Goal: Task Accomplishment & Management: Use online tool/utility

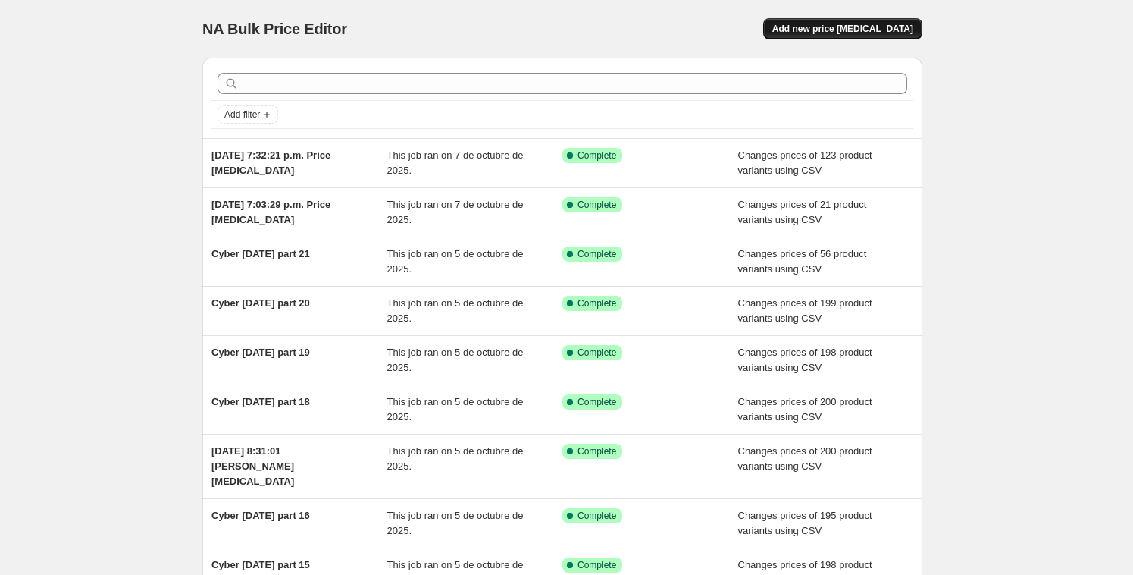
click at [816, 31] on span "Add new price [MEDICAL_DATA]" at bounding box center [842, 29] width 141 height 12
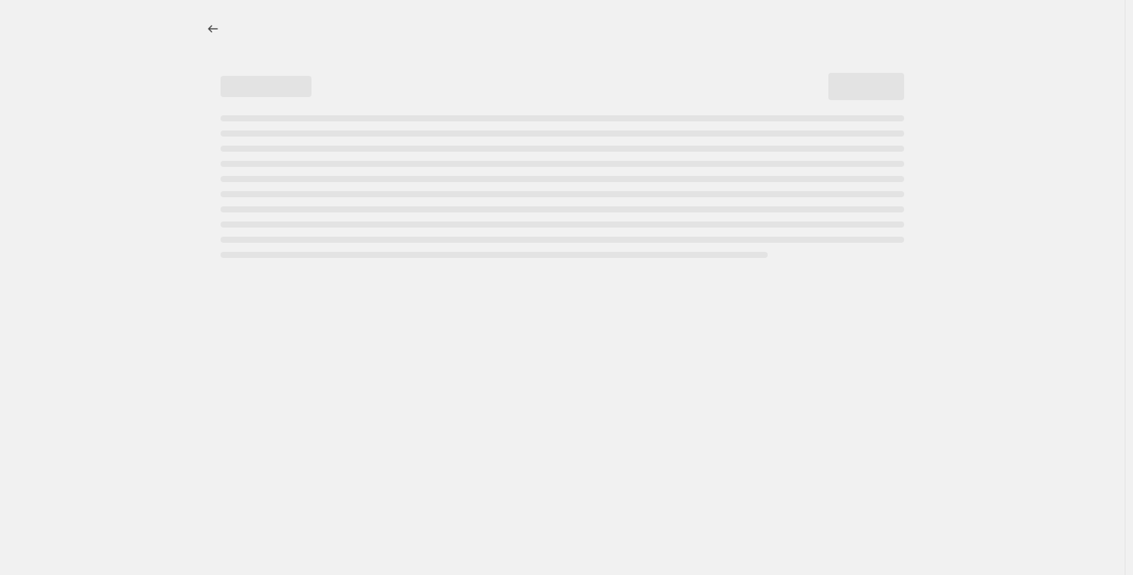
select select "percentage"
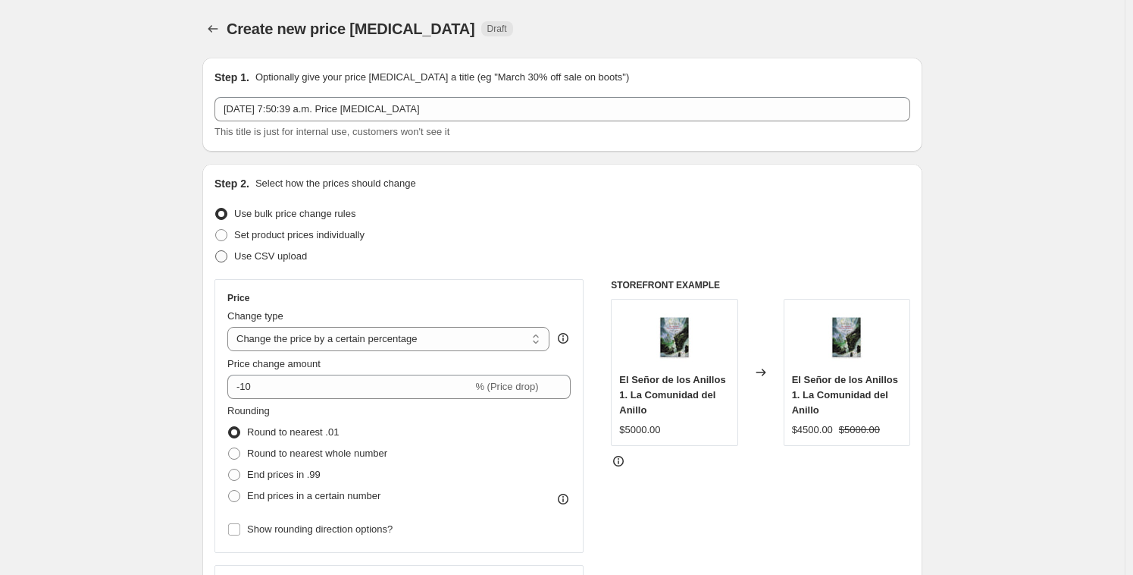
click at [233, 257] on label "Use CSV upload" at bounding box center [260, 256] width 92 height 21
click at [216, 251] on input "Use CSV upload" at bounding box center [215, 250] width 1 height 1
radio input "true"
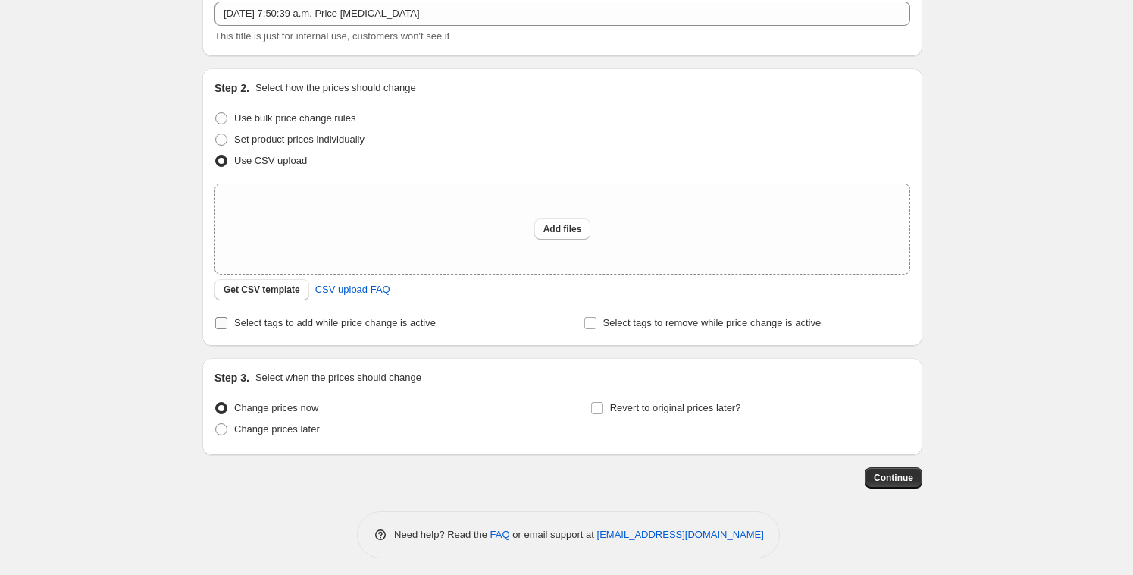
scroll to position [101, 0]
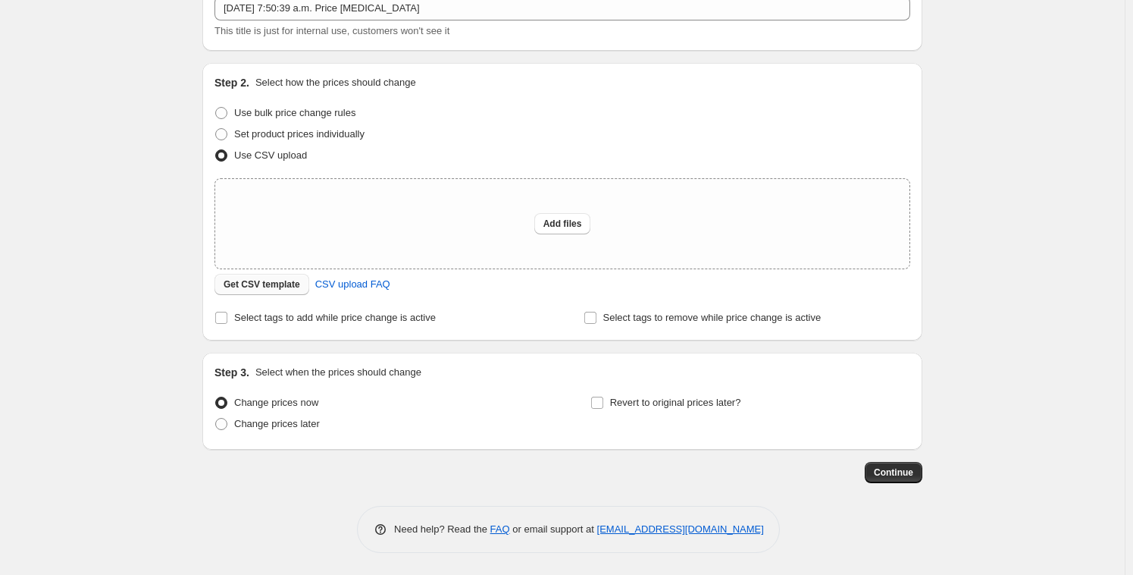
click at [270, 286] on span "Get CSV template" at bounding box center [262, 284] width 77 height 12
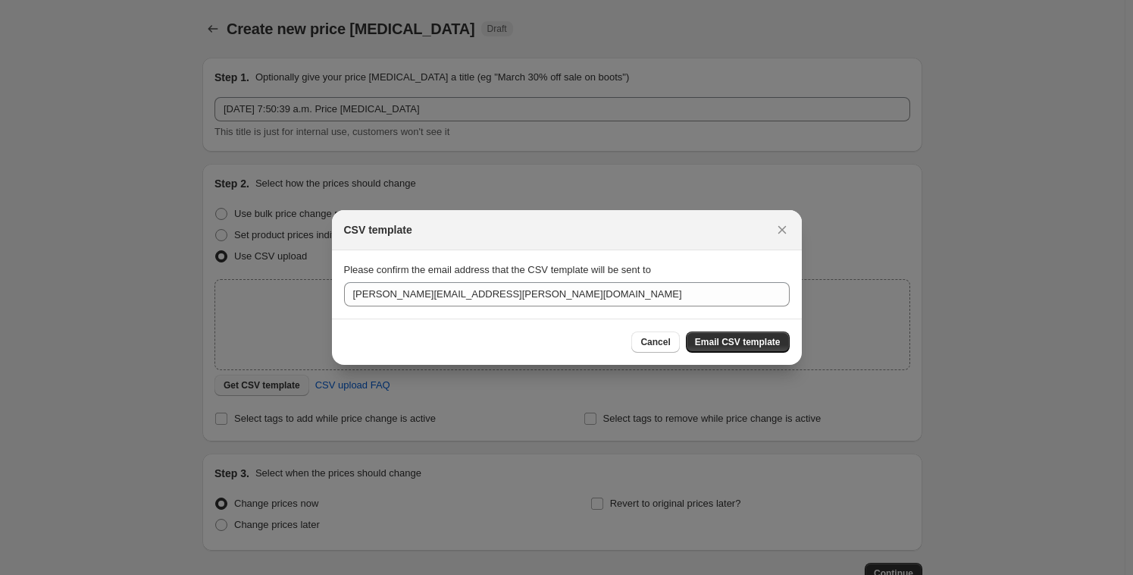
scroll to position [0, 0]
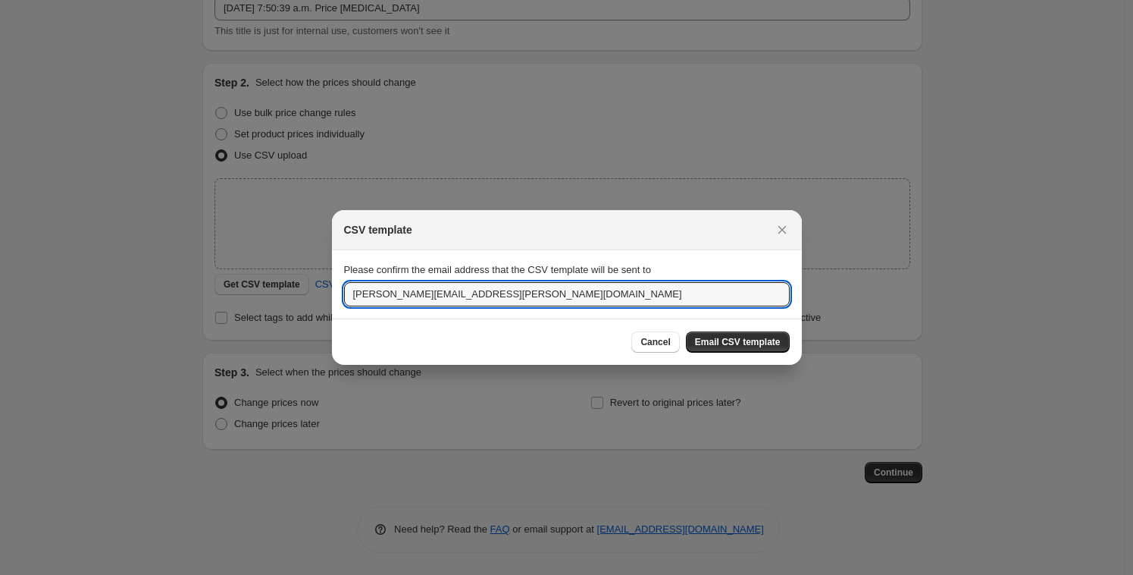
drag, startPoint x: 462, startPoint y: 295, endPoint x: 274, endPoint y: 277, distance: 188.0
click at [274, 574] on div "CSV template Please confirm the email address that the CSV template will be sen…" at bounding box center [566, 575] width 1133 height 0
type input "[EMAIL_ADDRESS][DOMAIN_NAME]"
click at [727, 341] on span "Email CSV template" at bounding box center [738, 342] width 86 height 12
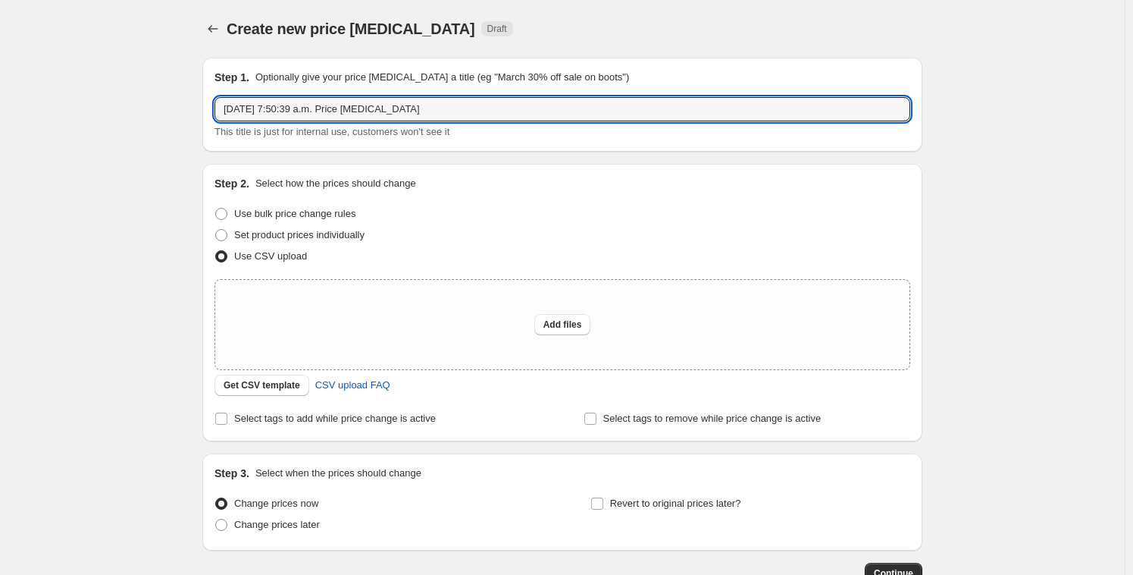
drag, startPoint x: 424, startPoint y: 107, endPoint x: 193, endPoint y: 99, distance: 231.3
click at [193, 99] on div "Step 1. Optionally give your price [MEDICAL_DATA] a title (eg "March 30% off sa…" at bounding box center [556, 314] width 732 height 538
type input "c"
type input "Cambio Revancha 1"
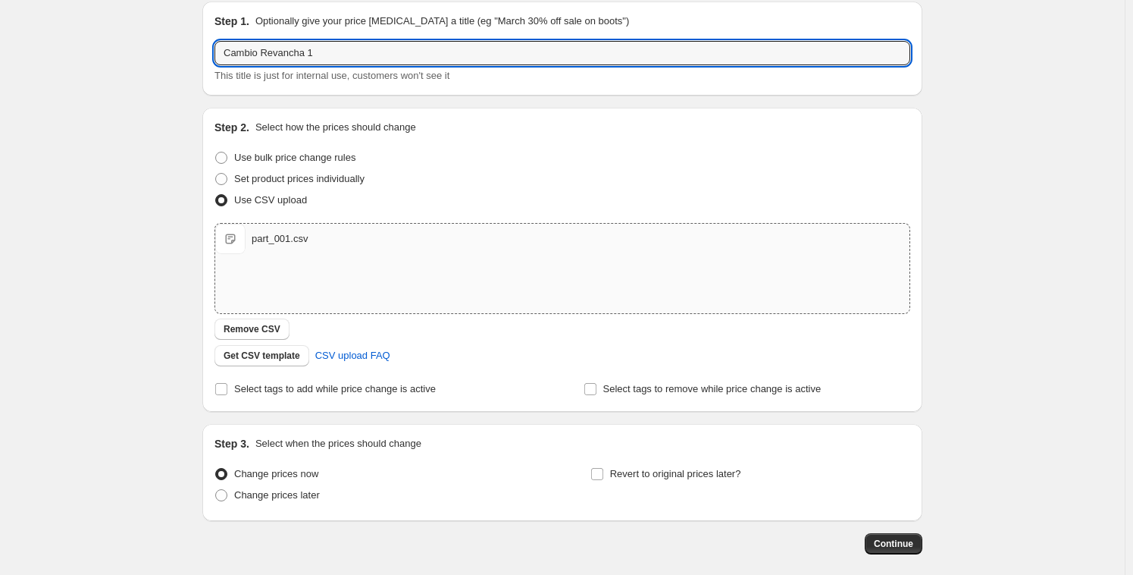
scroll to position [127, 0]
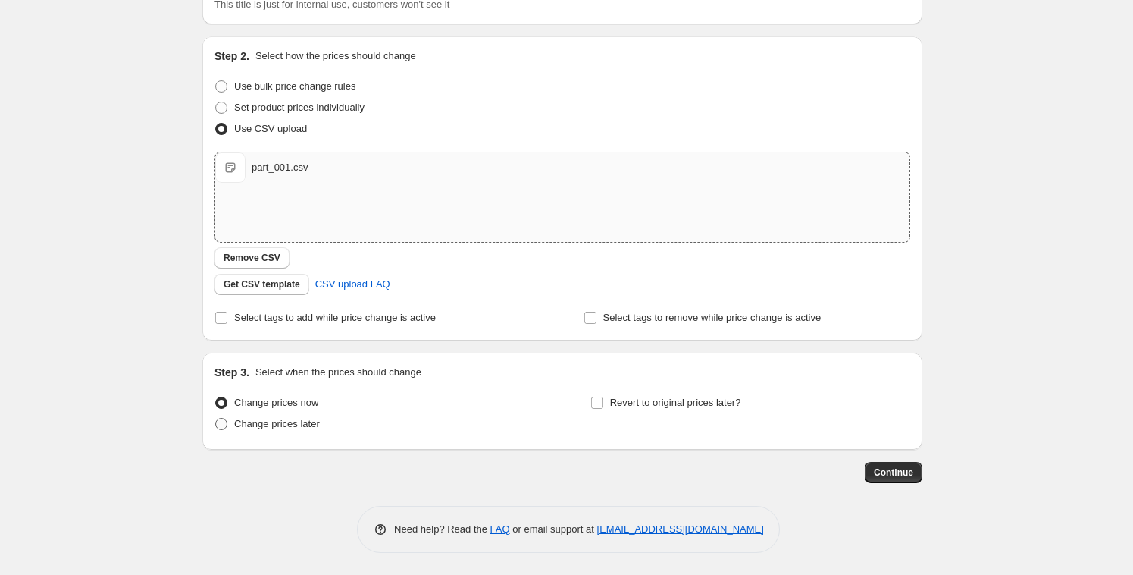
click at [293, 429] on span "Change prices later" at bounding box center [277, 423] width 86 height 15
click at [216, 418] on input "Change prices later" at bounding box center [215, 418] width 1 height 1
radio input "true"
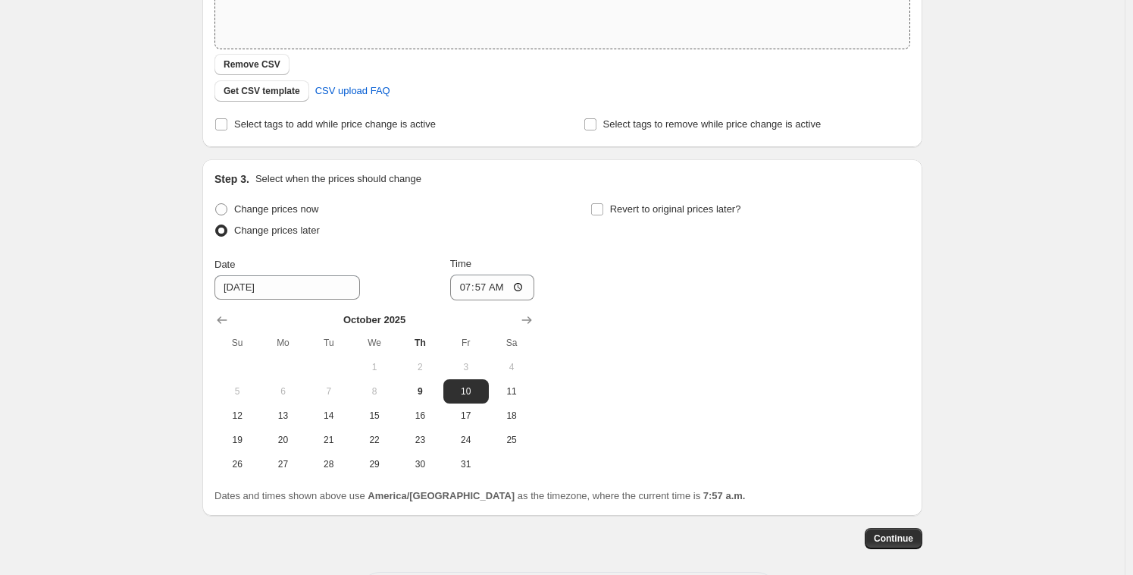
scroll to position [368, 0]
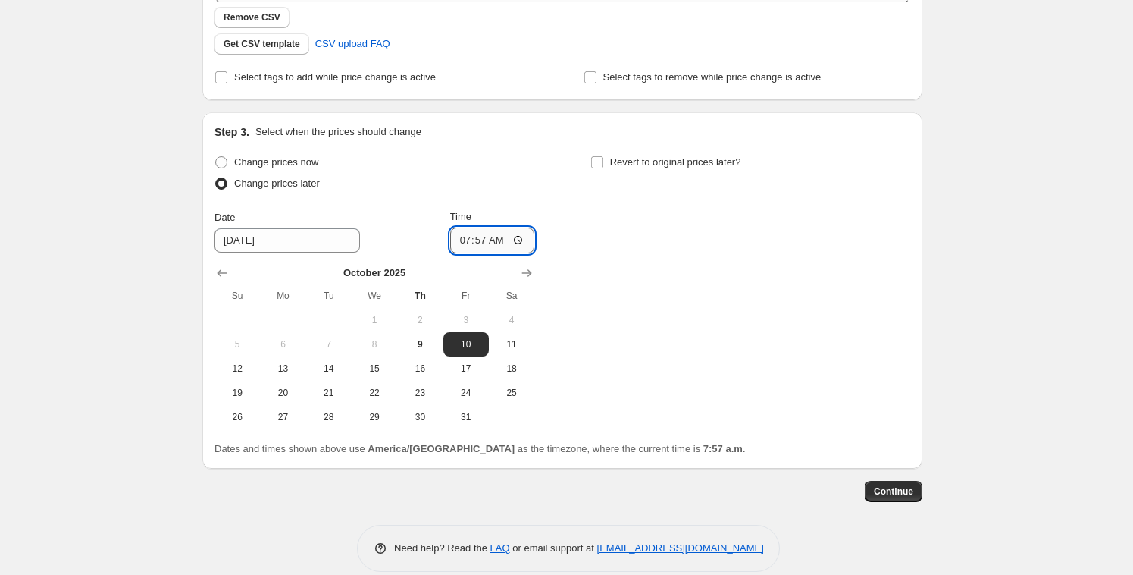
click at [474, 237] on input "07:57" at bounding box center [492, 240] width 85 height 26
click at [481, 243] on input "07:57" at bounding box center [492, 240] width 85 height 26
click at [489, 241] on input "07:57" at bounding box center [492, 240] width 85 height 26
click at [477, 236] on input "07:57" at bounding box center [492, 240] width 85 height 26
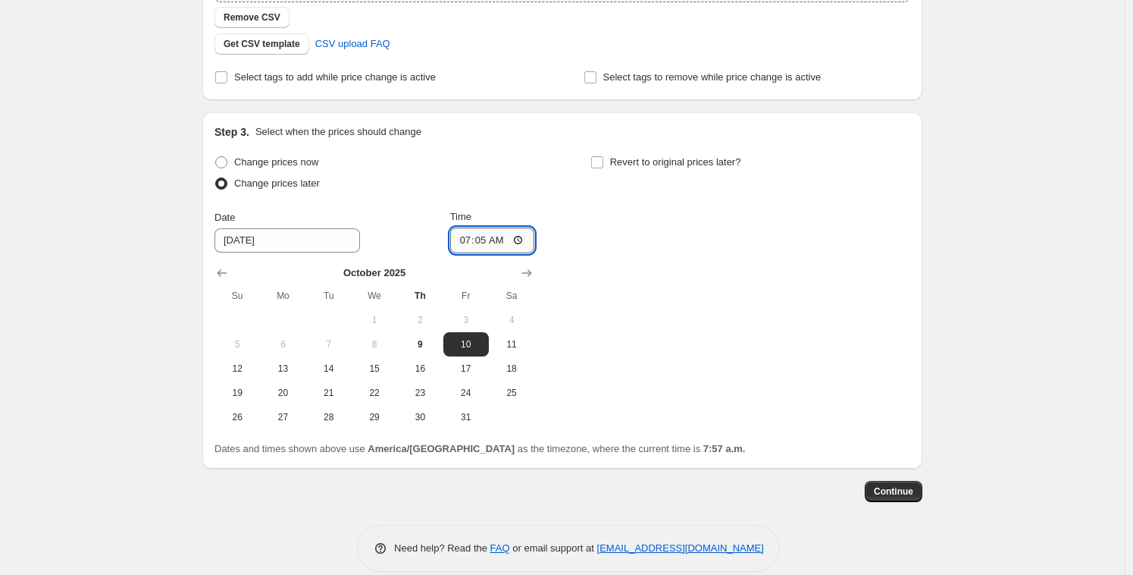
type input "07:58"
click at [281, 158] on span "Change prices now" at bounding box center [276, 161] width 84 height 11
click at [216, 157] on input "Change prices now" at bounding box center [215, 156] width 1 height 1
radio input "true"
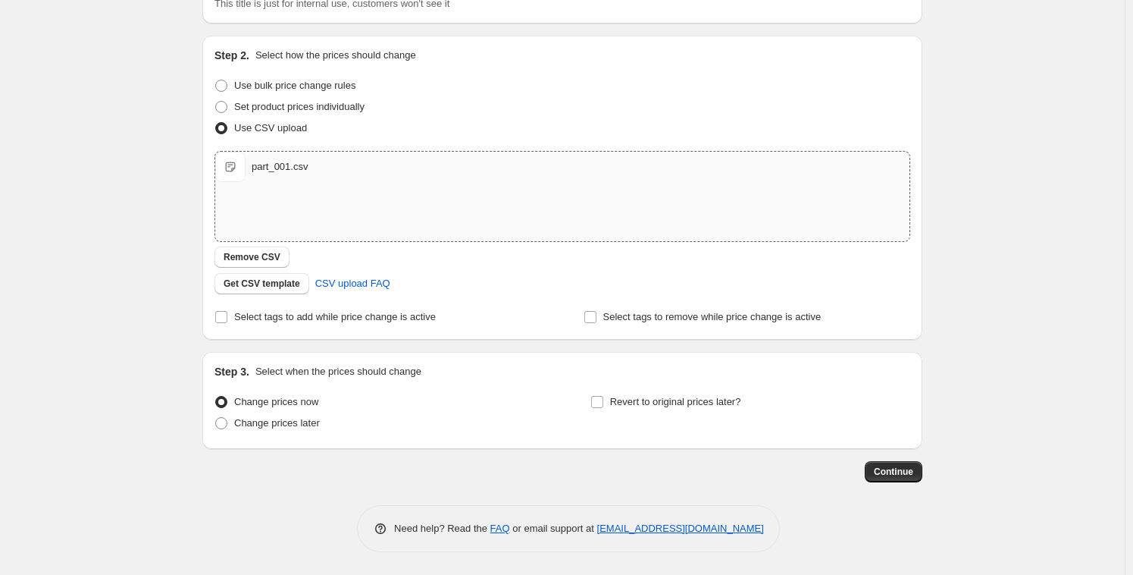
scroll to position [127, 0]
click at [253, 424] on span "Change prices later" at bounding box center [277, 423] width 86 height 11
click at [216, 418] on input "Change prices later" at bounding box center [215, 418] width 1 height 1
radio input "true"
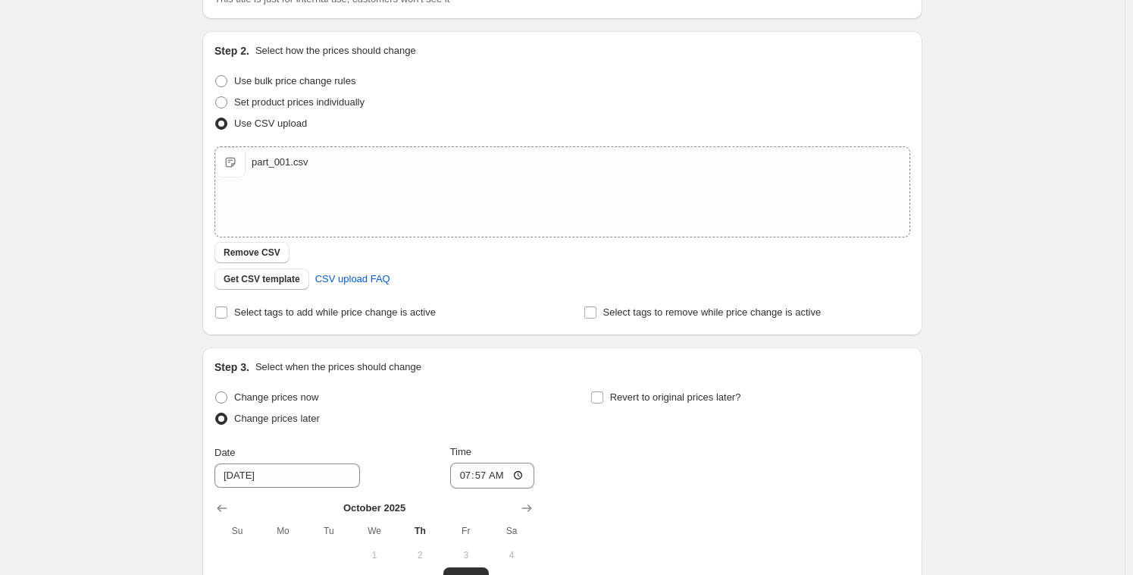
scroll to position [144, 0]
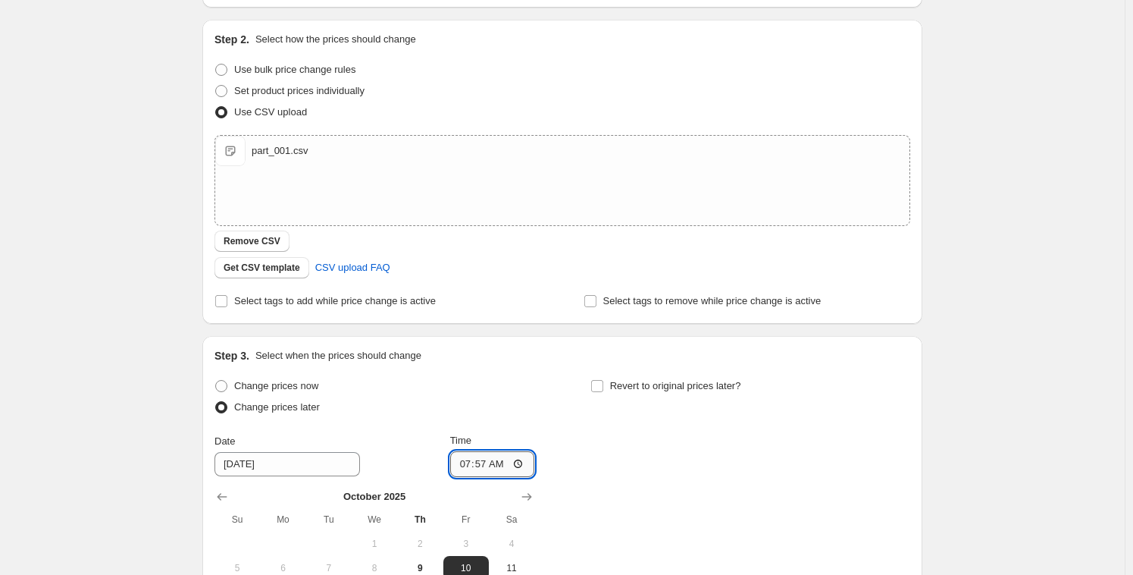
click at [470, 461] on input "07:57" at bounding box center [492, 464] width 85 height 26
click at [476, 459] on input "07:57" at bounding box center [492, 464] width 85 height 26
click at [481, 466] on input "07:57" at bounding box center [492, 464] width 85 height 26
type input "07:58"
click at [646, 505] on div "Change prices now Change prices later Date [DATE] Time 07:58 [DATE] Su Mo Tu We…" at bounding box center [562, 513] width 696 height 277
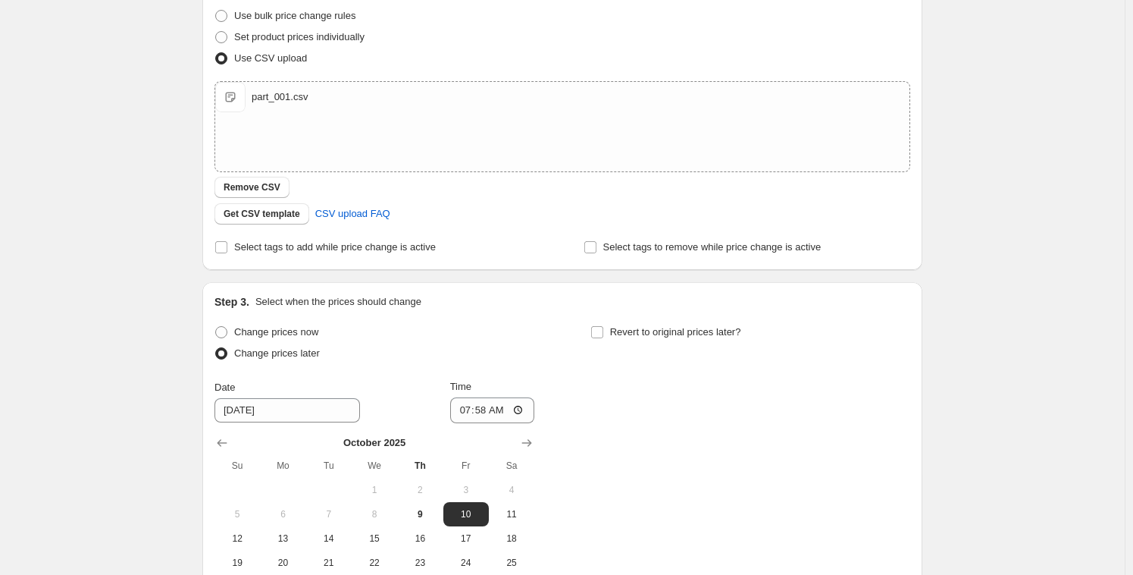
scroll to position [387, 0]
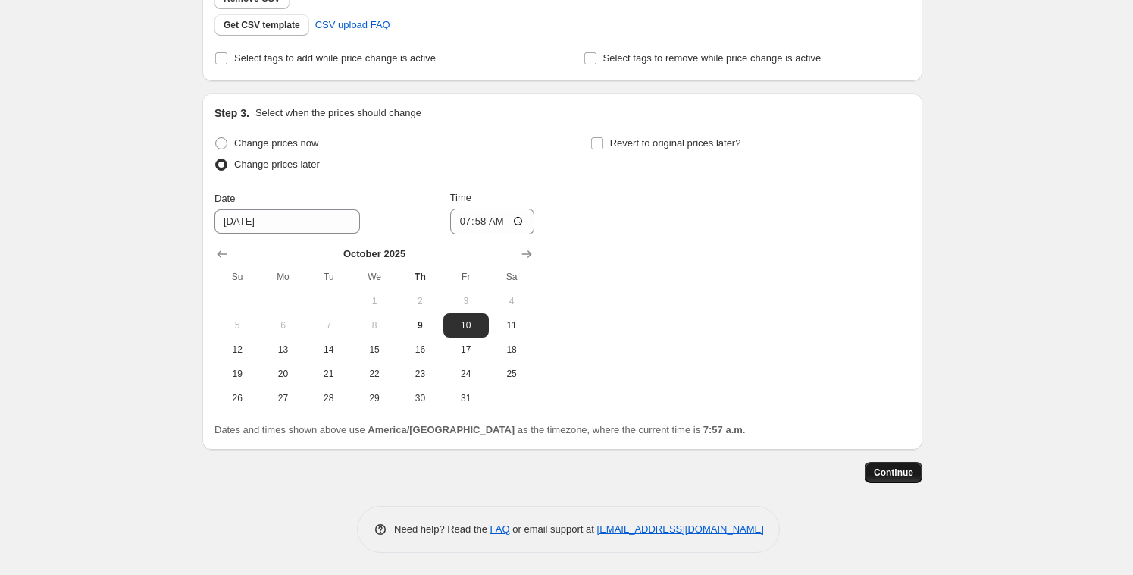
click at [900, 471] on span "Continue" at bounding box center [893, 472] width 39 height 12
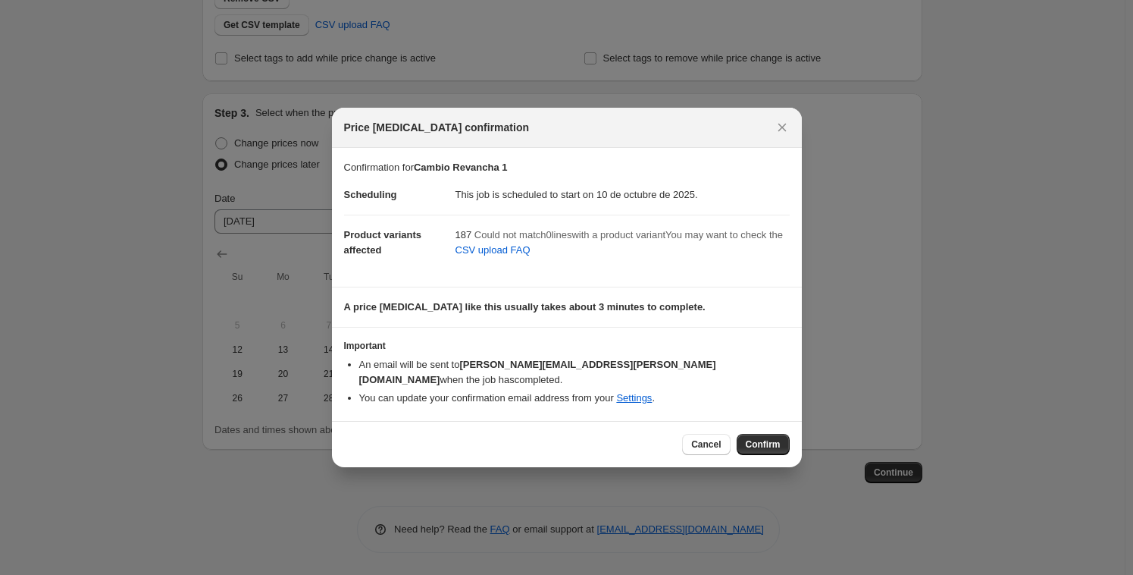
click at [772, 438] on span "Confirm" at bounding box center [763, 444] width 35 height 12
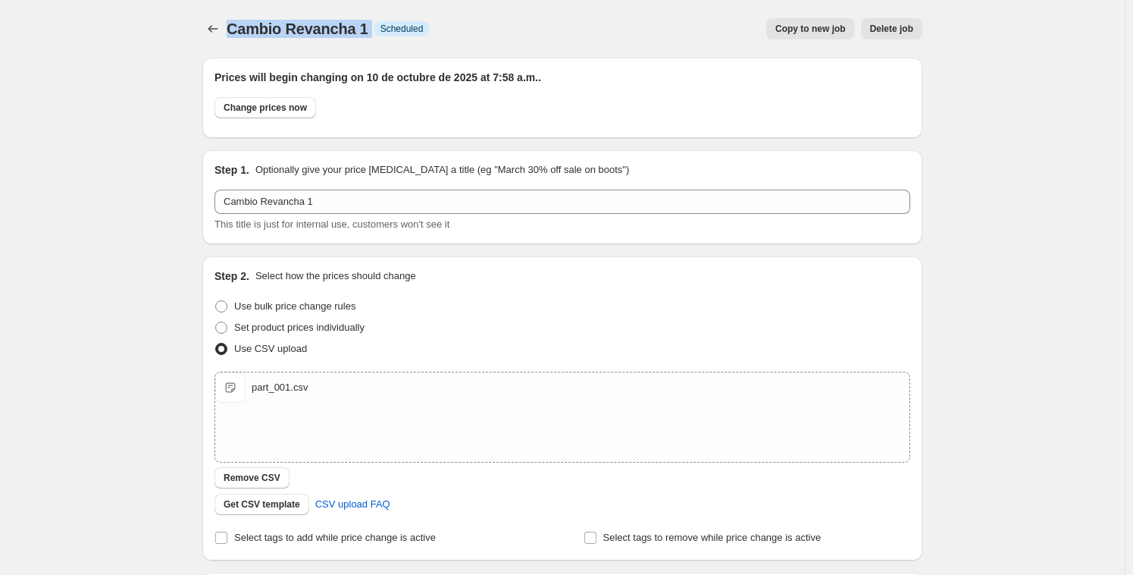
drag, startPoint x: 374, startPoint y: 23, endPoint x: 229, endPoint y: 30, distance: 145.0
click at [227, 31] on div "Cambio Revancha 1 Info Scheduled Copy to new job Delete job More actions Copy t…" at bounding box center [562, 28] width 720 height 21
copy div "Cambio Revancha 1 Info"
click at [208, 23] on button "Price change jobs" at bounding box center [212, 28] width 21 height 21
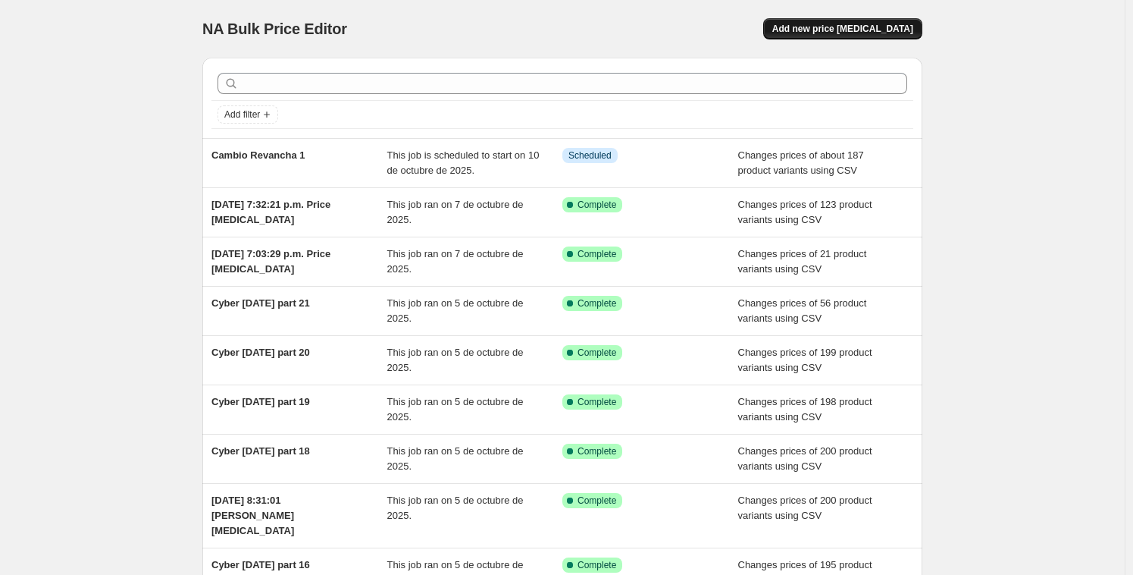
click at [838, 27] on span "Add new price [MEDICAL_DATA]" at bounding box center [842, 29] width 141 height 12
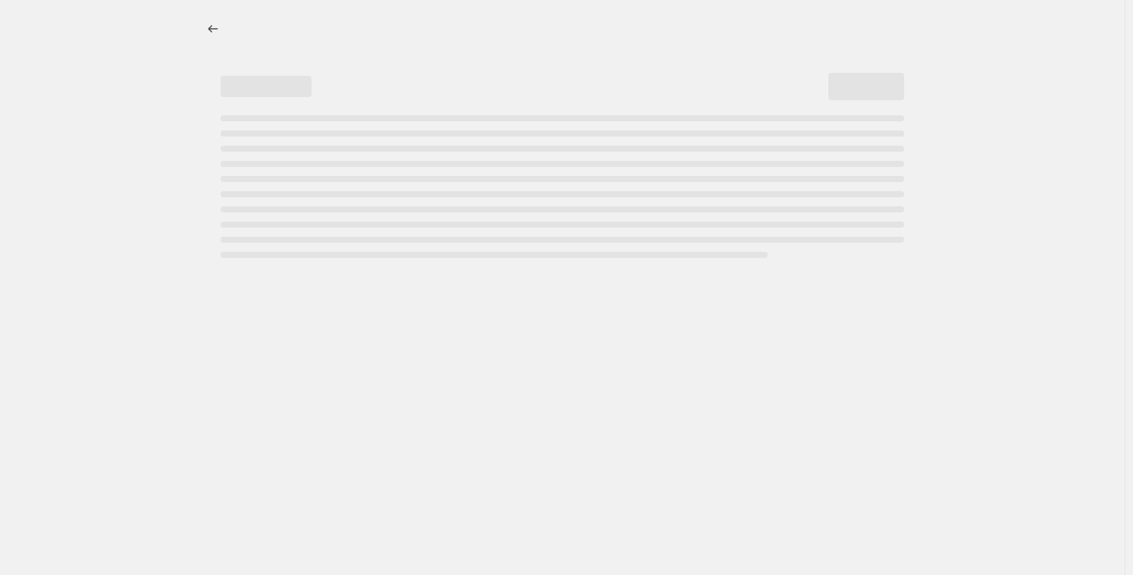
select select "percentage"
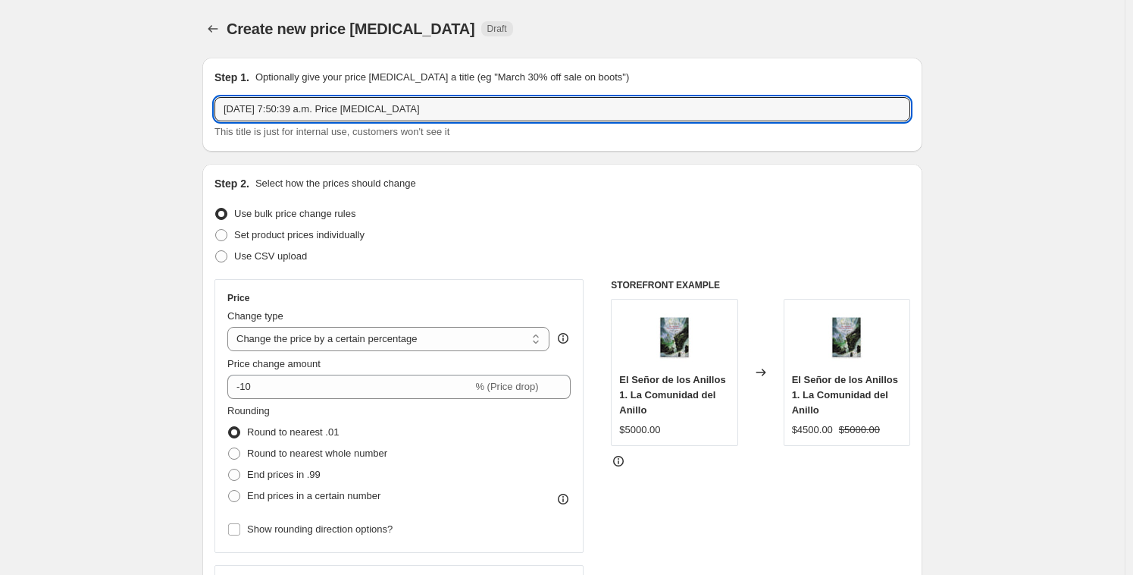
drag, startPoint x: 406, startPoint y: 107, endPoint x: 36, endPoint y: 56, distance: 374.1
paste input "Cambio Revancha 1 Info"
click at [318, 108] on input "Cambio Revancha 1 Info" at bounding box center [562, 109] width 696 height 24
drag, startPoint x: 347, startPoint y: 107, endPoint x: 317, endPoint y: 104, distance: 30.5
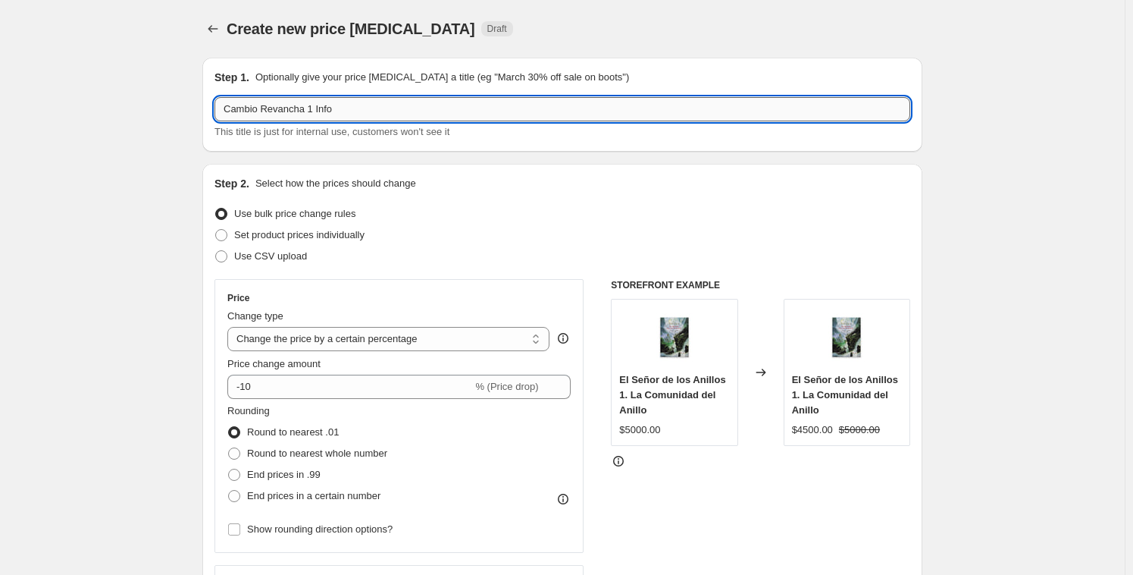
click at [317, 104] on input "Cambio Revancha 1 Info" at bounding box center [562, 109] width 696 height 24
click at [338, 106] on input "Cambio Revancha 1 Info" at bounding box center [562, 109] width 696 height 24
drag, startPoint x: 344, startPoint y: 106, endPoint x: 315, endPoint y: 107, distance: 29.6
click at [315, 107] on input "Cambio Revancha 1 Info" at bounding box center [562, 109] width 696 height 24
type input "Cambio Revancha 2"
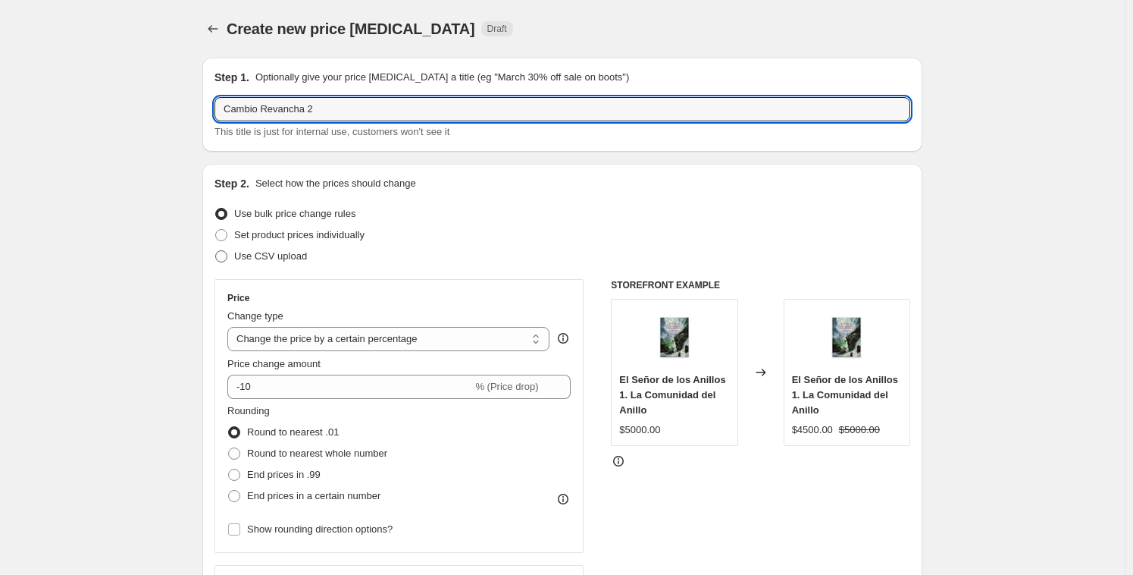
click at [246, 258] on span "Use CSV upload" at bounding box center [270, 255] width 73 height 11
click at [216, 251] on input "Use CSV upload" at bounding box center [215, 250] width 1 height 1
radio input "true"
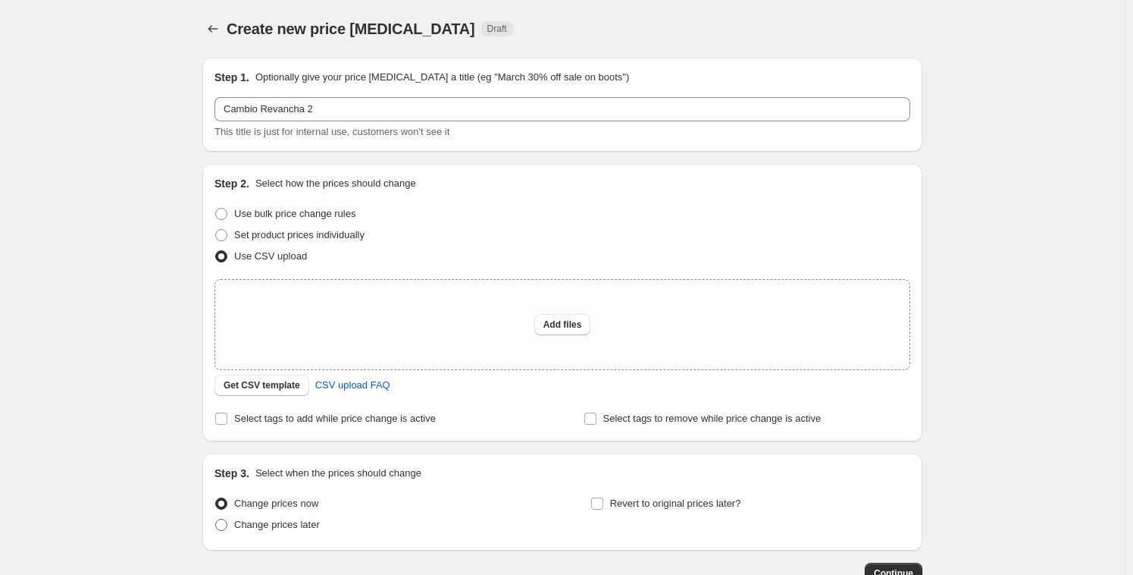
click at [227, 524] on span at bounding box center [221, 524] width 12 height 12
click at [216, 519] on input "Change prices later" at bounding box center [215, 518] width 1 height 1
radio input "true"
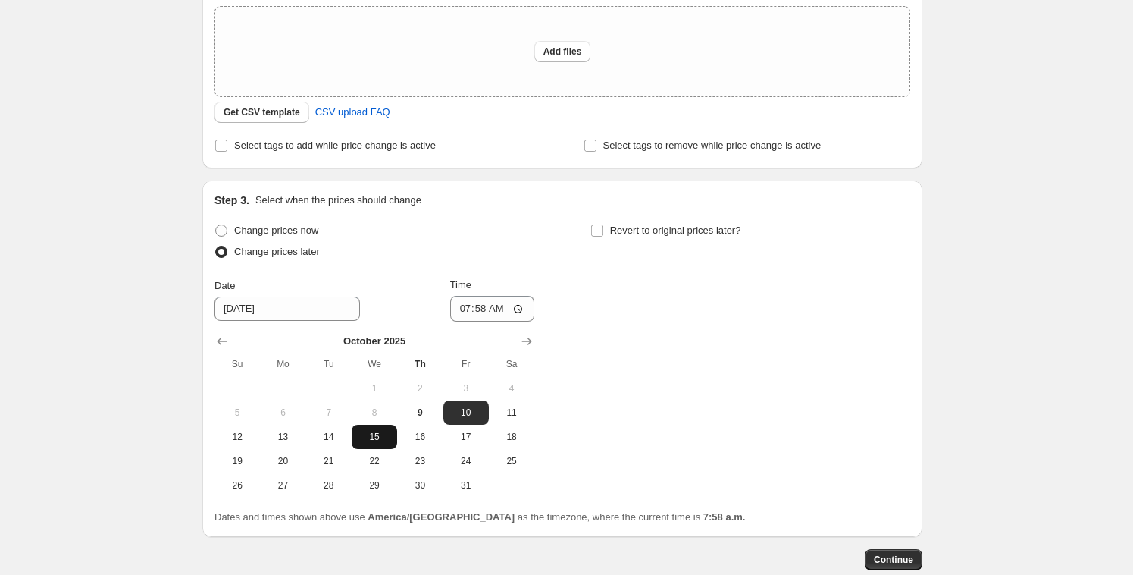
scroll to position [274, 0]
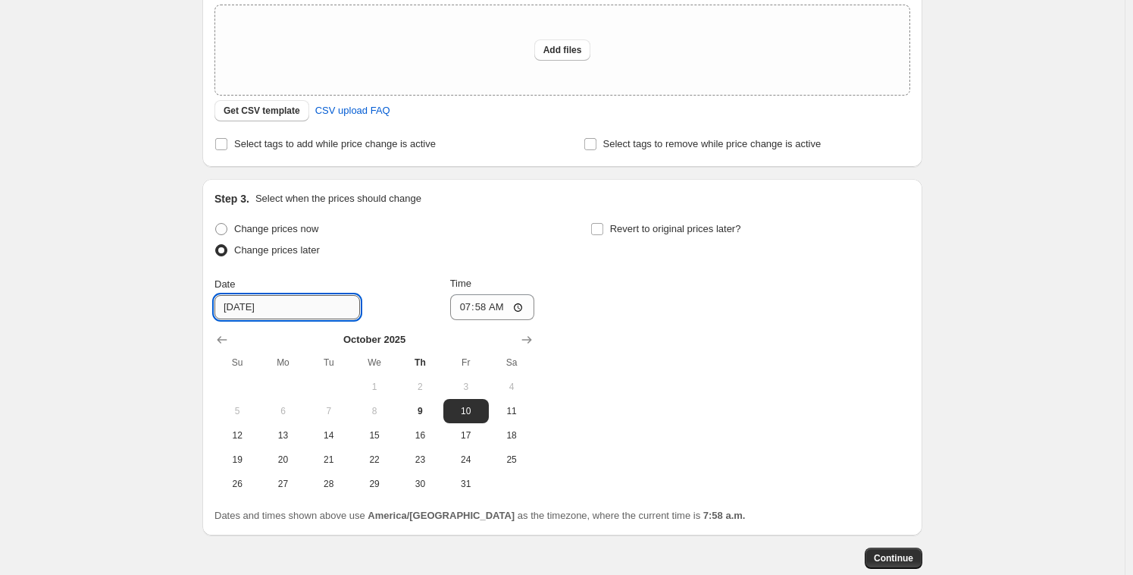
click at [280, 296] on input "[DATE]" at bounding box center [287, 307] width 146 height 24
click at [478, 307] on input "07:58" at bounding box center [492, 307] width 85 height 26
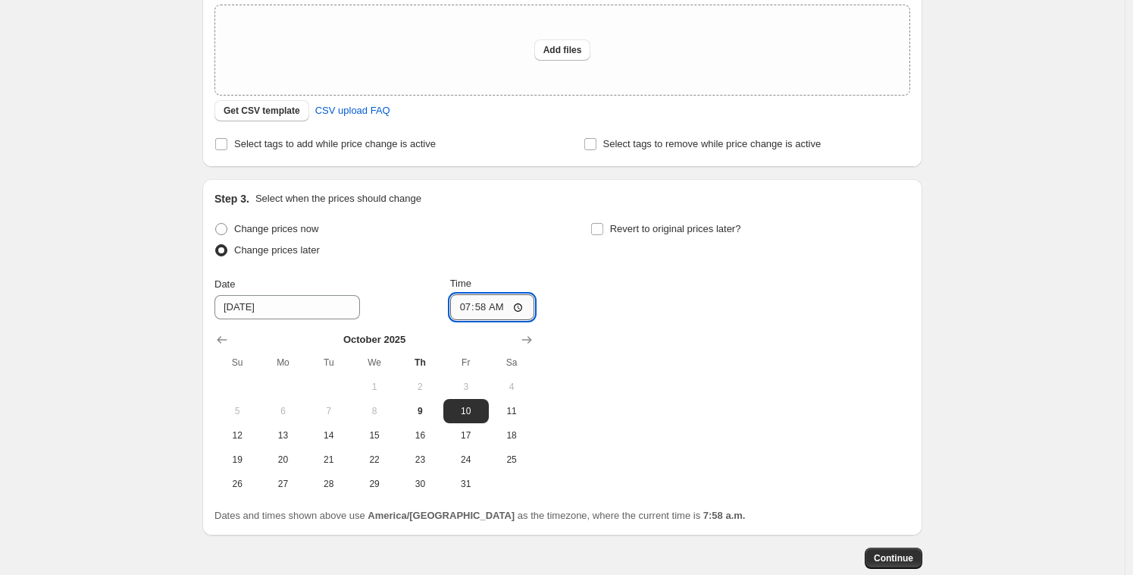
click at [462, 307] on input "07:58" at bounding box center [492, 307] width 85 height 26
type input "08:00"
click at [656, 340] on div "Change prices now Change prices later Date [DATE] Time 08:00 [DATE] Su Mo Tu We…" at bounding box center [562, 356] width 696 height 277
click at [434, 412] on span "9" at bounding box center [419, 411] width 33 height 12
type input "[DATE]"
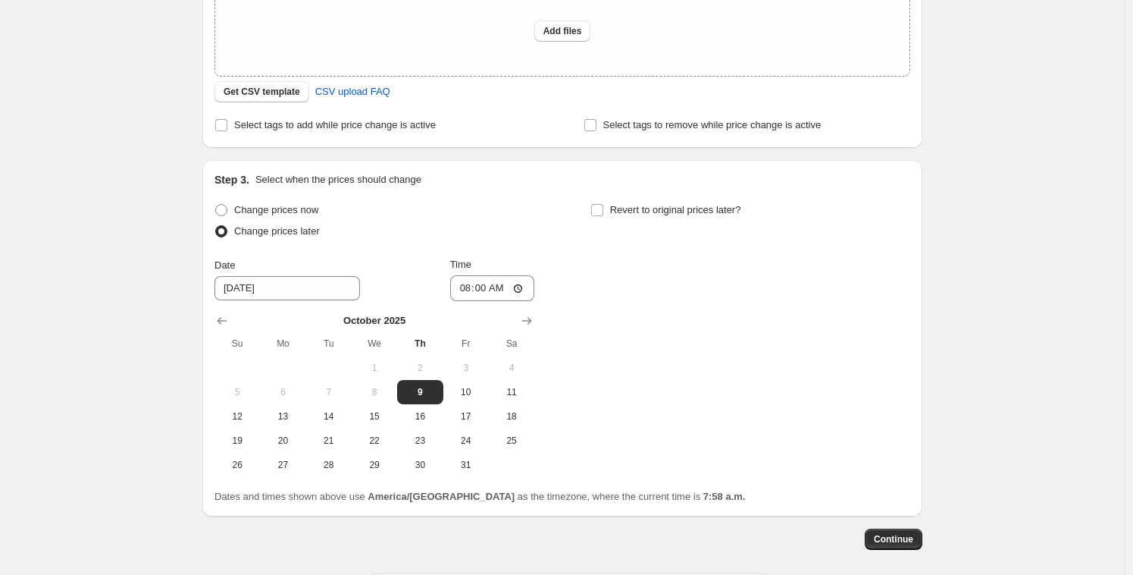
scroll to position [298, 0]
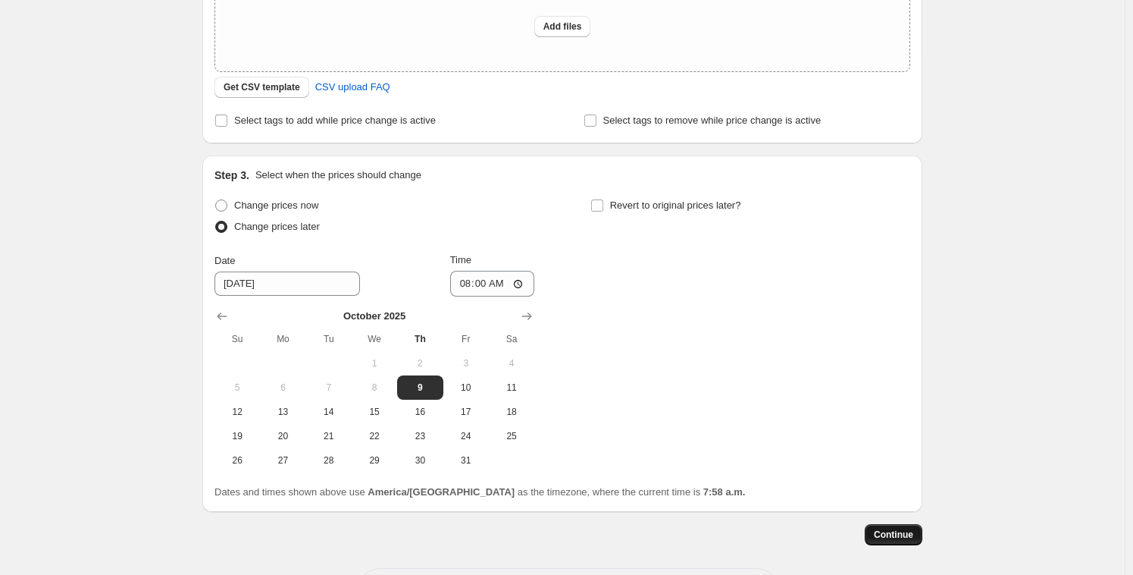
click at [885, 529] on span "Continue" at bounding box center [893, 534] width 39 height 12
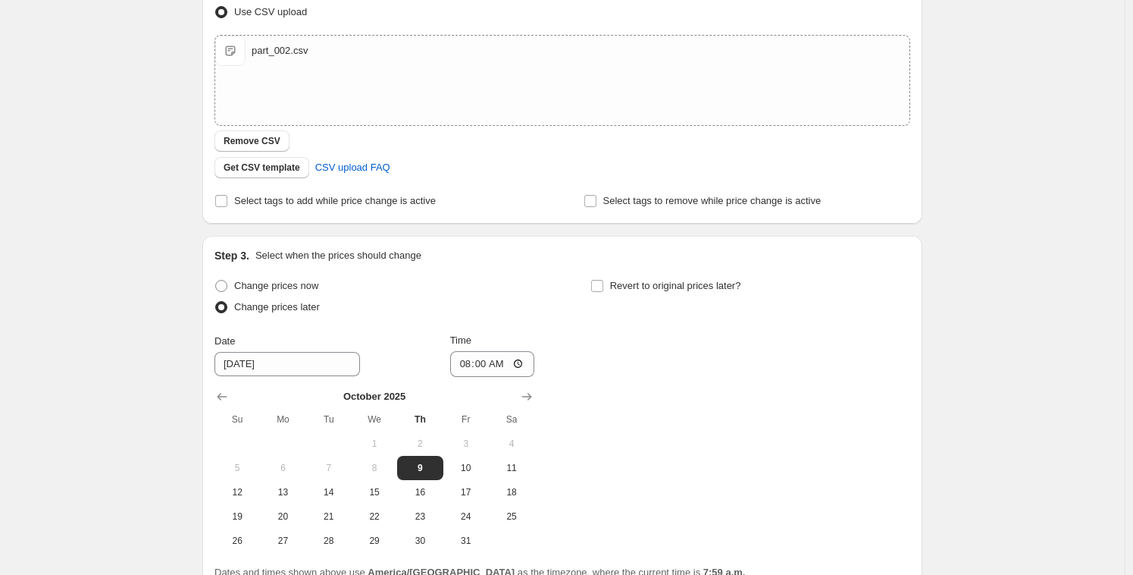
scroll to position [387, 0]
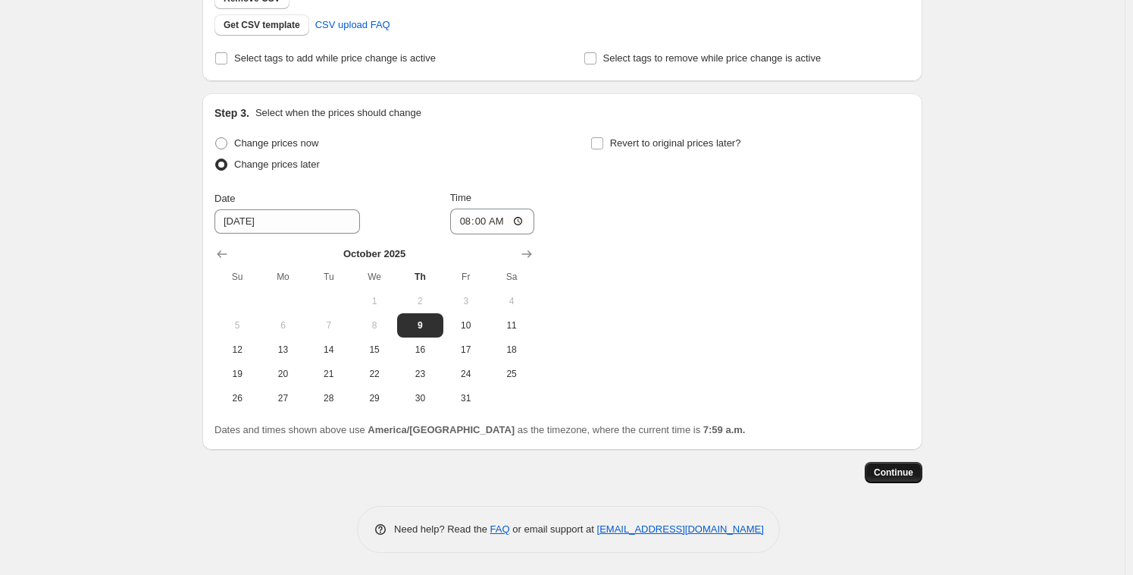
click at [913, 472] on span "Continue" at bounding box center [893, 472] width 39 height 12
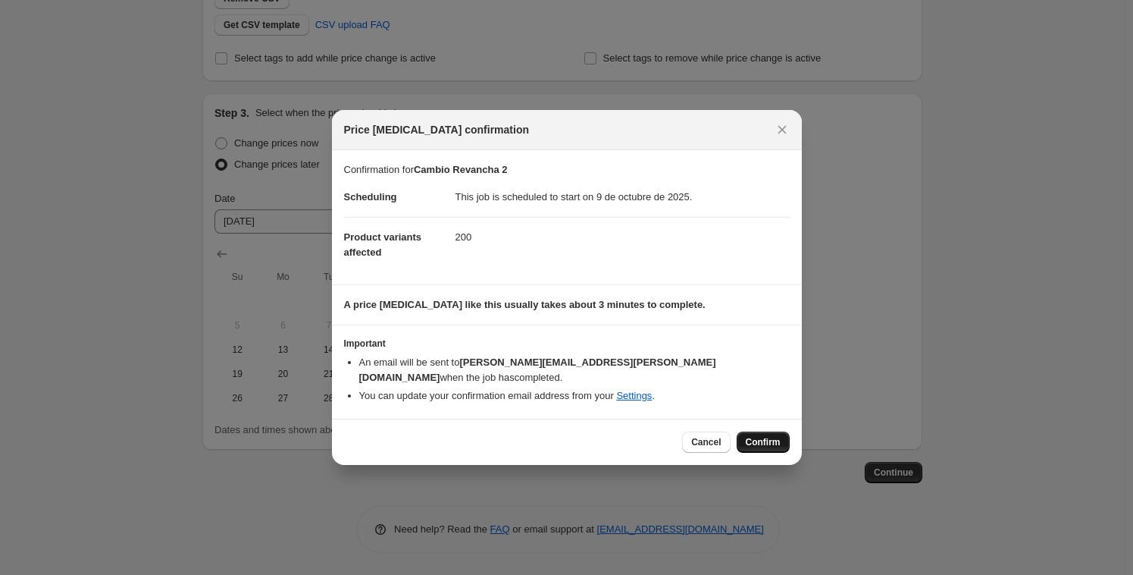
click at [769, 437] on span "Confirm" at bounding box center [763, 442] width 35 height 12
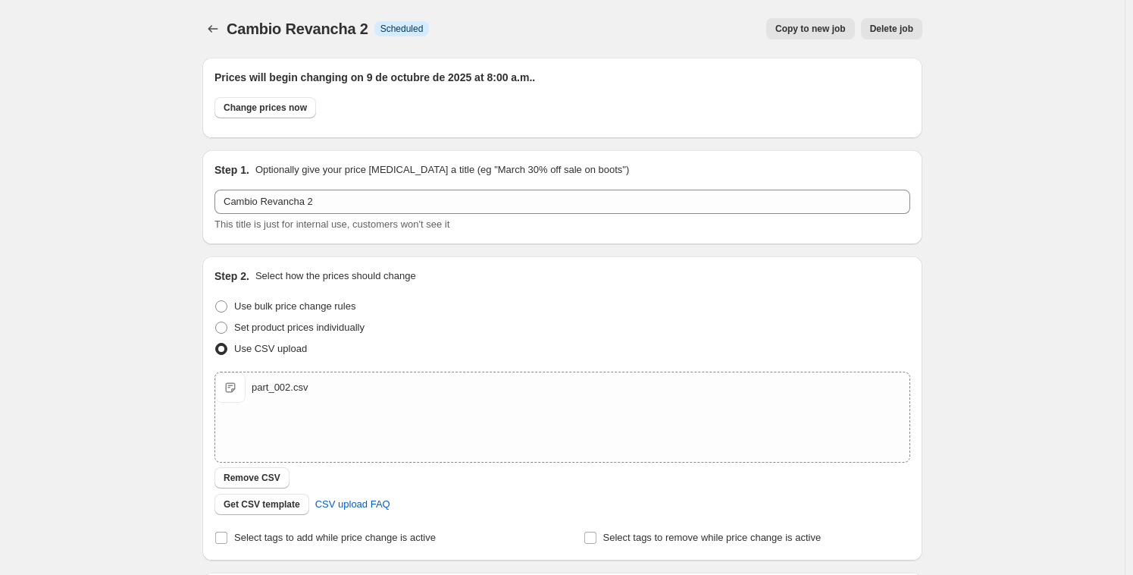
click at [215, 16] on div "Cambio Revancha 2. This page is ready Cambio Revancha 2 Info Scheduled Copy to …" at bounding box center [562, 29] width 720 height 58
click at [217, 23] on icon "Price change jobs" at bounding box center [212, 28] width 15 height 15
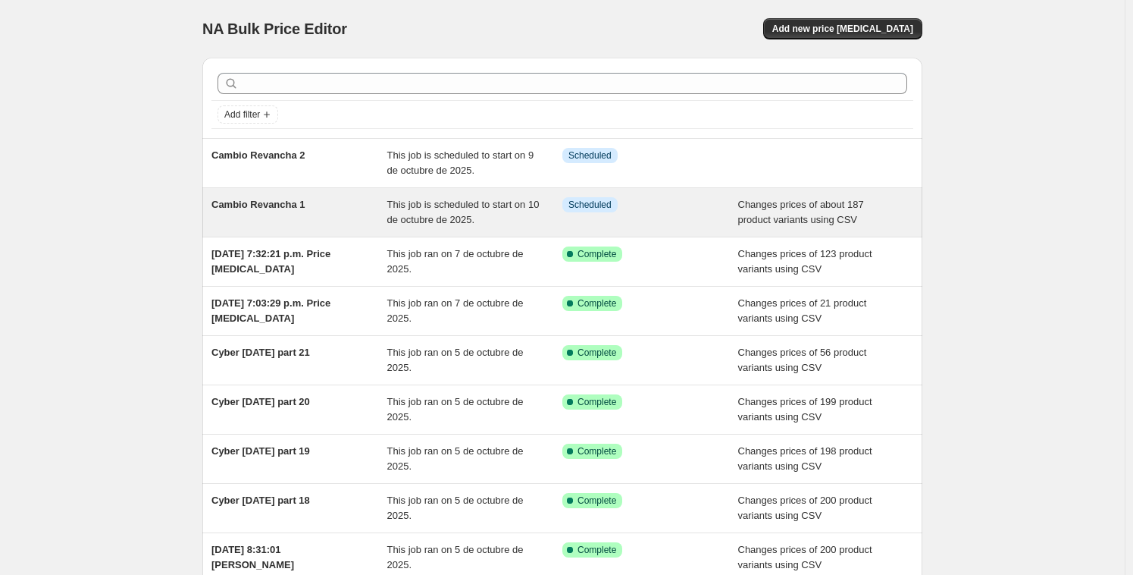
click at [299, 216] on div "Cambio Revancha 1" at bounding box center [299, 212] width 176 height 30
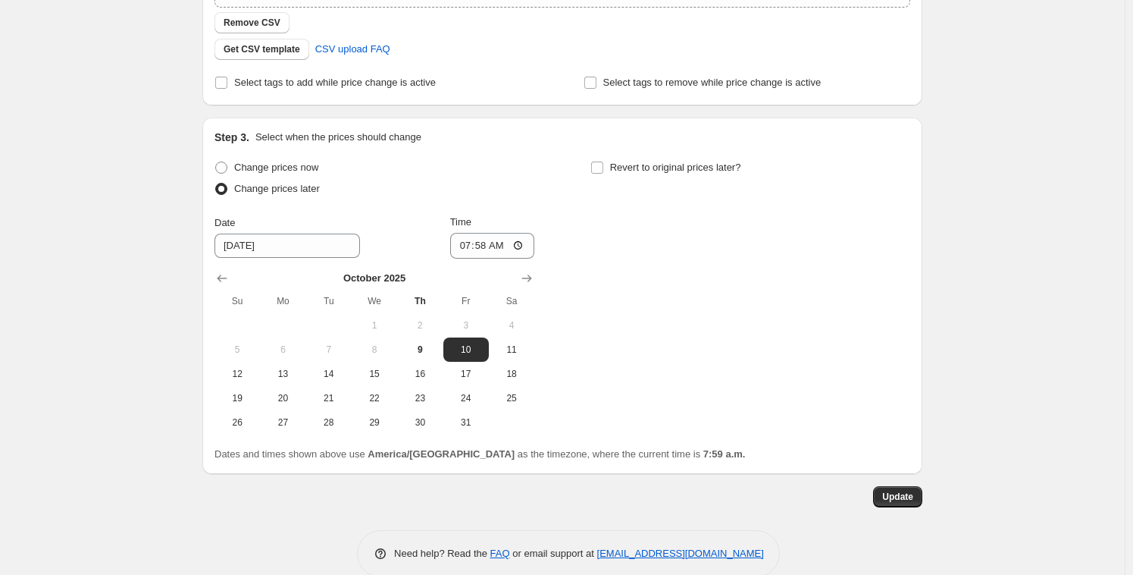
scroll to position [456, 0]
click at [427, 337] on button "9" at bounding box center [419, 348] width 45 height 24
type input "[DATE]"
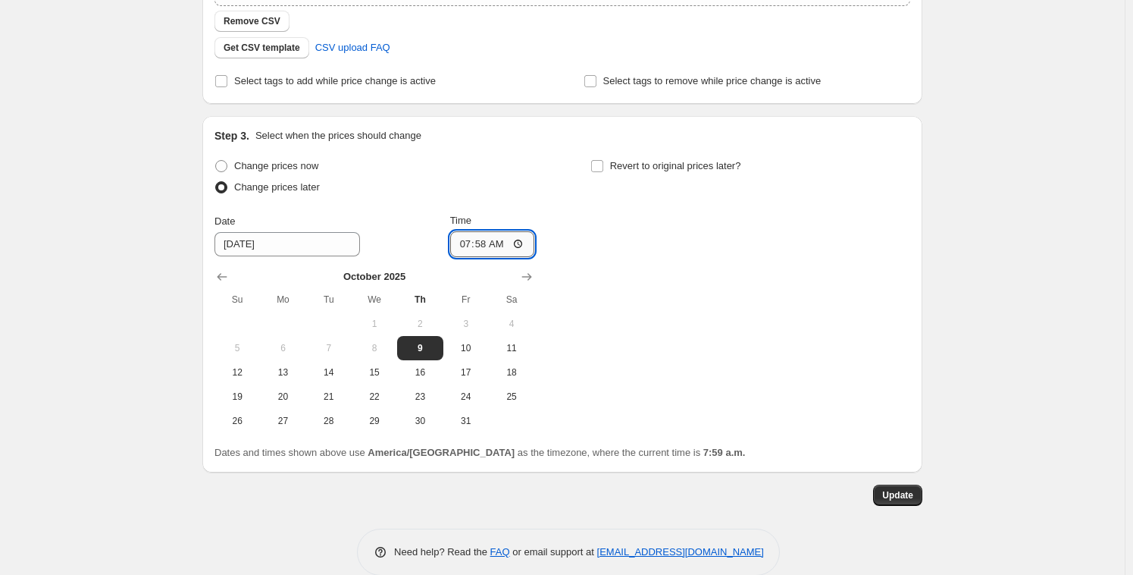
click at [471, 244] on input "07:58" at bounding box center [492, 244] width 85 height 26
click at [456, 242] on input "07:58" at bounding box center [492, 244] width 85 height 26
type input "08:03"
click at [905, 494] on span "Update" at bounding box center [897, 495] width 31 height 12
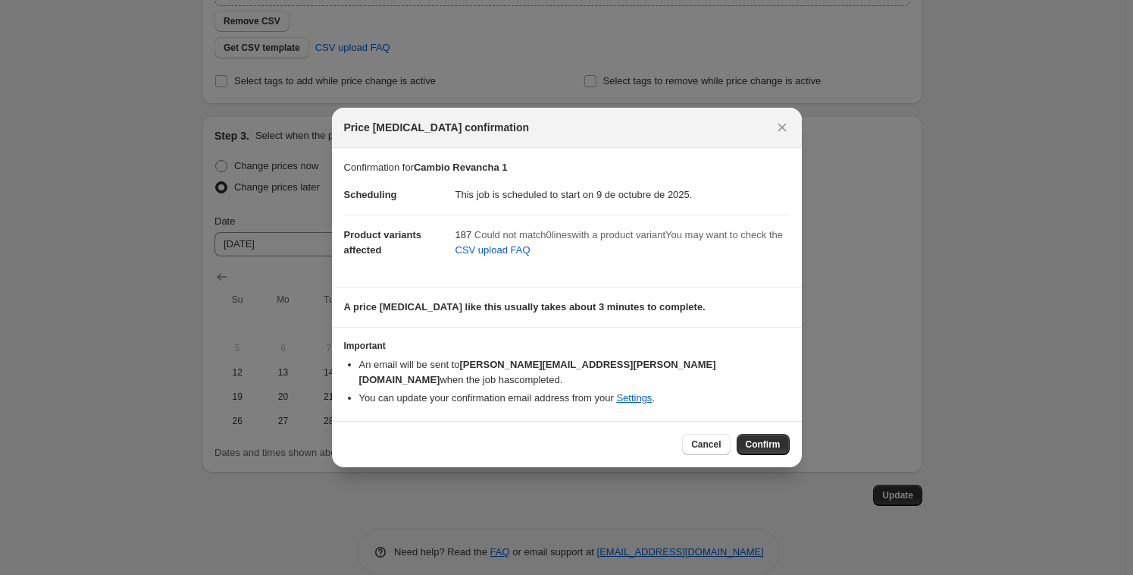
click at [769, 438] on span "Confirm" at bounding box center [763, 444] width 35 height 12
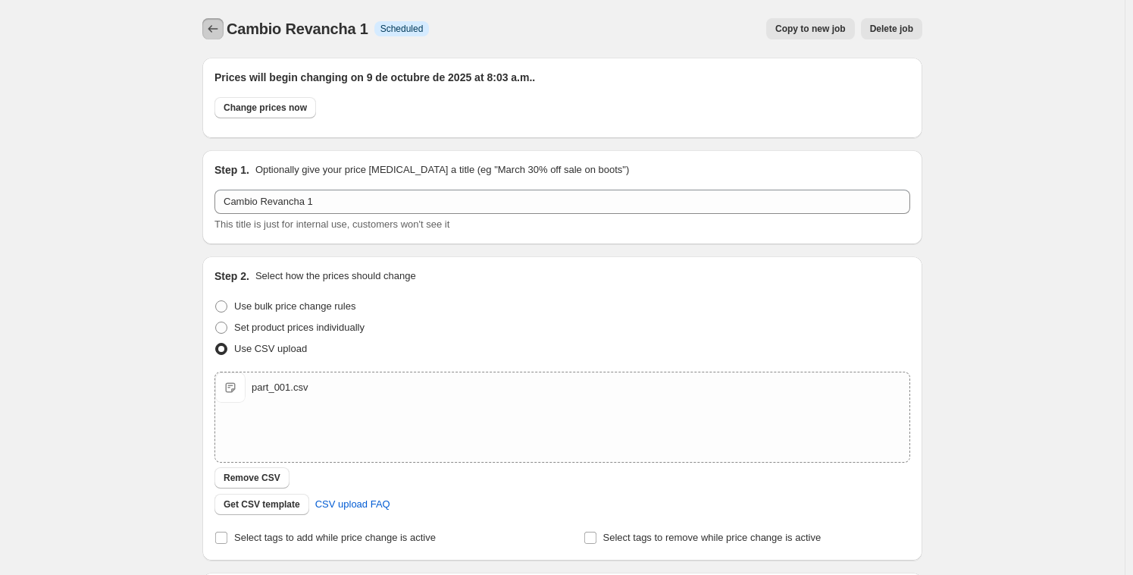
click at [211, 26] on icon "Price change jobs" at bounding box center [212, 28] width 15 height 15
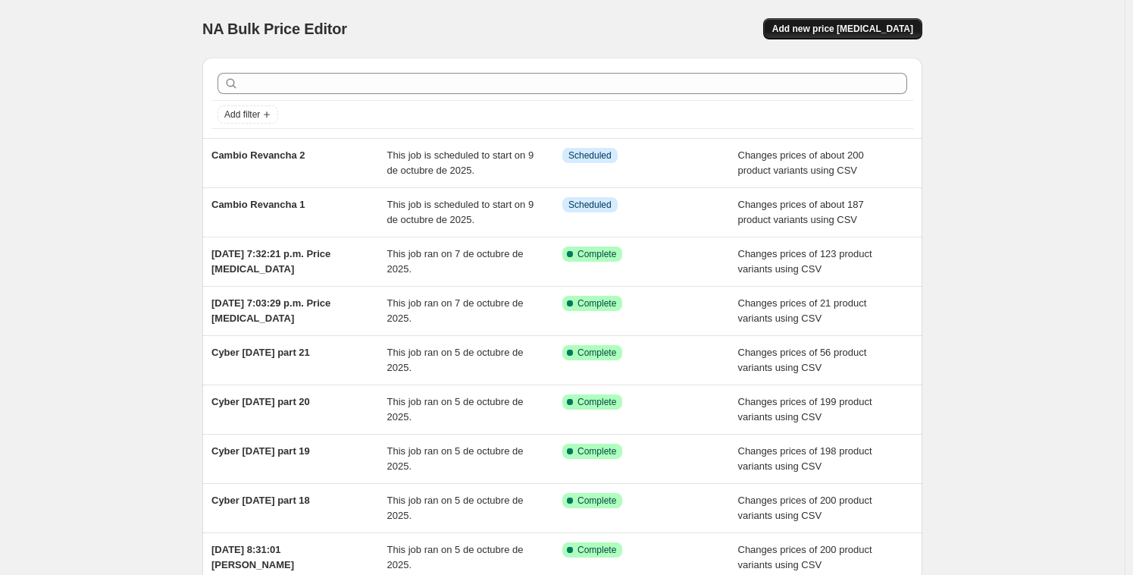
click at [866, 28] on span "Add new price [MEDICAL_DATA]" at bounding box center [842, 29] width 141 height 12
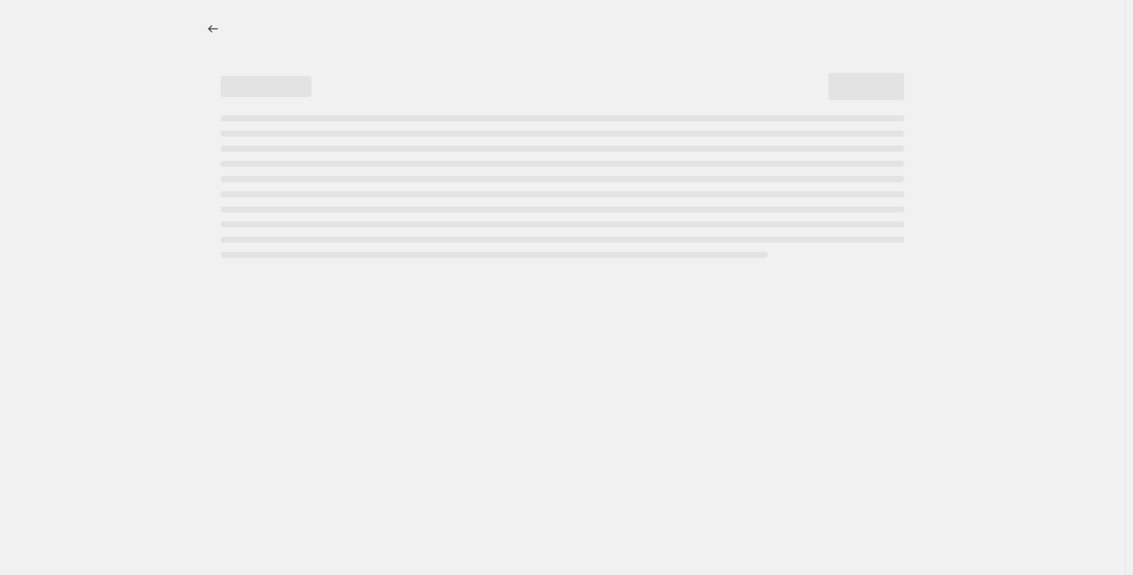
select select "percentage"
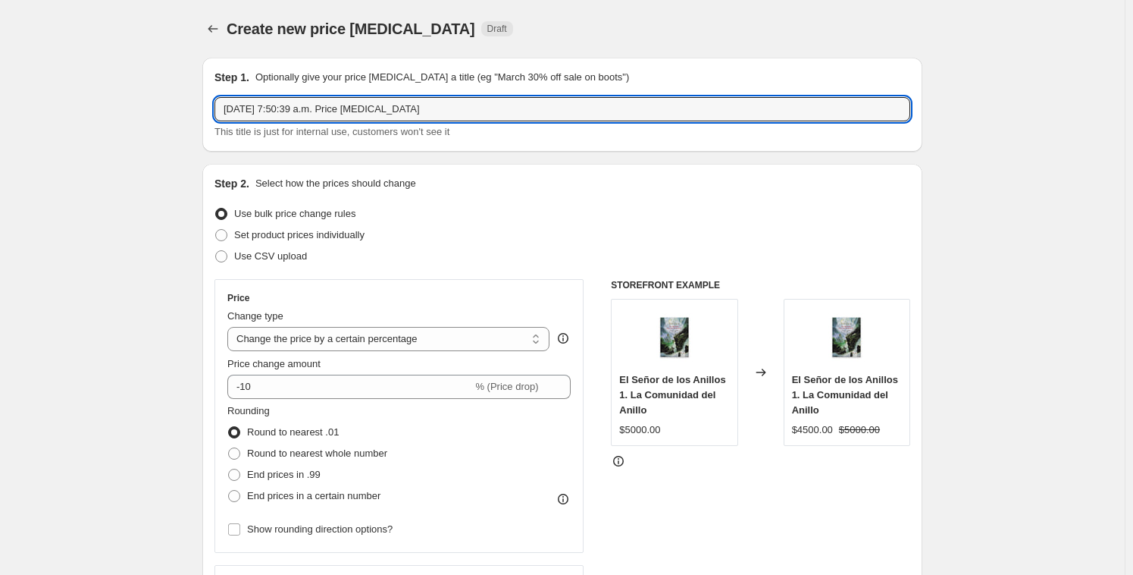
drag, startPoint x: 501, startPoint y: 111, endPoint x: 60, endPoint y: 74, distance: 442.6
paste input "Cambio Revancha 1 Info"
drag, startPoint x: 315, startPoint y: 108, endPoint x: 396, endPoint y: 117, distance: 81.6
click at [391, 116] on input "Cambio Revancha 1 Info" at bounding box center [562, 109] width 696 height 24
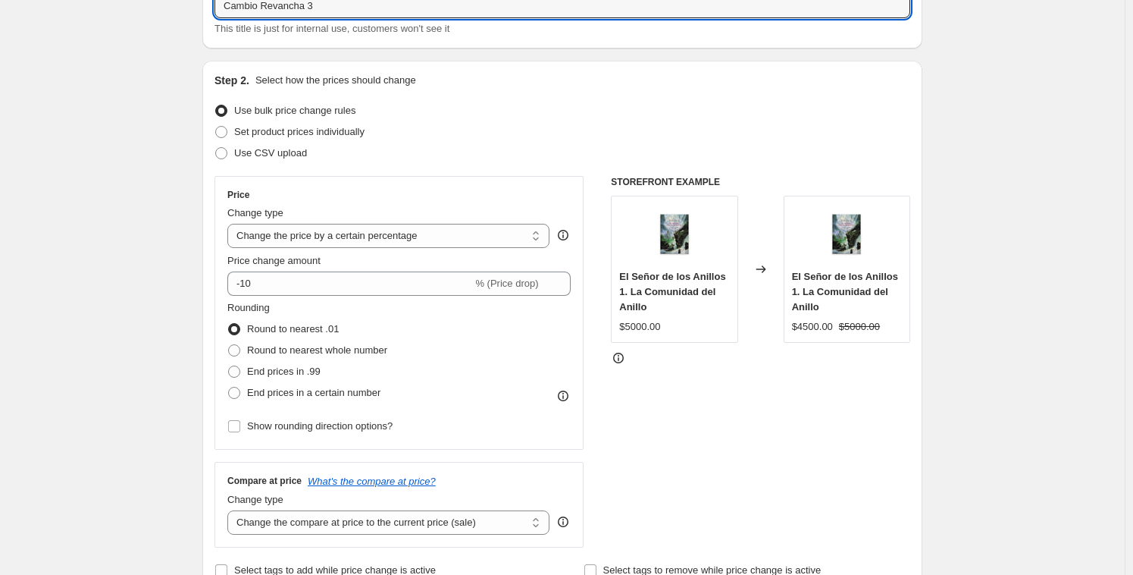
scroll to position [87, 0]
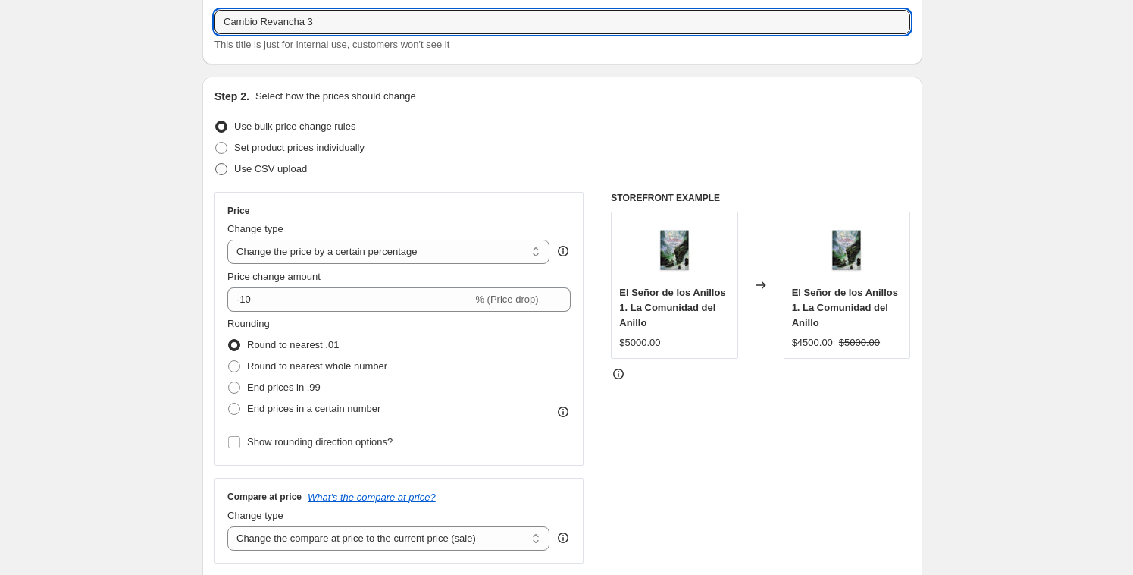
type input "Cambio Revancha 3"
click at [239, 168] on span "Use CSV upload" at bounding box center [270, 168] width 73 height 11
click at [216, 164] on input "Use CSV upload" at bounding box center [215, 163] width 1 height 1
radio input "true"
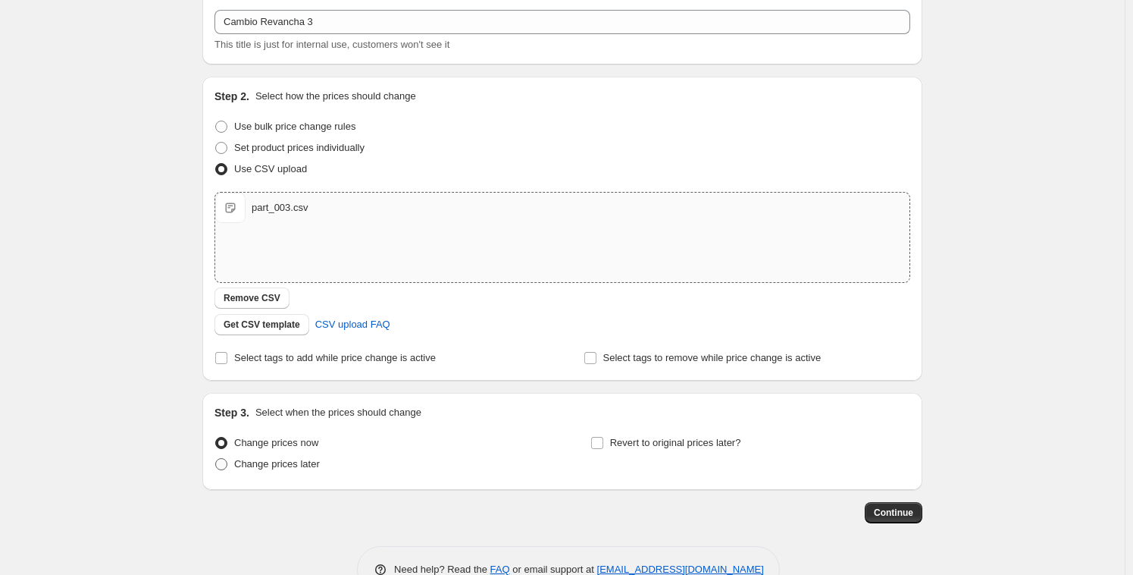
click at [297, 458] on span "Change prices later" at bounding box center [277, 463] width 86 height 11
click at [216, 458] on input "Change prices later" at bounding box center [215, 458] width 1 height 1
radio input "true"
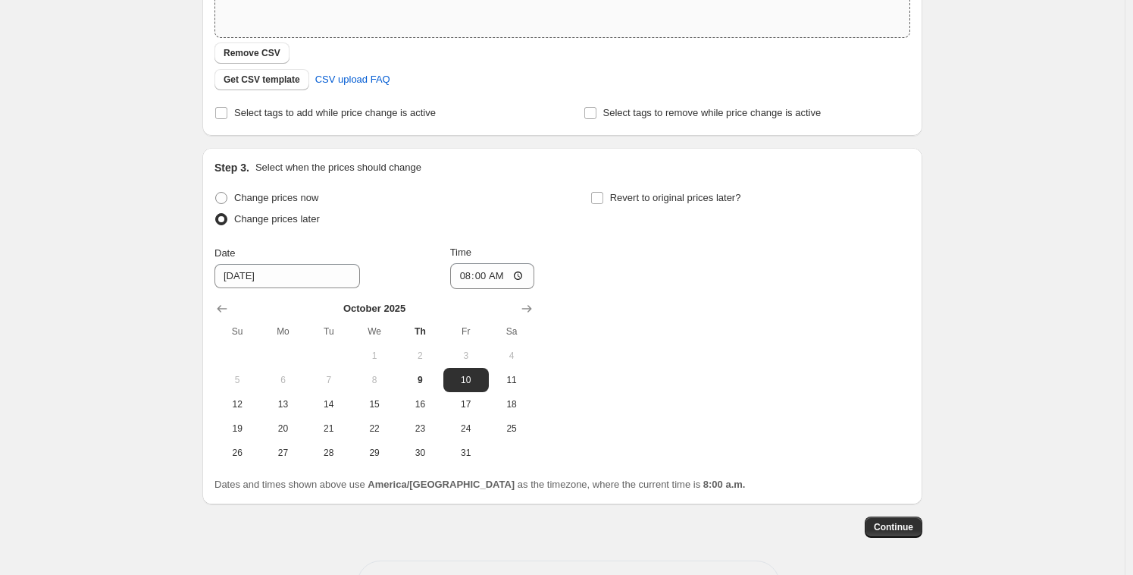
scroll to position [333, 0]
click at [474, 274] on input "08:00" at bounding box center [492, 275] width 85 height 26
click at [480, 274] on input "08:00" at bounding box center [492, 275] width 85 height 26
click at [483, 275] on input "08:00" at bounding box center [492, 275] width 85 height 26
type input "08:05"
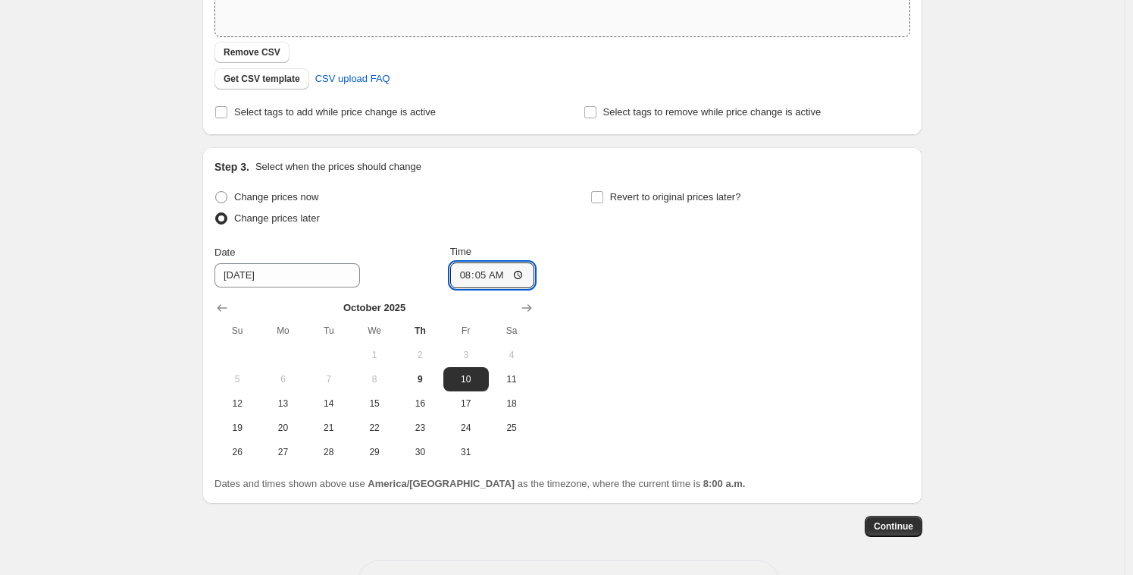
click at [621, 300] on div "Change prices now Change prices later Date [DATE] Time 08:[DATE] Mo Tu We Th Fr…" at bounding box center [562, 324] width 696 height 277
click at [412, 380] on span "9" at bounding box center [419, 379] width 33 height 12
type input "[DATE]"
click at [895, 523] on span "Continue" at bounding box center [893, 526] width 39 height 12
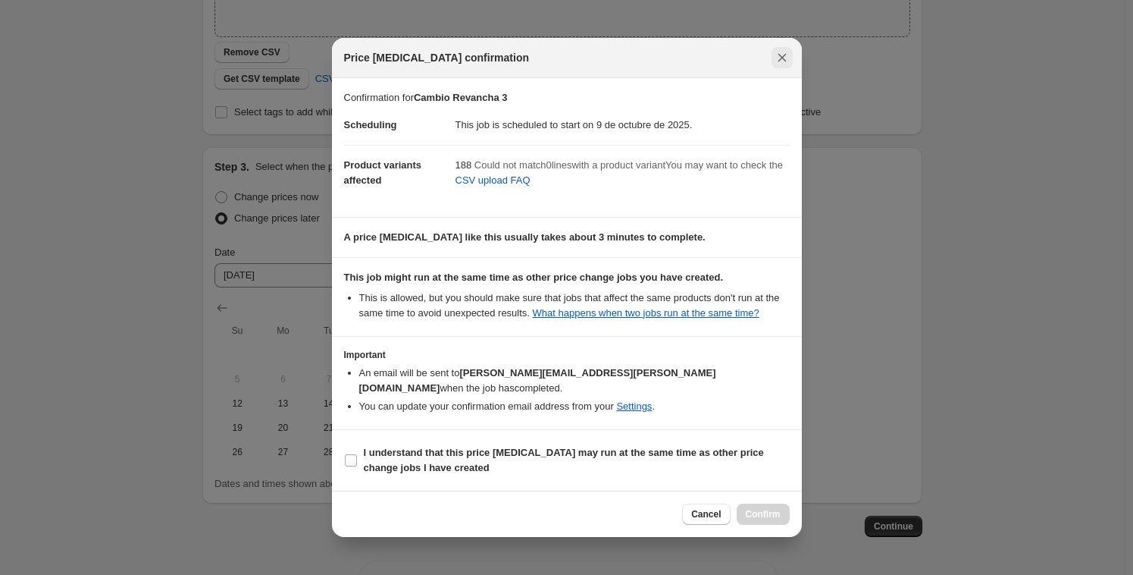
click at [784, 58] on icon "Close" at bounding box center [782, 57] width 15 height 15
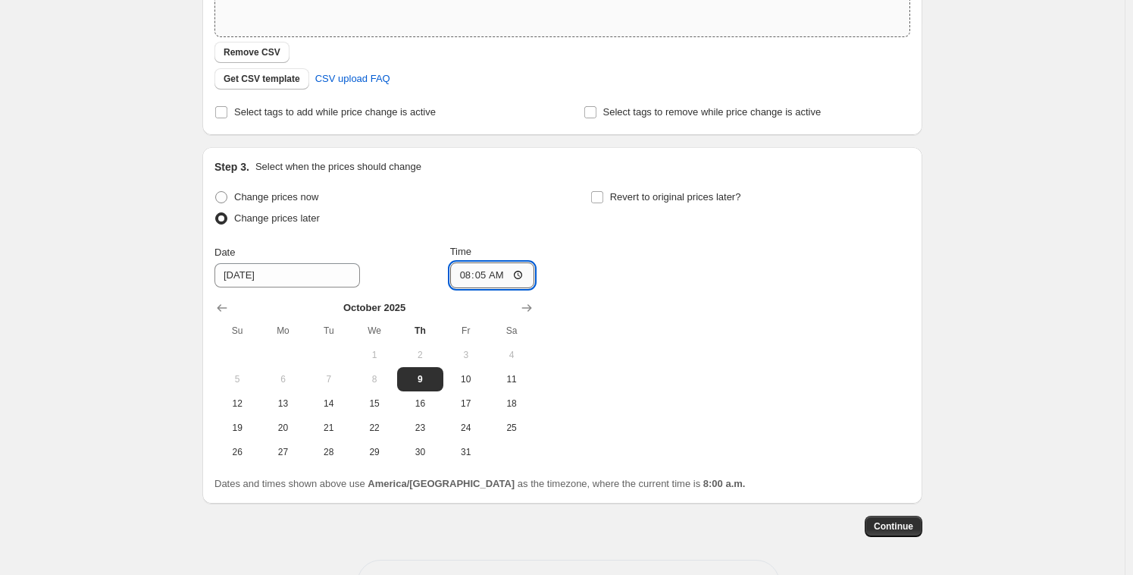
click at [462, 274] on input "08:05" at bounding box center [492, 275] width 85 height 26
click at [483, 277] on input "08:05" at bounding box center [492, 275] width 85 height 26
click at [479, 273] on input "08:05" at bounding box center [492, 275] width 85 height 26
type input "08:06"
drag, startPoint x: 809, startPoint y: 297, endPoint x: 810, endPoint y: 342, distance: 44.7
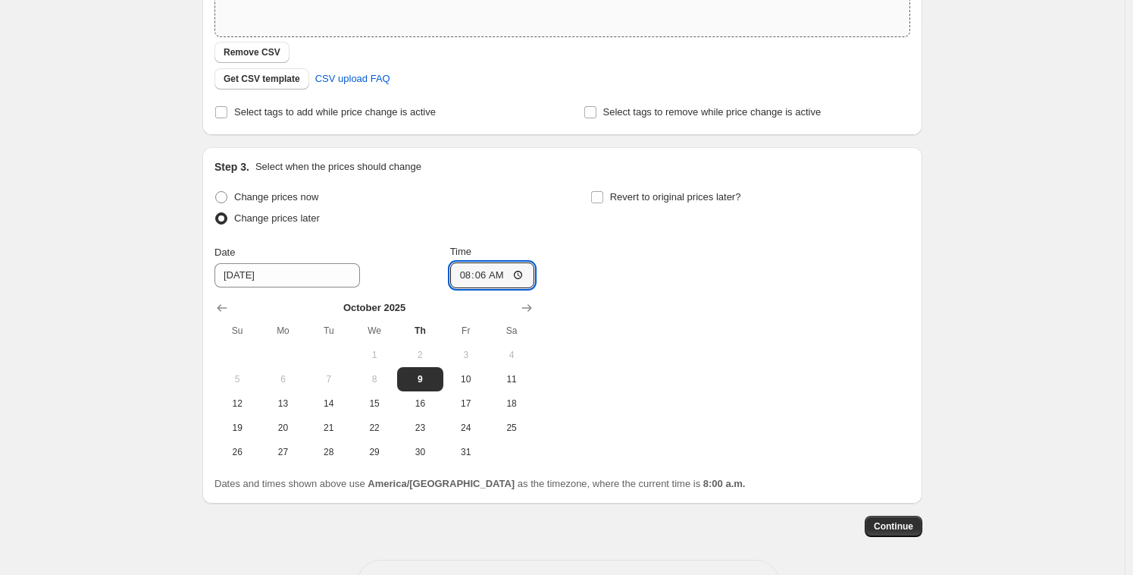
click at [810, 296] on div "Change prices now Change prices later Date [DATE] Time 08:[DATE] Mo Tu We Th Fr…" at bounding box center [562, 324] width 696 height 277
click at [887, 530] on span "Continue" at bounding box center [893, 526] width 39 height 12
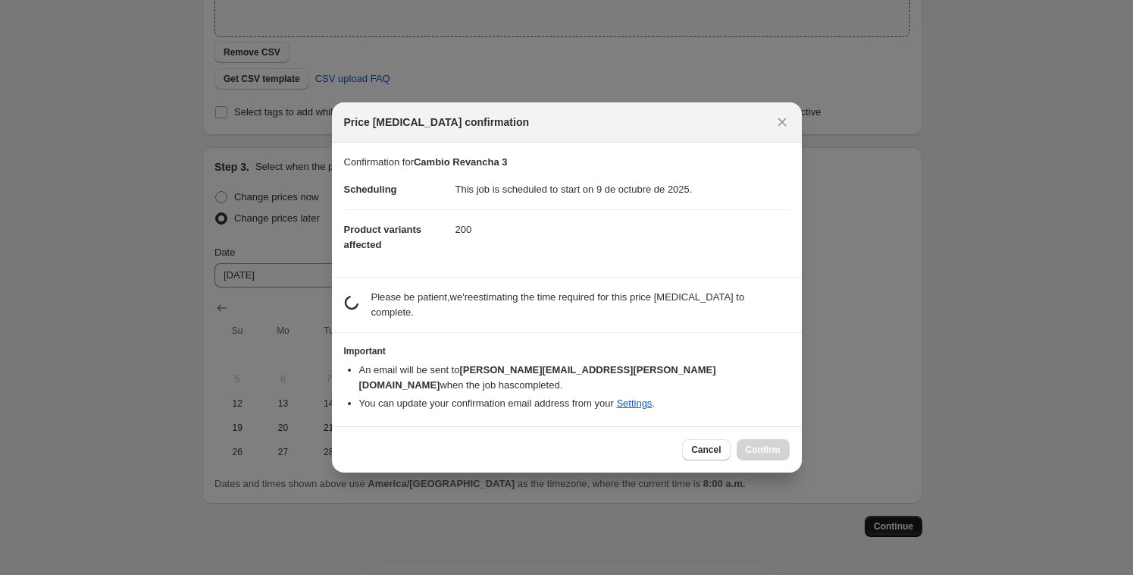
scroll to position [0, 0]
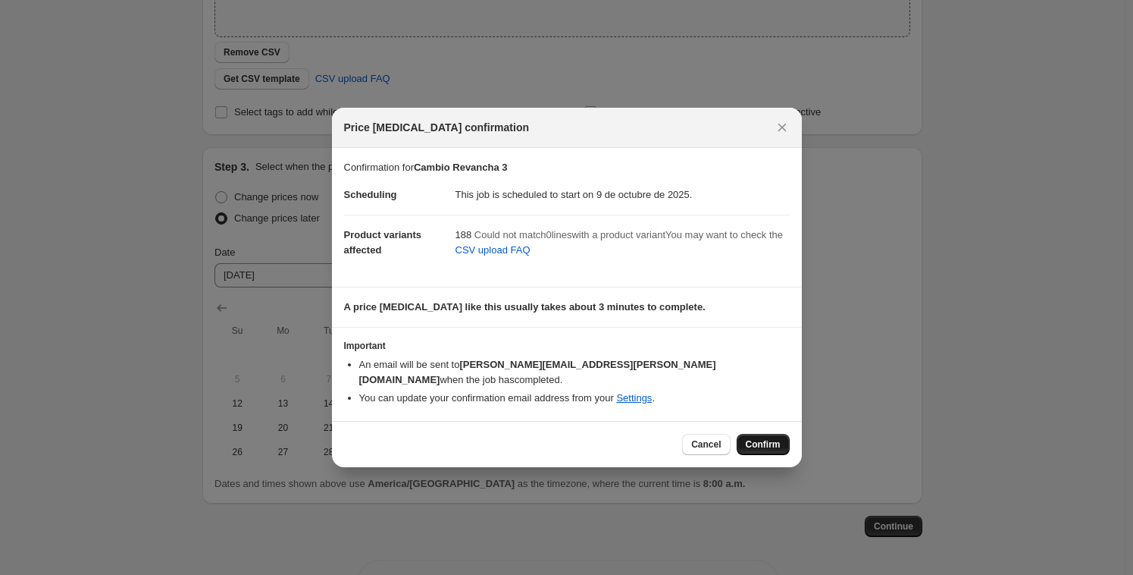
click at [771, 434] on button "Confirm" at bounding box center [763, 444] width 53 height 21
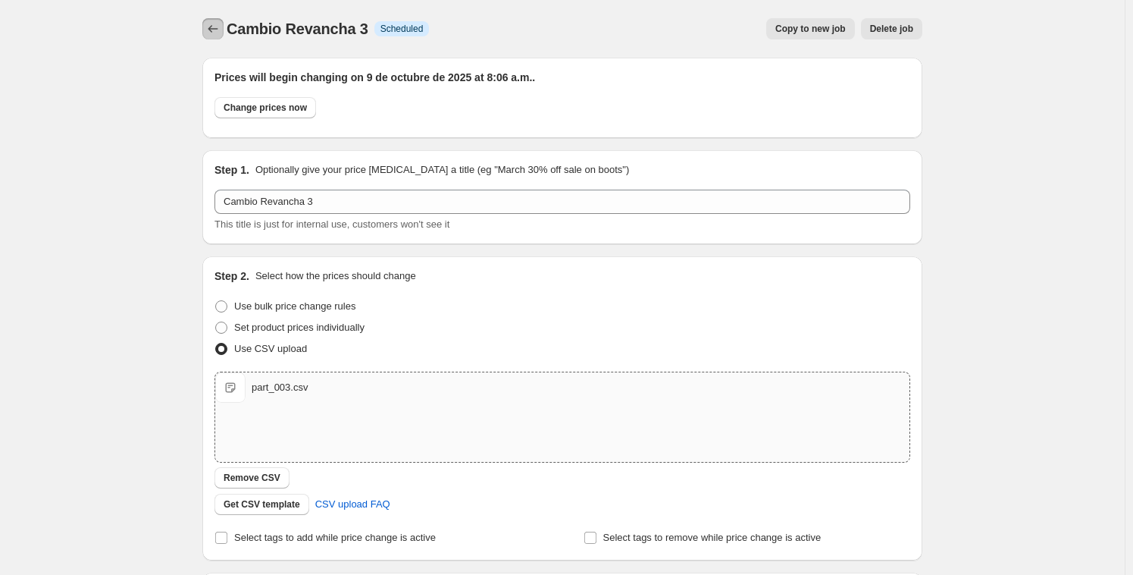
click at [211, 25] on icon "Price change jobs" at bounding box center [212, 28] width 15 height 15
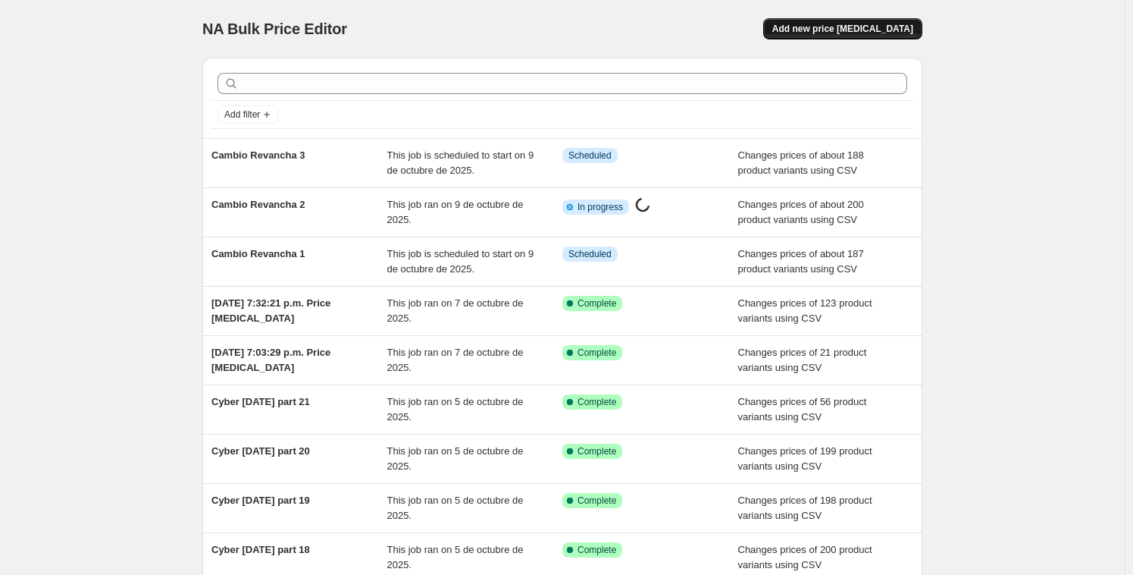
click at [879, 21] on button "Add new price [MEDICAL_DATA]" at bounding box center [842, 28] width 159 height 21
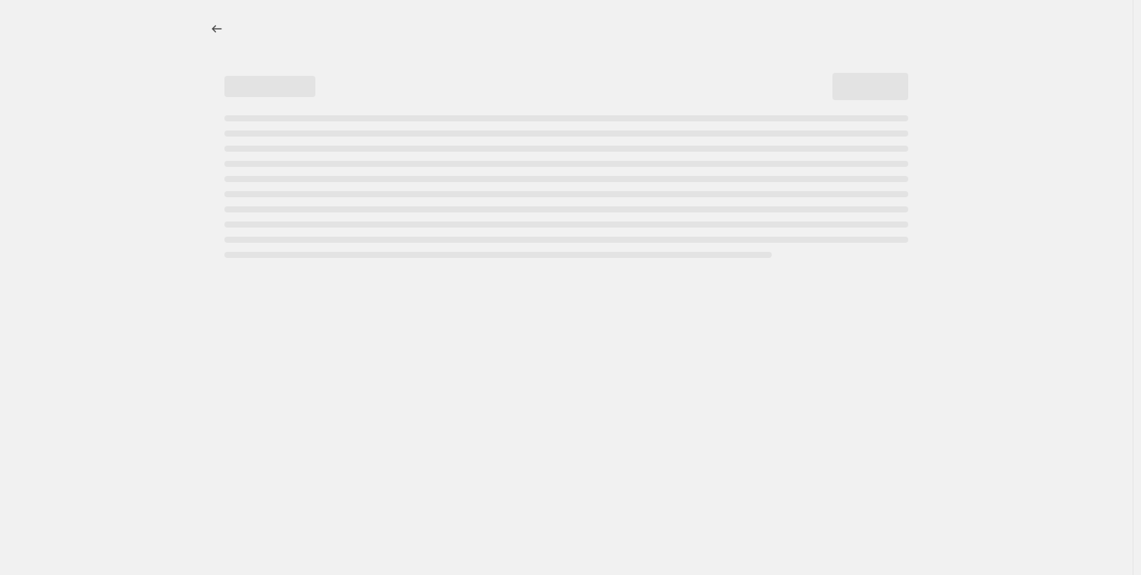
select select "percentage"
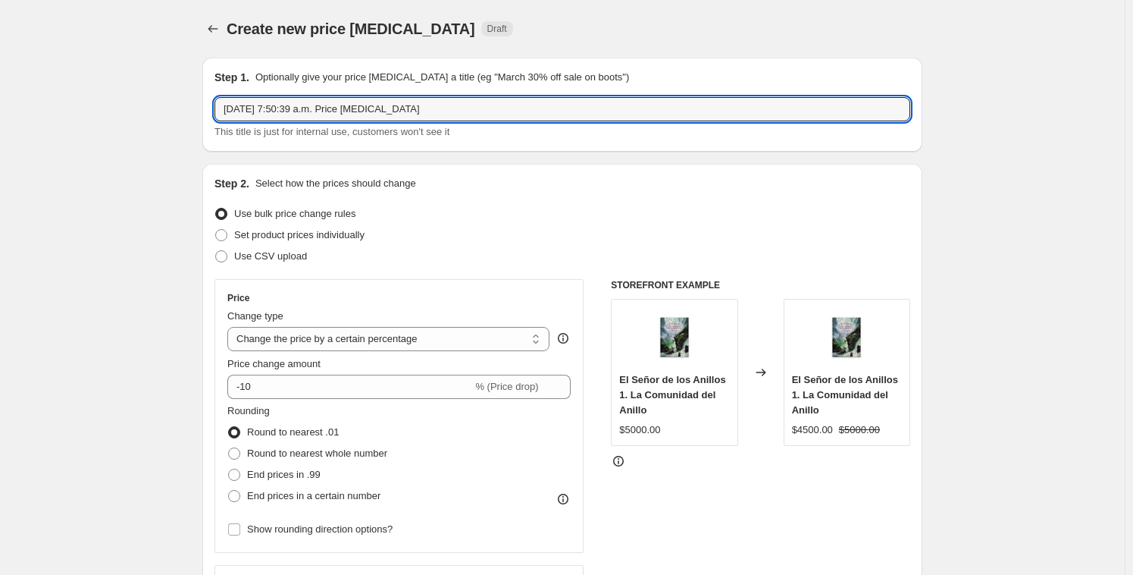
drag, startPoint x: 461, startPoint y: 115, endPoint x: 137, endPoint y: 64, distance: 327.6
paste input "Cambio Revancha 1 Info"
drag, startPoint x: 315, startPoint y: 107, endPoint x: 360, endPoint y: 108, distance: 44.7
click at [359, 108] on input "Cambio Revancha 1 Info" at bounding box center [562, 109] width 696 height 24
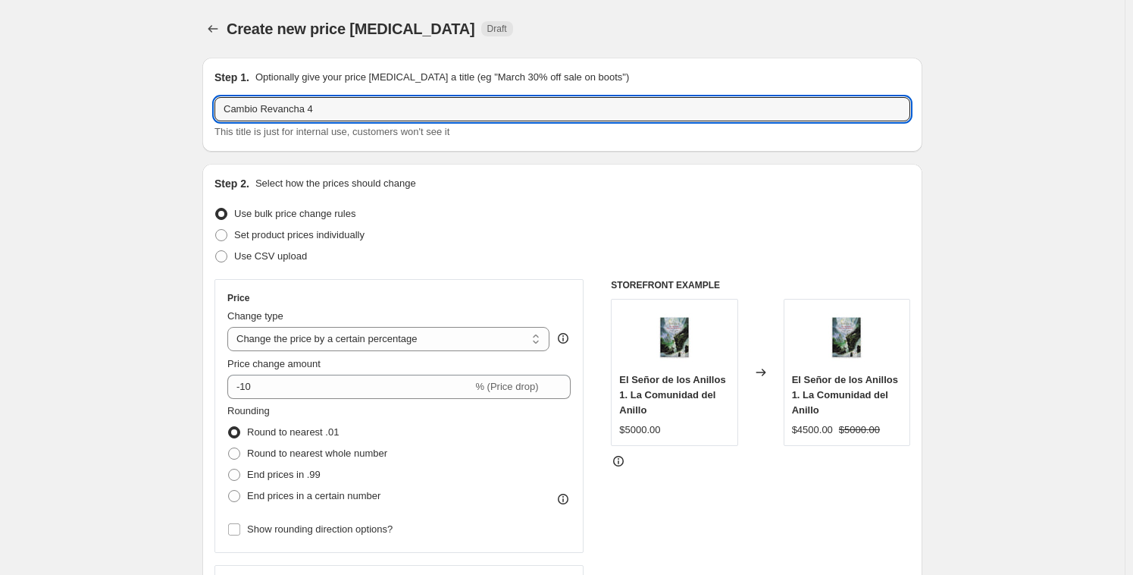
type input "Cambio Revancha 4"
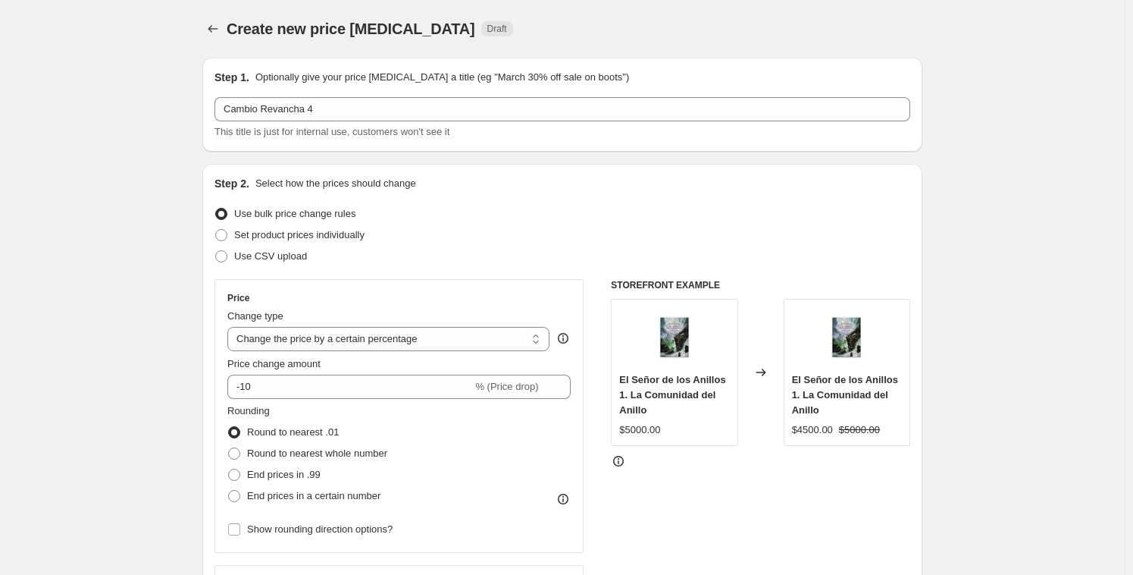
drag, startPoint x: 503, startPoint y: 240, endPoint x: 494, endPoint y: 246, distance: 9.9
click at [503, 241] on div "Set product prices individually" at bounding box center [562, 234] width 696 height 21
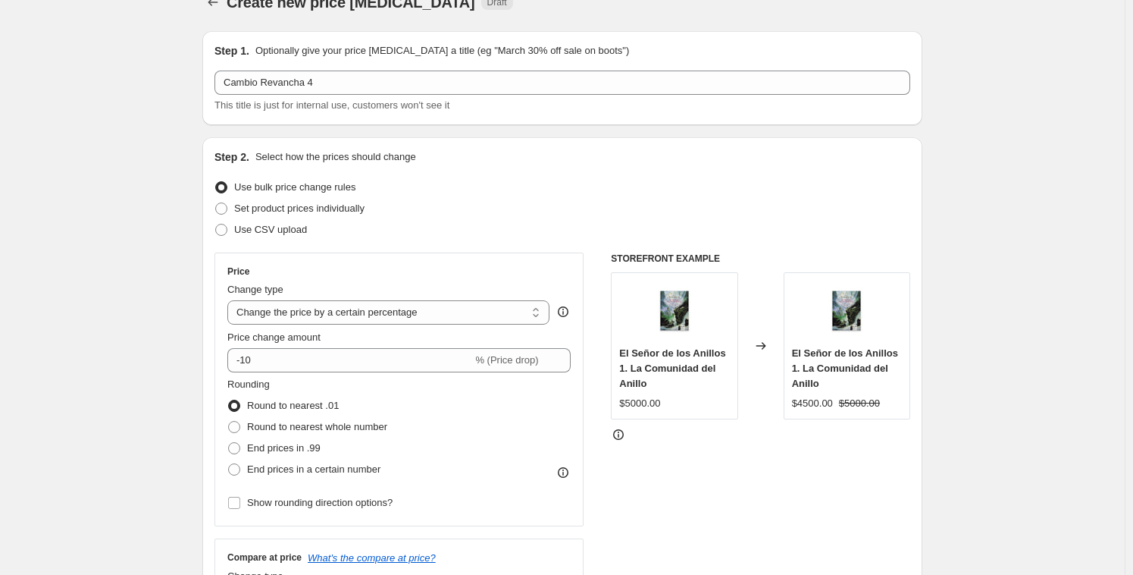
scroll to position [27, 0]
click at [227, 228] on span at bounding box center [221, 229] width 12 height 12
click at [216, 224] on input "Use CSV upload" at bounding box center [215, 223] width 1 height 1
radio input "true"
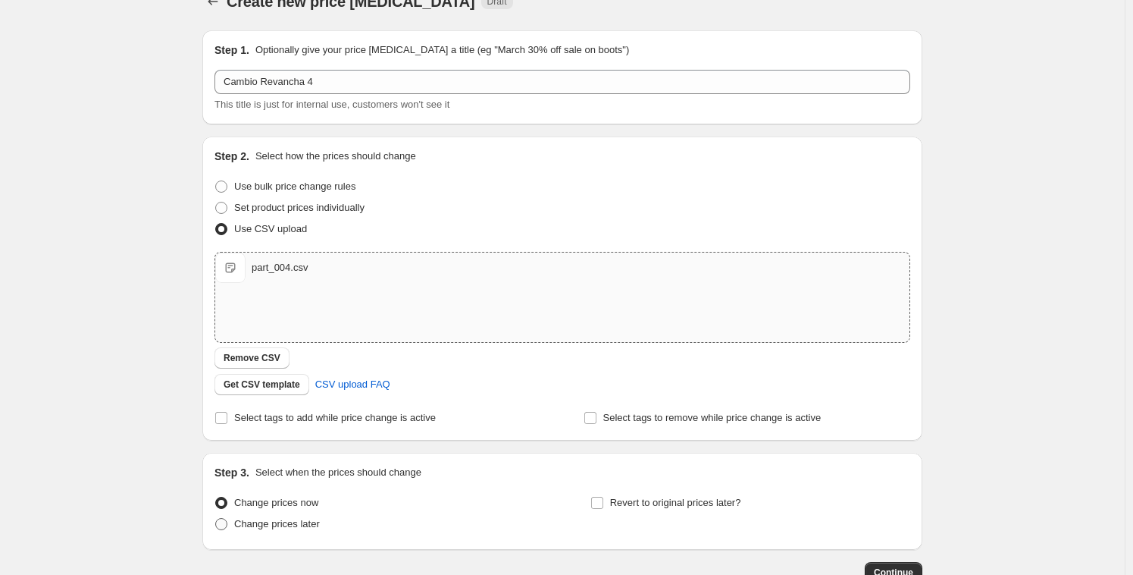
click at [294, 525] on span "Change prices later" at bounding box center [277, 523] width 86 height 11
click at [216, 518] on input "Change prices later" at bounding box center [215, 518] width 1 height 1
radio input "true"
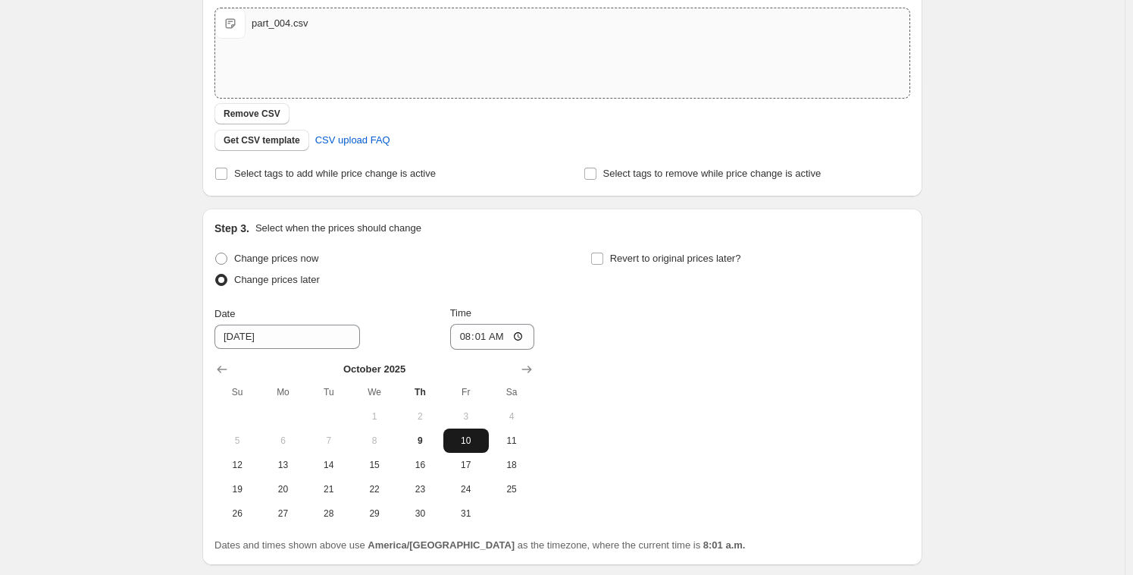
scroll to position [272, 0]
click at [485, 331] on input "08:01" at bounding box center [492, 336] width 85 height 26
click at [478, 333] on input "08:01" at bounding box center [492, 336] width 85 height 26
type input "08:08"
drag, startPoint x: 427, startPoint y: 446, endPoint x: 454, endPoint y: 440, distance: 27.2
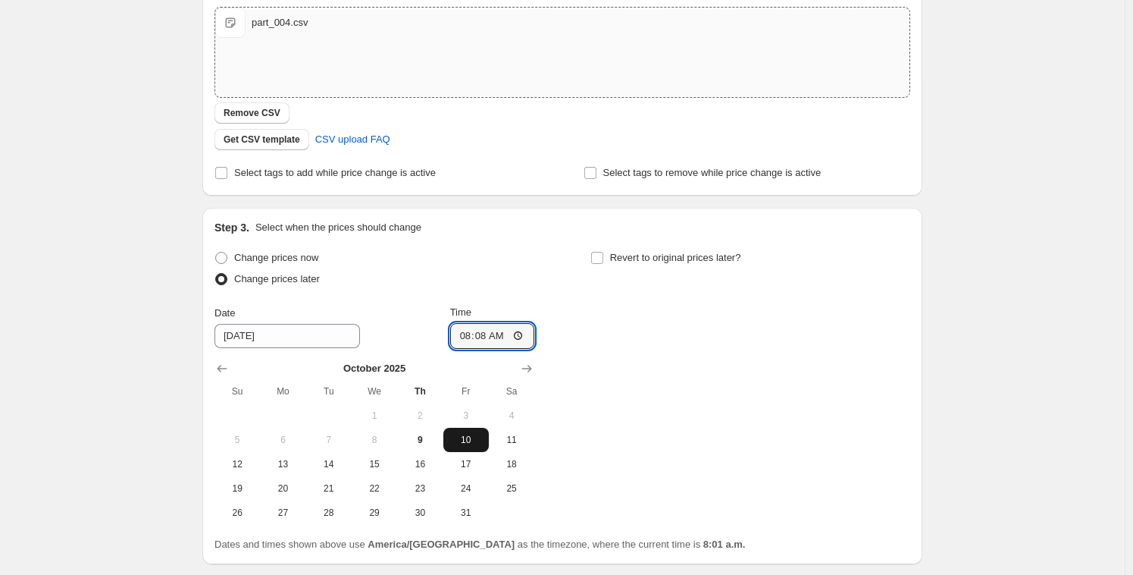
click at [427, 446] on button "9" at bounding box center [419, 439] width 45 height 24
type input "[DATE]"
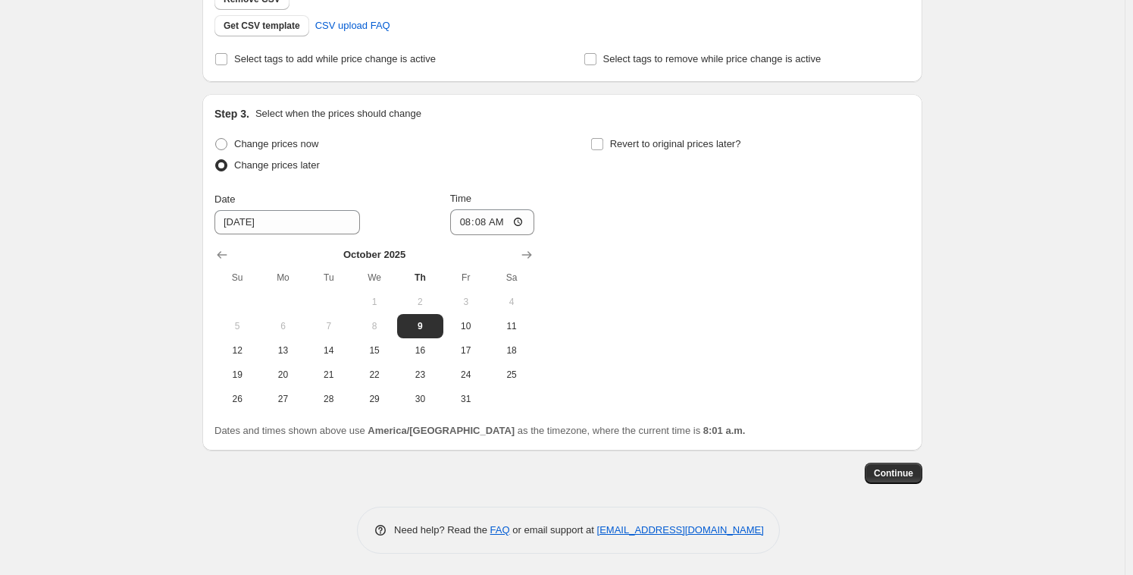
scroll to position [387, 0]
click at [906, 481] on button "Continue" at bounding box center [894, 472] width 58 height 21
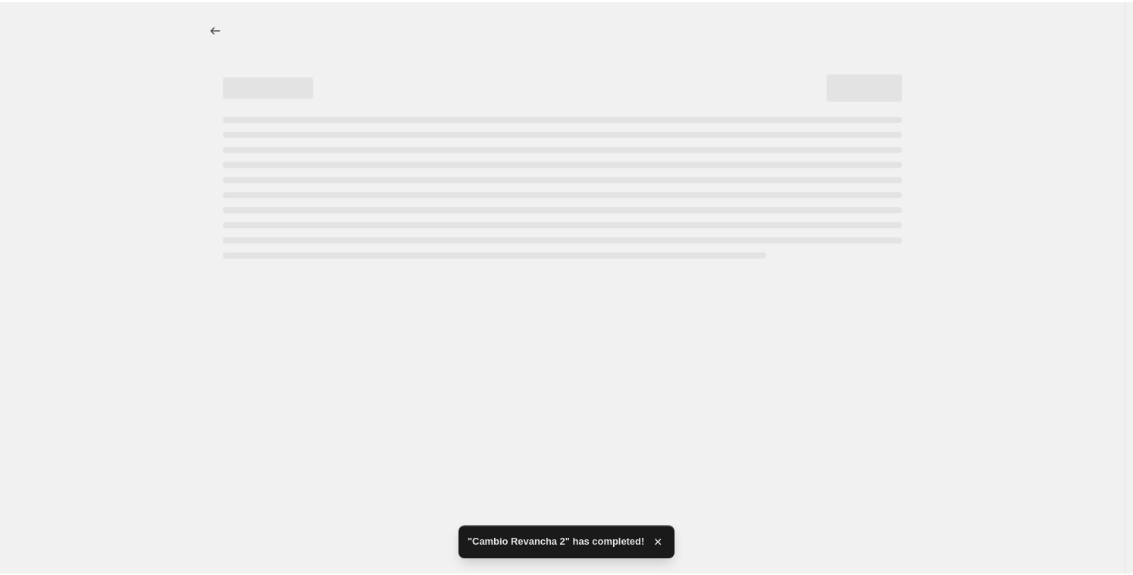
scroll to position [0, 0]
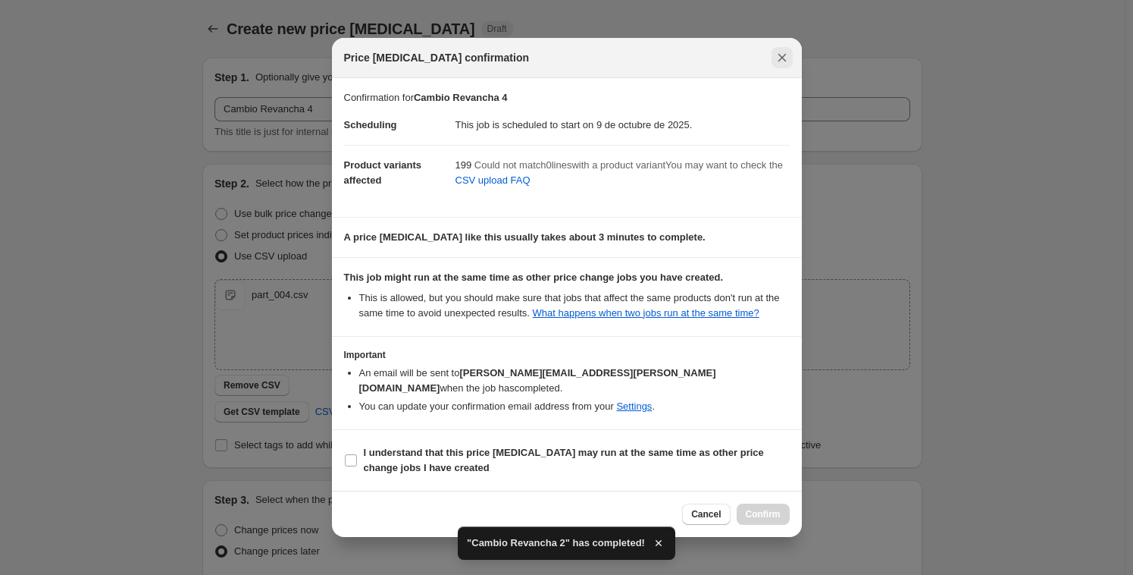
click at [784, 58] on icon "Close" at bounding box center [782, 57] width 15 height 15
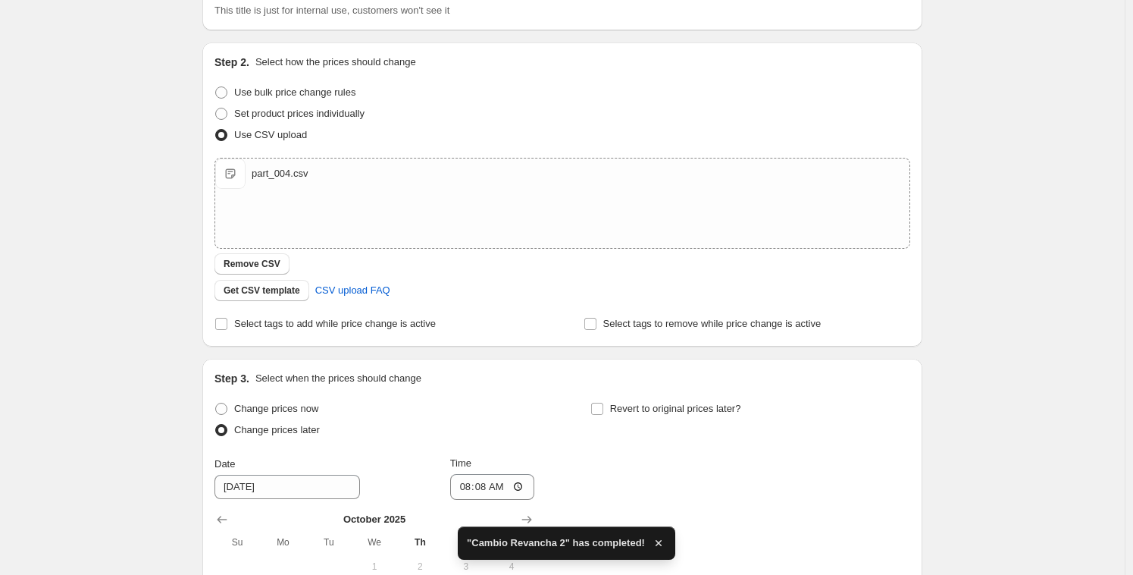
scroll to position [135, 0]
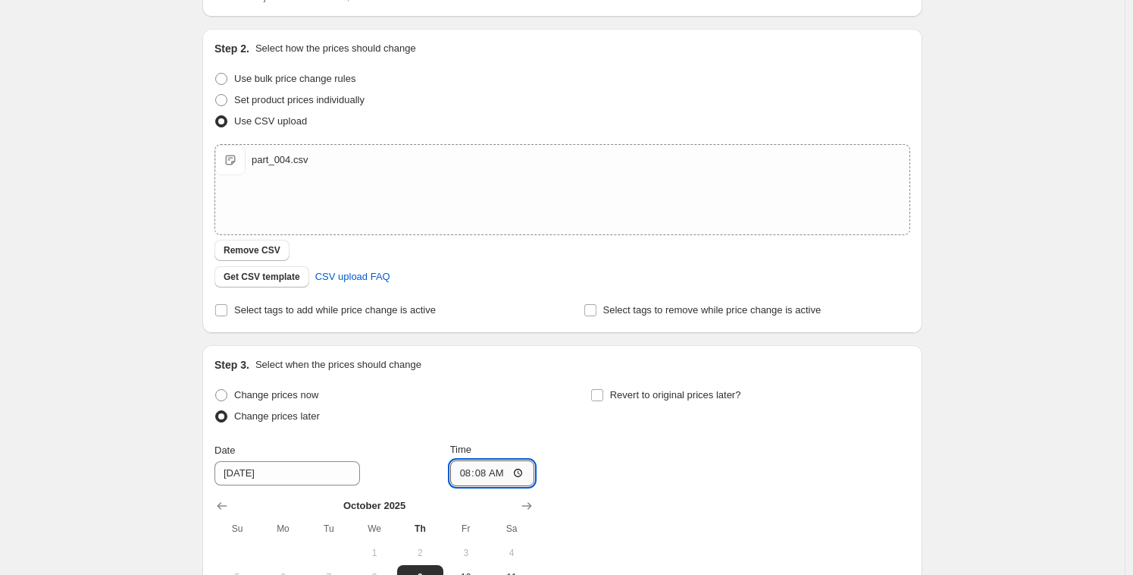
click at [481, 474] on input "08:08" at bounding box center [492, 473] width 85 height 26
click at [480, 472] on input "08:08" at bounding box center [492, 473] width 85 height 26
type input "08:09"
click at [681, 529] on div "Change prices now Change prices later Date [DATE] Time 08:[DATE] Mo Tu We Th Fr…" at bounding box center [562, 522] width 696 height 277
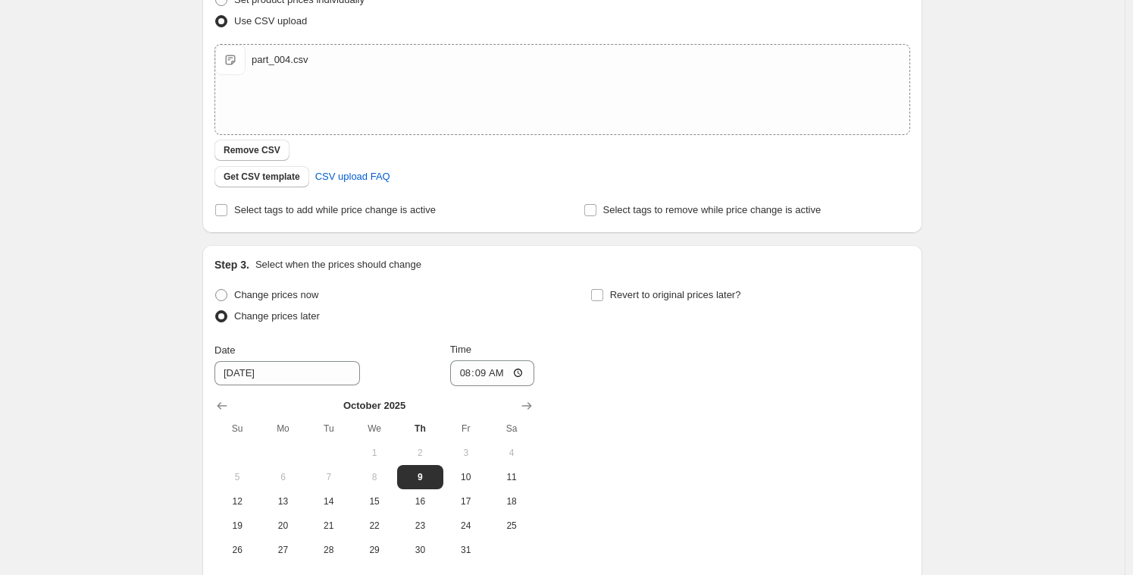
scroll to position [387, 0]
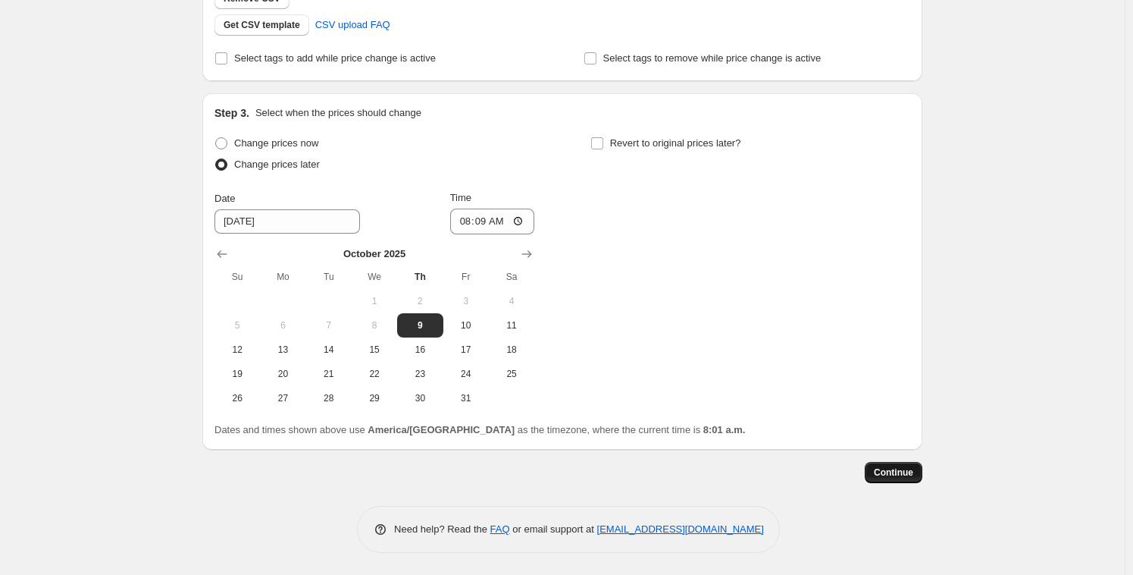
click at [903, 462] on button "Continue" at bounding box center [894, 472] width 58 height 21
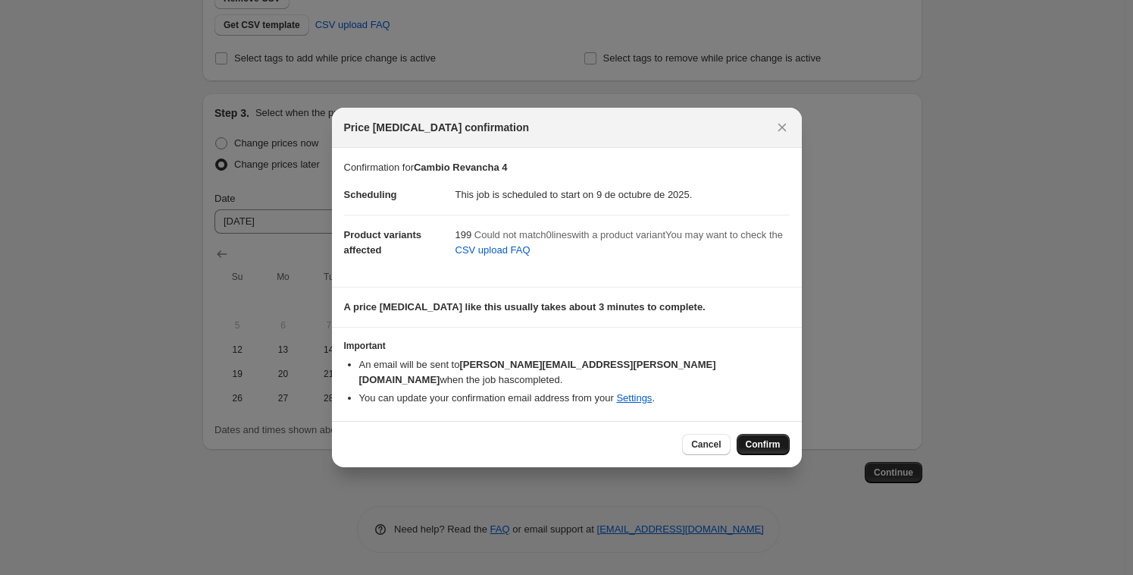
click at [770, 445] on button "Confirm" at bounding box center [763, 444] width 53 height 21
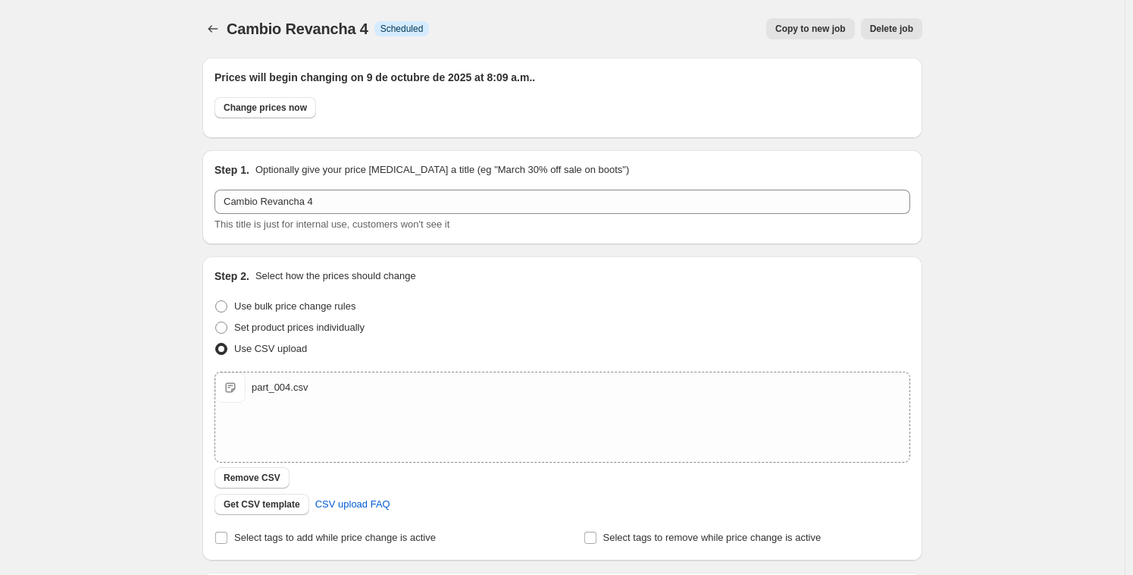
click at [202, 27] on div "Cambio Revancha 4. This page is ready Cambio Revancha 4 Info Scheduled Copy to …" at bounding box center [562, 527] width 756 height 1054
click at [208, 28] on icon "Price change jobs" at bounding box center [212, 28] width 15 height 15
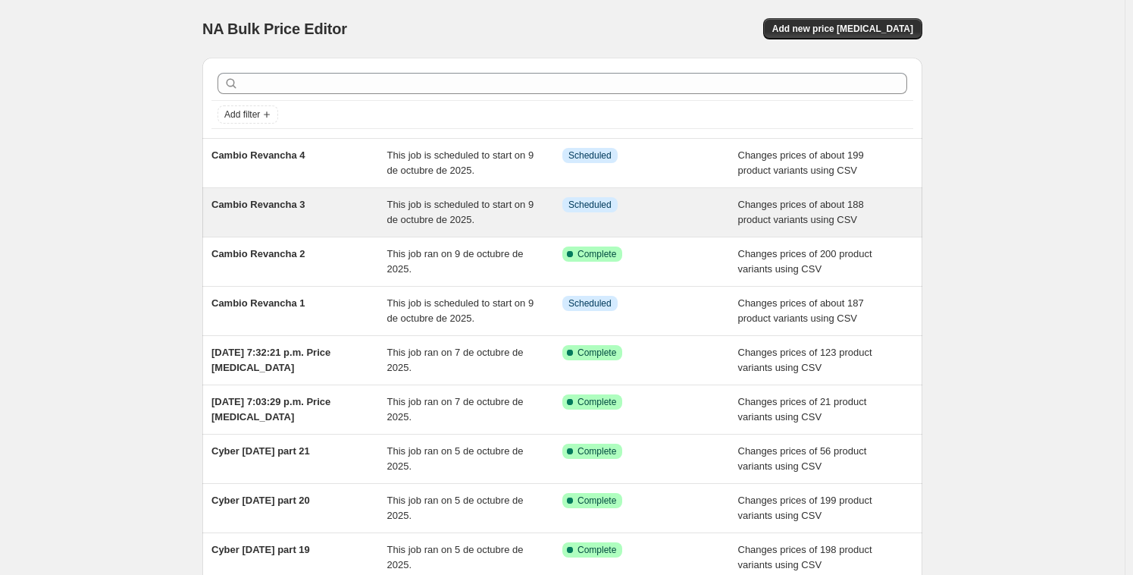
click at [316, 211] on div "Cambio Revancha 3" at bounding box center [299, 212] width 176 height 30
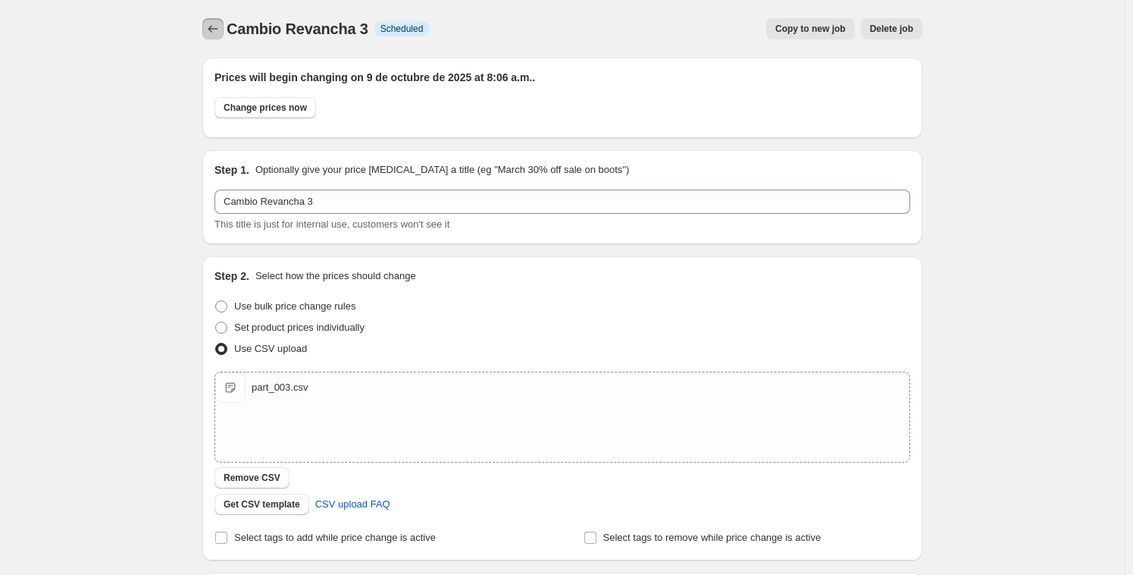
click at [224, 27] on button "Price change jobs" at bounding box center [212, 28] width 21 height 21
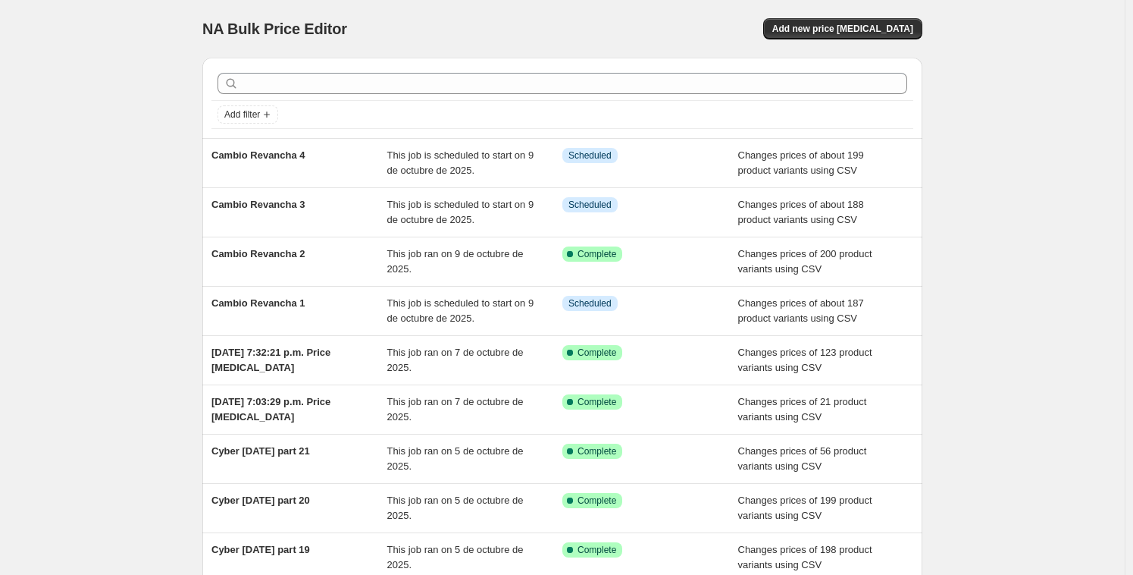
click at [871, 40] on div "NA Bulk Price Editor. This page is ready NA Bulk Price Editor Add new price [ME…" at bounding box center [562, 29] width 720 height 58
click at [874, 33] on span "Add new price [MEDICAL_DATA]" at bounding box center [842, 29] width 141 height 12
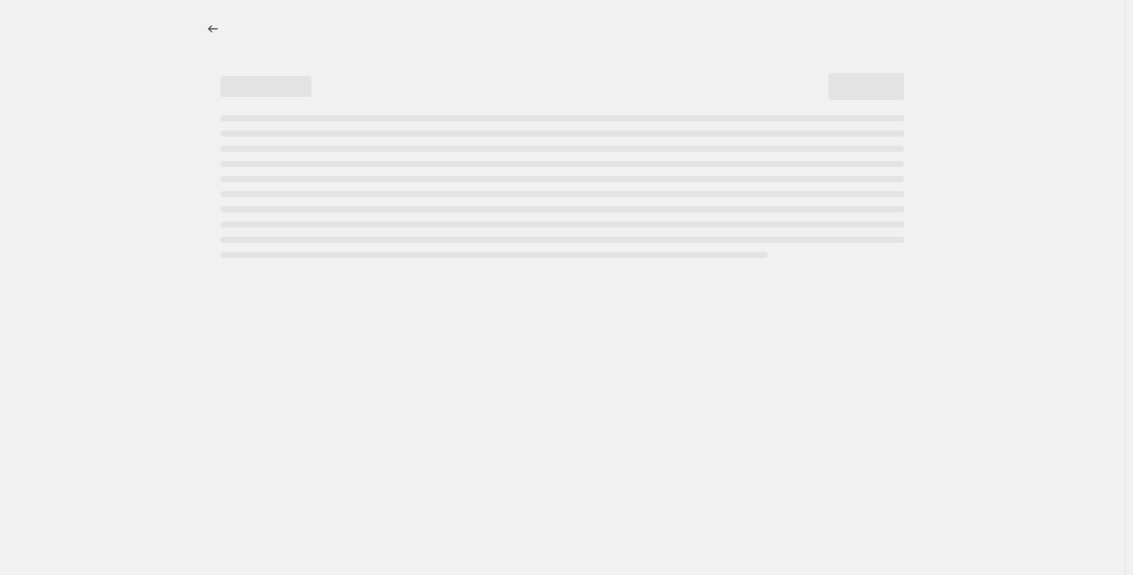
select select "percentage"
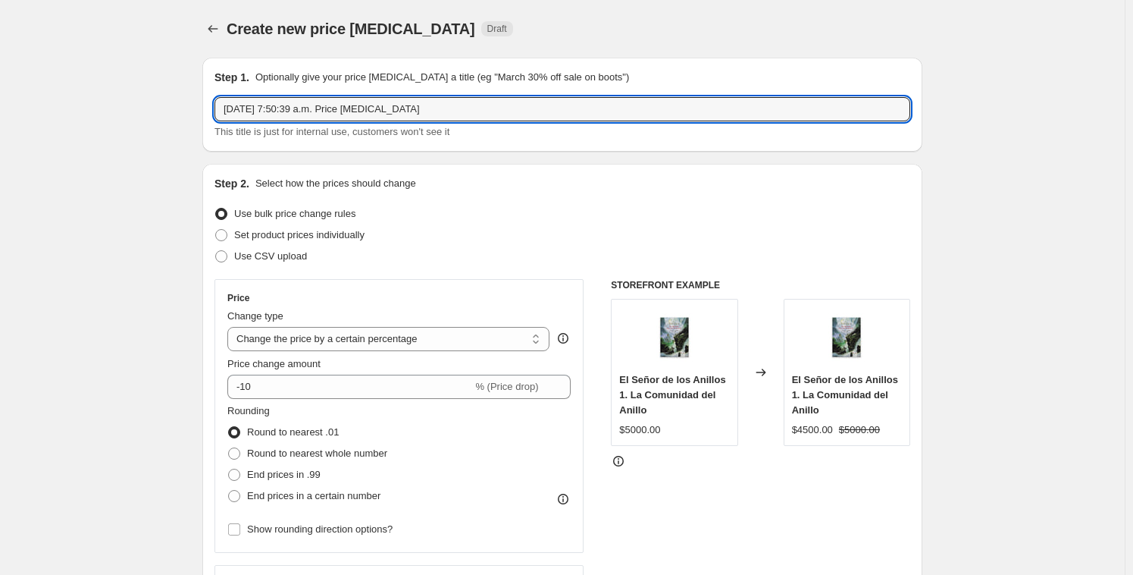
drag, startPoint x: 468, startPoint y: 111, endPoint x: 1, endPoint y: 86, distance: 467.6
paste input "Cambio Revancha 1 Info"
drag, startPoint x: 312, startPoint y: 110, endPoint x: 352, endPoint y: 109, distance: 40.2
click at [361, 111] on input "Cambio Revancha 1 Info" at bounding box center [562, 109] width 696 height 24
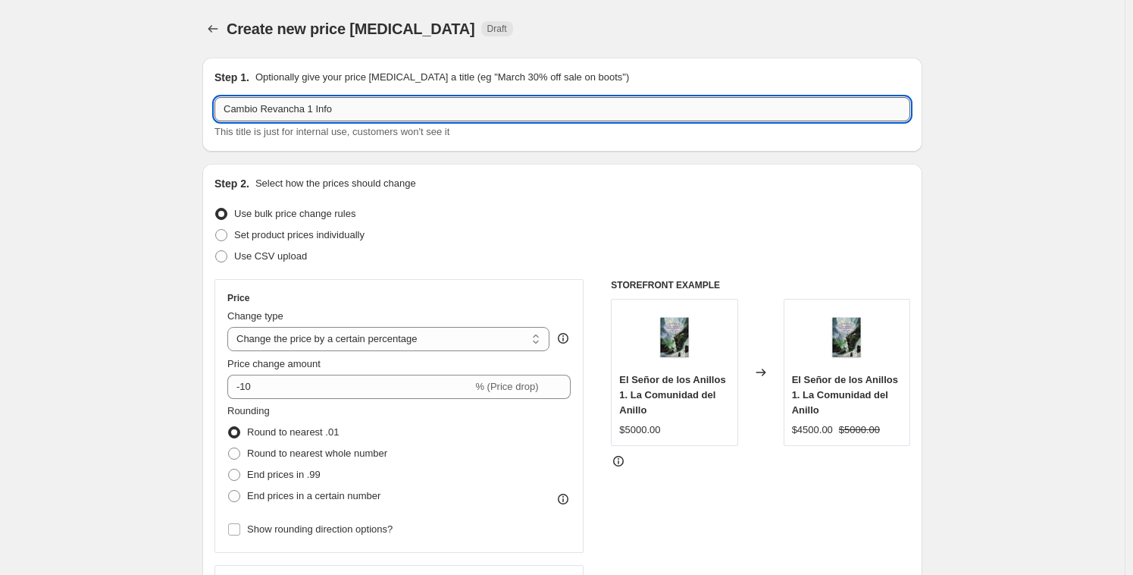
drag, startPoint x: 351, startPoint y: 110, endPoint x: 314, endPoint y: 105, distance: 37.4
click at [312, 106] on input "Cambio Revancha 1 Info" at bounding box center [562, 109] width 696 height 24
type input "Cambio Revancha 5"
click at [489, 219] on div "Use bulk price change rules" at bounding box center [562, 213] width 696 height 21
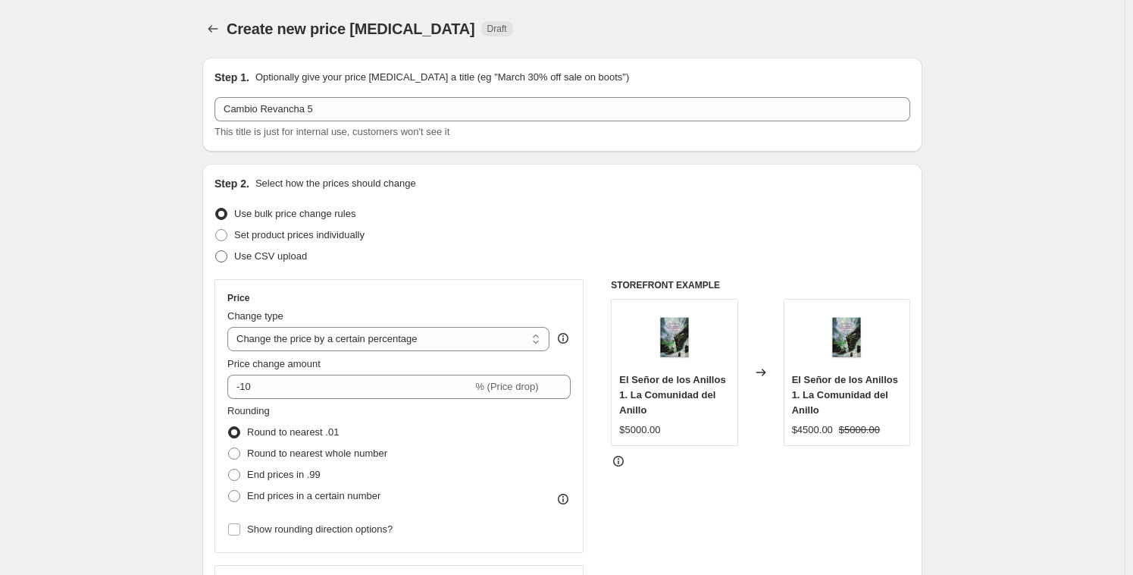
click at [223, 259] on span at bounding box center [221, 256] width 12 height 12
click at [216, 251] on input "Use CSV upload" at bounding box center [215, 250] width 1 height 1
radio input "true"
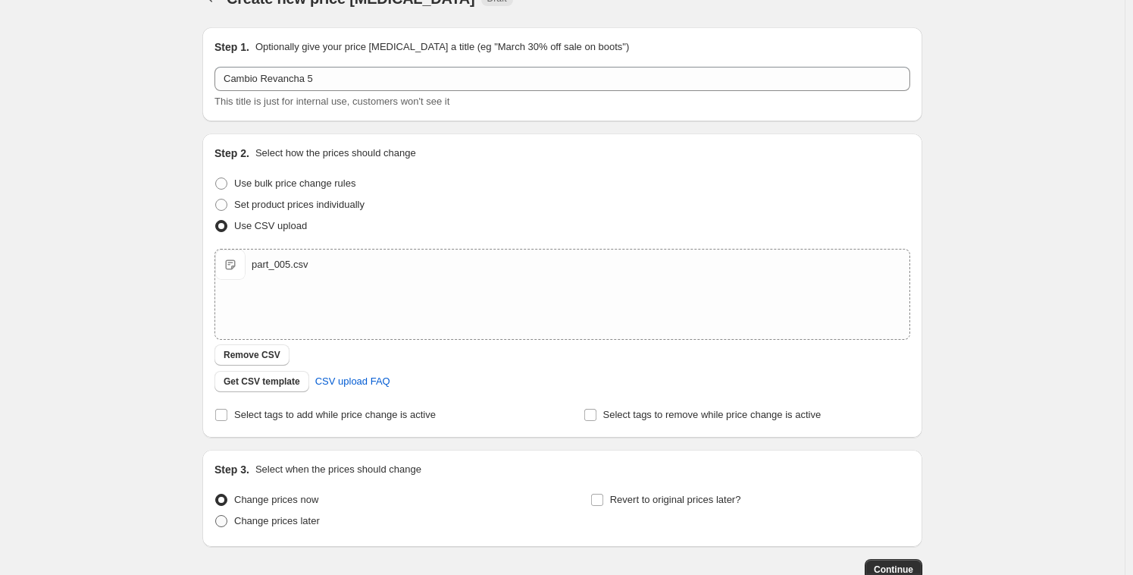
scroll to position [31, 0]
click at [231, 524] on label "Change prices later" at bounding box center [266, 519] width 105 height 21
click at [216, 515] on input "Change prices later" at bounding box center [215, 514] width 1 height 1
radio input "true"
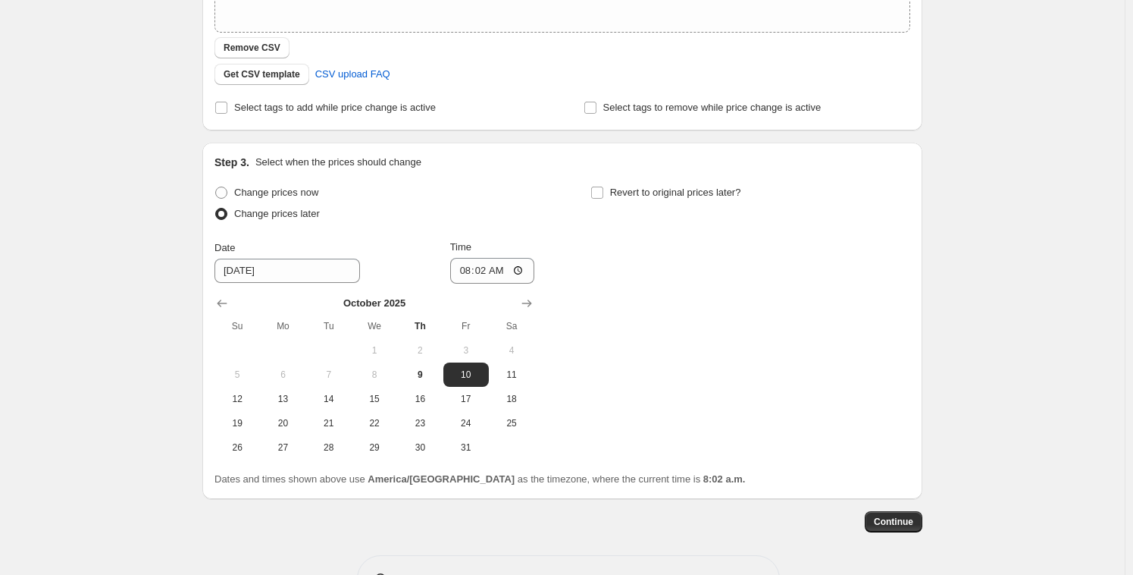
scroll to position [359, 0]
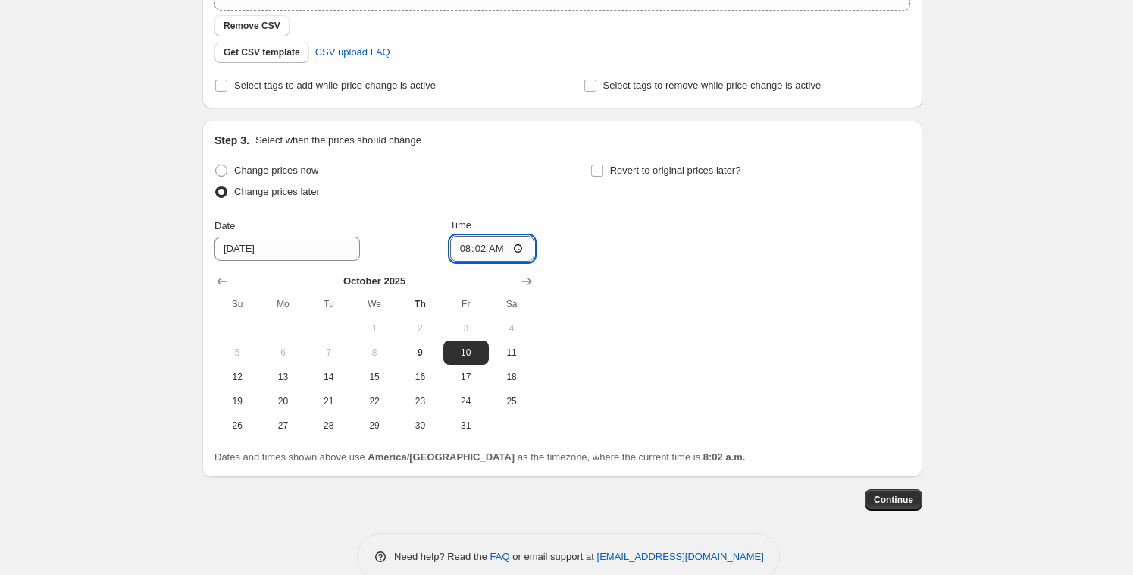
click at [479, 252] on input "08:02" at bounding box center [492, 249] width 85 height 26
type input "08:11"
click at [740, 304] on div "Change prices now Change prices later Date [DATE] Time 08:[DATE] Mo Tu We Th Fr…" at bounding box center [562, 298] width 696 height 277
click at [423, 349] on span "9" at bounding box center [419, 352] width 33 height 12
type input "[DATE]"
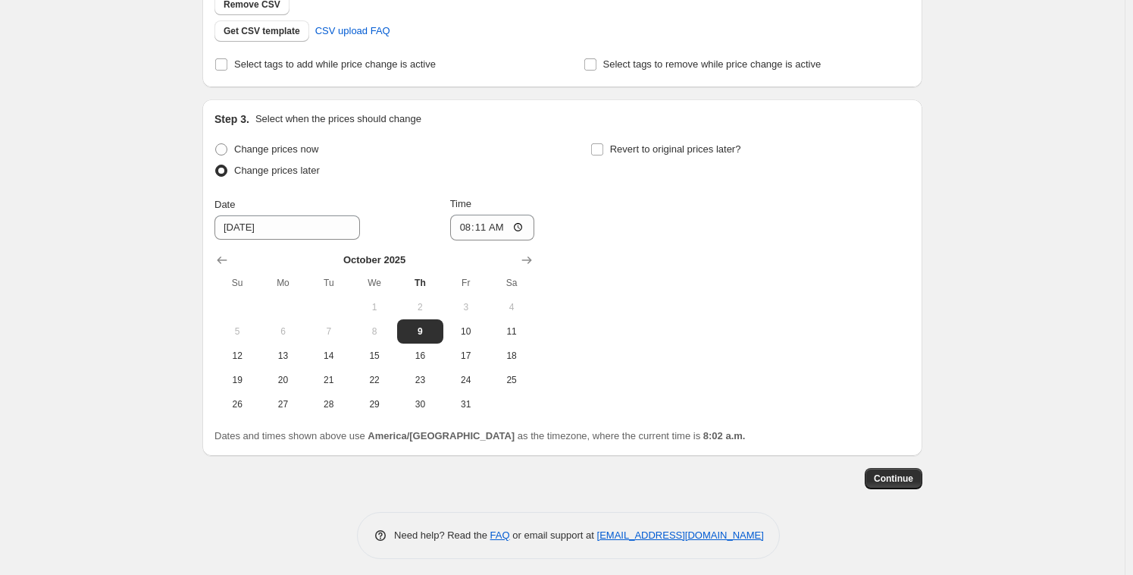
scroll to position [387, 0]
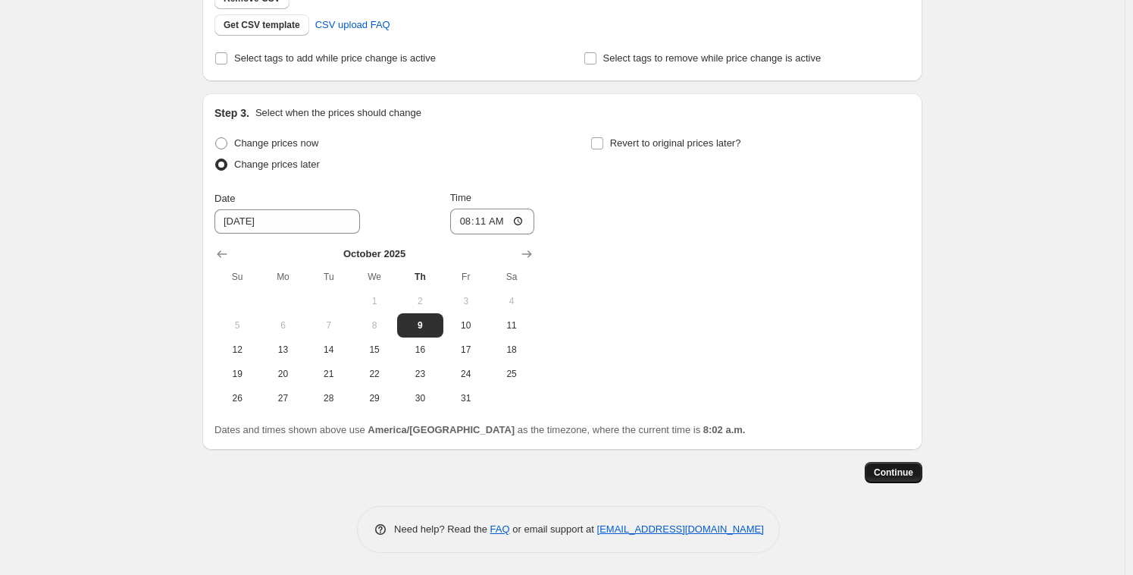
click at [890, 470] on span "Continue" at bounding box center [893, 472] width 39 height 12
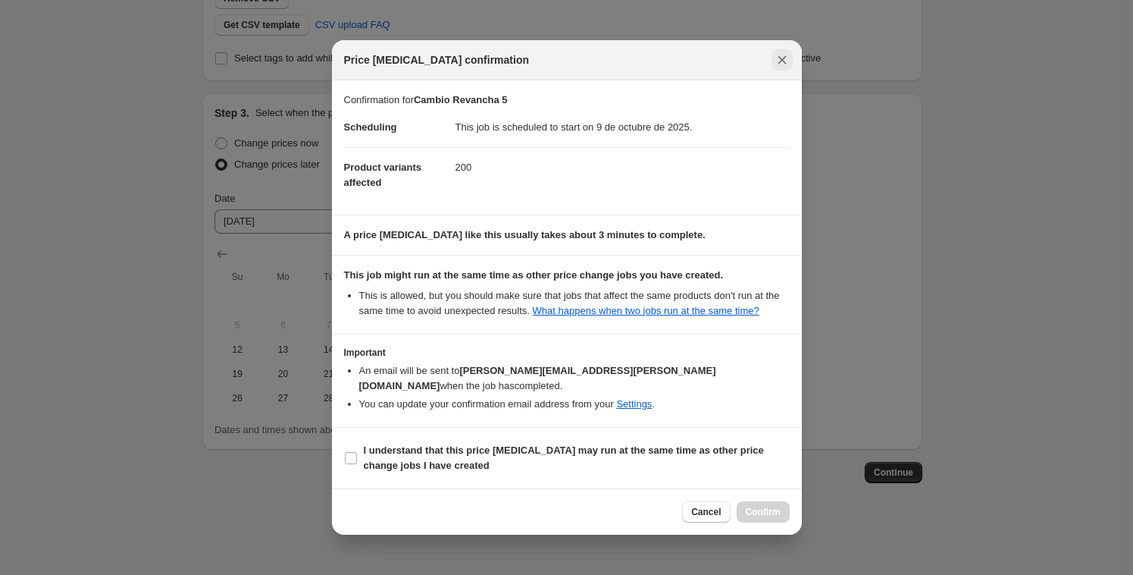
click at [776, 58] on icon "Close" at bounding box center [782, 59] width 15 height 15
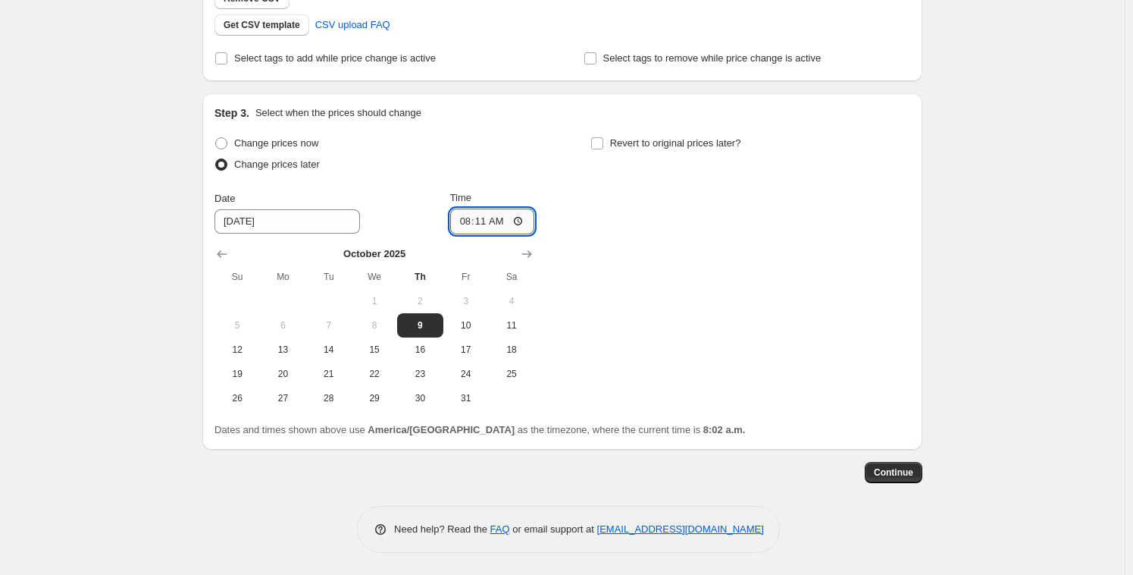
click at [482, 218] on input "08:11" at bounding box center [492, 221] width 85 height 26
click at [477, 217] on input "08:11" at bounding box center [492, 221] width 85 height 26
type input "08:12"
click at [688, 278] on div "Change prices now Change prices later Date [DATE] Time 08:[DATE] Mo Tu We Th Fr…" at bounding box center [562, 271] width 696 height 277
click at [902, 475] on span "Continue" at bounding box center [893, 472] width 39 height 12
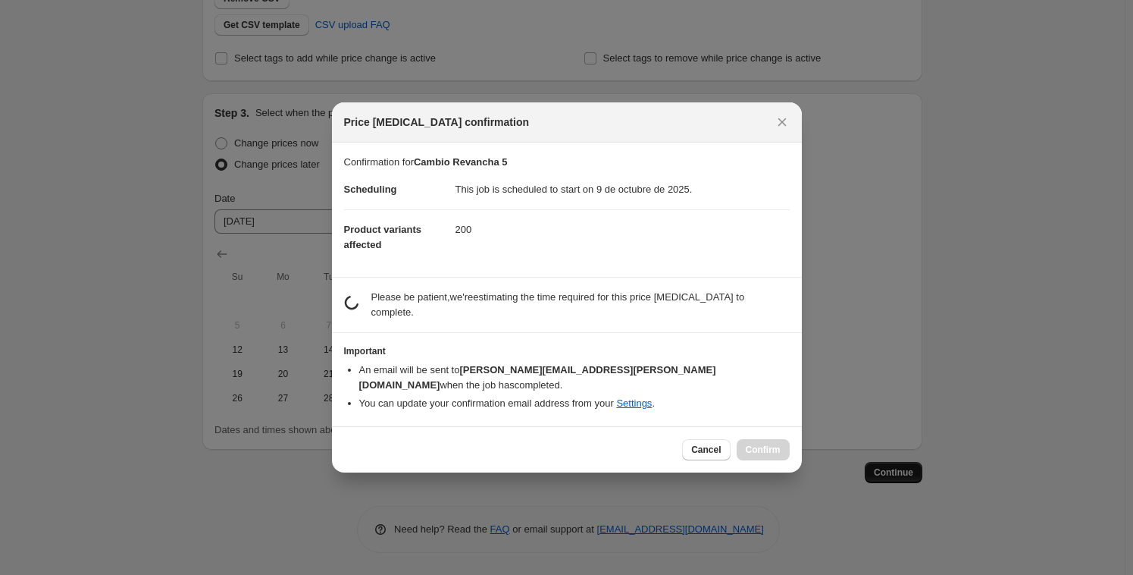
scroll to position [0, 0]
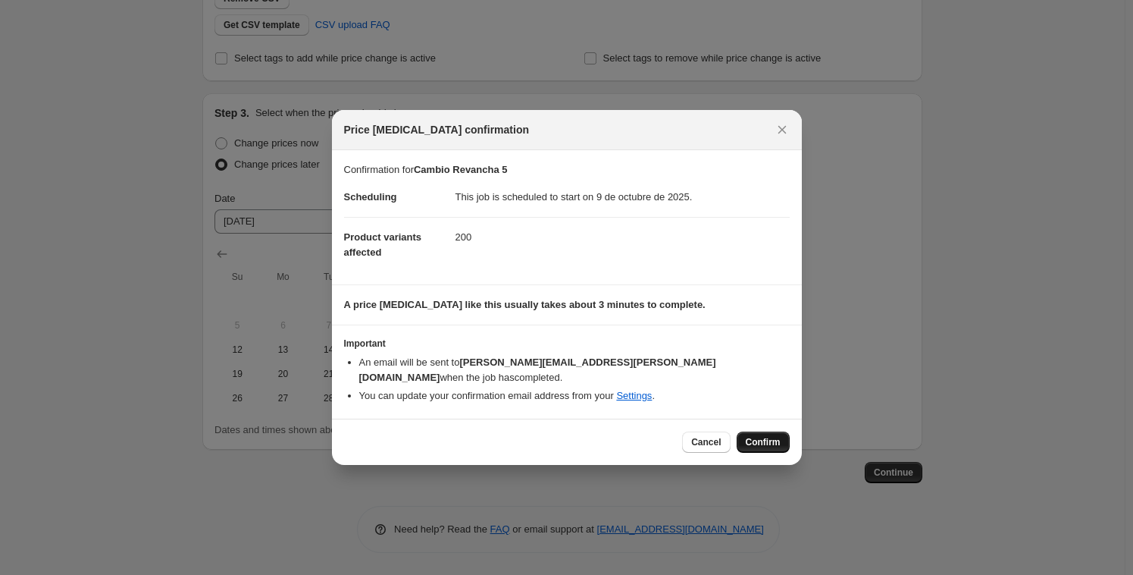
click at [753, 436] on span "Confirm" at bounding box center [763, 442] width 35 height 12
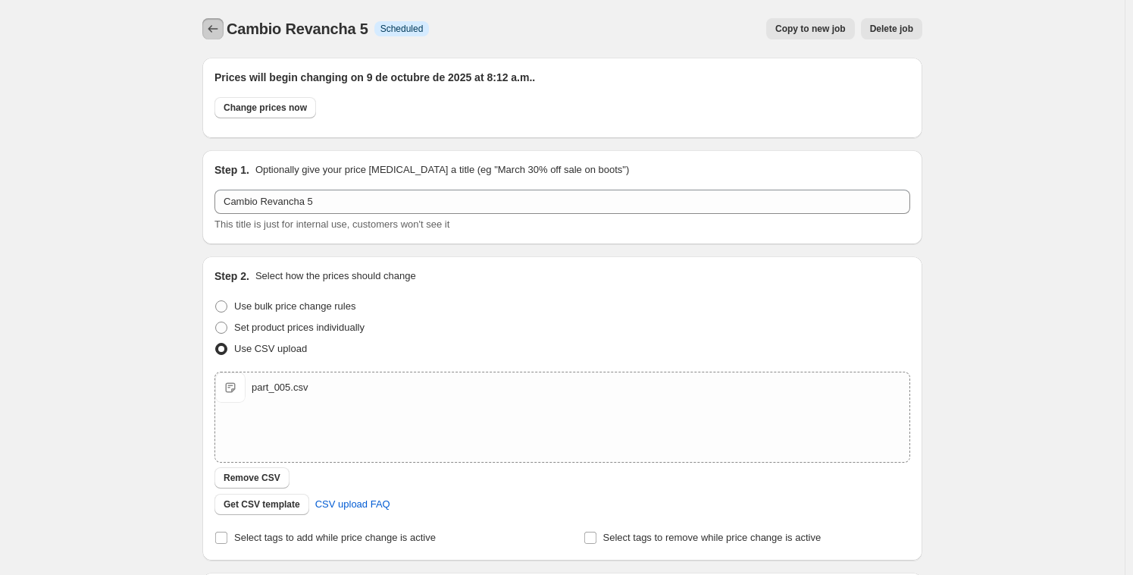
click at [221, 36] on icon "Price change jobs" at bounding box center [212, 28] width 15 height 15
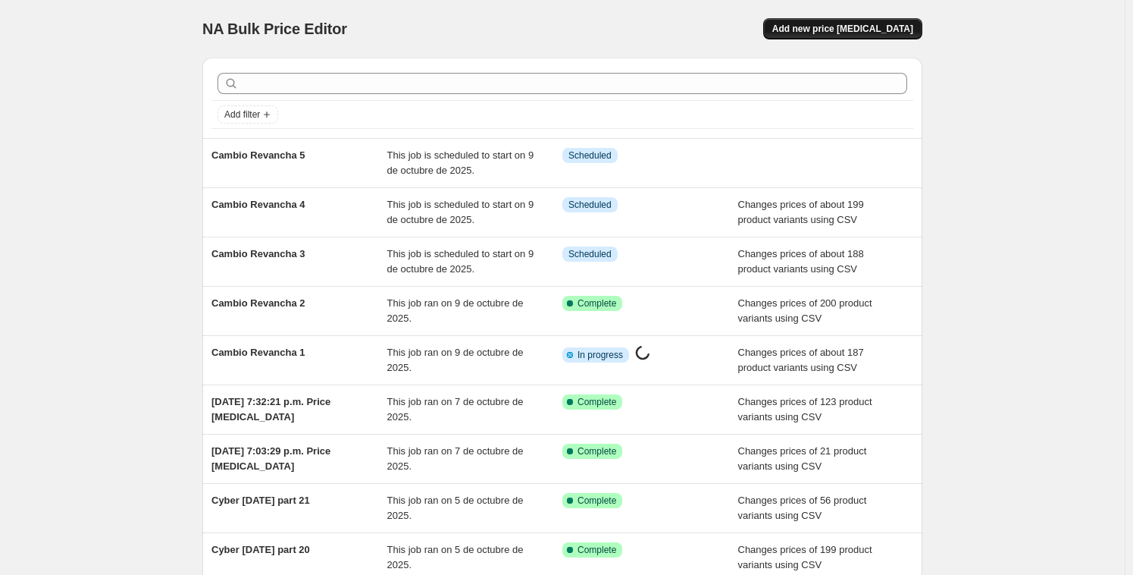
click at [840, 36] on button "Add new price [MEDICAL_DATA]" at bounding box center [842, 28] width 159 height 21
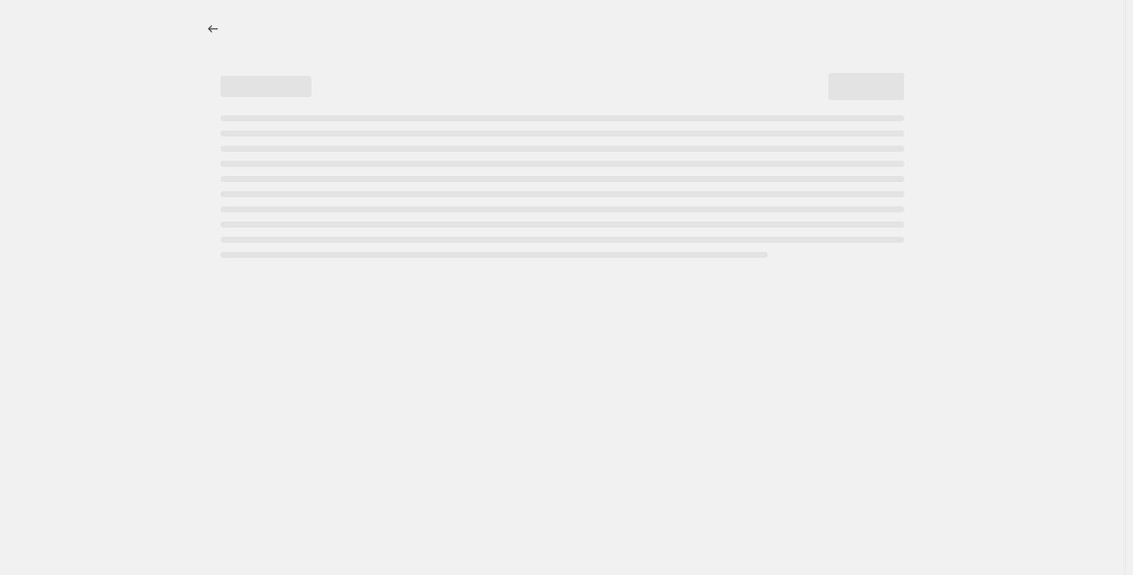
select select "percentage"
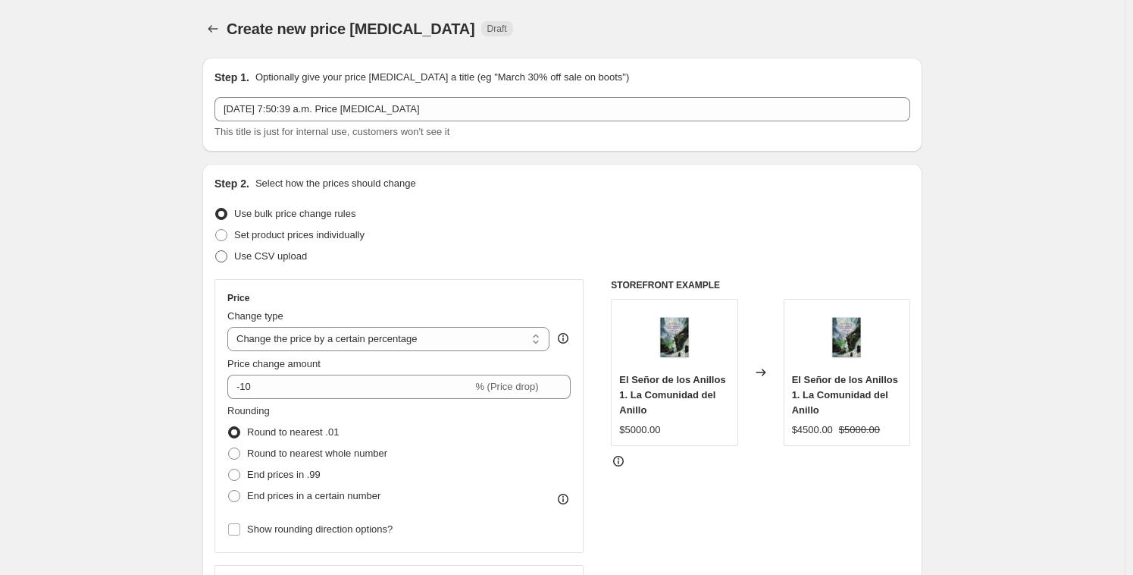
drag, startPoint x: 227, startPoint y: 257, endPoint x: 238, endPoint y: 256, distance: 10.6
click at [227, 257] on span at bounding box center [221, 256] width 12 height 12
click at [216, 251] on input "Use CSV upload" at bounding box center [215, 250] width 1 height 1
radio input "true"
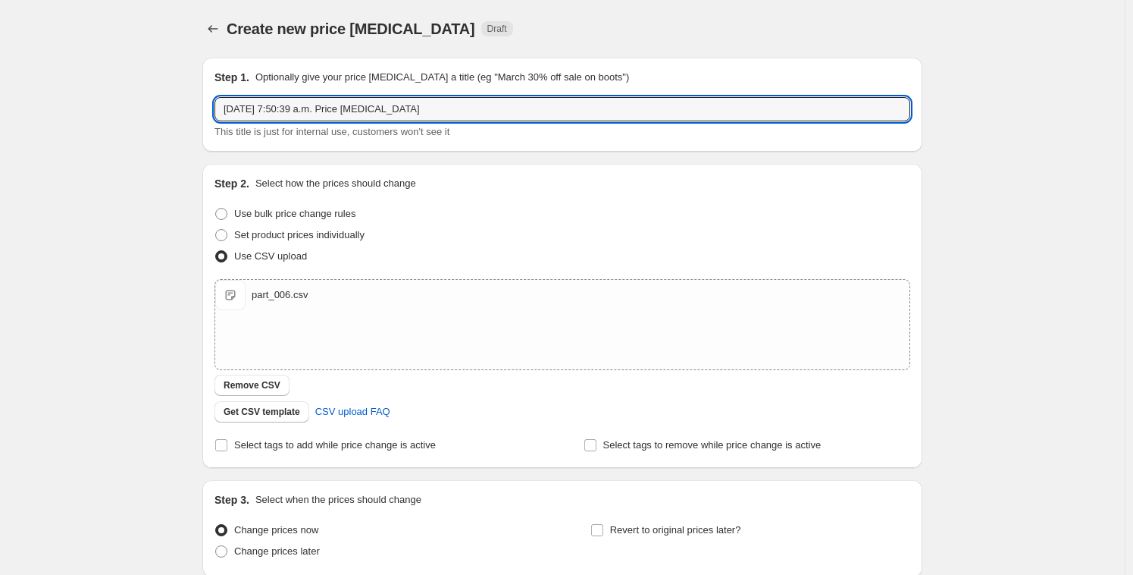
drag, startPoint x: 440, startPoint y: 108, endPoint x: 188, endPoint y: 88, distance: 253.2
click at [194, 83] on div "Step 1. Optionally give your price [MEDICAL_DATA] a title (eg "March 30% off sa…" at bounding box center [556, 327] width 732 height 565
type input "t"
paste input "Cambio Revancha 1 Info"
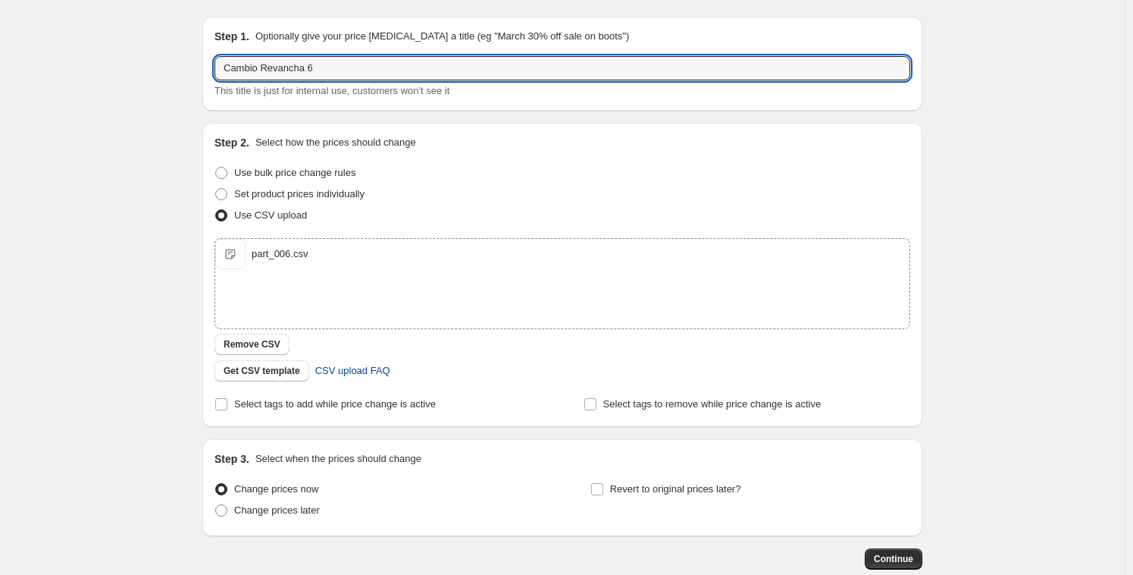
scroll to position [127, 0]
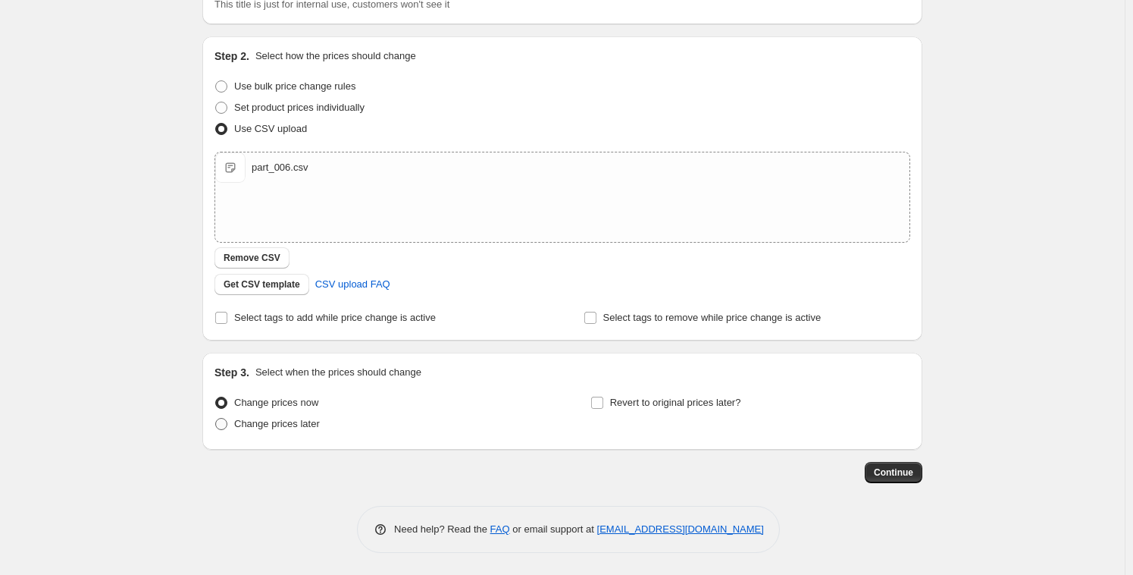
type input "Cambio Revancha 6"
click at [221, 423] on span at bounding box center [221, 424] width 12 height 12
click at [216, 418] on input "Change prices later" at bounding box center [215, 418] width 1 height 1
radio input "true"
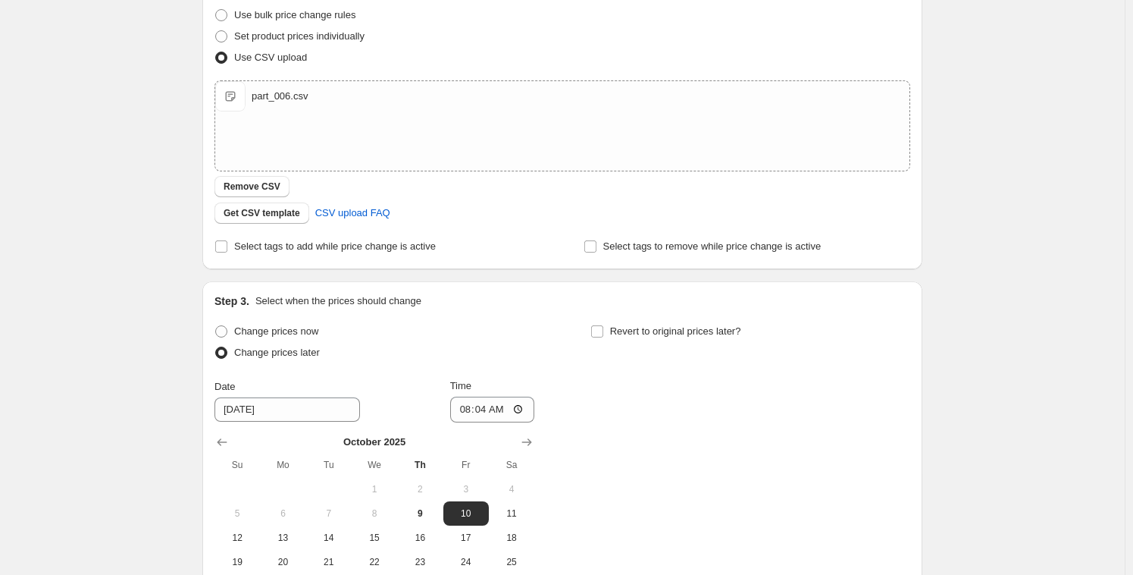
scroll to position [224, 0]
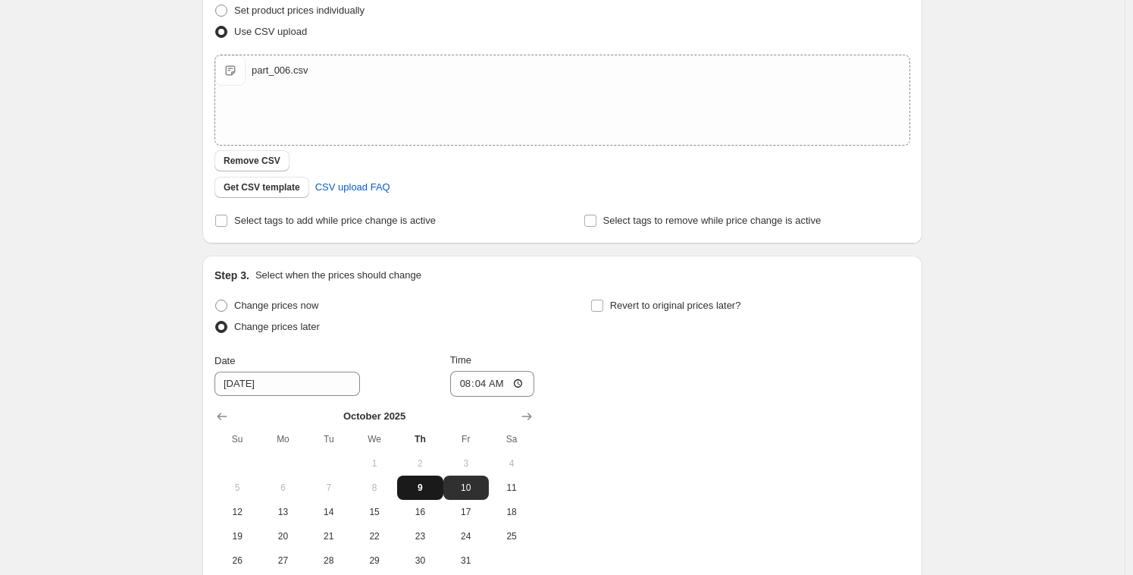
click at [427, 487] on span "9" at bounding box center [419, 487] width 33 height 12
type input "[DATE]"
click at [483, 381] on input "08:04" at bounding box center [492, 384] width 85 height 26
click at [472, 382] on input "08:23" at bounding box center [492, 384] width 85 height 26
type input "08:18"
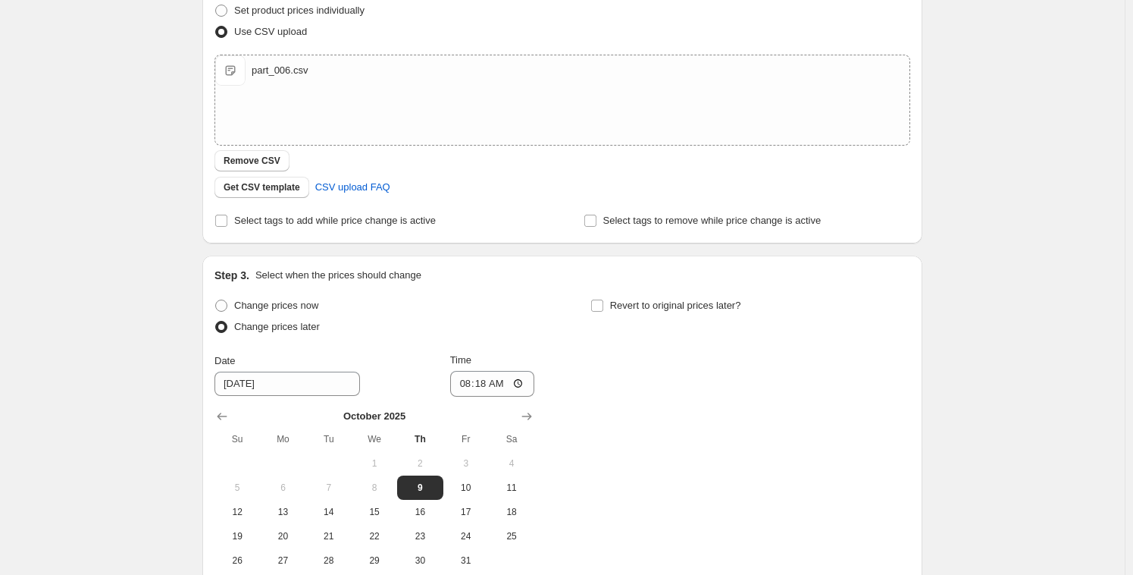
click at [617, 412] on div "Change prices now Change prices later Date [DATE] Time 08:[DATE] Mo Tu We Th Fr…" at bounding box center [562, 433] width 696 height 277
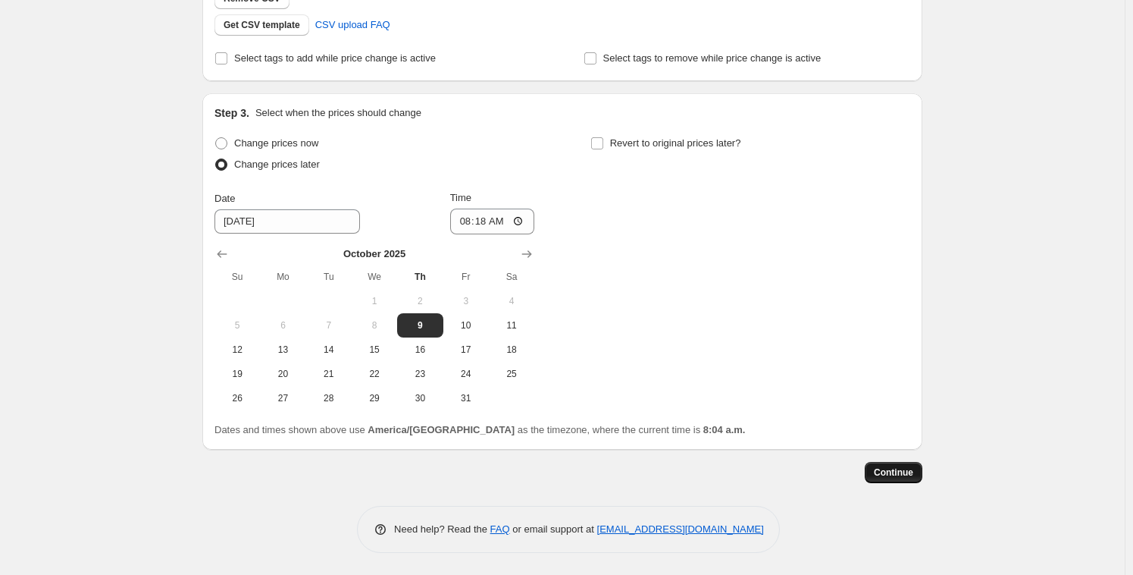
click at [910, 480] on button "Continue" at bounding box center [894, 472] width 58 height 21
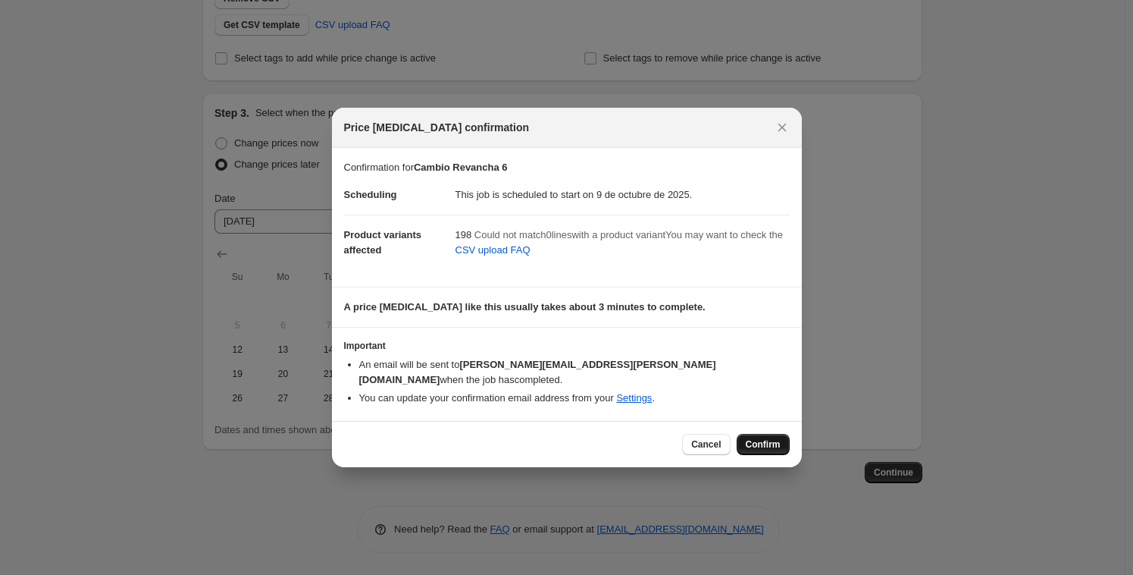
click at [771, 440] on span "Confirm" at bounding box center [763, 444] width 35 height 12
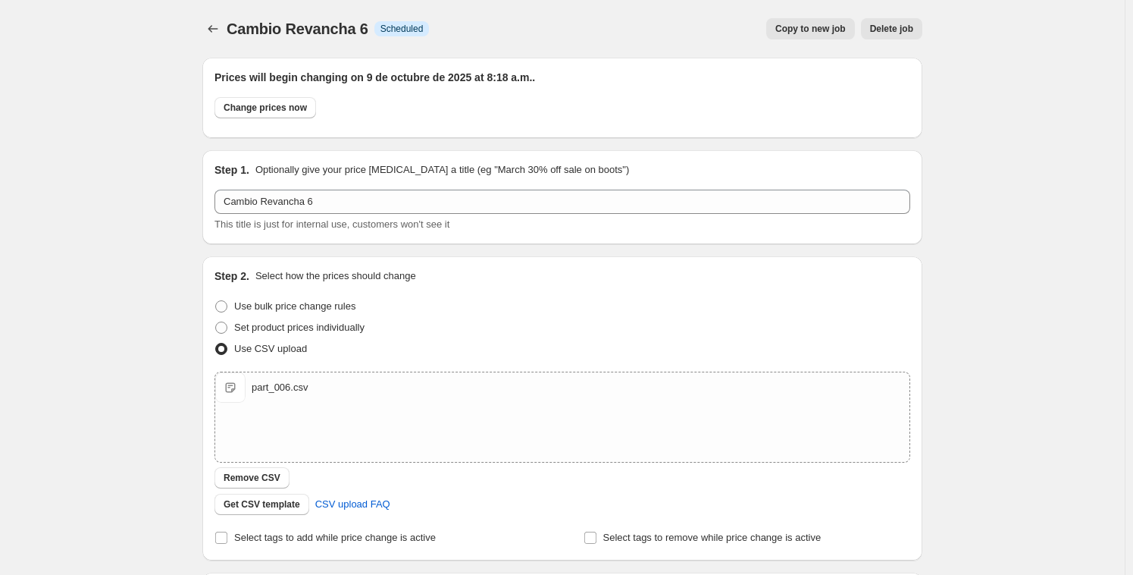
click at [205, 20] on div "Cambio Revancha 6. This page is ready Cambio Revancha 6 Info Scheduled Copy to …" at bounding box center [562, 527] width 756 height 1054
click at [221, 27] on icon "Price change jobs" at bounding box center [212, 28] width 15 height 15
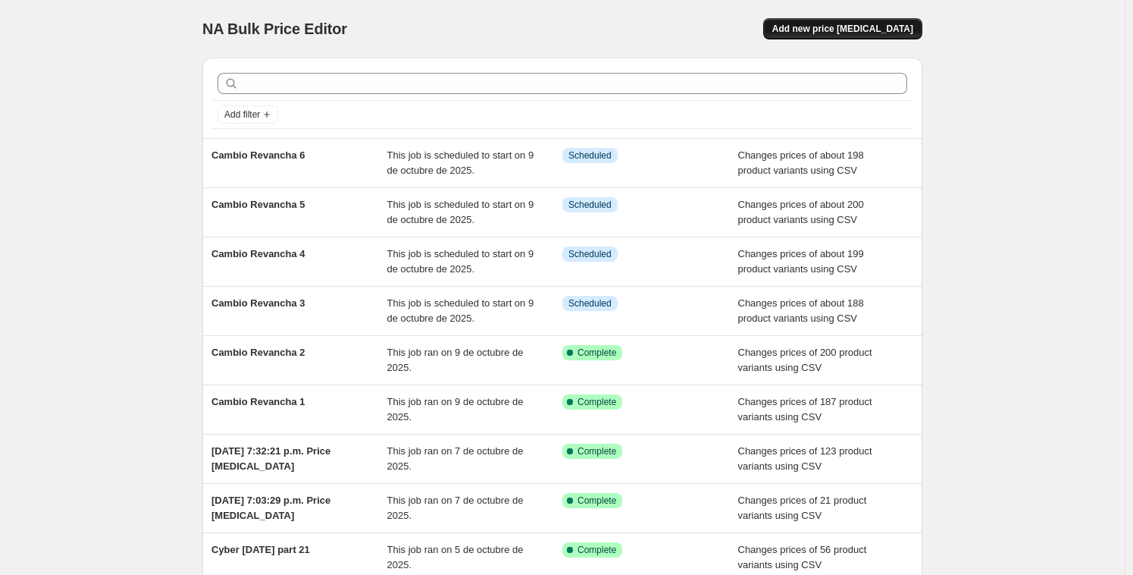
click at [896, 22] on button "Add new price [MEDICAL_DATA]" at bounding box center [842, 28] width 159 height 21
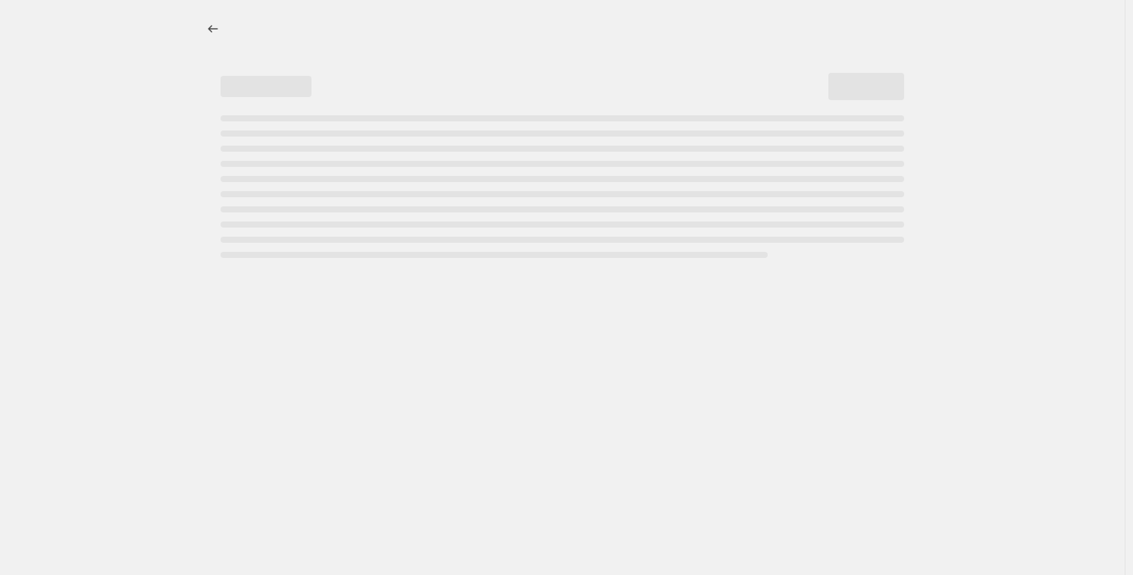
select select "percentage"
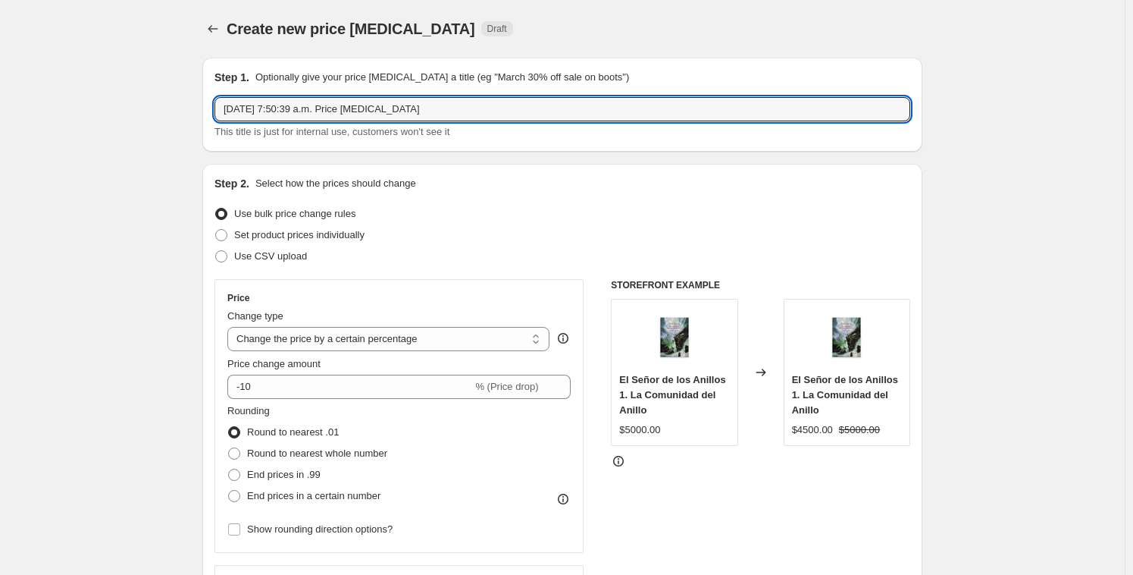
drag, startPoint x: 443, startPoint y: 102, endPoint x: 99, endPoint y: 42, distance: 349.9
click at [448, 106] on input "[DATE] 7:50:39 a.m. Price [MEDICAL_DATA]" at bounding box center [562, 109] width 696 height 24
drag, startPoint x: 441, startPoint y: 108, endPoint x: 168, endPoint y: 72, distance: 275.3
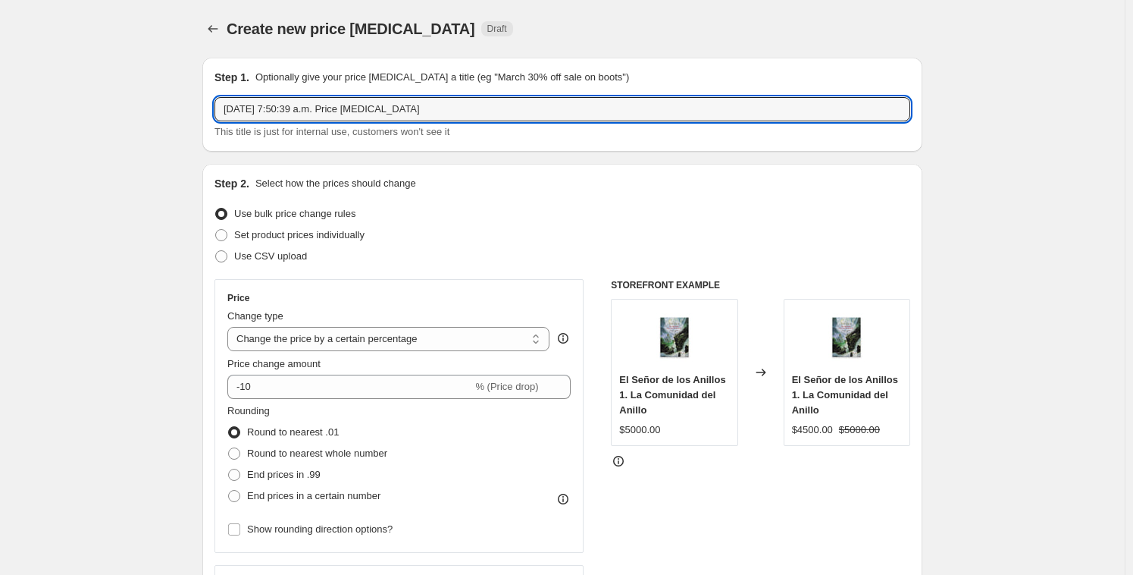
paste input "Cambio Revancha 1 Info"
drag, startPoint x: 312, startPoint y: 108, endPoint x: 363, endPoint y: 108, distance: 50.8
click at [363, 109] on input "Cambio Revancha 1 Info" at bounding box center [562, 109] width 696 height 24
type input "Cambio Revancha 7"
click at [606, 204] on div "Use bulk price change rules" at bounding box center [562, 213] width 696 height 21
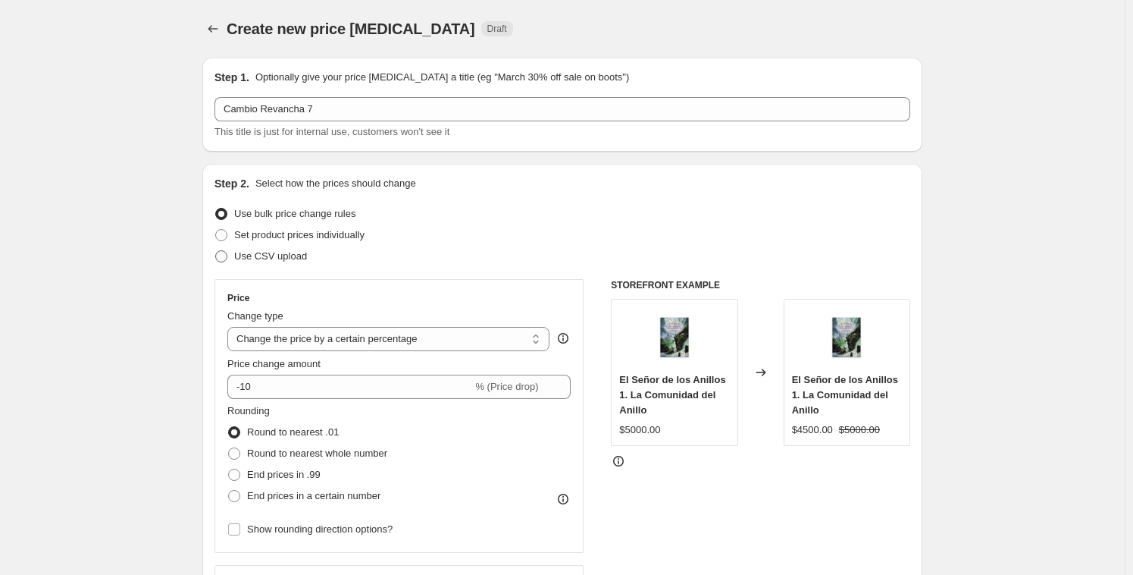
click at [257, 252] on span "Use CSV upload" at bounding box center [270, 255] width 73 height 11
click at [223, 255] on span at bounding box center [221, 256] width 12 height 12
click at [216, 251] on input "Use CSV upload" at bounding box center [215, 250] width 1 height 1
radio input "true"
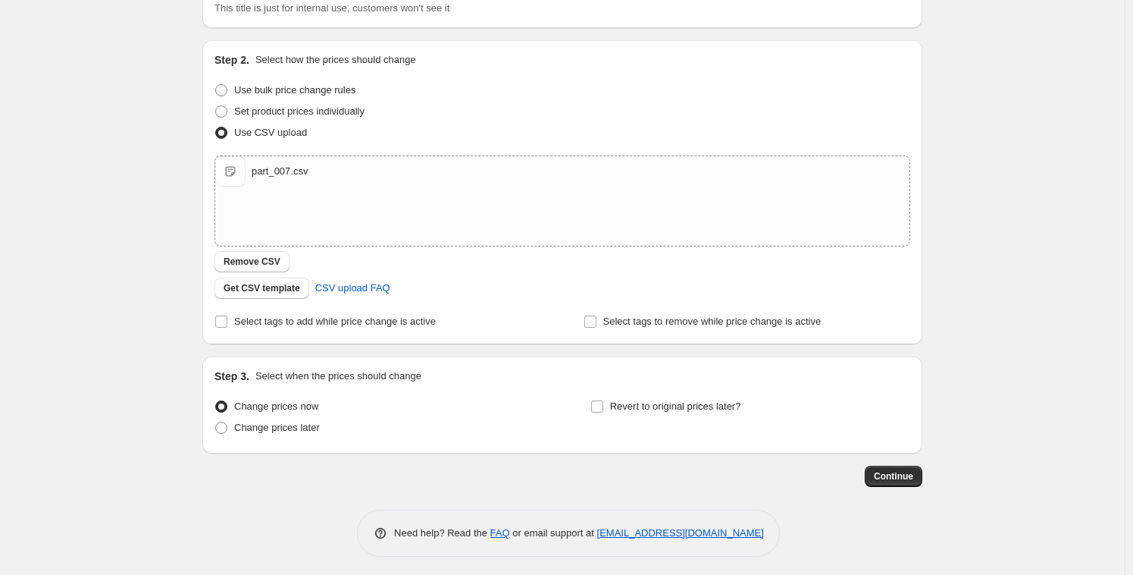
scroll to position [127, 0]
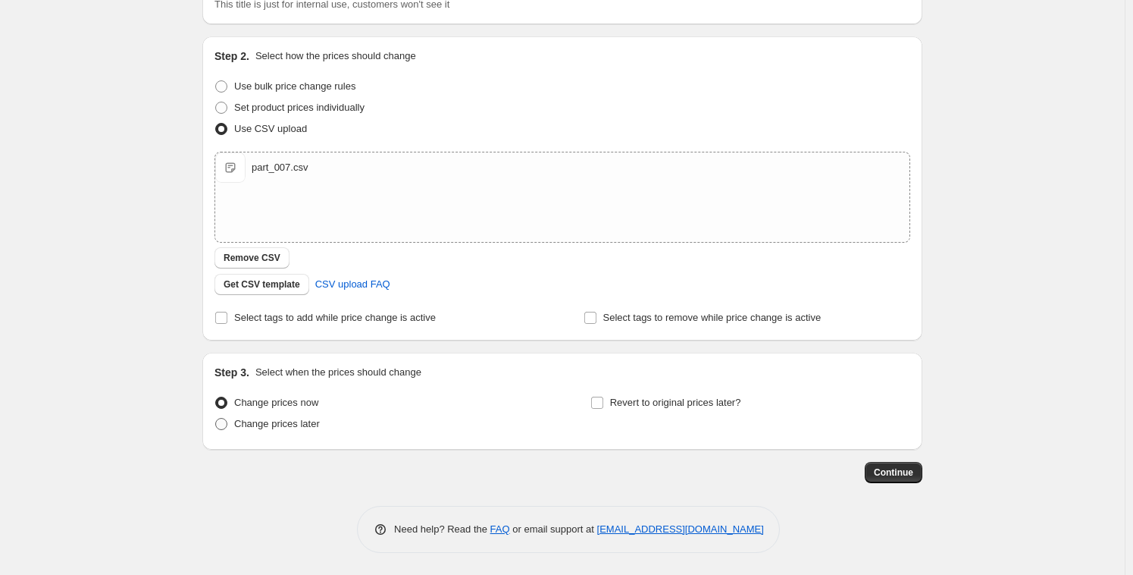
click at [261, 424] on span "Change prices later" at bounding box center [277, 423] width 86 height 11
click at [216, 418] on input "Change prices later" at bounding box center [215, 418] width 1 height 1
radio input "true"
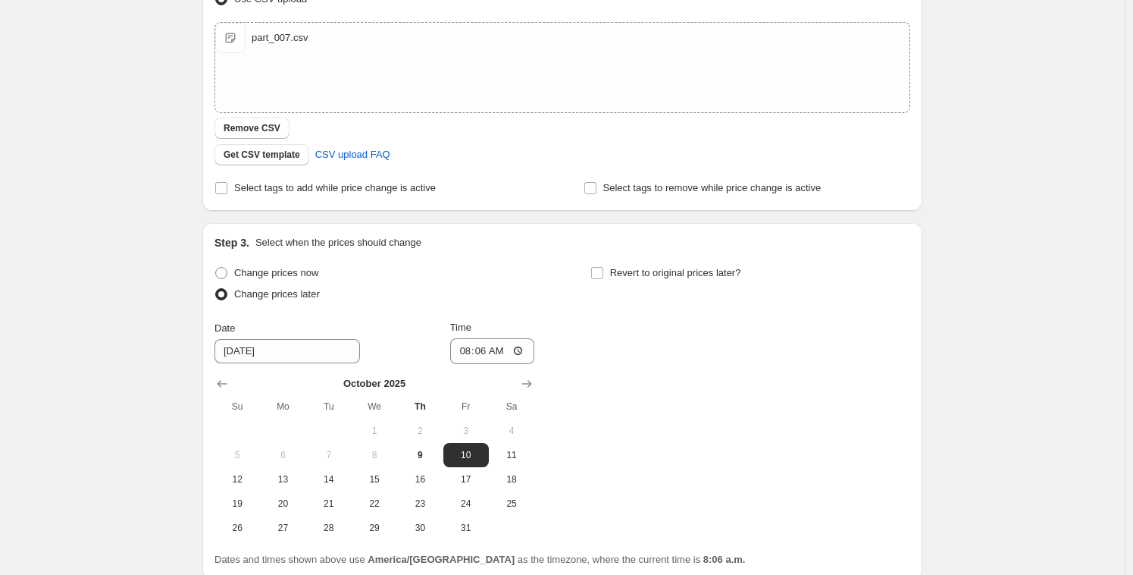
scroll to position [258, 0]
click at [299, 355] on input "[DATE]" at bounding box center [287, 350] width 146 height 24
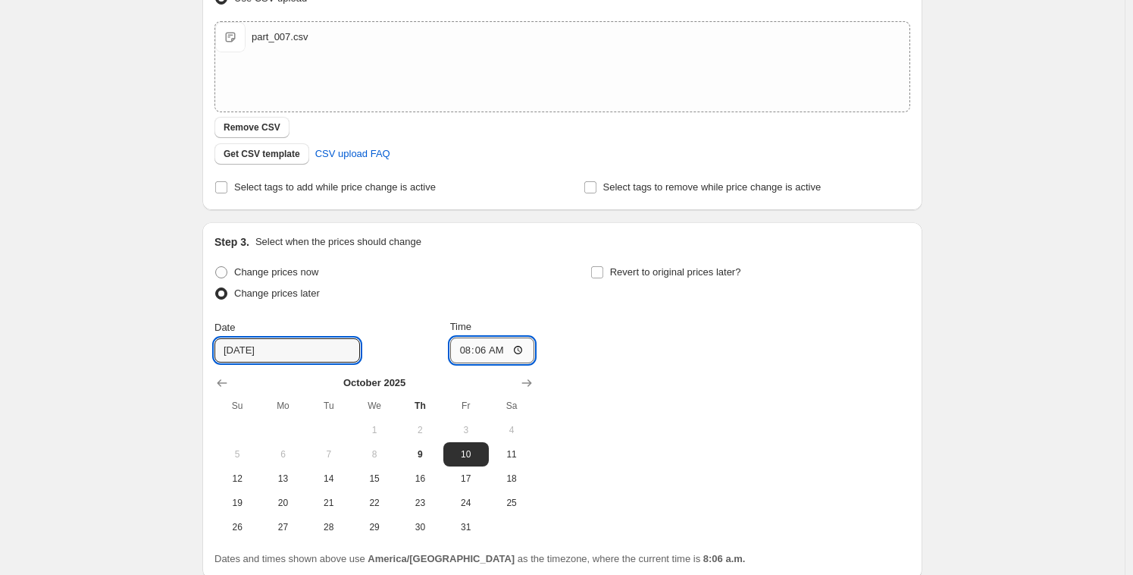
click at [489, 351] on input "08:06" at bounding box center [492, 350] width 85 height 26
click at [472, 354] on input "08:06" at bounding box center [492, 350] width 85 height 26
type input "08:20"
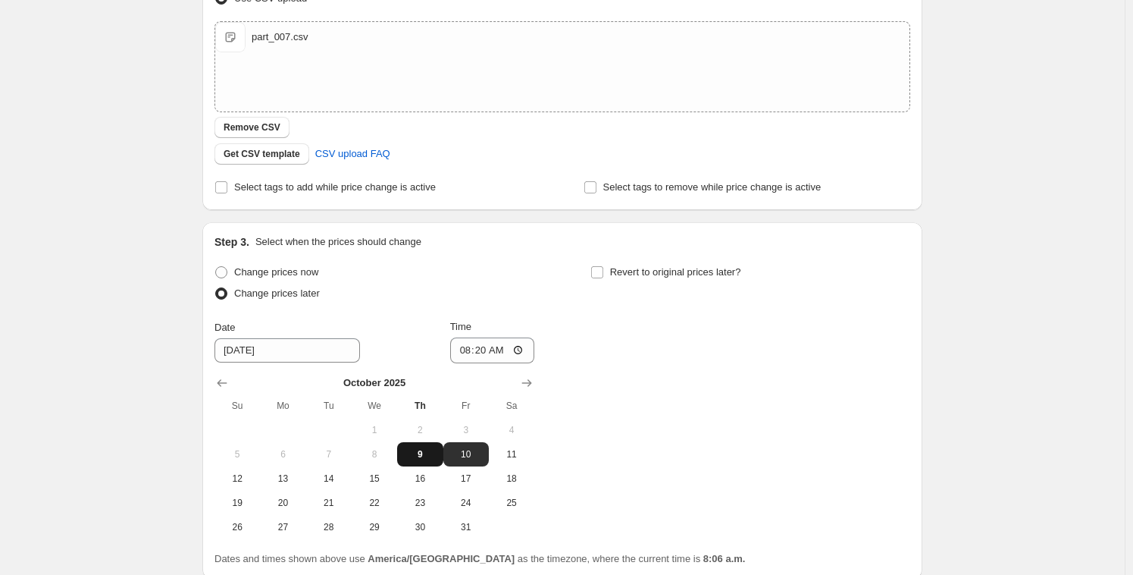
click at [434, 450] on span "9" at bounding box center [419, 454] width 33 height 12
type input "[DATE]"
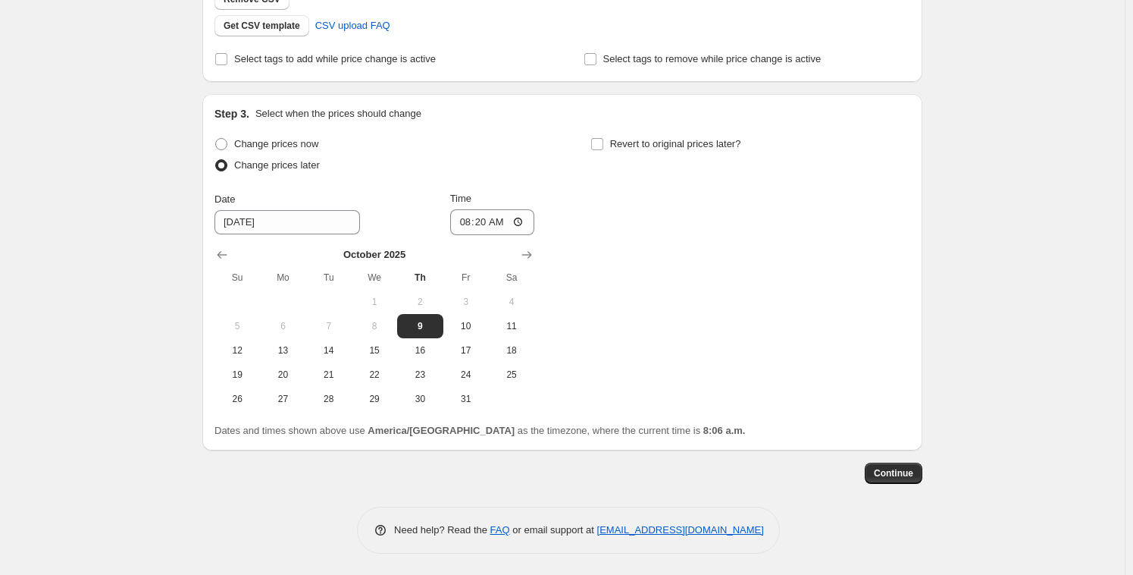
scroll to position [387, 0]
click at [900, 468] on span "Continue" at bounding box center [893, 472] width 39 height 12
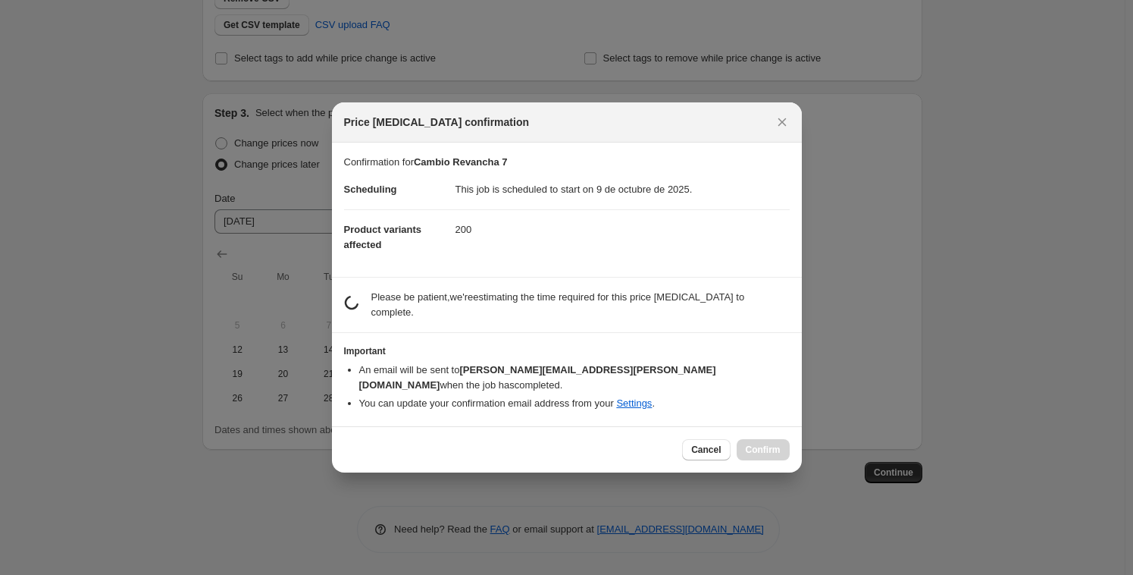
scroll to position [0, 0]
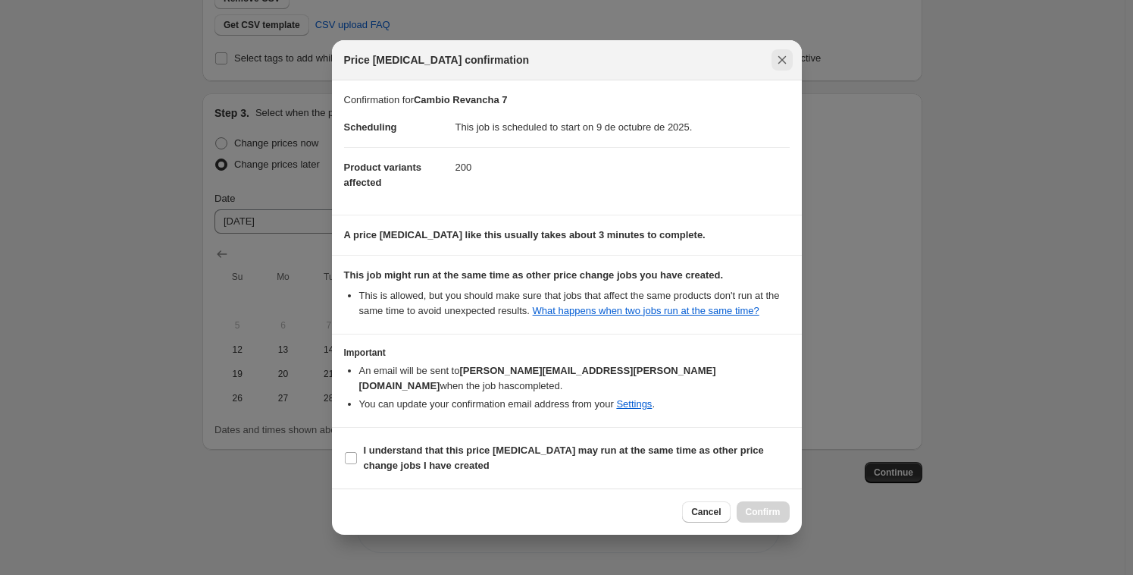
click at [788, 62] on icon "Close" at bounding box center [782, 59] width 15 height 15
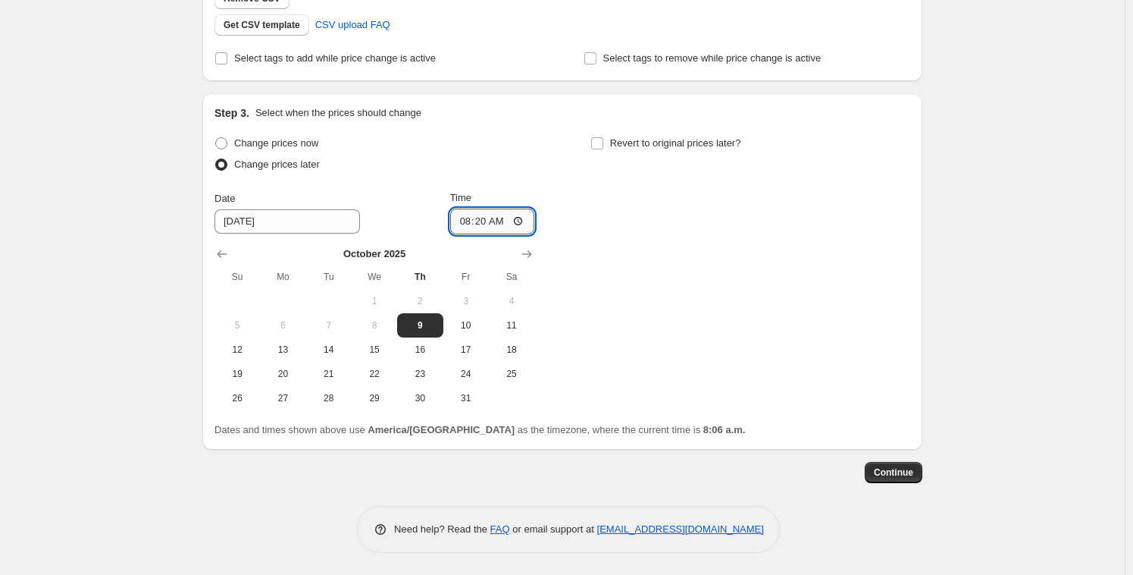
click at [477, 218] on input "08:20" at bounding box center [492, 221] width 85 height 26
click at [479, 220] on input "08:20" at bounding box center [492, 221] width 85 height 26
click at [479, 221] on input "08:20" at bounding box center [492, 221] width 85 height 26
type input "08:01"
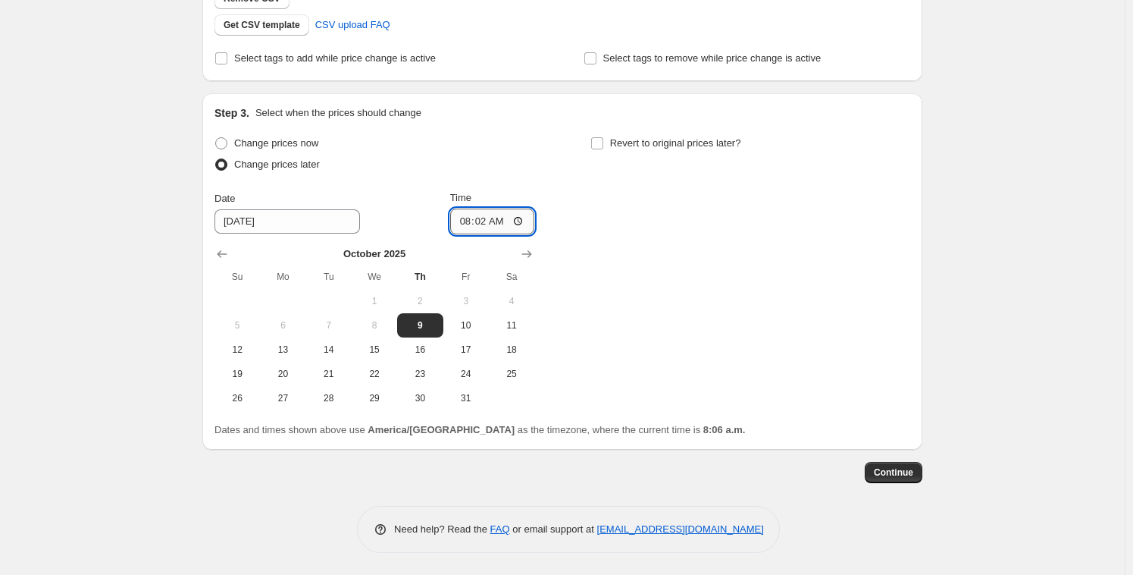
type input "08:21"
click at [815, 255] on div "Change prices now Change prices later Date [DATE] Time 08:[DATE] Mo Tu We Th Fr…" at bounding box center [562, 271] width 696 height 277
click at [888, 471] on span "Continue" at bounding box center [893, 472] width 39 height 12
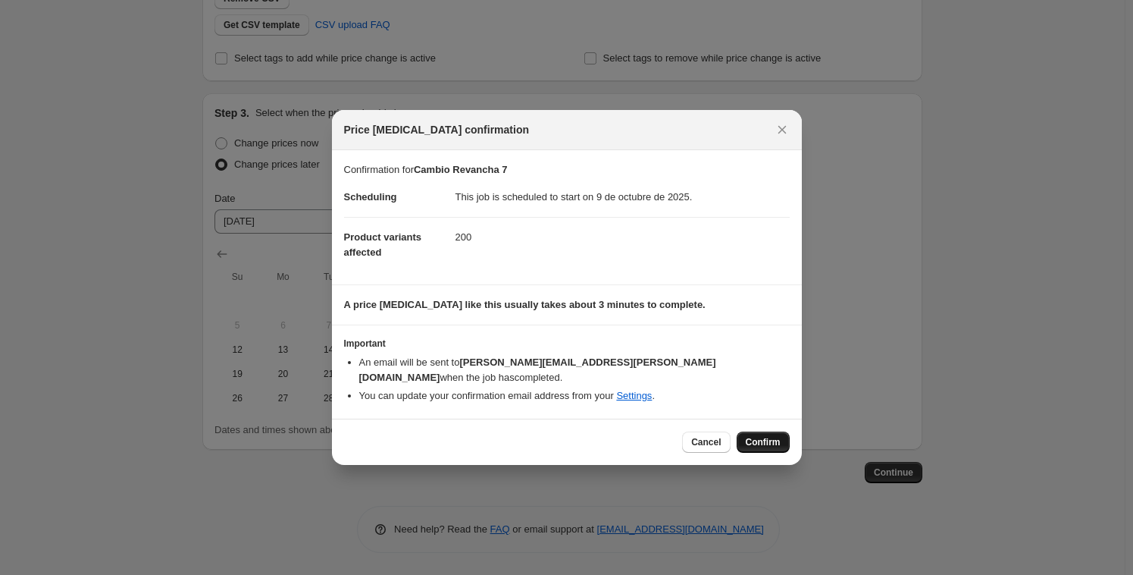
click at [762, 436] on span "Confirm" at bounding box center [763, 442] width 35 height 12
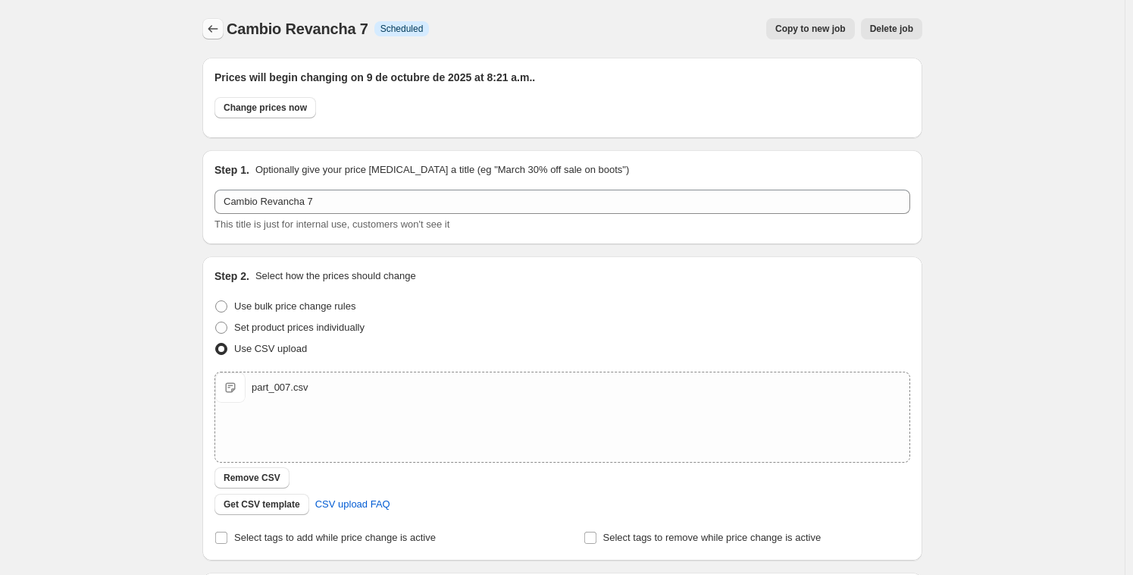
click at [224, 27] on button "Price change jobs" at bounding box center [212, 28] width 21 height 21
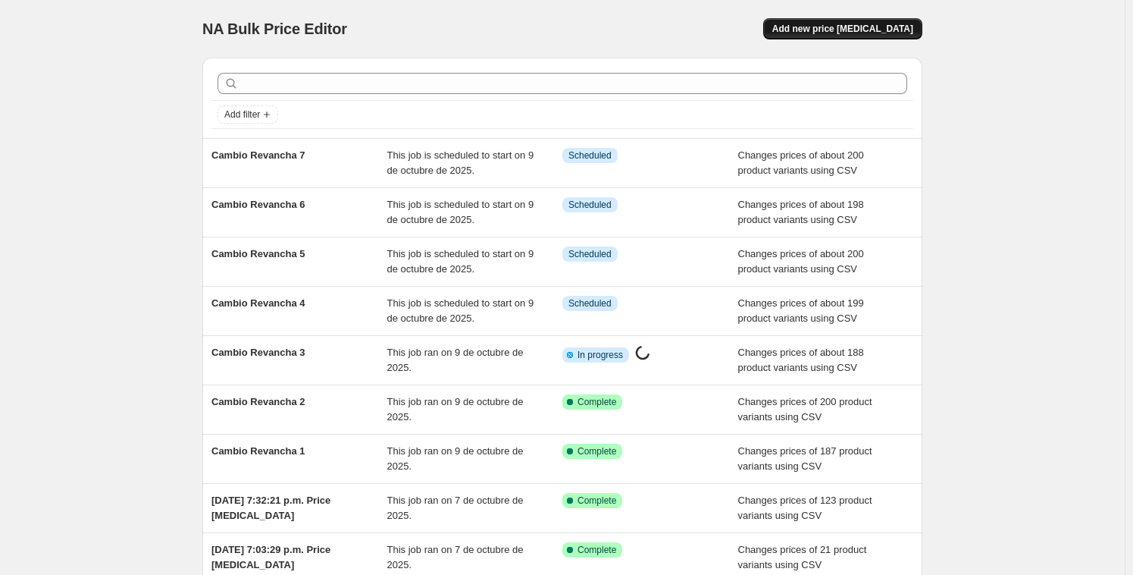
click at [882, 27] on span "Add new price [MEDICAL_DATA]" at bounding box center [842, 29] width 141 height 12
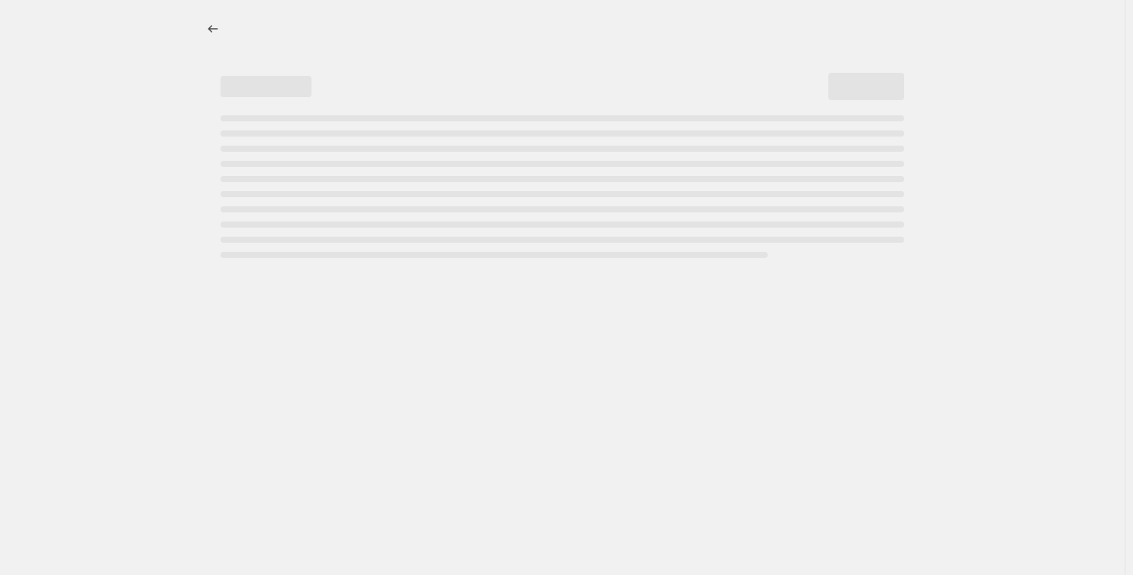
select select "percentage"
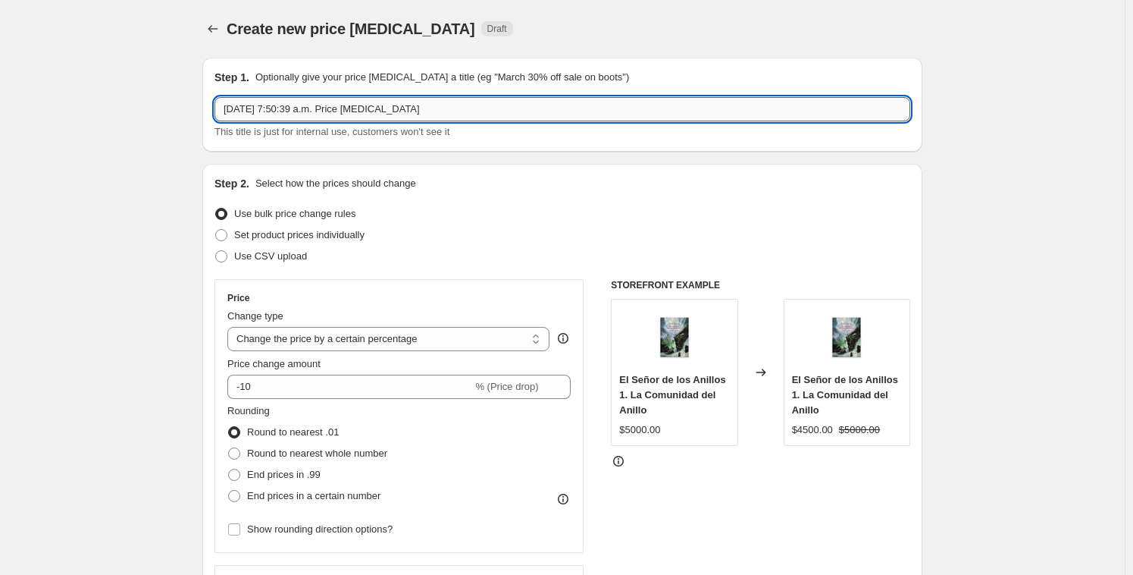
click at [396, 98] on input "[DATE] 7:50:39 a.m. Price [MEDICAL_DATA]" at bounding box center [562, 109] width 696 height 24
drag, startPoint x: 456, startPoint y: 103, endPoint x: 430, endPoint y: 101, distance: 25.9
click at [412, 97] on input "[DATE] 7:50:39 a.m. Price [MEDICAL_DATA]" at bounding box center [562, 109] width 696 height 24
drag, startPoint x: 493, startPoint y: 108, endPoint x: 268, endPoint y: 99, distance: 226.0
click at [274, 99] on input "[DATE] 7:50:39 a.m. Price [MEDICAL_DATA]" at bounding box center [562, 109] width 696 height 24
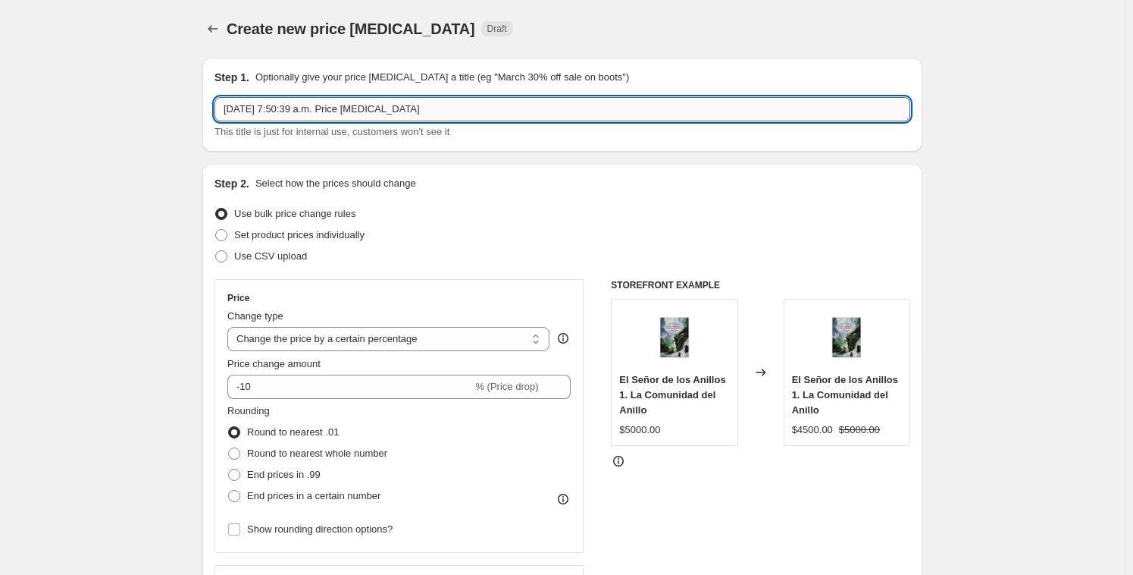
paste input "Cambio Revancha 1 Info"
drag, startPoint x: 315, startPoint y: 110, endPoint x: 344, endPoint y: 110, distance: 29.6
click at [344, 110] on input "Cambio Revancha 1 Info" at bounding box center [562, 109] width 696 height 24
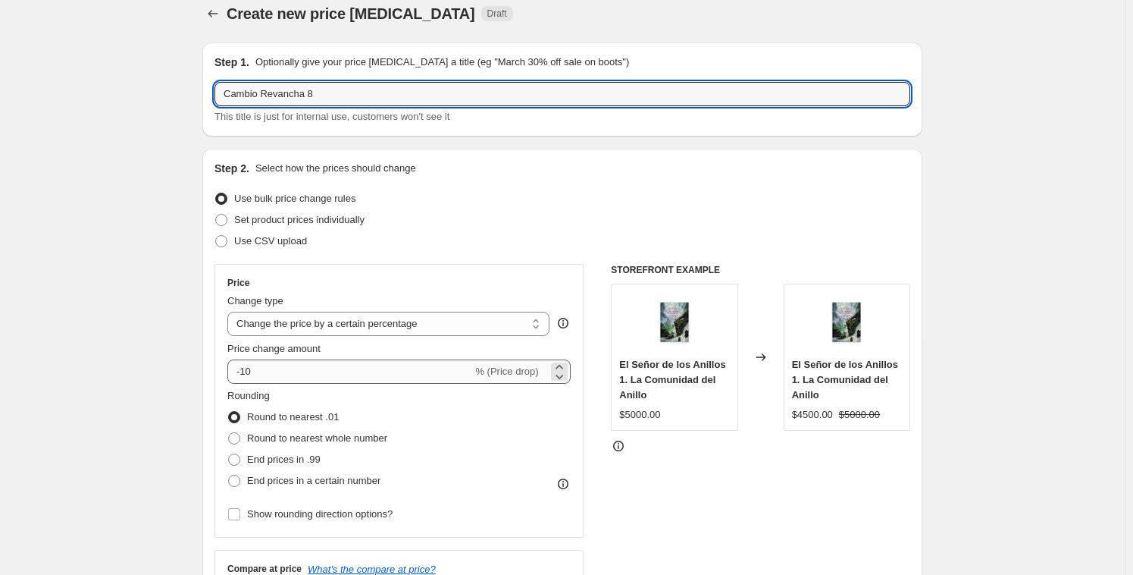
scroll to position [83, 0]
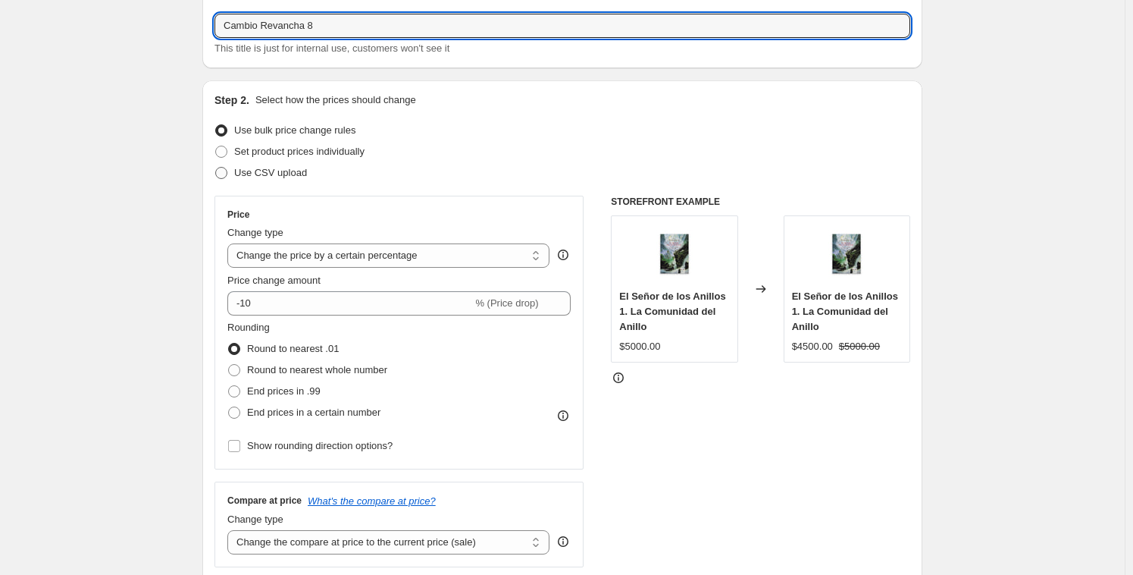
type input "Cambio Revancha 8"
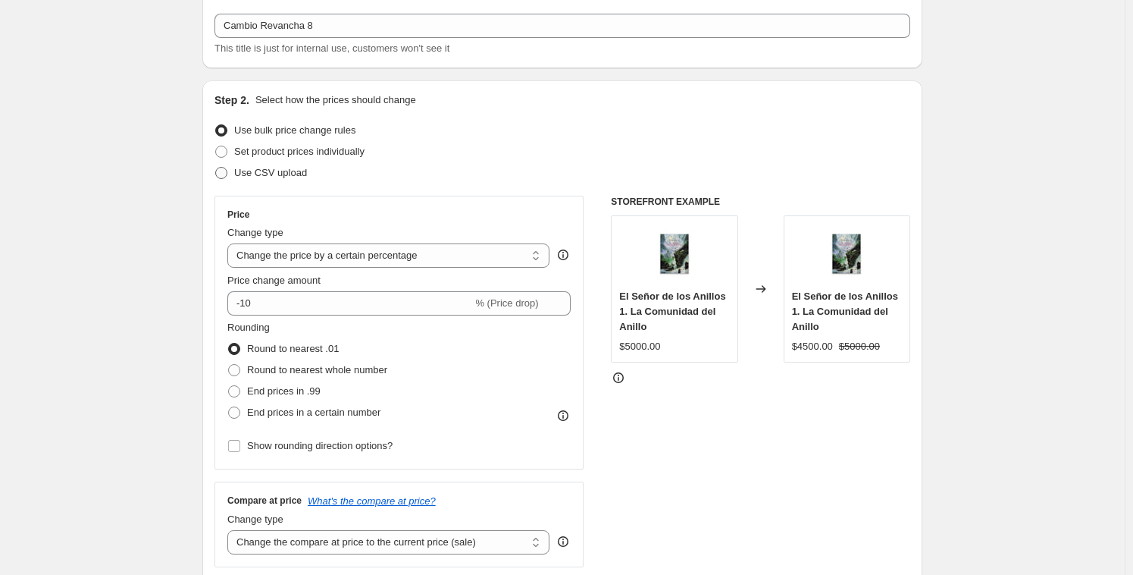
click at [220, 170] on span at bounding box center [221, 173] width 12 height 12
click at [216, 168] on input "Use CSV upload" at bounding box center [215, 167] width 1 height 1
radio input "true"
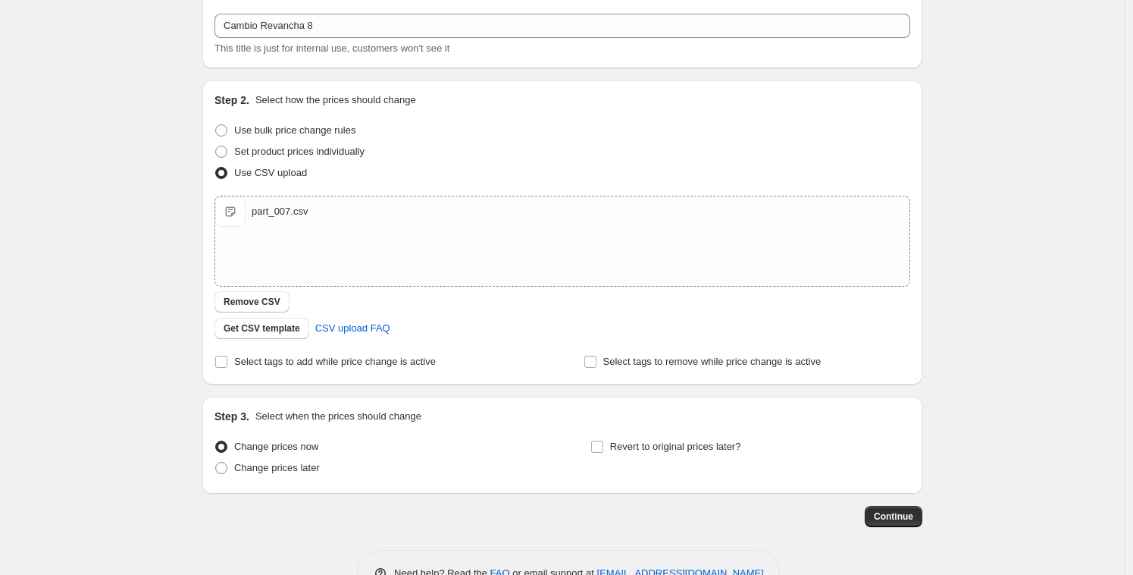
scroll to position [0, 0]
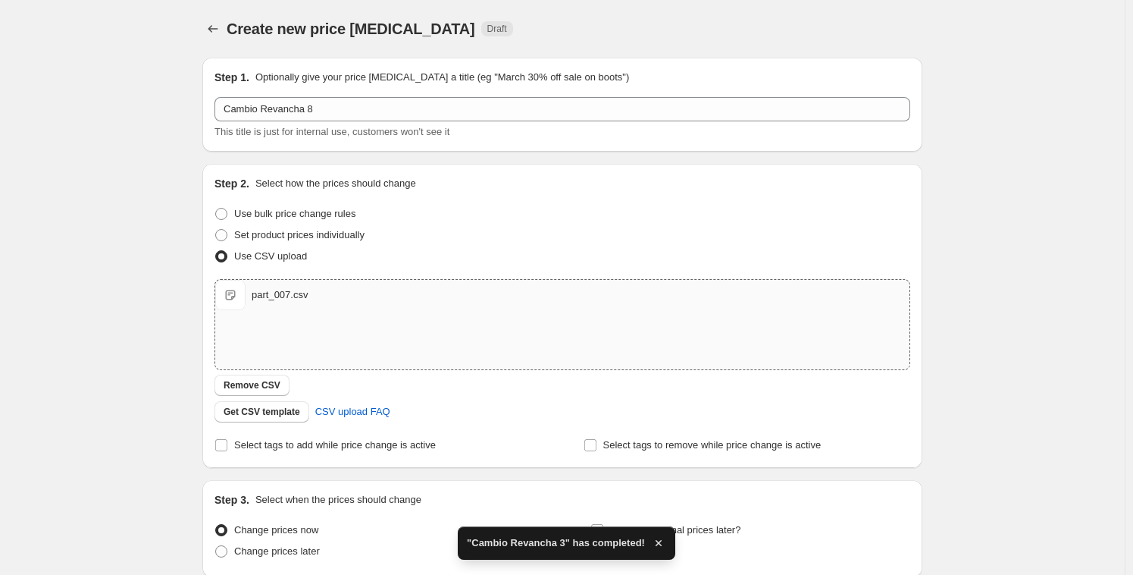
click at [305, 324] on div "part_007.csv part_007.csv" at bounding box center [562, 324] width 694 height 89
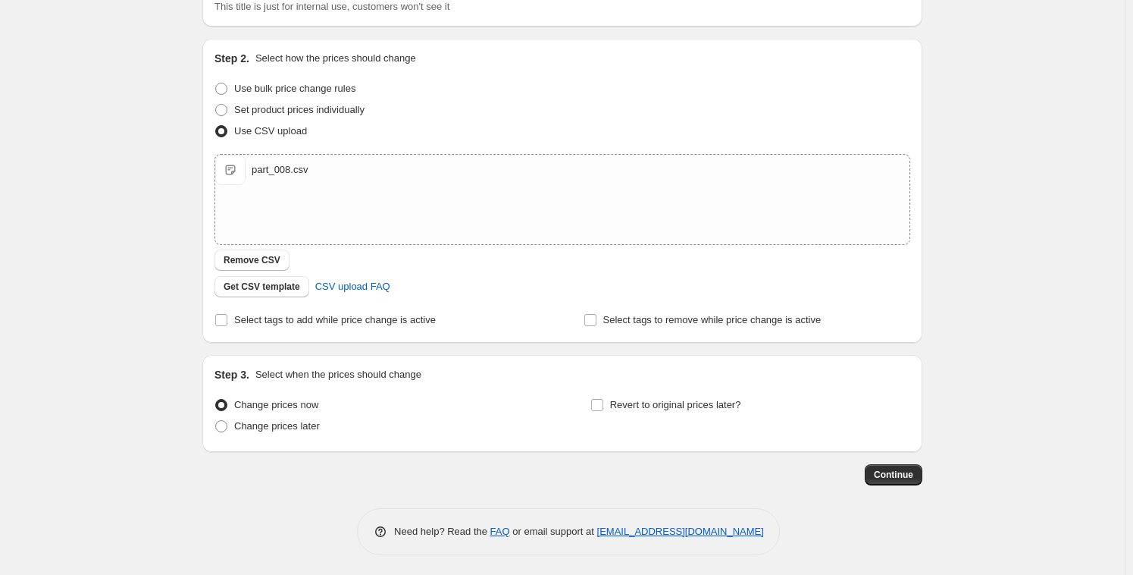
scroll to position [127, 0]
click at [894, 471] on span "Continue" at bounding box center [893, 472] width 39 height 12
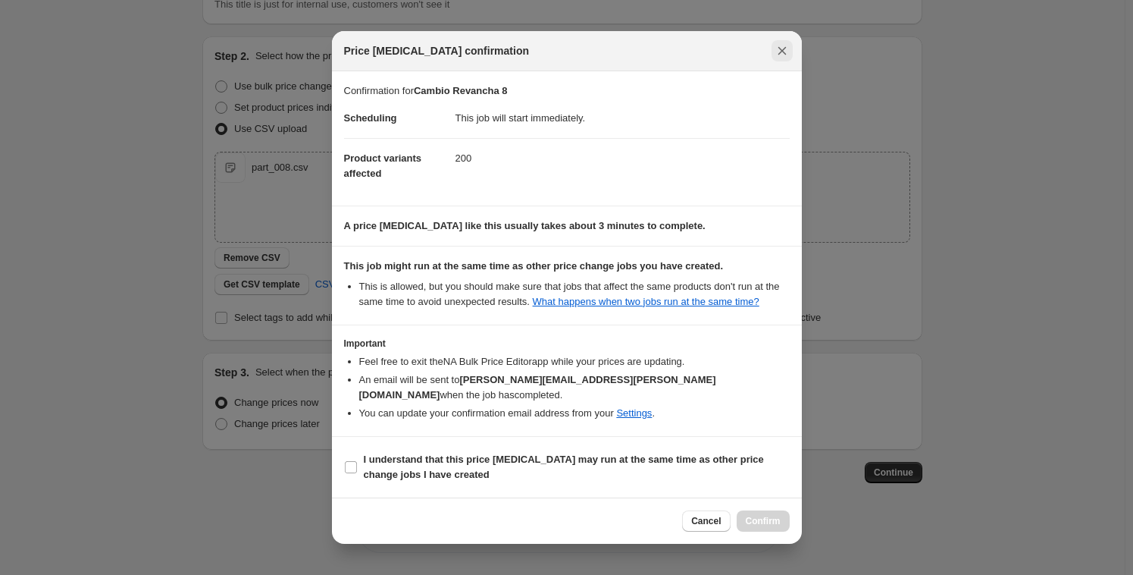
click at [788, 49] on icon "Close" at bounding box center [782, 50] width 15 height 15
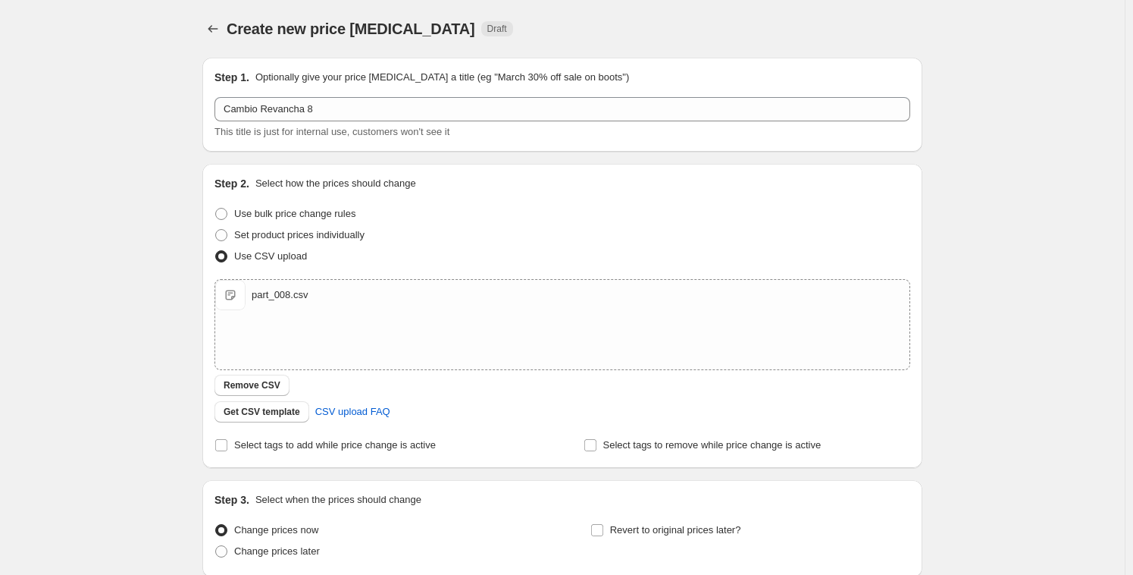
scroll to position [127, 0]
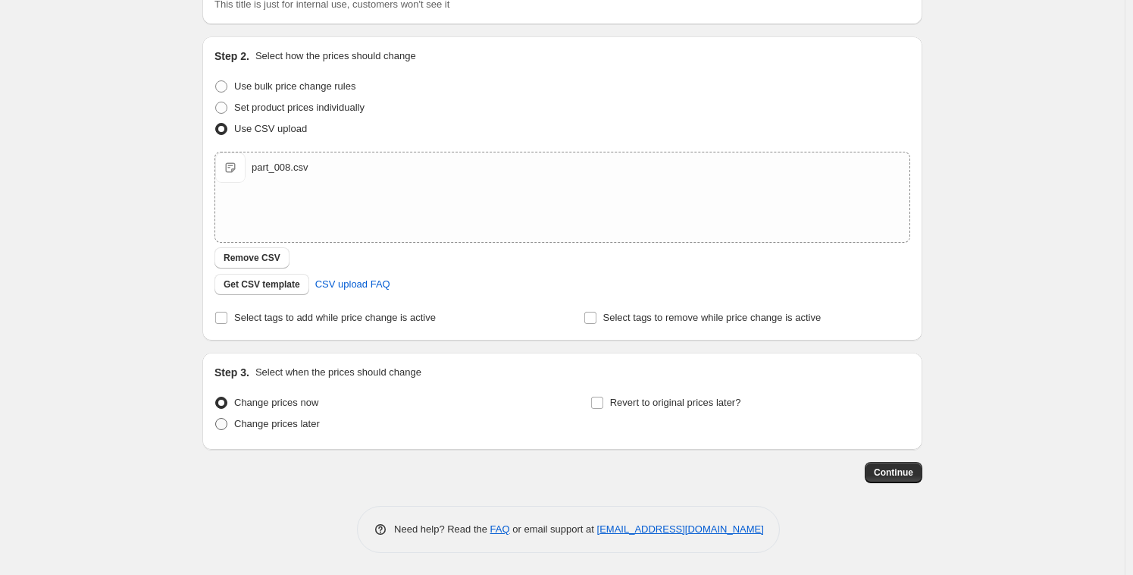
click at [292, 424] on span "Change prices later" at bounding box center [277, 423] width 86 height 11
click at [216, 418] on input "Change prices later" at bounding box center [215, 418] width 1 height 1
radio input "true"
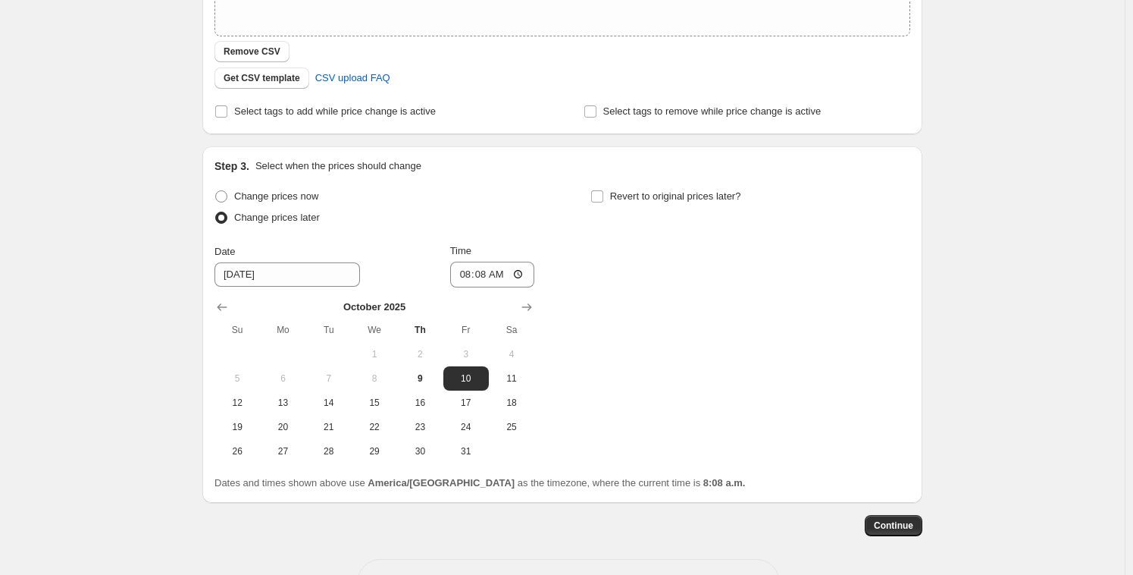
scroll to position [356, 0]
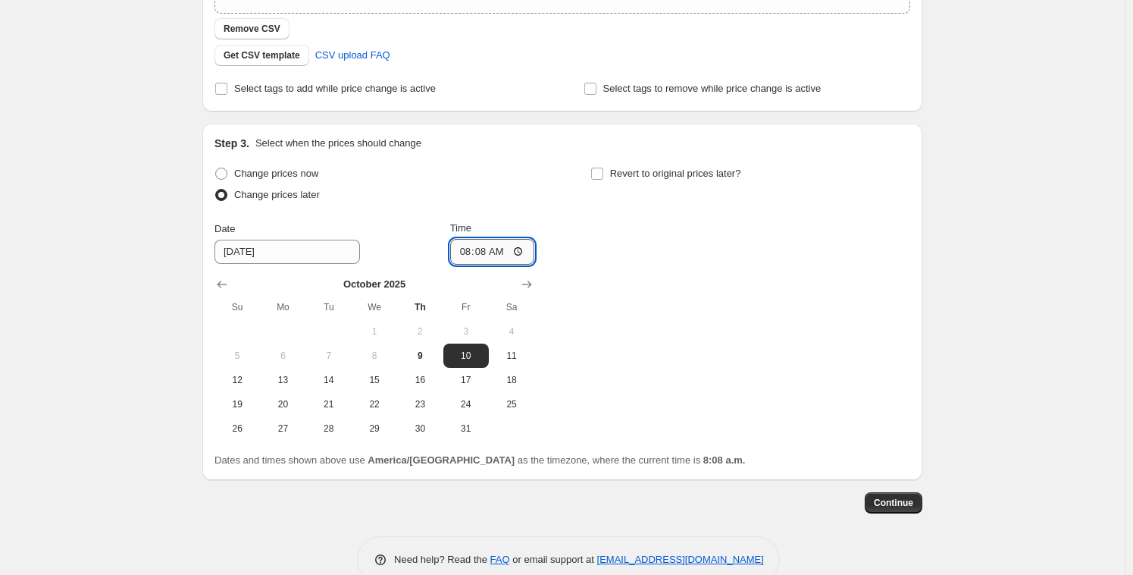
click at [477, 239] on input "08:08" at bounding box center [492, 252] width 85 height 26
click at [477, 246] on input "08:08" at bounding box center [492, 252] width 85 height 26
click at [477, 248] on input "08:08" at bounding box center [492, 252] width 85 height 26
click at [482, 250] on input "08:08" at bounding box center [492, 252] width 85 height 26
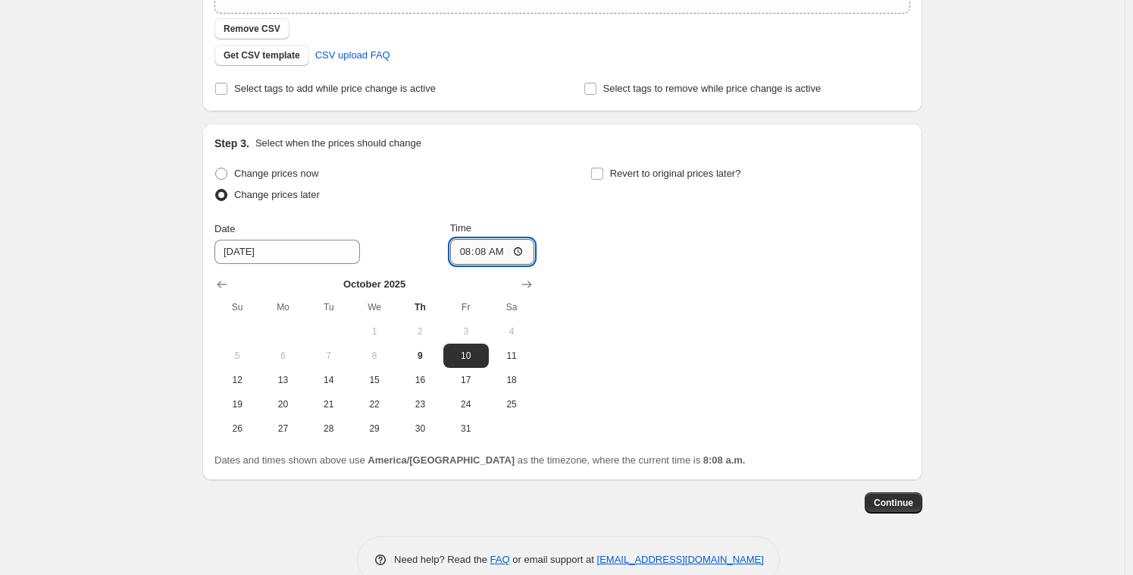
click at [481, 250] on input "08:08" at bounding box center [492, 252] width 85 height 26
type input "08:28"
drag, startPoint x: 656, startPoint y: 290, endPoint x: 668, endPoint y: 292, distance: 12.2
click at [665, 293] on div "Change prices now Change prices later Date [DATE] Time 08:[DATE] Mo Tu We Th Fr…" at bounding box center [562, 301] width 696 height 277
click at [883, 496] on span "Continue" at bounding box center [893, 502] width 39 height 12
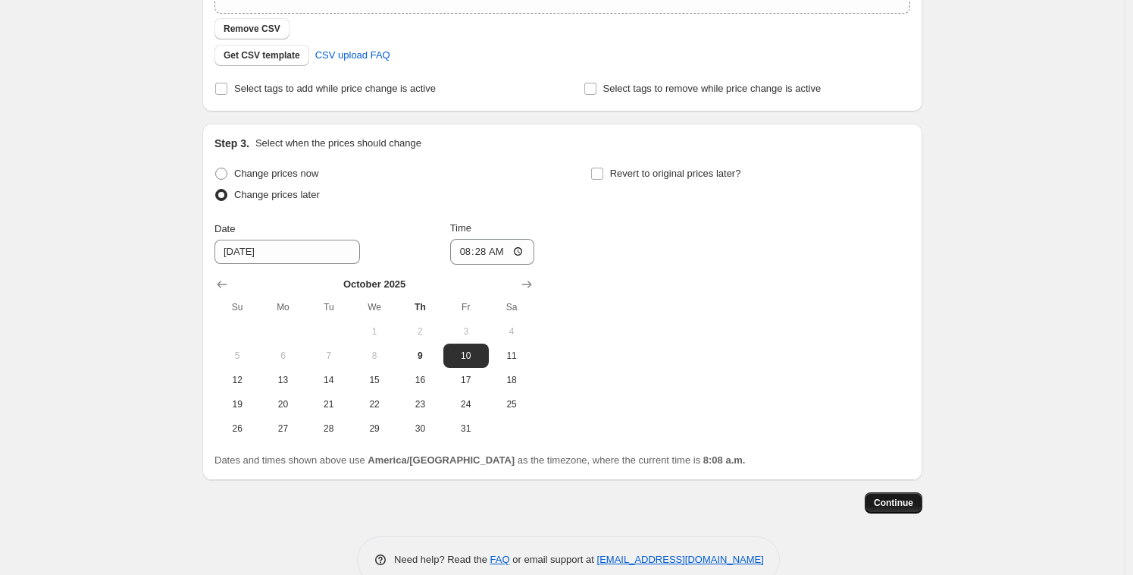
scroll to position [0, 0]
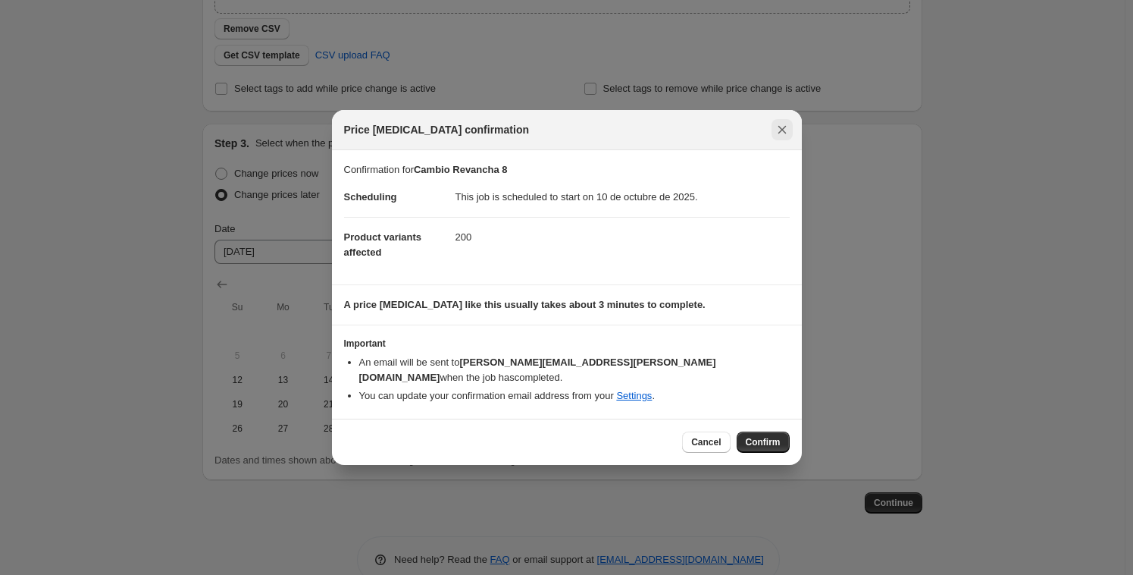
click at [773, 140] on button "Close" at bounding box center [782, 129] width 21 height 21
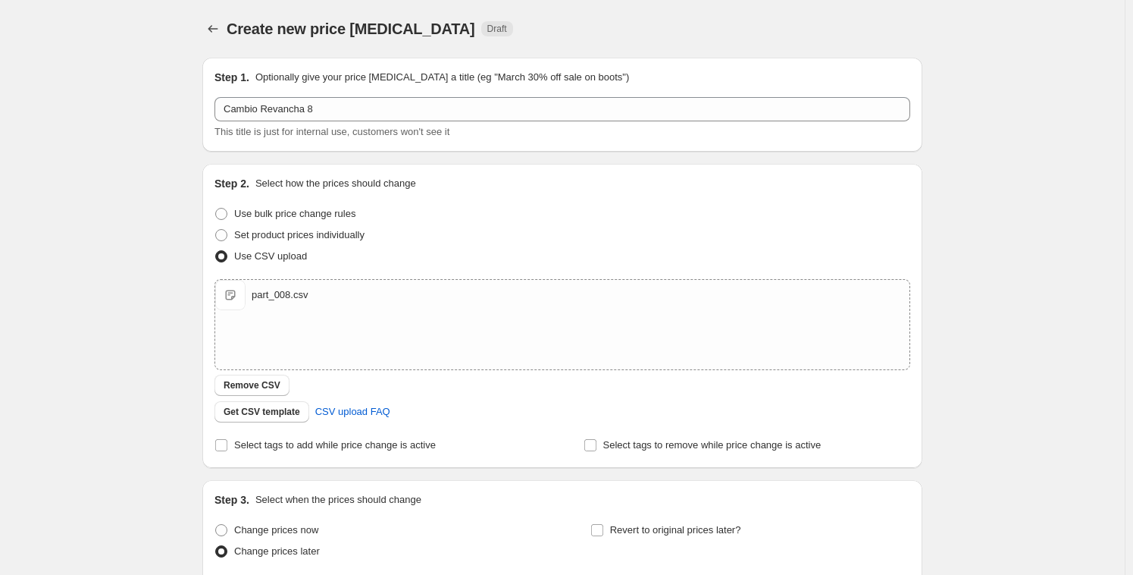
scroll to position [356, 0]
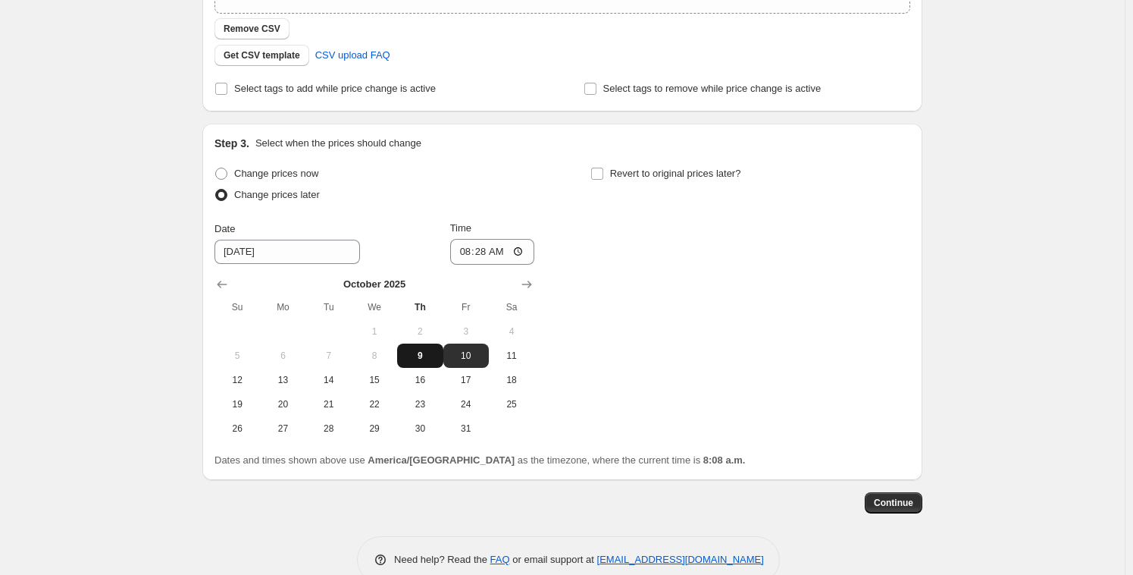
drag, startPoint x: 427, startPoint y: 349, endPoint x: 427, endPoint y: 358, distance: 8.3
click at [427, 349] on span "9" at bounding box center [419, 355] width 33 height 12
type input "[DATE]"
click at [895, 503] on span "Continue" at bounding box center [893, 502] width 39 height 12
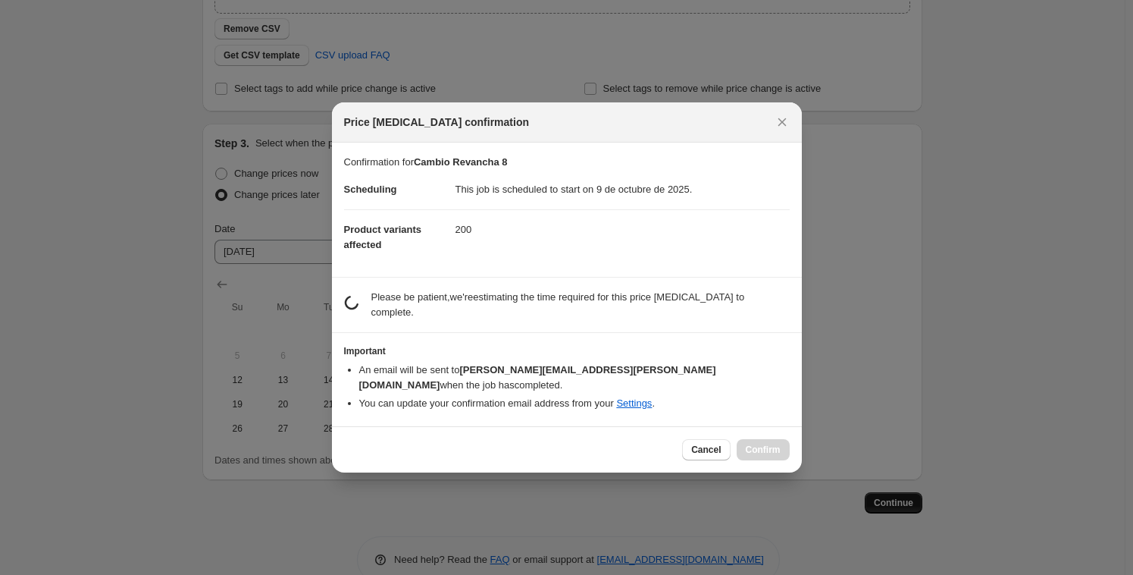
scroll to position [0, 0]
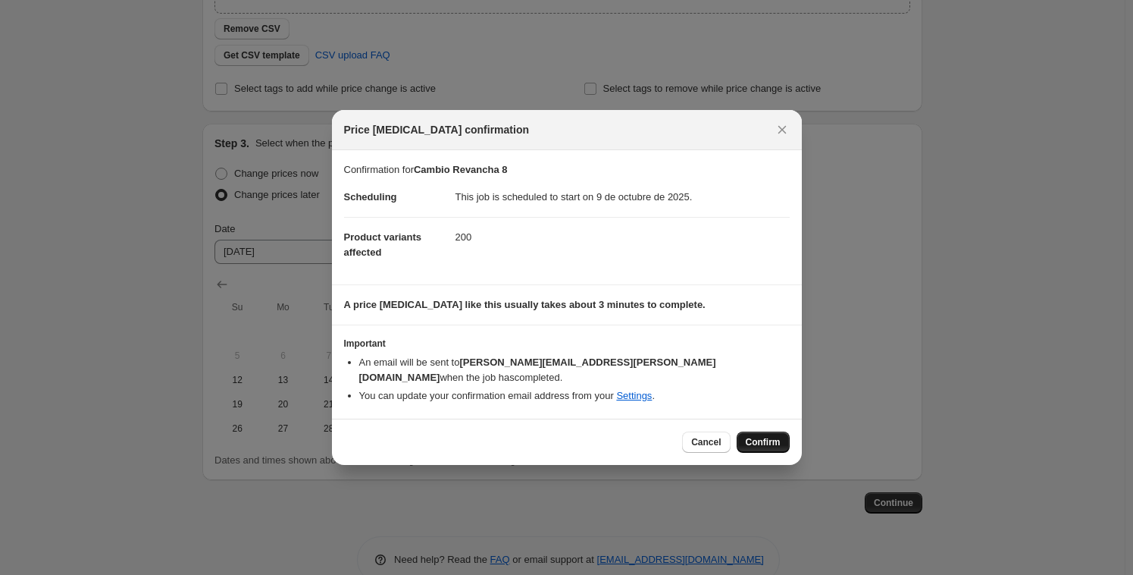
click at [768, 436] on span "Confirm" at bounding box center [763, 442] width 35 height 12
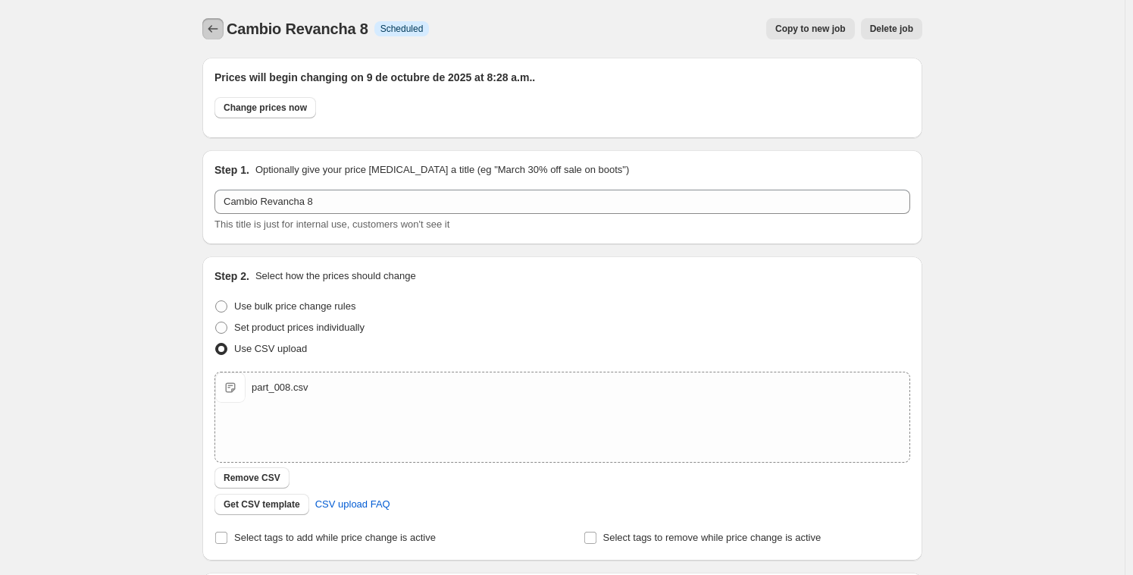
click at [215, 28] on icon "Price change jobs" at bounding box center [212, 28] width 15 height 15
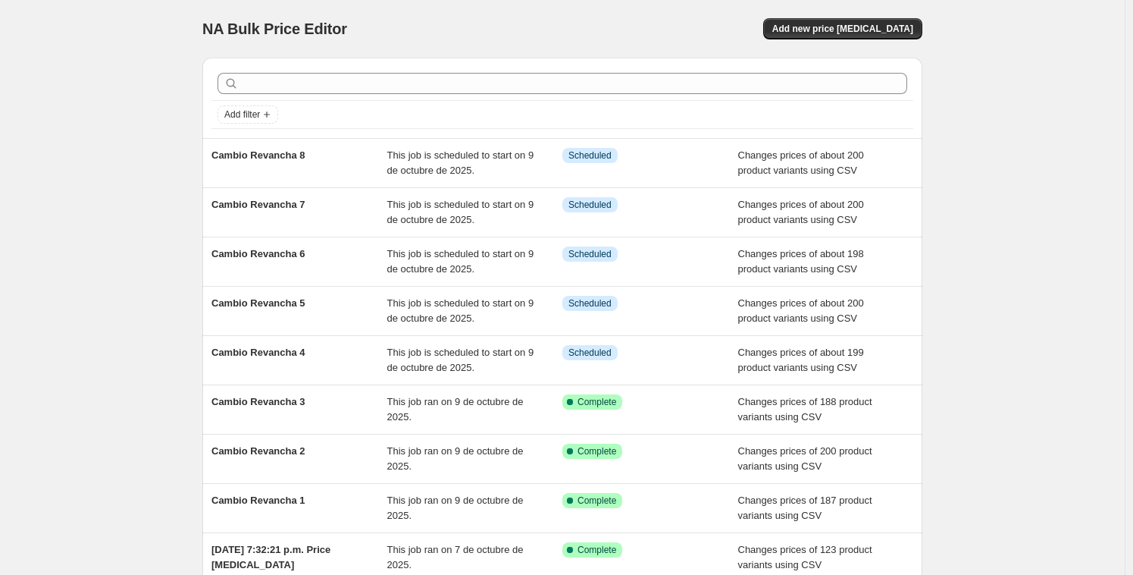
click at [898, 45] on div "NA Bulk Price Editor. This page is ready NA Bulk Price Editor Add new price [ME…" at bounding box center [562, 29] width 720 height 58
click at [899, 29] on span "Add new price [MEDICAL_DATA]" at bounding box center [842, 29] width 141 height 12
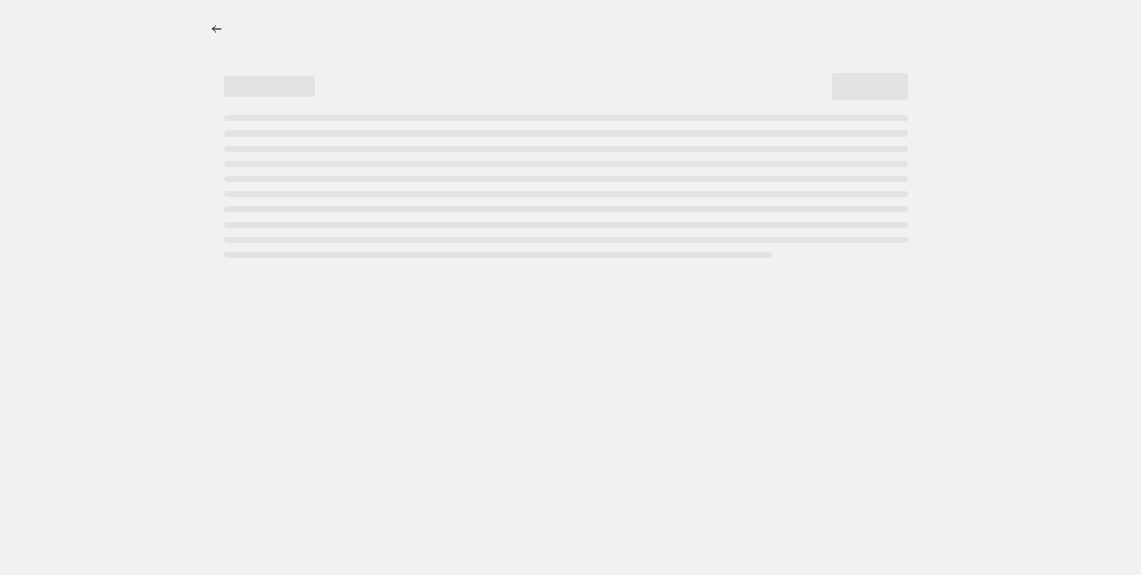
select select "percentage"
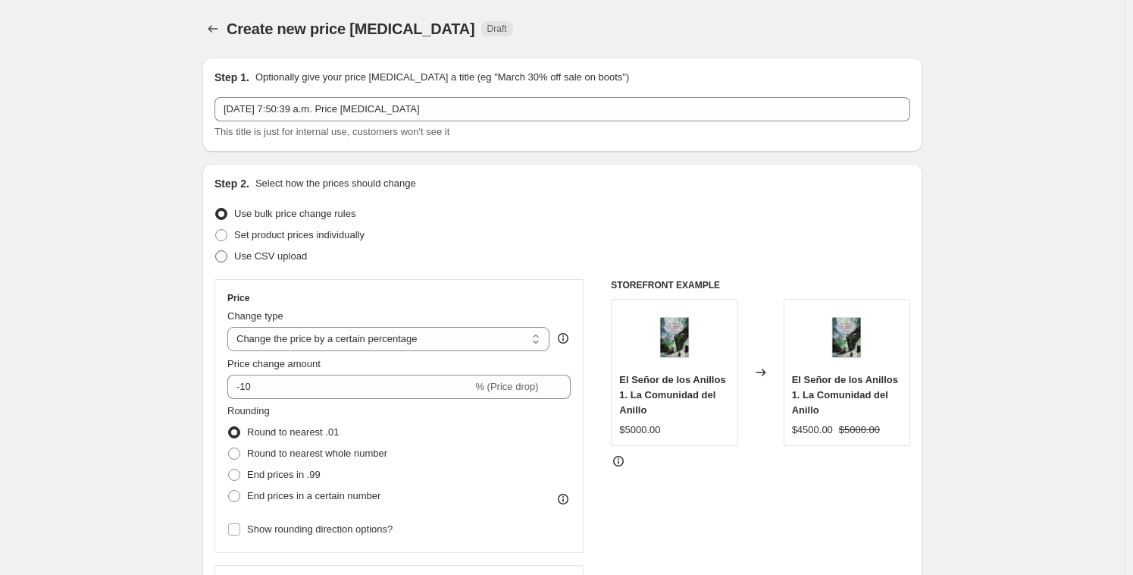
click at [227, 255] on span at bounding box center [221, 256] width 12 height 12
click at [216, 251] on input "Use CSV upload" at bounding box center [215, 250] width 1 height 1
radio input "true"
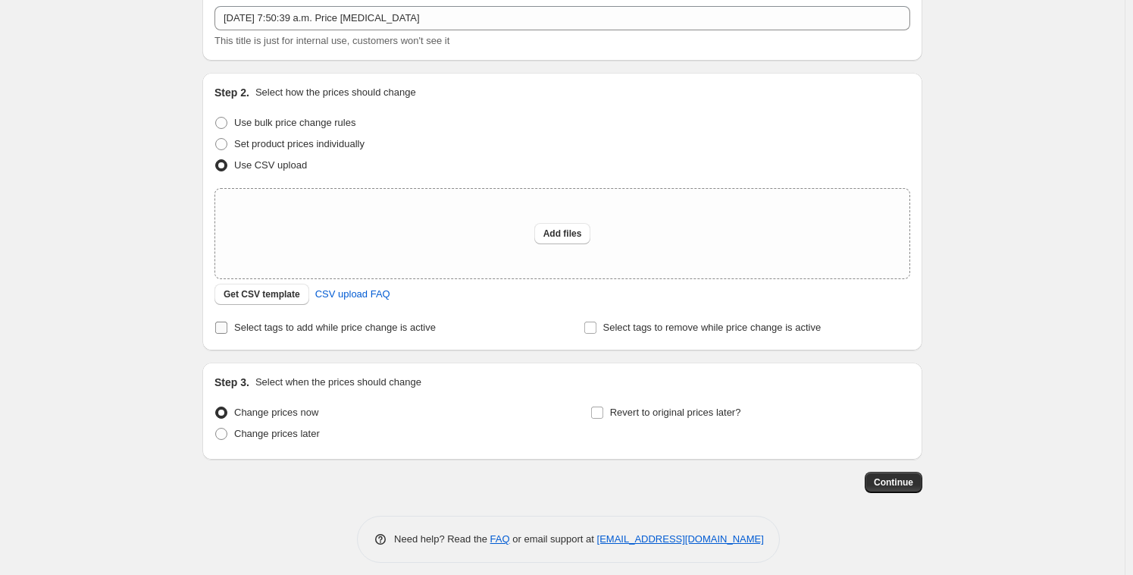
scroll to position [101, 0]
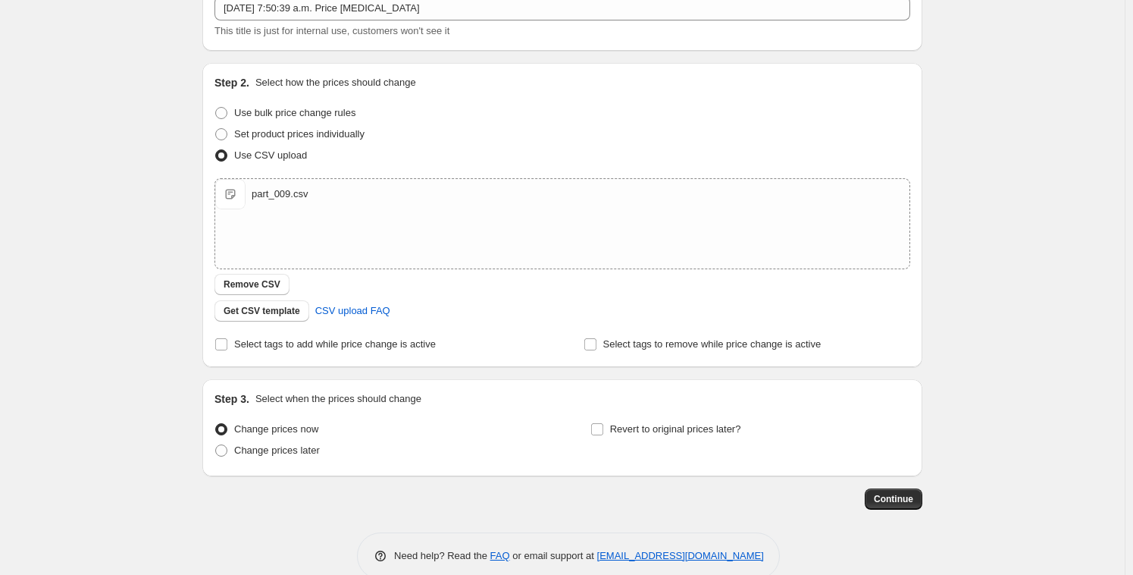
click at [301, 427] on span "Change prices now" at bounding box center [276, 428] width 84 height 11
click at [216, 424] on input "Change prices now" at bounding box center [215, 423] width 1 height 1
click at [319, 452] on span "Change prices later" at bounding box center [277, 449] width 86 height 11
click at [216, 445] on input "Change prices later" at bounding box center [215, 444] width 1 height 1
radio input "true"
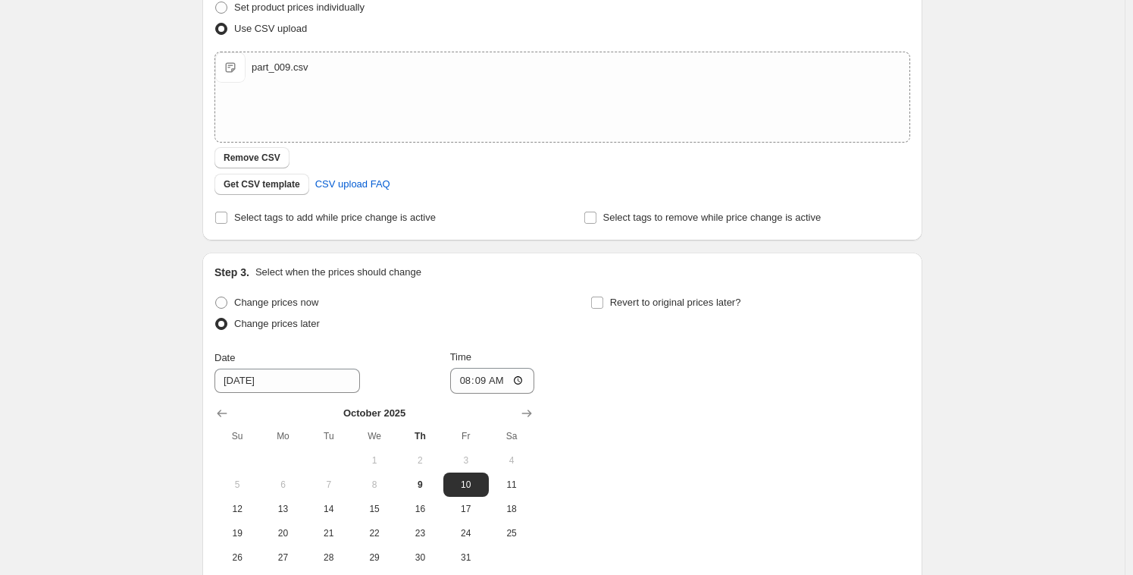
scroll to position [230, 0]
click at [470, 377] on input "08:09" at bounding box center [492, 378] width 85 height 26
click at [484, 374] on input "08:09" at bounding box center [492, 378] width 85 height 26
type input "08:31"
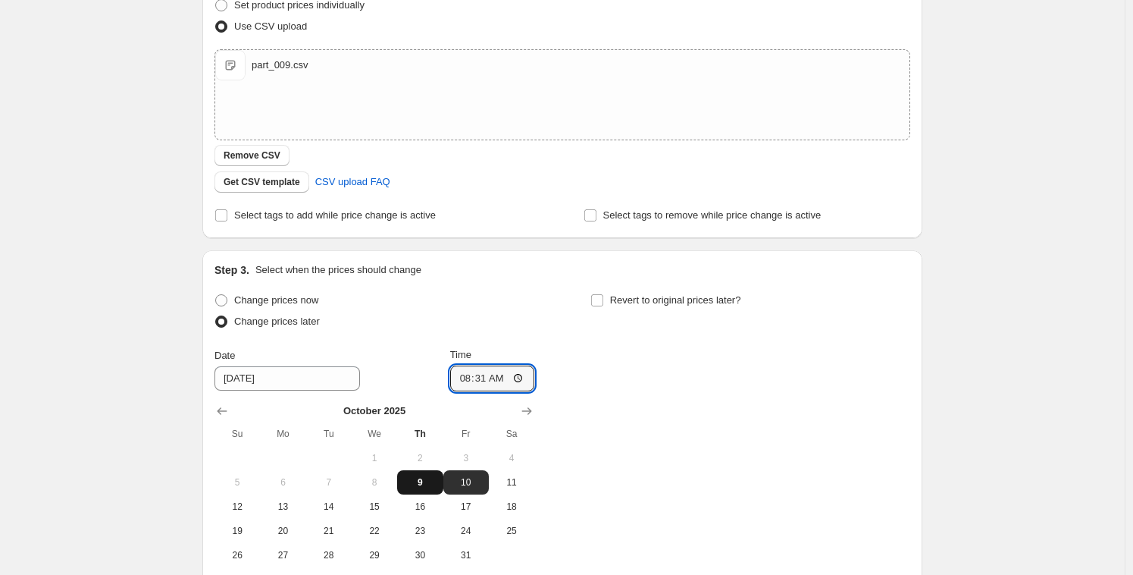
click at [420, 482] on span "9" at bounding box center [419, 482] width 33 height 12
type input "[DATE]"
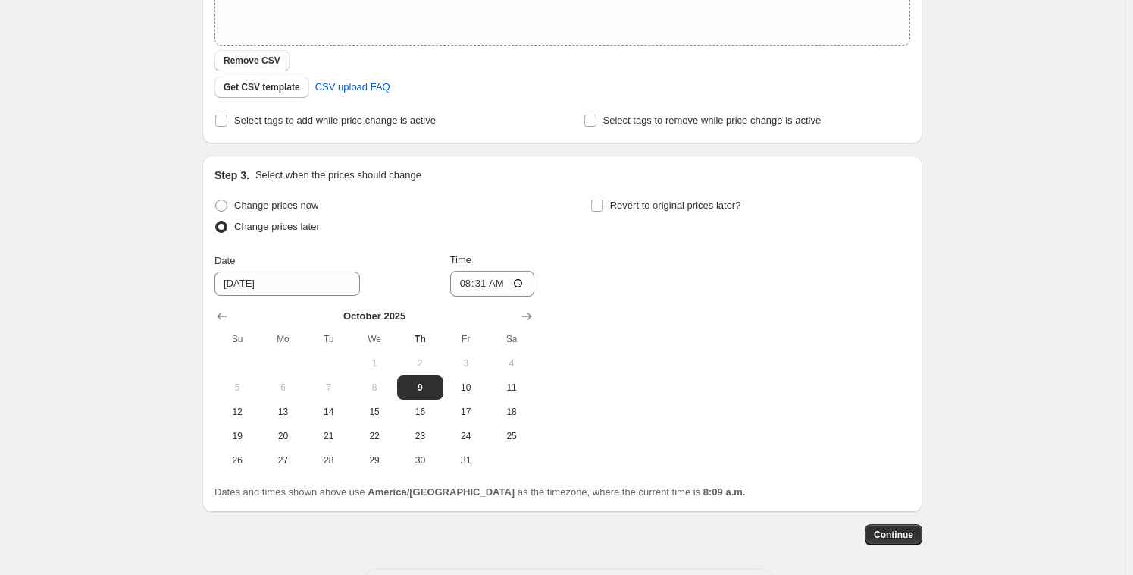
scroll to position [387, 0]
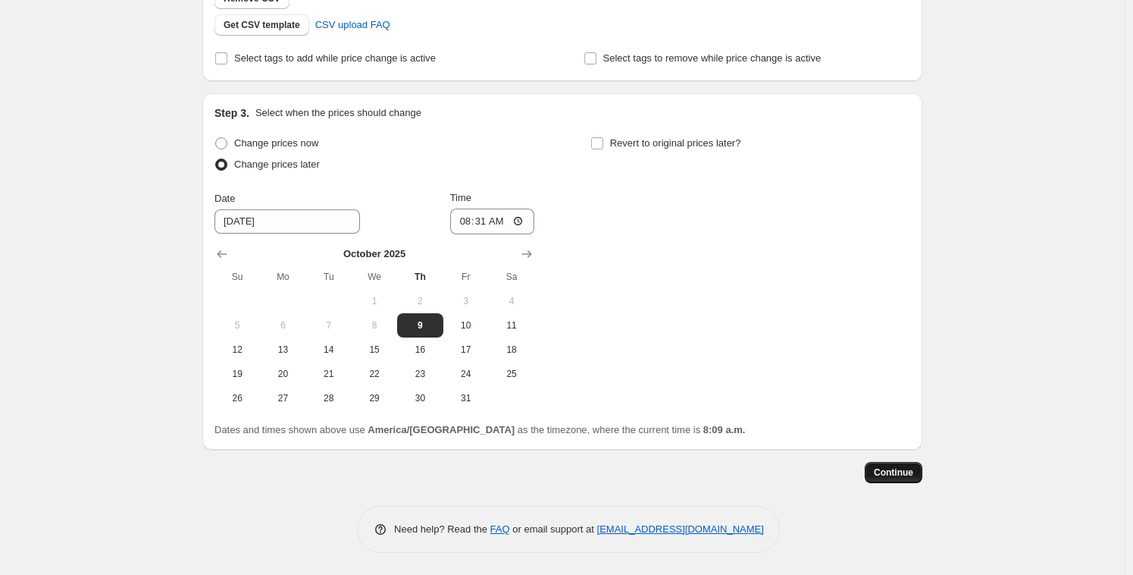
click at [903, 475] on span "Continue" at bounding box center [893, 472] width 39 height 12
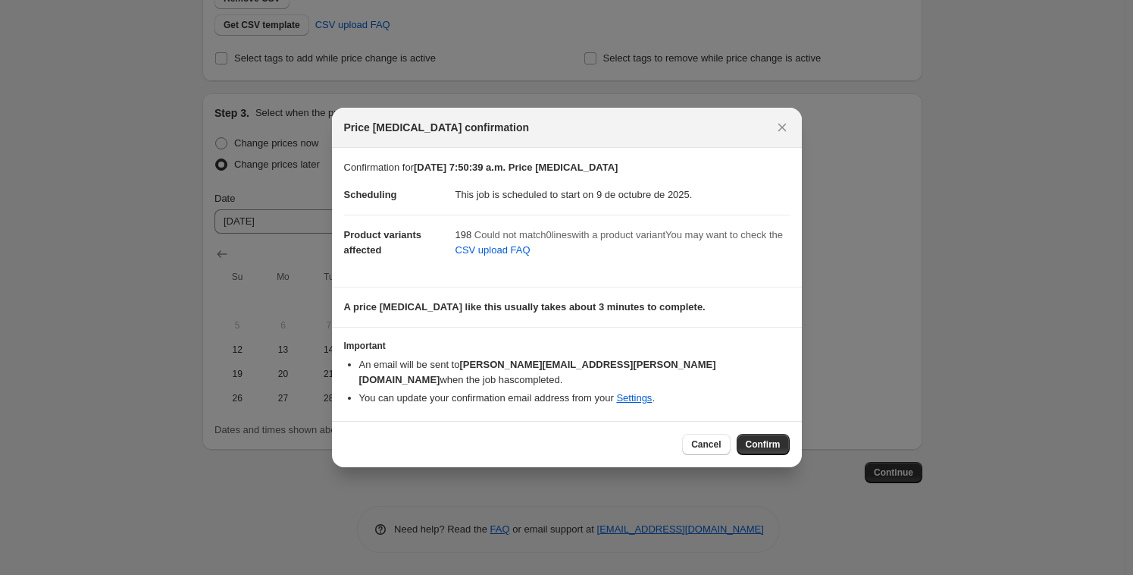
click at [762, 438] on span "Confirm" at bounding box center [763, 444] width 35 height 12
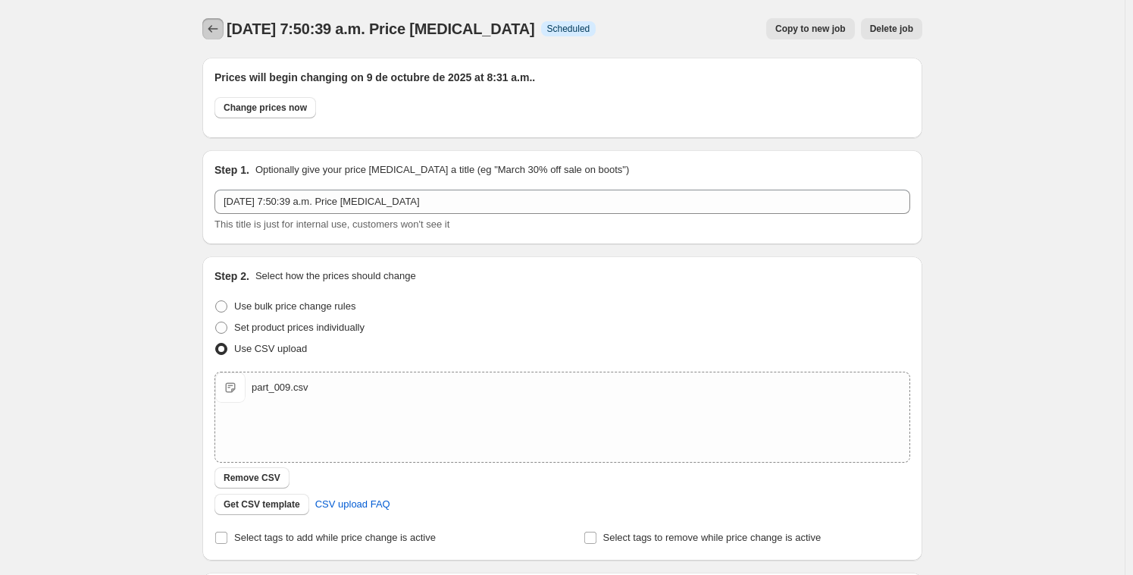
click at [219, 28] on icon "Price change jobs" at bounding box center [212, 28] width 15 height 15
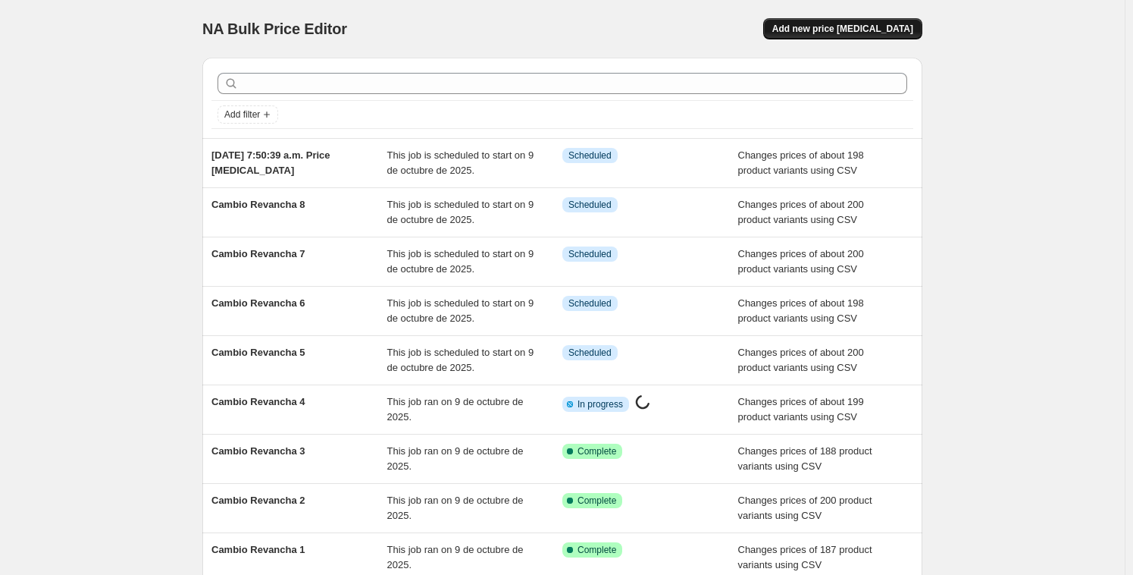
click at [851, 28] on span "Add new price [MEDICAL_DATA]" at bounding box center [842, 29] width 141 height 12
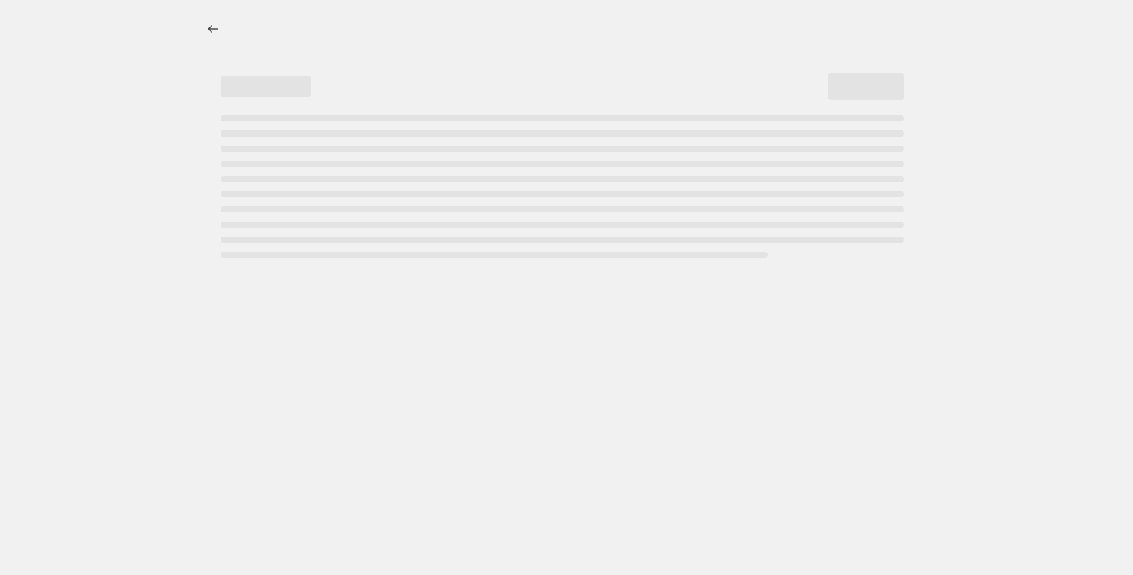
select select "percentage"
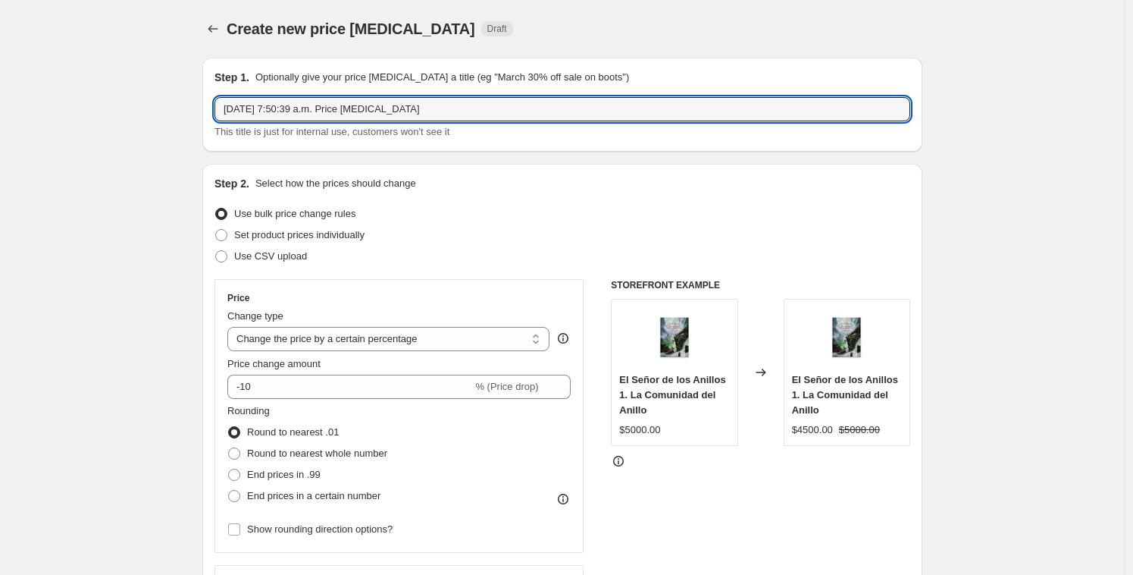
drag, startPoint x: 445, startPoint y: 114, endPoint x: 129, endPoint y: 83, distance: 317.7
paste input "Cambio Revancha 1 Info"
drag, startPoint x: 315, startPoint y: 109, endPoint x: 333, endPoint y: 108, distance: 17.5
click at [333, 108] on input "Cambio Revancha 1 Info" at bounding box center [562, 109] width 696 height 24
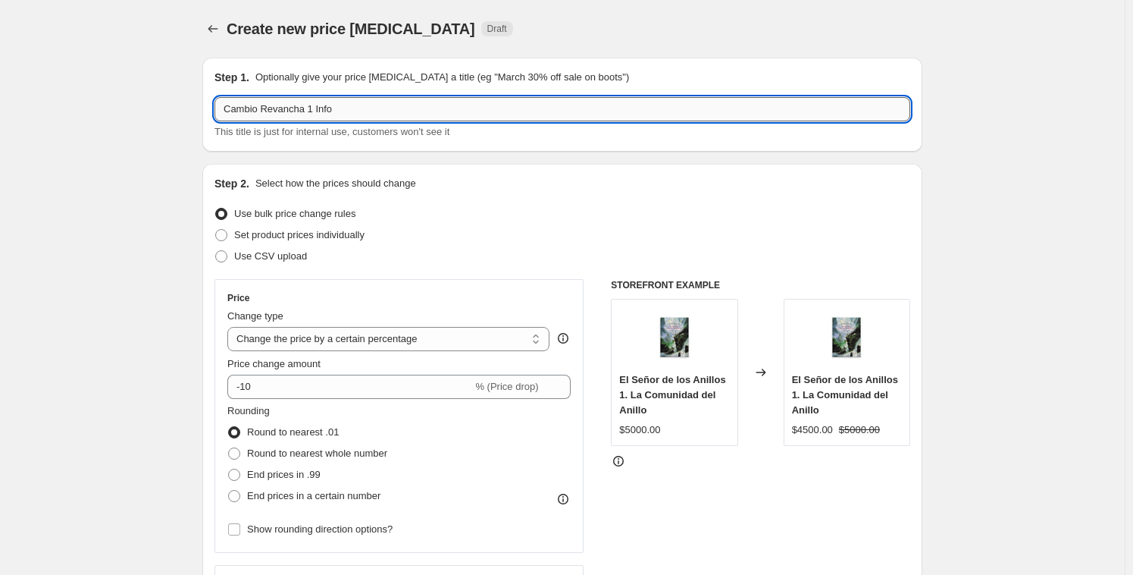
drag, startPoint x: 345, startPoint y: 108, endPoint x: 315, endPoint y: 108, distance: 29.6
click at [315, 108] on input "Cambio Revancha 1 Info" at bounding box center [562, 109] width 696 height 24
type input "Cambio Revancha 10"
click at [252, 260] on div "Step 2. Select how the prices should change Use bulk price change rules Set pro…" at bounding box center [562, 430] width 696 height 508
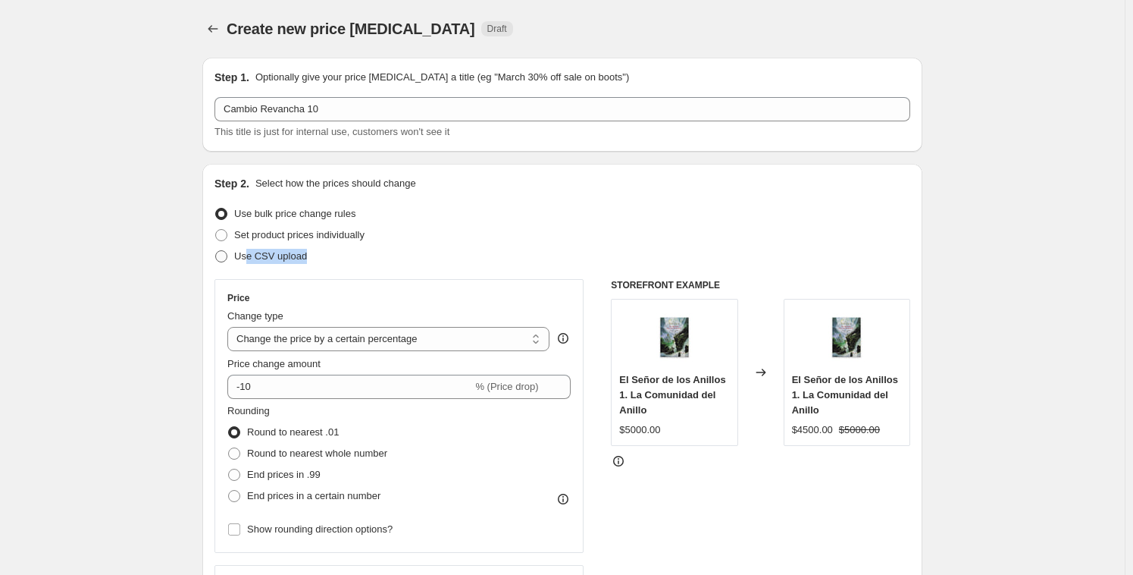
click at [252, 258] on span "Use CSV upload" at bounding box center [270, 255] width 73 height 11
click at [216, 251] on input "Use CSV upload" at bounding box center [215, 250] width 1 height 1
radio input "true"
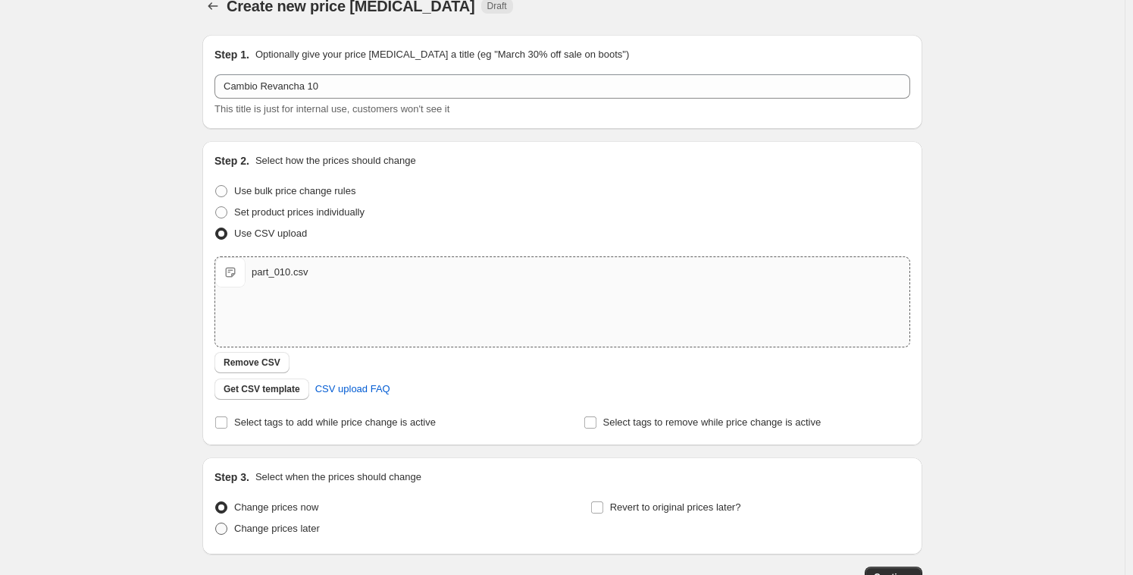
scroll to position [91, 0]
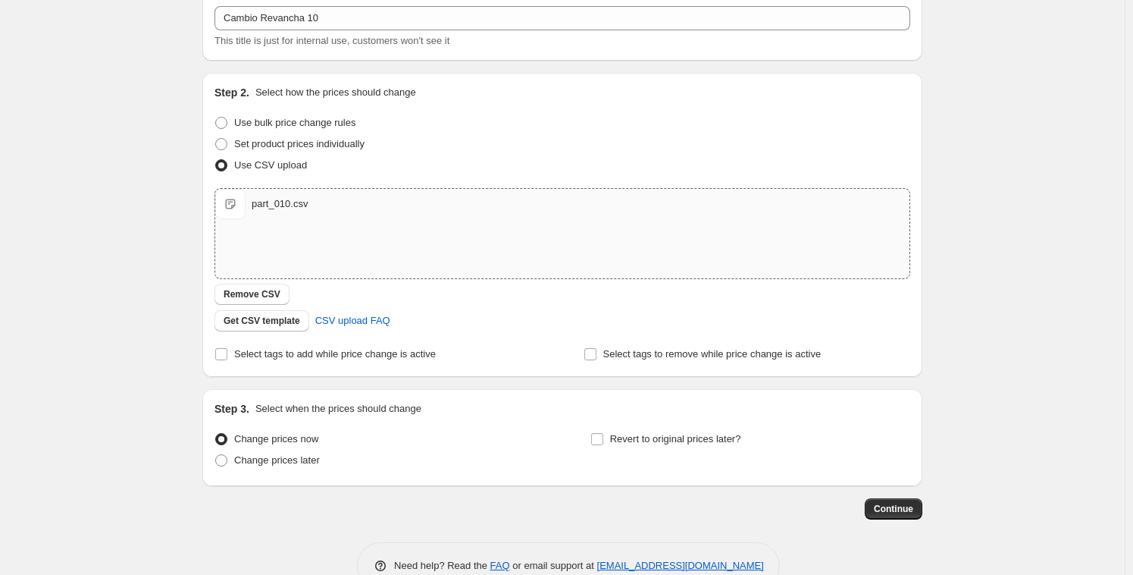
click at [211, 466] on div "Step 3. Select when the prices should change Change prices now Change prices la…" at bounding box center [562, 437] width 720 height 97
click at [226, 462] on span at bounding box center [221, 460] width 12 height 12
click at [216, 455] on input "Change prices later" at bounding box center [215, 454] width 1 height 1
radio input "true"
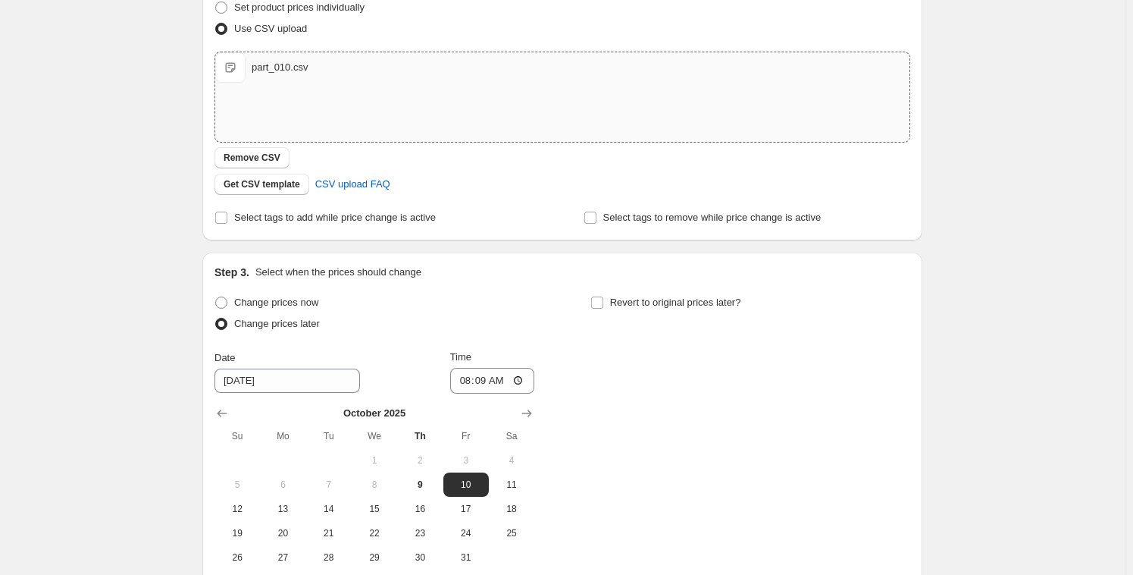
scroll to position [380, 0]
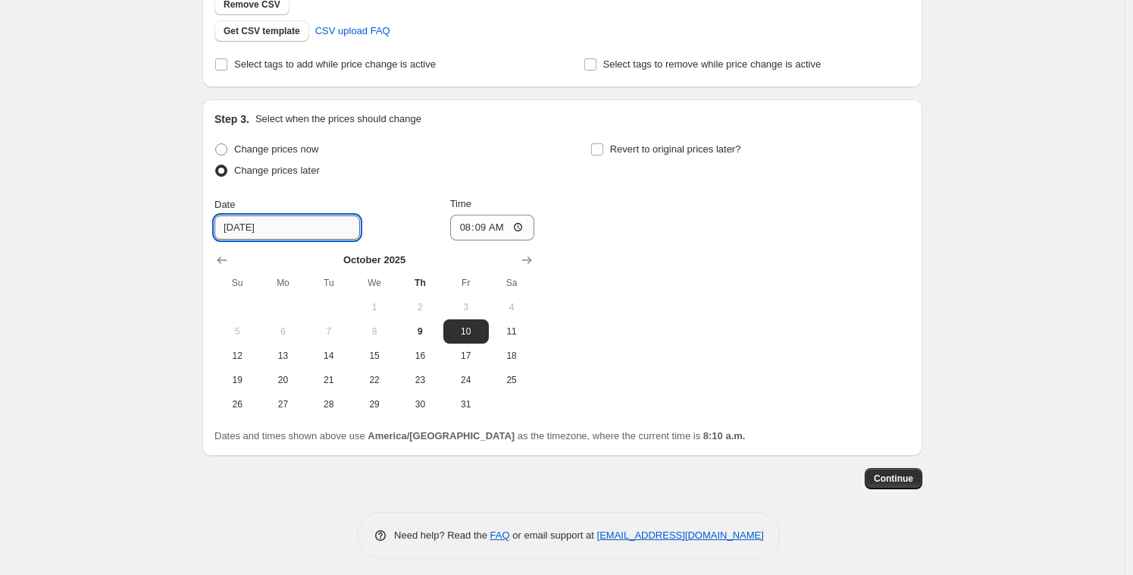
click at [321, 232] on input "[DATE]" at bounding box center [287, 227] width 146 height 24
click at [323, 233] on input "[DATE]" at bounding box center [287, 227] width 146 height 24
drag, startPoint x: 423, startPoint y: 331, endPoint x: 438, endPoint y: 324, distance: 16.9
click at [424, 330] on span "9" at bounding box center [419, 331] width 33 height 12
type input "[DATE]"
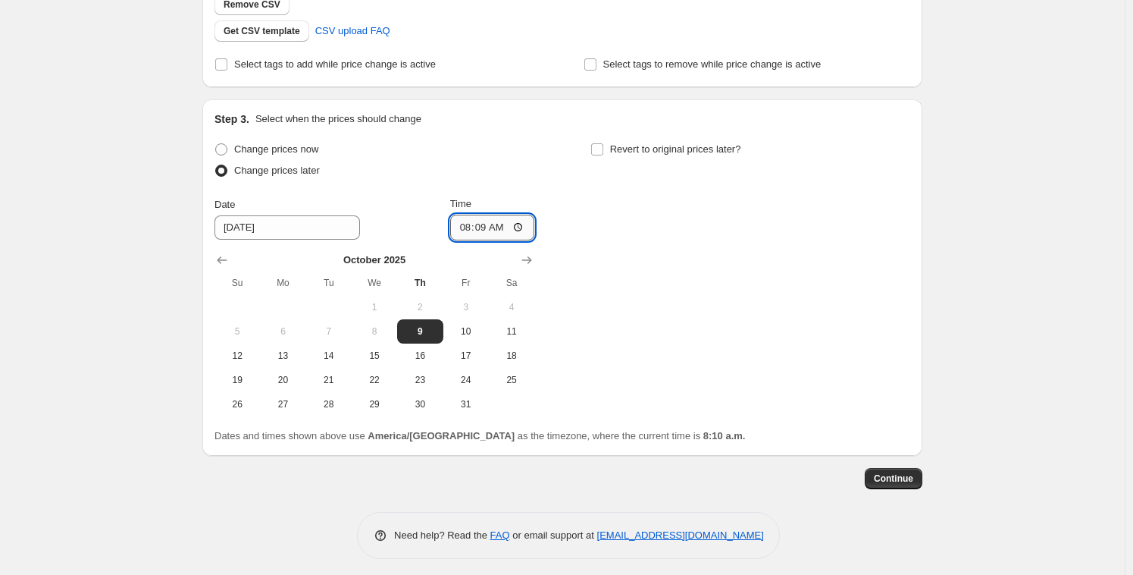
click at [463, 224] on input "08:09" at bounding box center [492, 227] width 85 height 26
click at [480, 228] on input "08:09" at bounding box center [492, 227] width 85 height 26
type input "08:34"
click at [678, 214] on div "Change prices now Change prices later Date [DATE] Time 08:34 [DATE] Su Mo Tu We…" at bounding box center [562, 277] width 696 height 277
click at [876, 479] on button "Continue" at bounding box center [894, 478] width 58 height 21
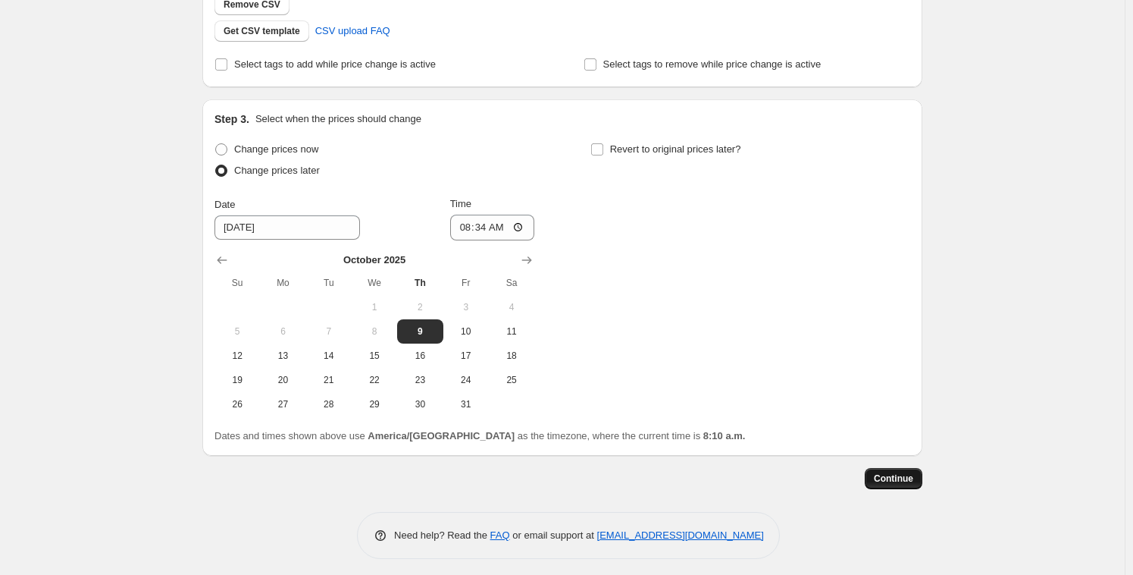
scroll to position [0, 0]
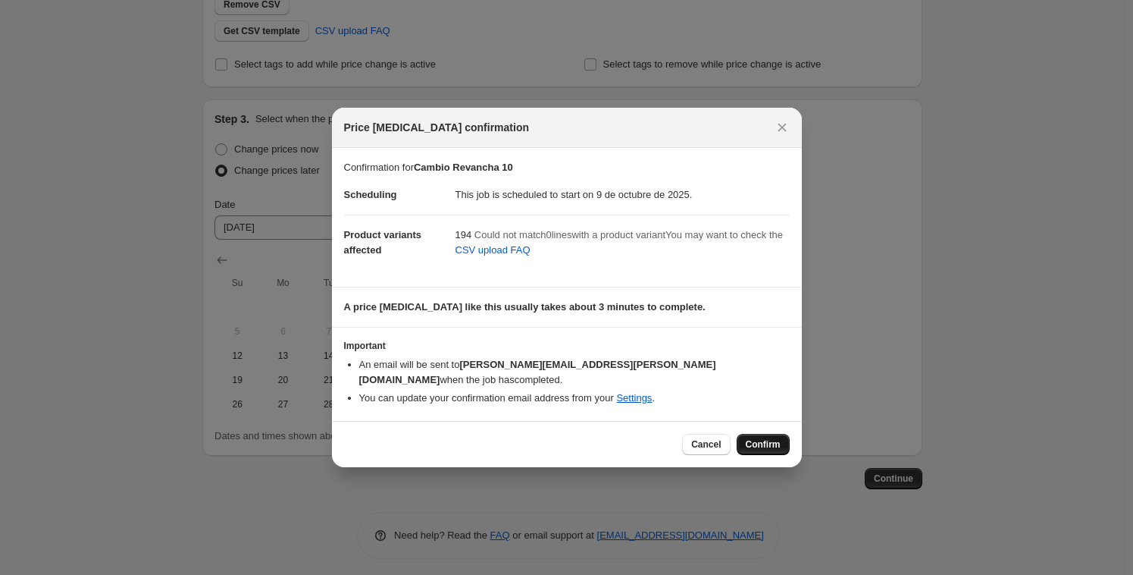
click at [778, 438] on span "Confirm" at bounding box center [763, 444] width 35 height 12
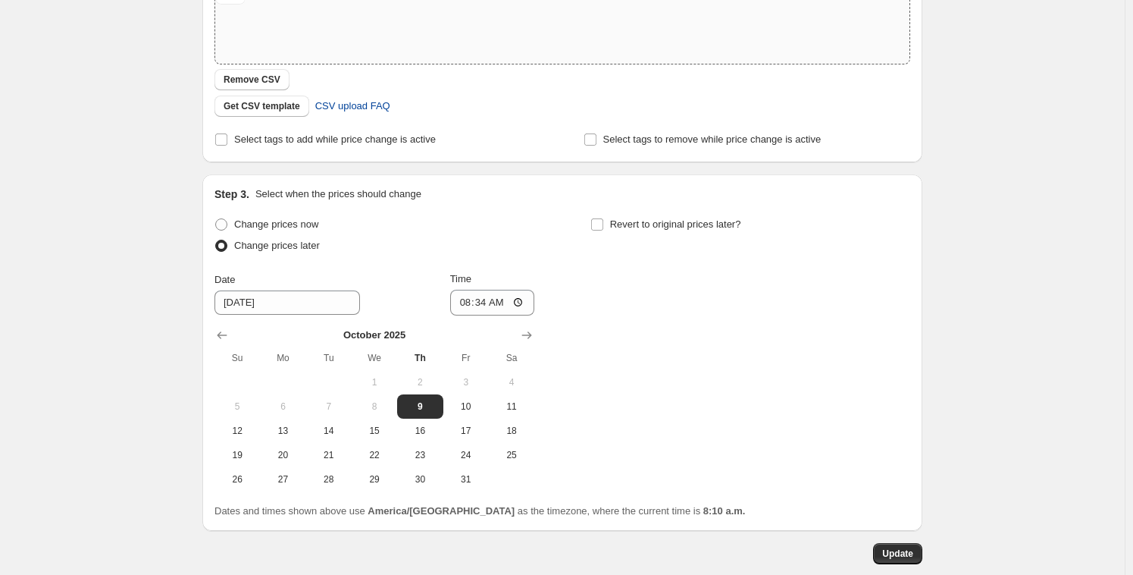
scroll to position [407, 0]
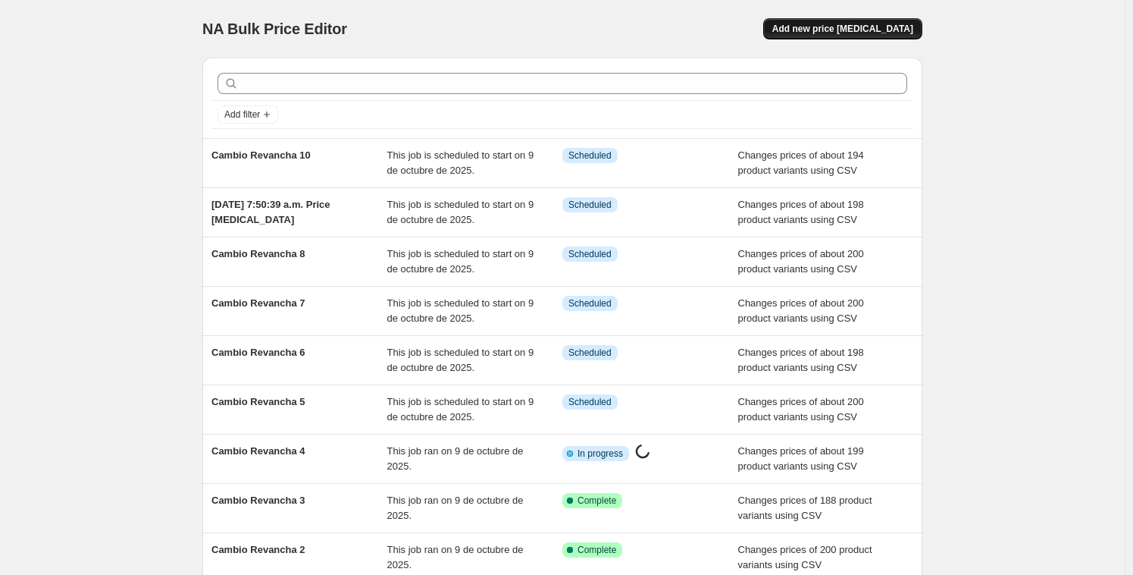
click at [906, 36] on button "Add new price [MEDICAL_DATA]" at bounding box center [842, 28] width 159 height 21
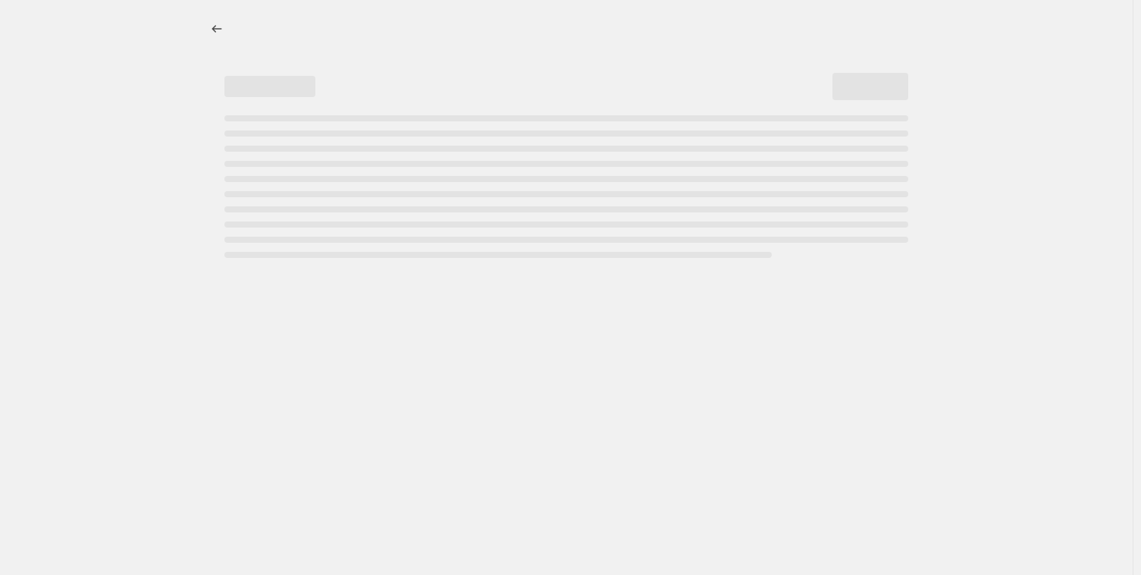
select select "percentage"
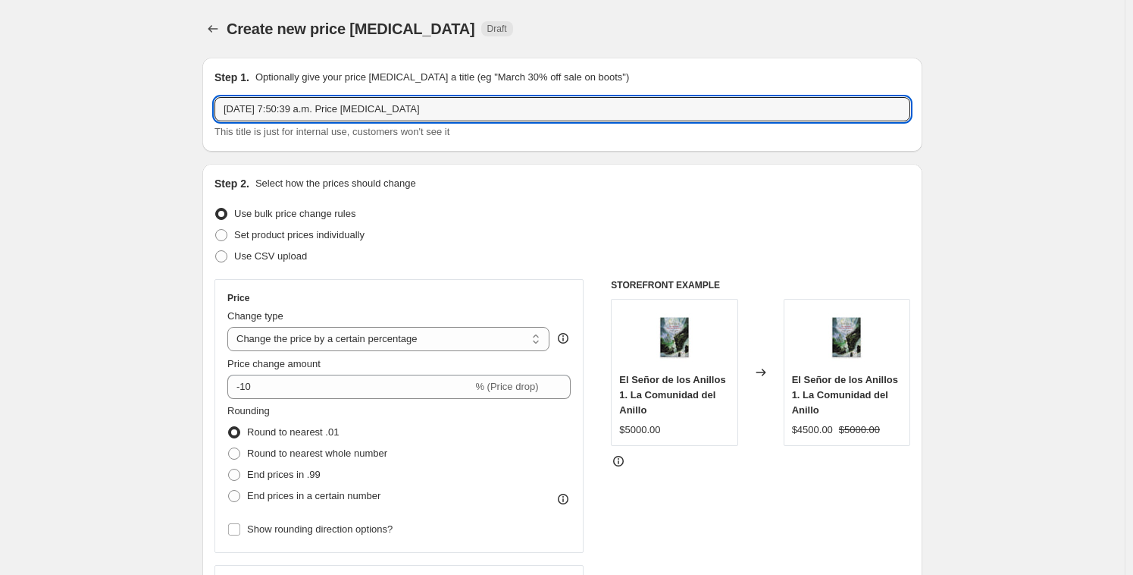
drag, startPoint x: 441, startPoint y: 105, endPoint x: 85, endPoint y: 90, distance: 356.5
paste input "Cambio Revancha 1 Info"
drag, startPoint x: 314, startPoint y: 108, endPoint x: 385, endPoint y: 119, distance: 72.0
click at [377, 112] on input "Cambio Revancha 1 Info" at bounding box center [562, 109] width 696 height 24
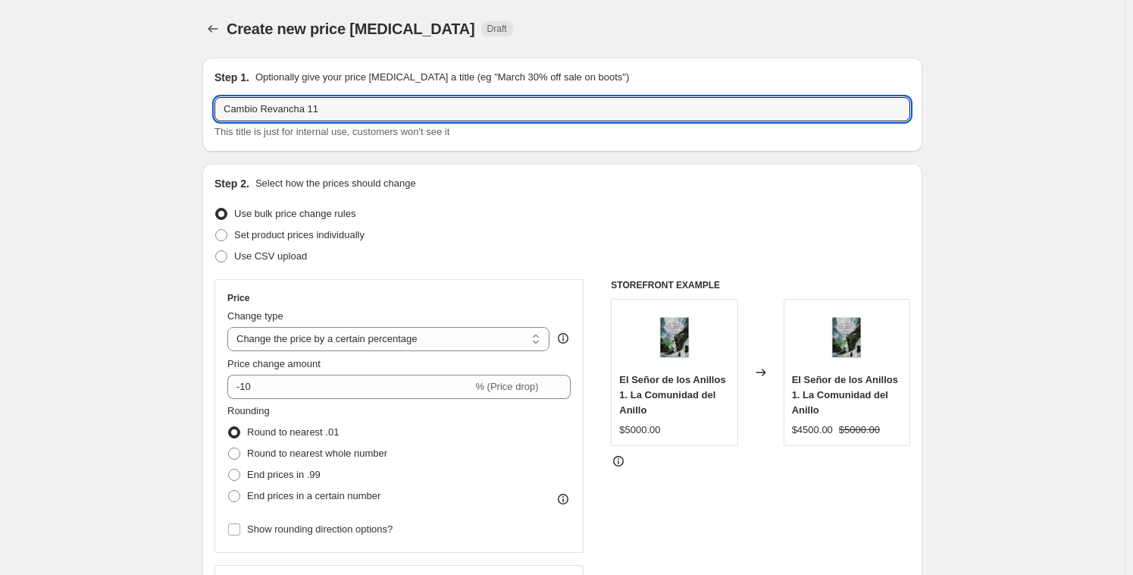
type input "Cambio Revancha 11"
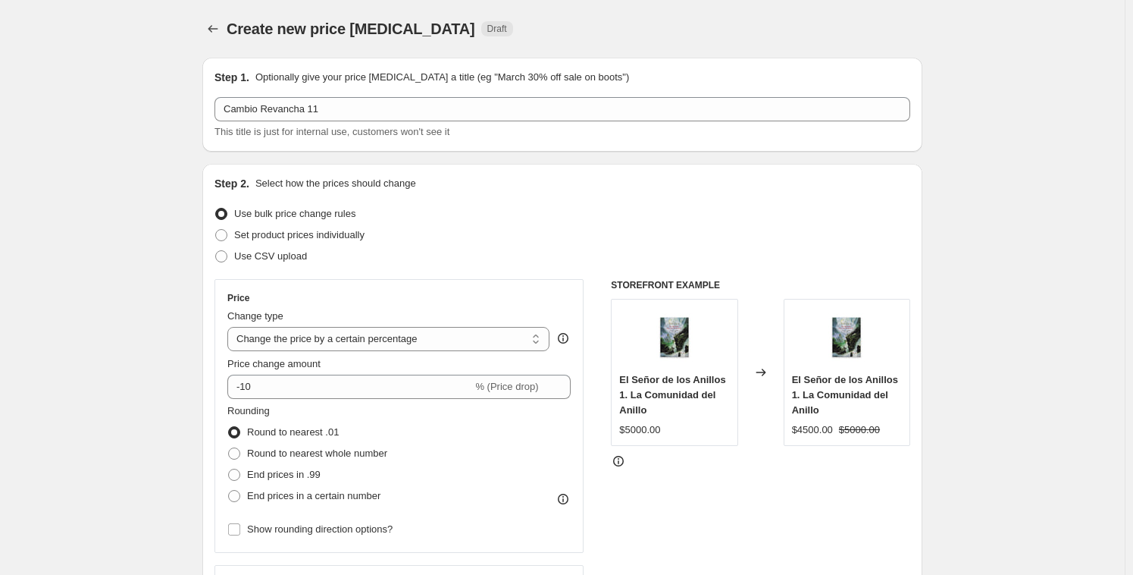
click at [454, 261] on div "Use CSV upload" at bounding box center [562, 256] width 696 height 21
click at [266, 256] on span "Use CSV upload" at bounding box center [270, 255] width 73 height 11
click at [216, 251] on input "Use CSV upload" at bounding box center [215, 250] width 1 height 1
radio input "true"
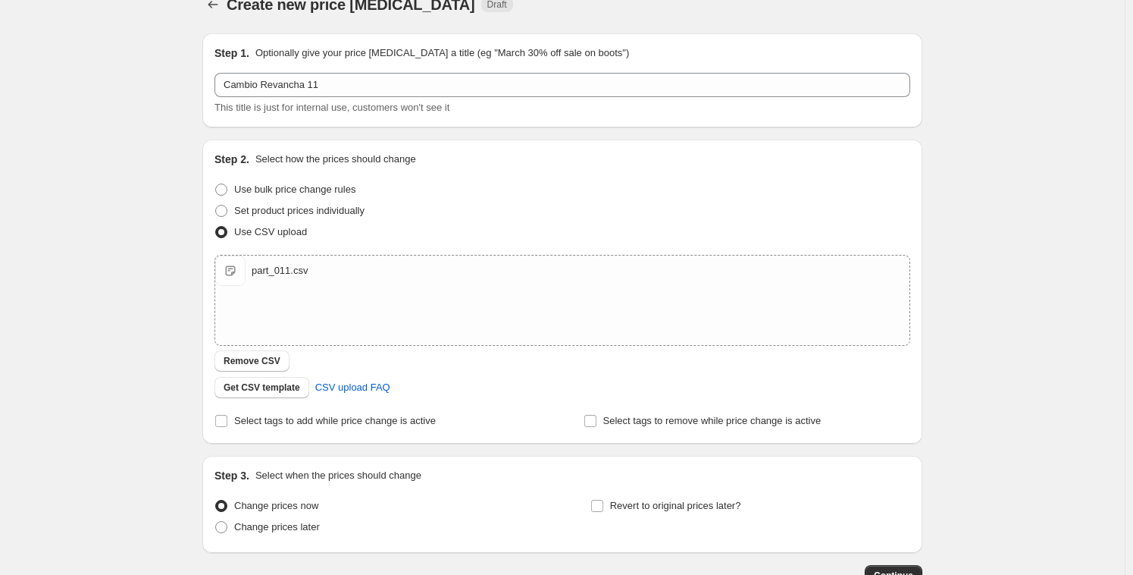
scroll to position [25, 0]
click at [221, 531] on span at bounding box center [221, 526] width 14 height 14
click at [216, 521] on input "Change prices later" at bounding box center [215, 520] width 1 height 1
radio input "true"
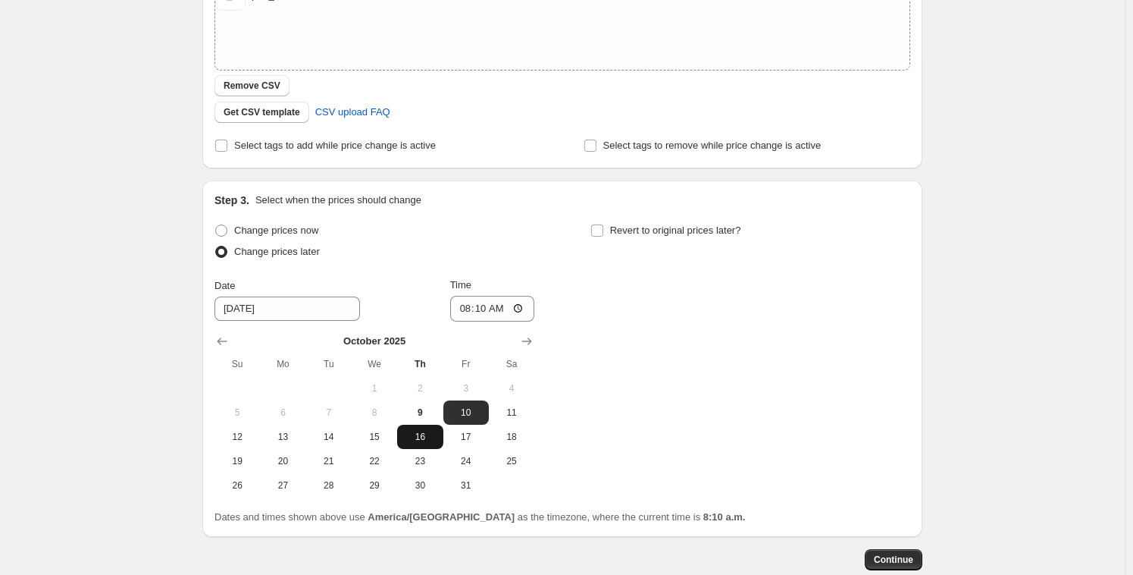
scroll to position [300, 0]
click at [476, 310] on input "08:10" at bounding box center [492, 308] width 85 height 26
click at [475, 302] on input "08:10" at bounding box center [492, 308] width 85 height 26
click at [475, 300] on input "08:10" at bounding box center [492, 308] width 85 height 26
click at [477, 304] on input "08:10" at bounding box center [492, 308] width 85 height 26
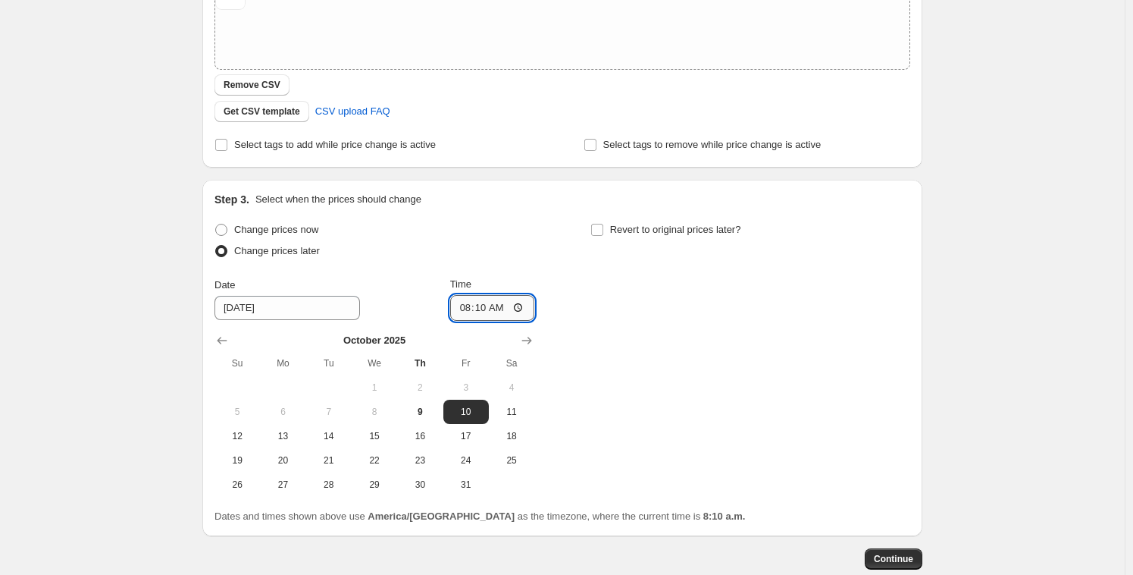
click at [477, 304] on input "08:10" at bounding box center [492, 308] width 85 height 26
type input "08:36"
click at [412, 409] on span "9" at bounding box center [419, 411] width 33 height 12
type input "[DATE]"
click at [919, 558] on button "Continue" at bounding box center [894, 558] width 58 height 21
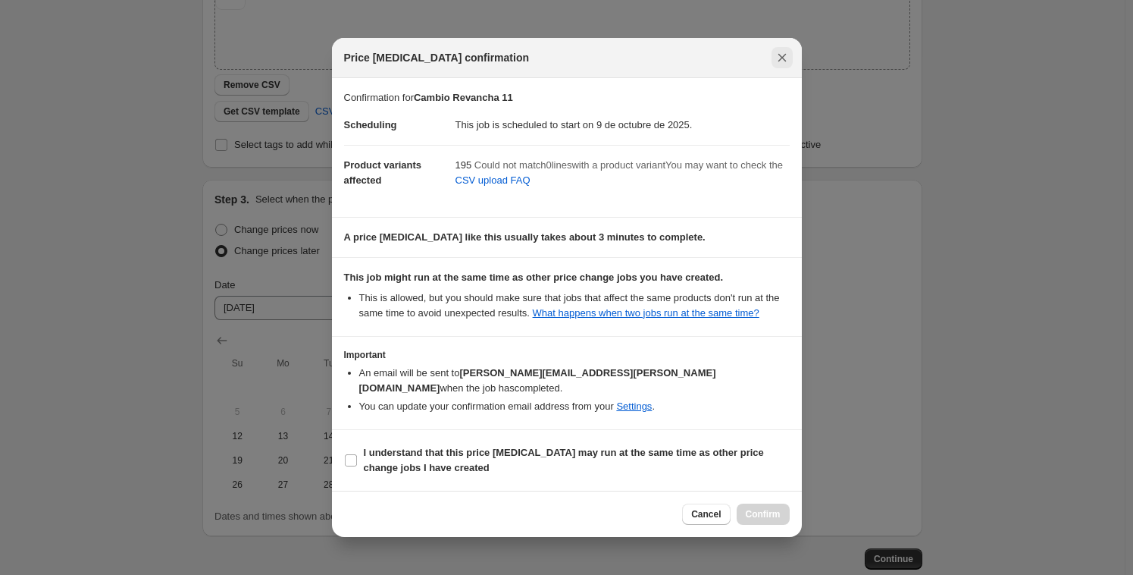
click at [778, 52] on icon "Close" at bounding box center [782, 57] width 15 height 15
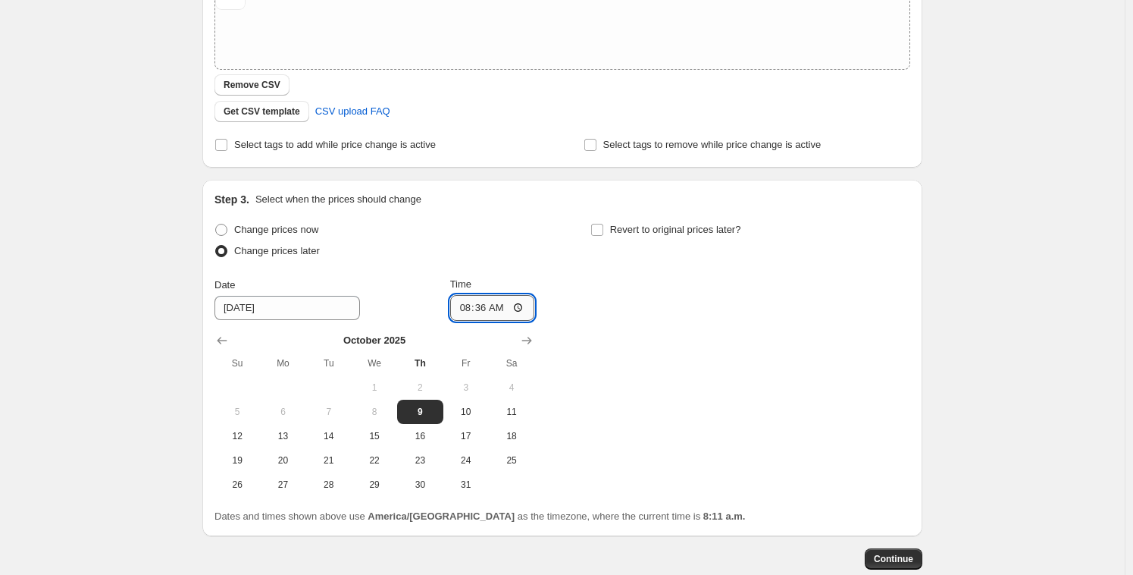
click at [468, 310] on input "08:36" at bounding box center [492, 308] width 85 height 26
click at [479, 307] on input "08:36" at bounding box center [492, 308] width 85 height 26
type input "08:37"
click at [688, 381] on div "Change prices now Change prices later Date [DATE] Time 08:37 [DATE] Su Mo Tu We…" at bounding box center [562, 357] width 696 height 277
click at [919, 558] on button "Continue" at bounding box center [894, 558] width 58 height 21
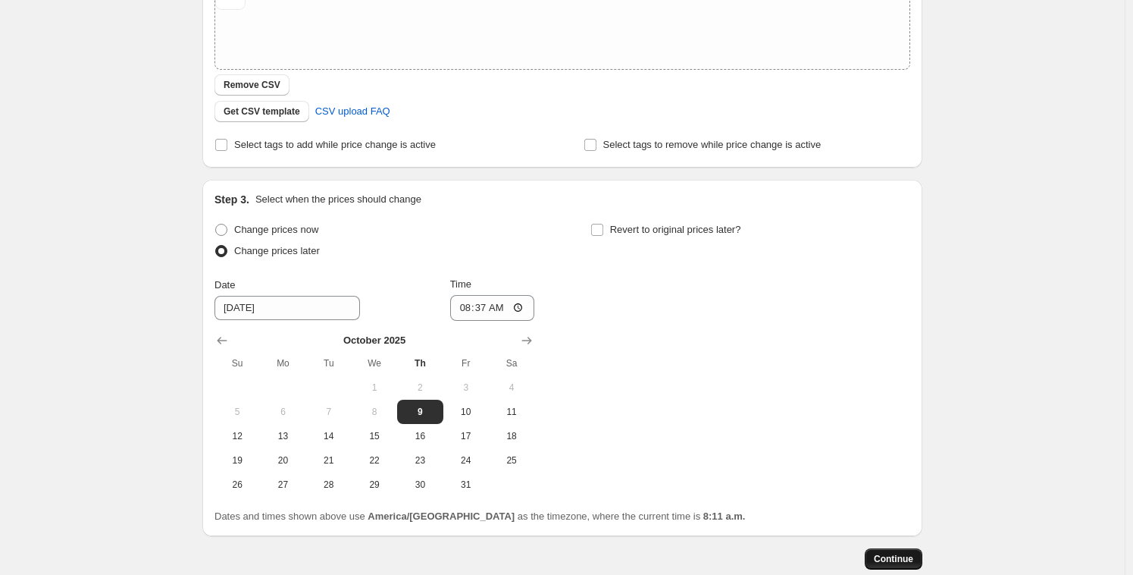
scroll to position [0, 0]
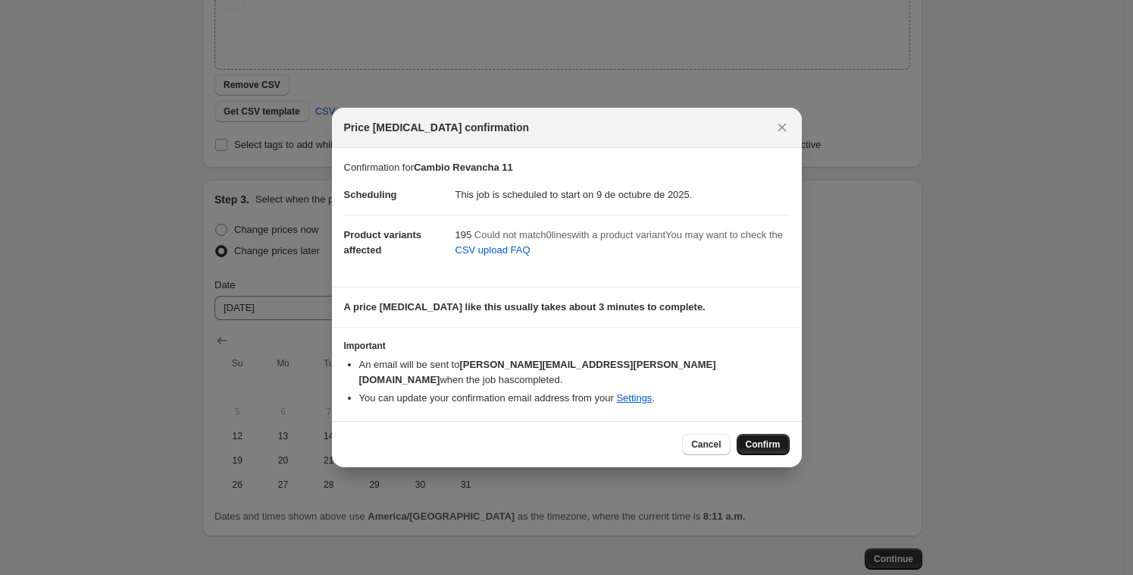
click at [753, 438] on span "Confirm" at bounding box center [763, 444] width 35 height 12
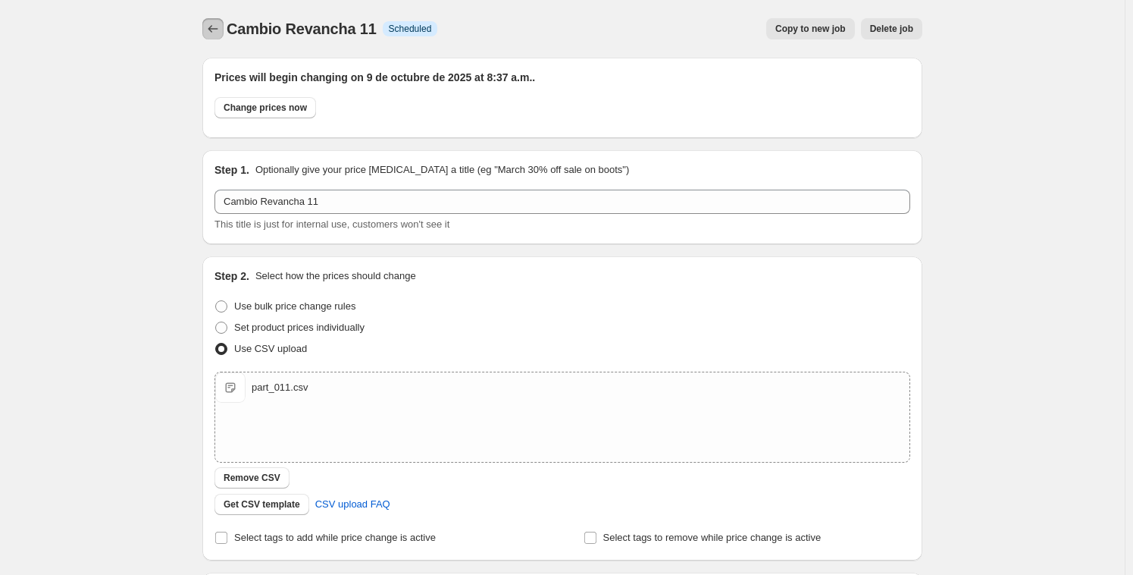
click at [217, 35] on icon "Price change jobs" at bounding box center [212, 28] width 15 height 15
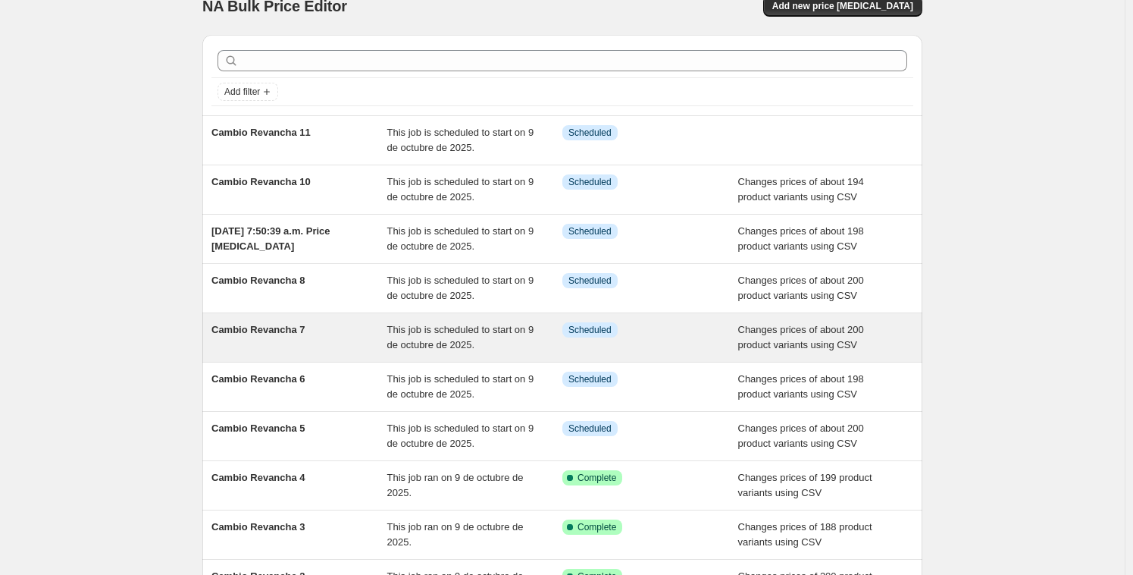
scroll to position [23, 0]
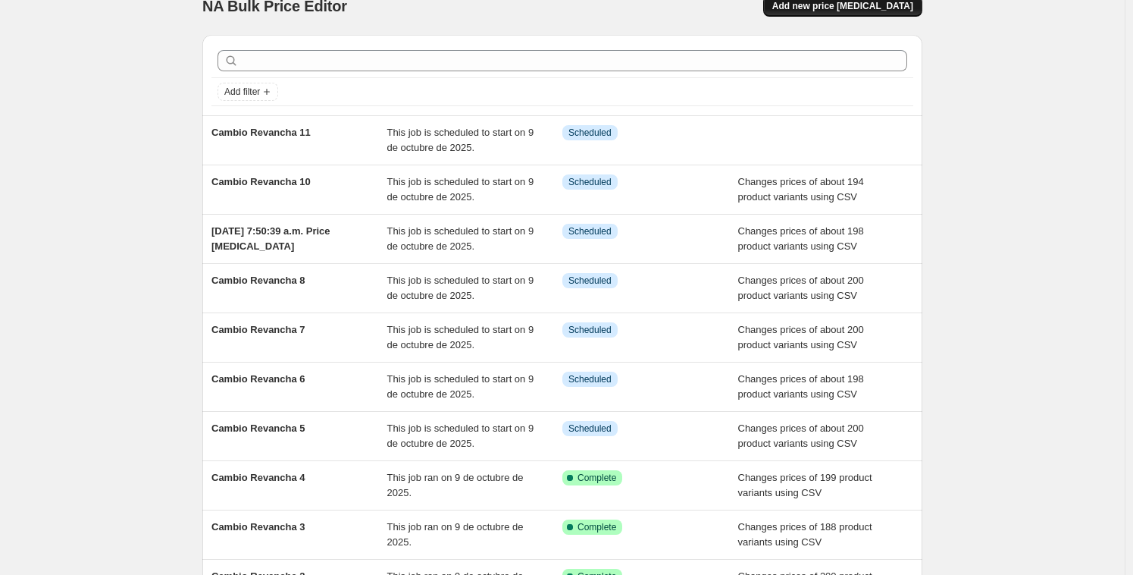
click at [913, 8] on span "Add new price [MEDICAL_DATA]" at bounding box center [842, 6] width 141 height 12
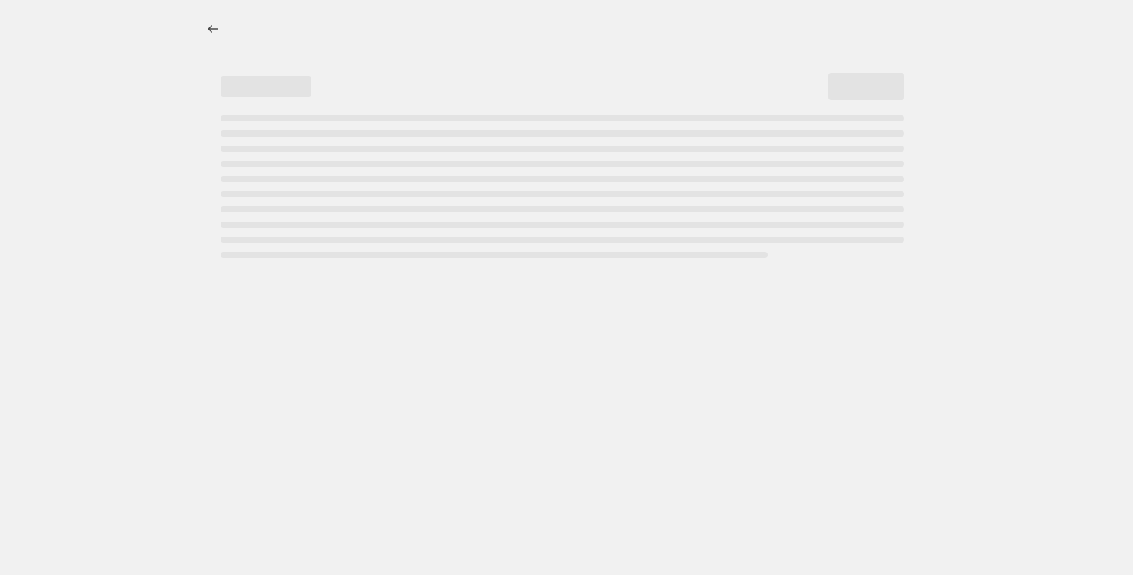
select select "percentage"
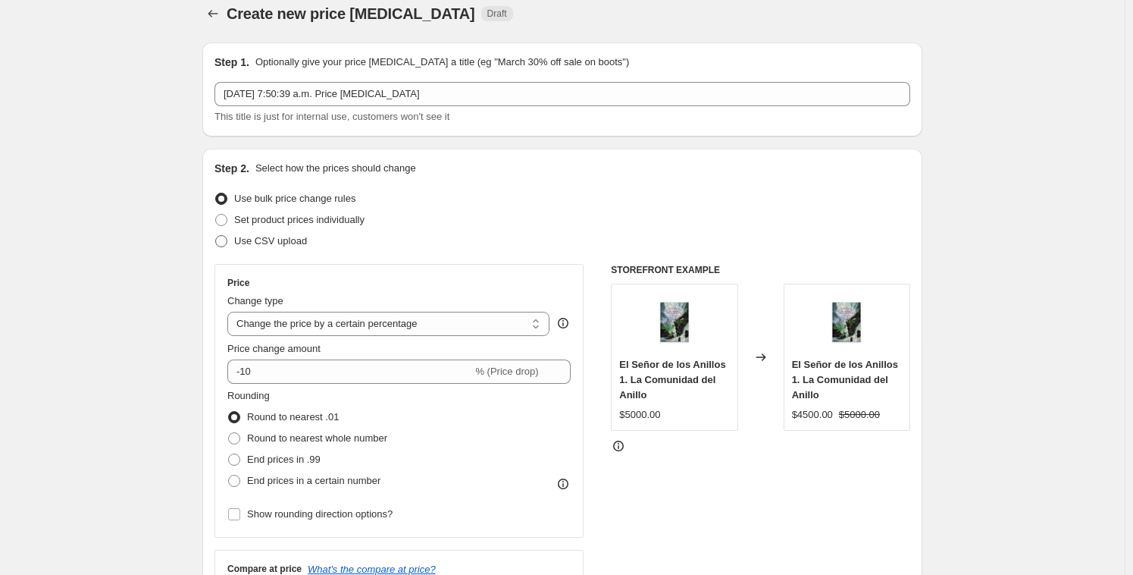
click at [230, 233] on label "Use CSV upload" at bounding box center [260, 240] width 92 height 21
click at [216, 235] on input "Use CSV upload" at bounding box center [215, 235] width 1 height 1
radio input "true"
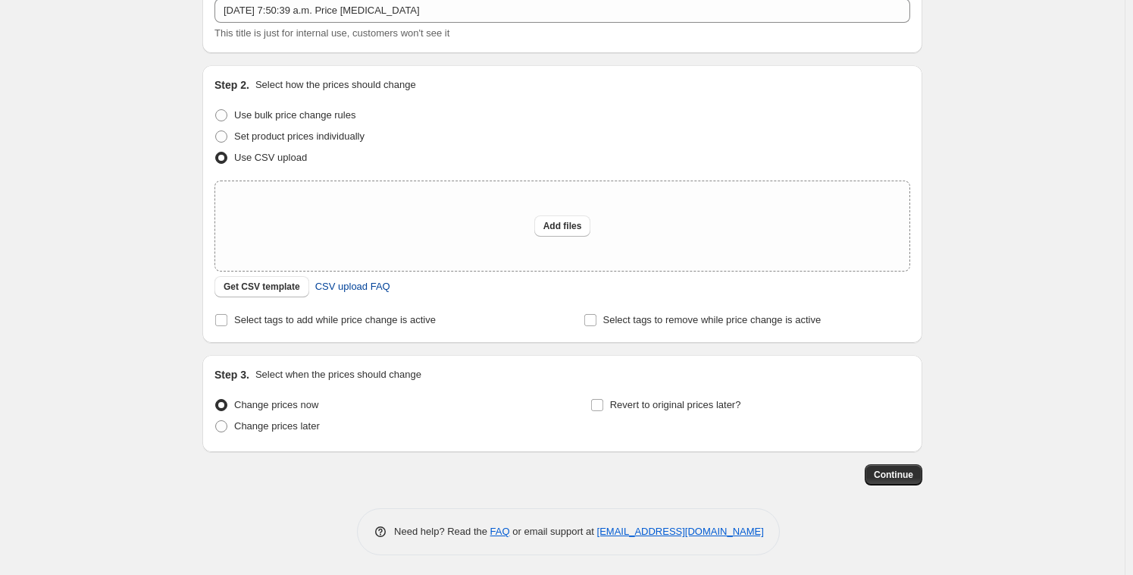
scroll to position [101, 0]
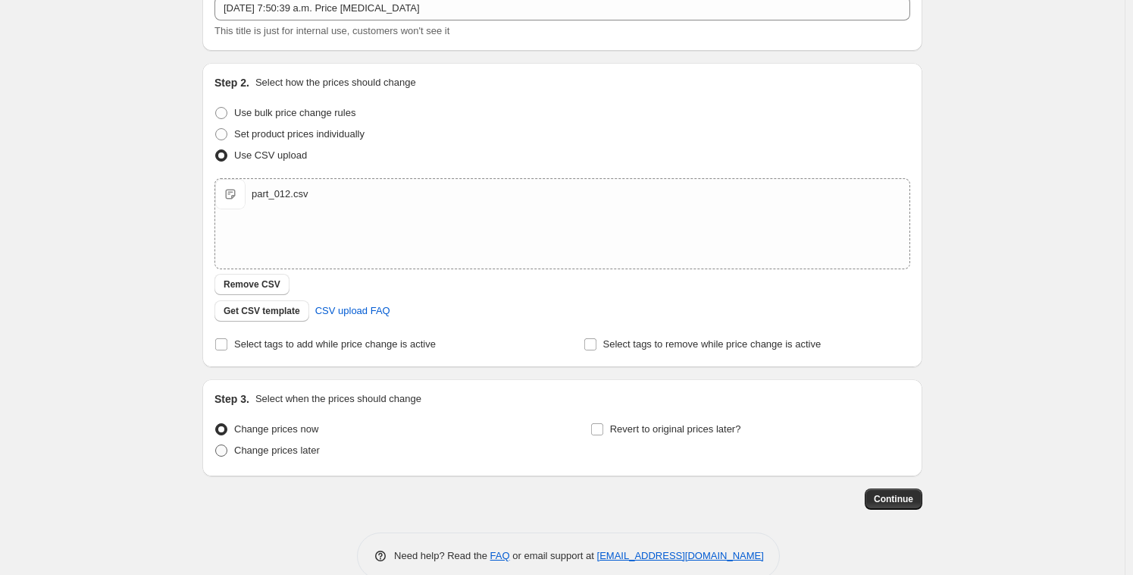
click at [305, 440] on label "Change prices later" at bounding box center [266, 450] width 105 height 21
click at [216, 444] on input "Change prices later" at bounding box center [215, 444] width 1 height 1
radio input "true"
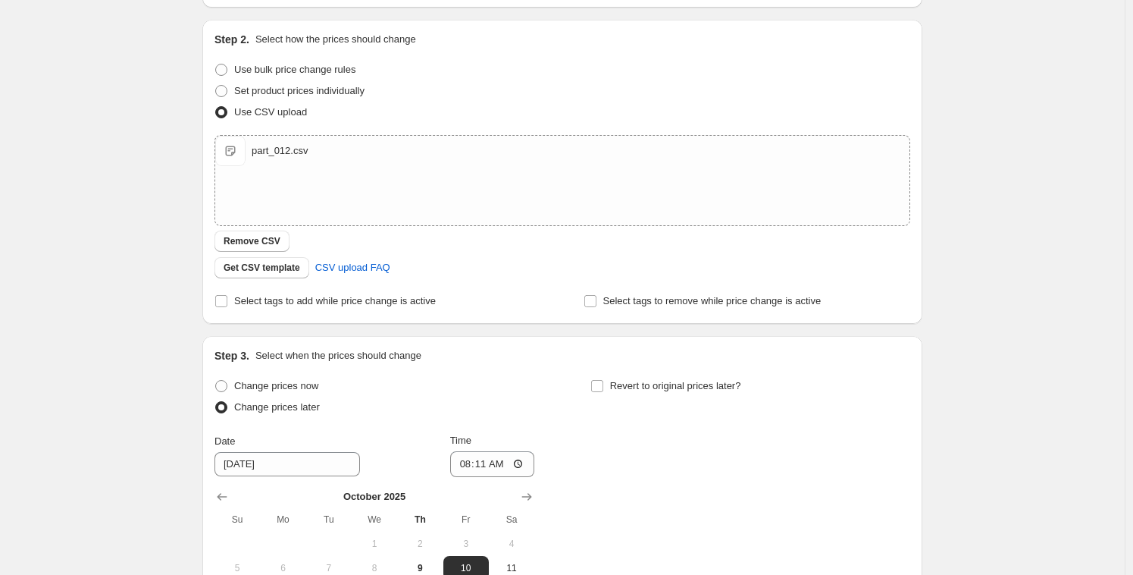
scroll to position [229, 0]
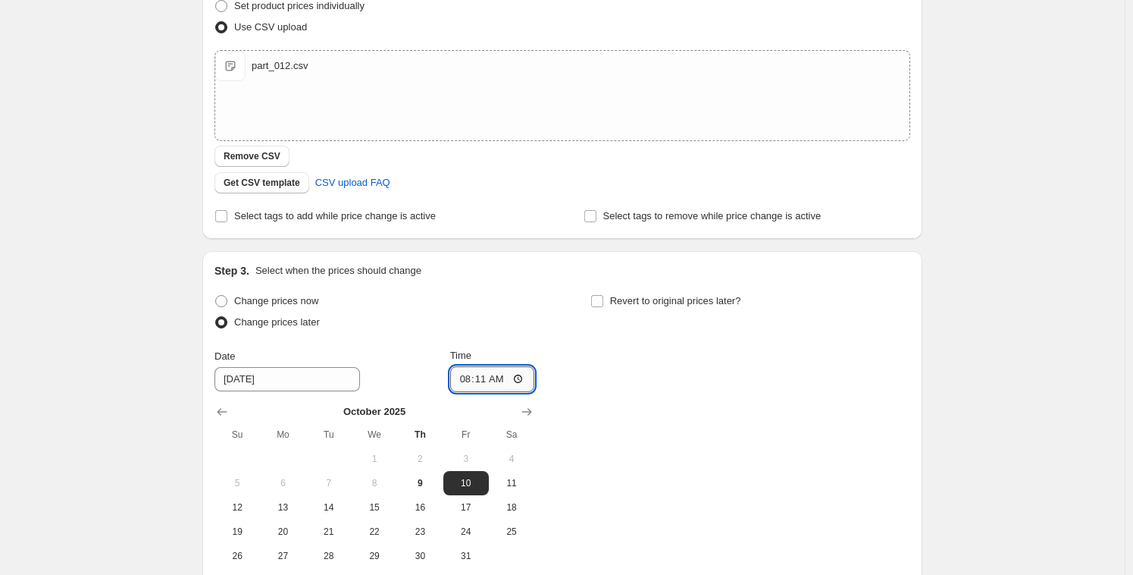
click at [475, 381] on input "08:11" at bounding box center [492, 379] width 85 height 26
click at [477, 380] on input "08:11" at bounding box center [492, 379] width 85 height 26
type input "08:41"
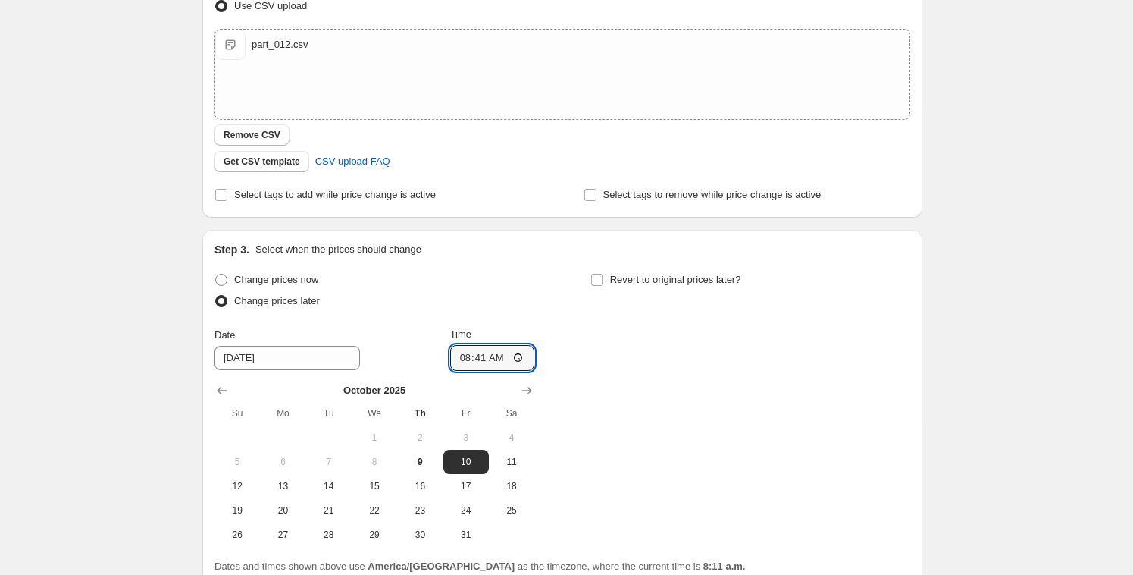
scroll to position [387, 0]
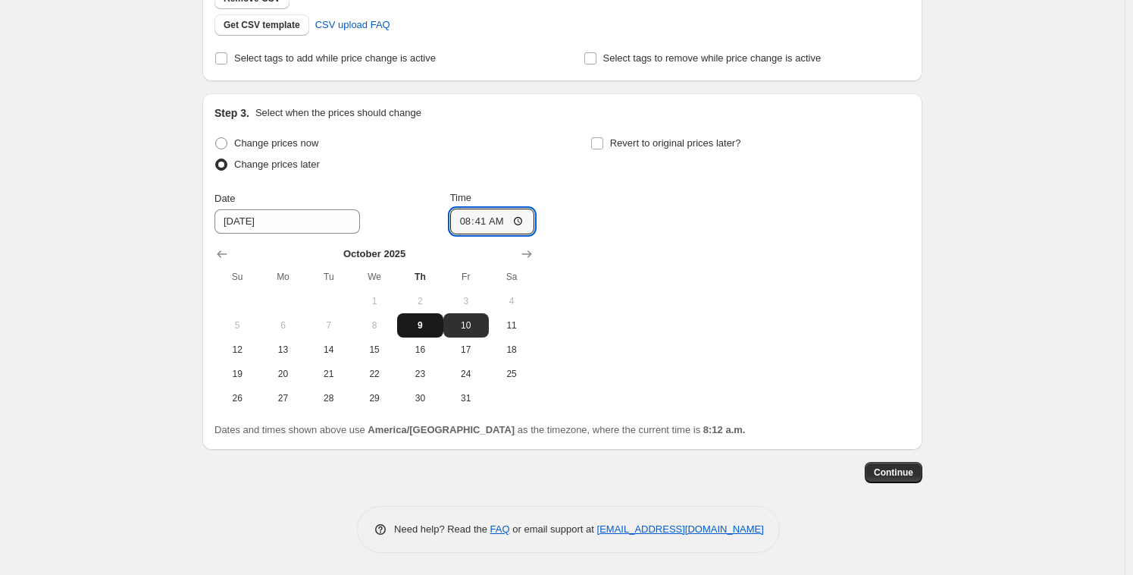
click at [427, 324] on span "9" at bounding box center [419, 325] width 33 height 12
type input "[DATE]"
click at [913, 477] on span "Continue" at bounding box center [893, 472] width 39 height 12
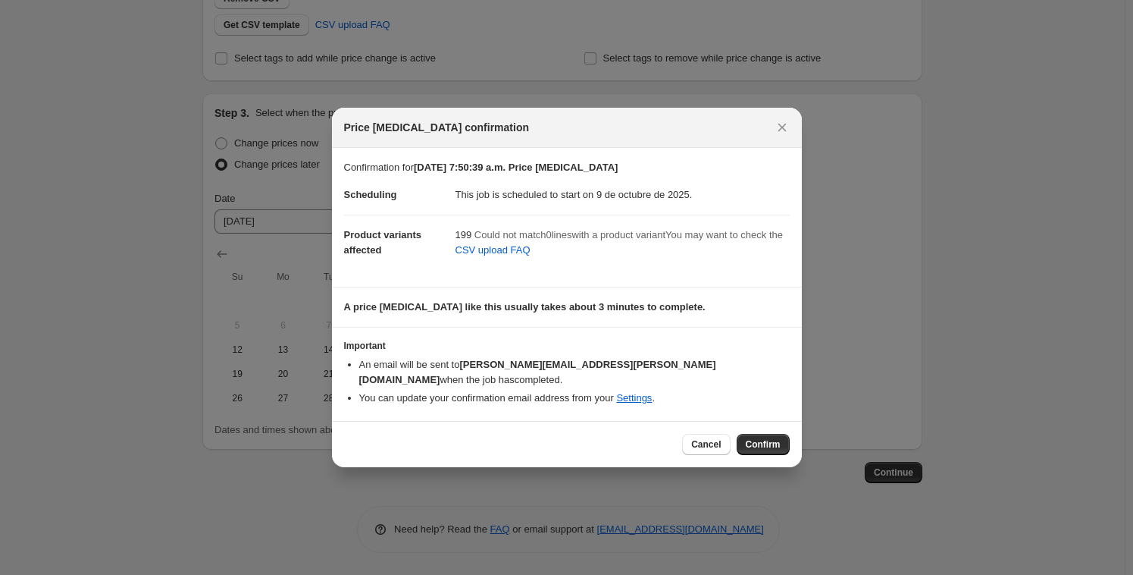
click at [770, 438] on span "Confirm" at bounding box center [763, 444] width 35 height 12
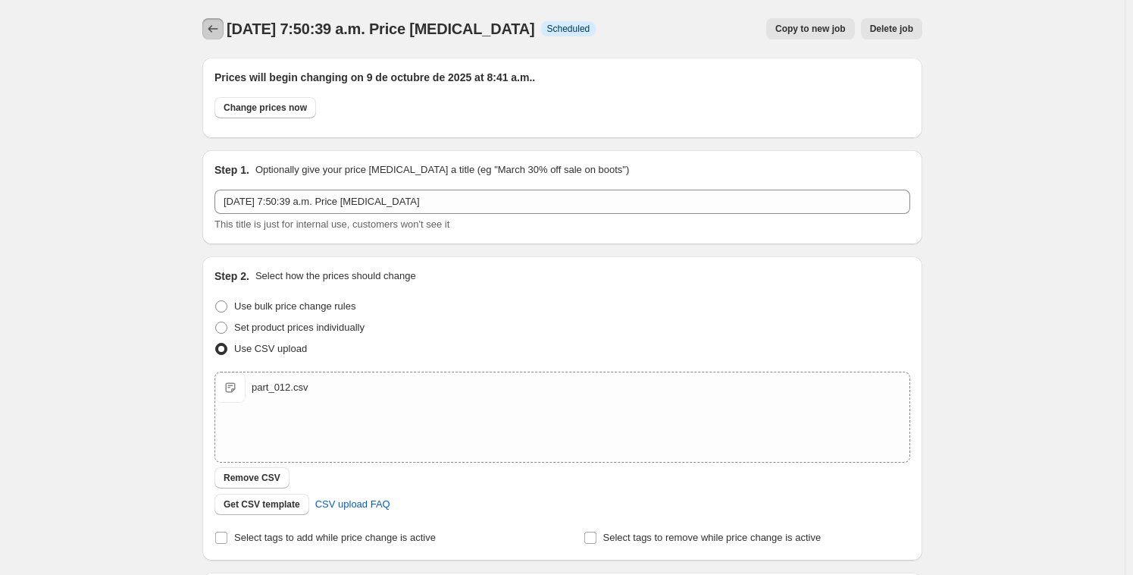
click at [211, 28] on icon "Price change jobs" at bounding box center [212, 28] width 15 height 15
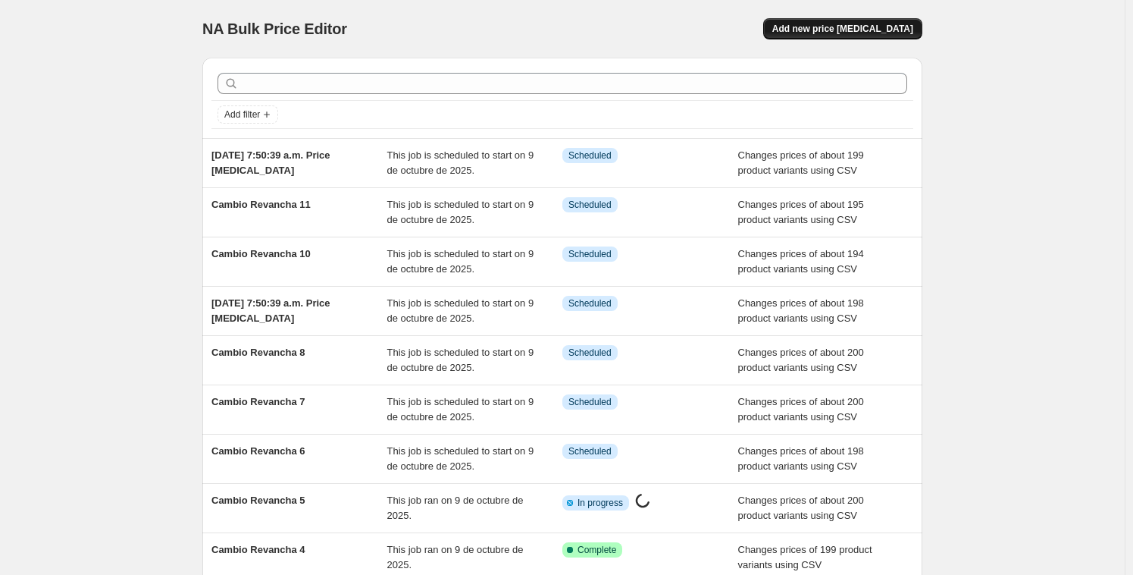
click at [869, 27] on span "Add new price [MEDICAL_DATA]" at bounding box center [842, 29] width 141 height 12
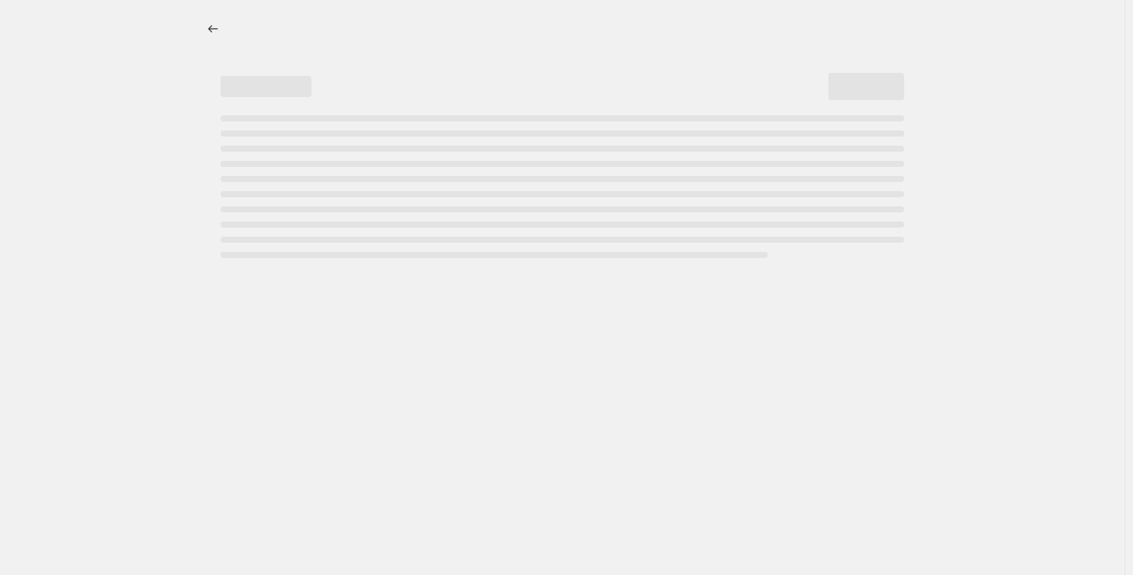
select select "percentage"
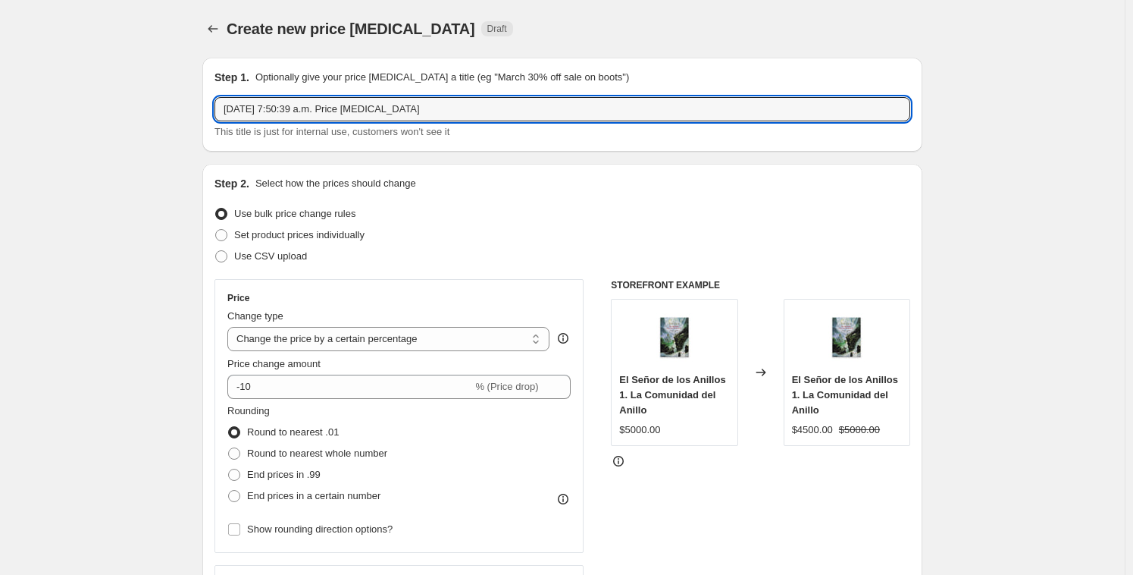
drag, startPoint x: 441, startPoint y: 111, endPoint x: 120, endPoint y: 81, distance: 322.7
paste input "Cambio Revancha 1 Info"
drag, startPoint x: 313, startPoint y: 109, endPoint x: 378, endPoint y: 110, distance: 65.2
click at [367, 107] on input "Cambio Revancha 1 Info" at bounding box center [562, 109] width 696 height 24
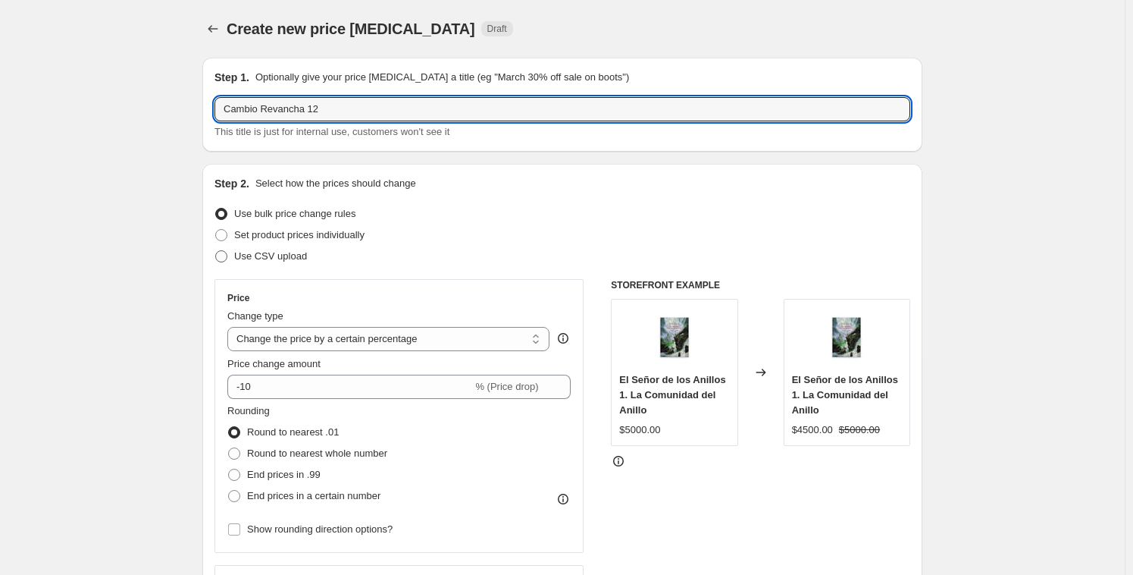
type input "Cambio Revancha 12"
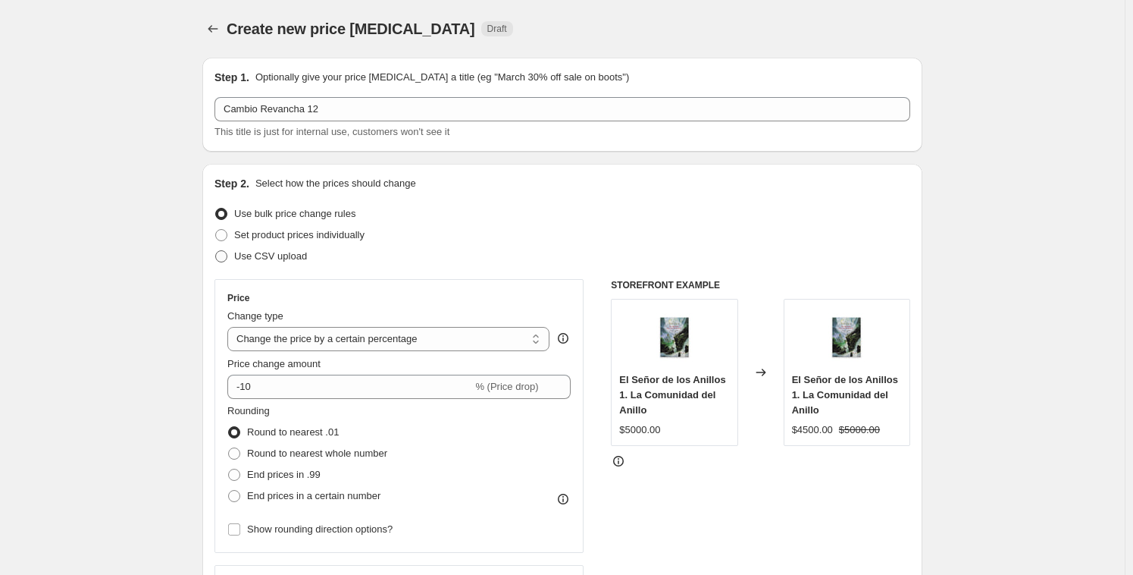
click at [249, 252] on span "Use CSV upload" at bounding box center [270, 255] width 73 height 11
click at [216, 251] on input "Use CSV upload" at bounding box center [215, 250] width 1 height 1
radio input "true"
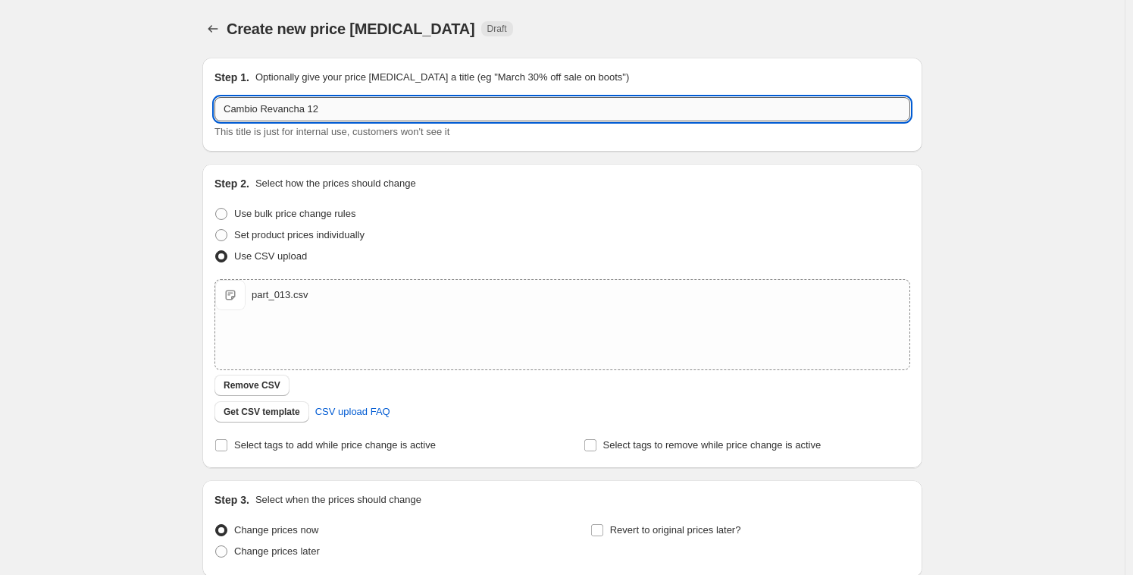
click at [349, 108] on input "Cambio Revancha 12" at bounding box center [562, 109] width 696 height 24
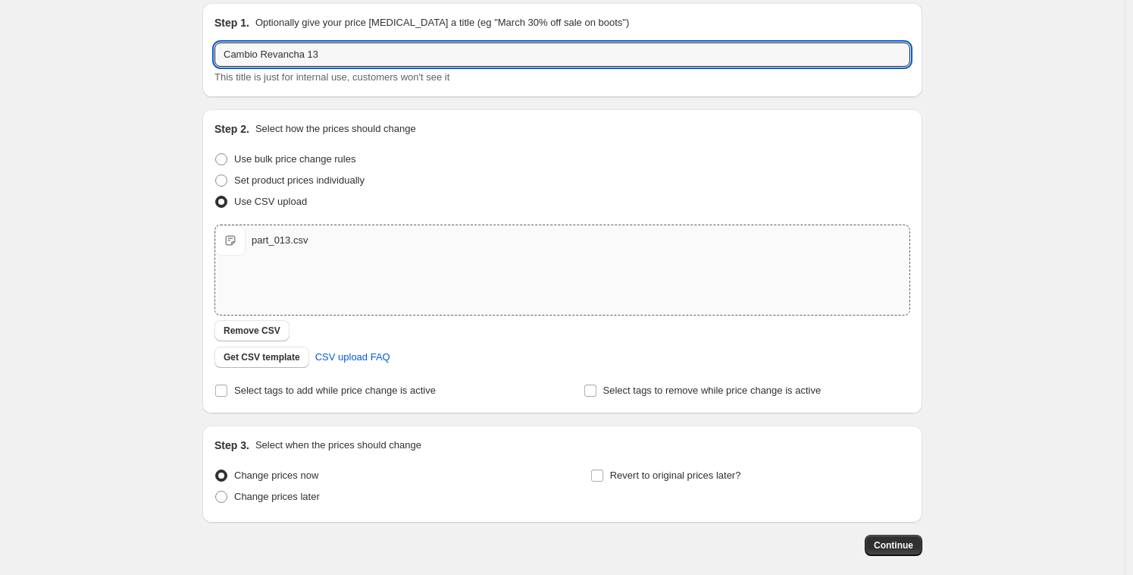
scroll to position [127, 0]
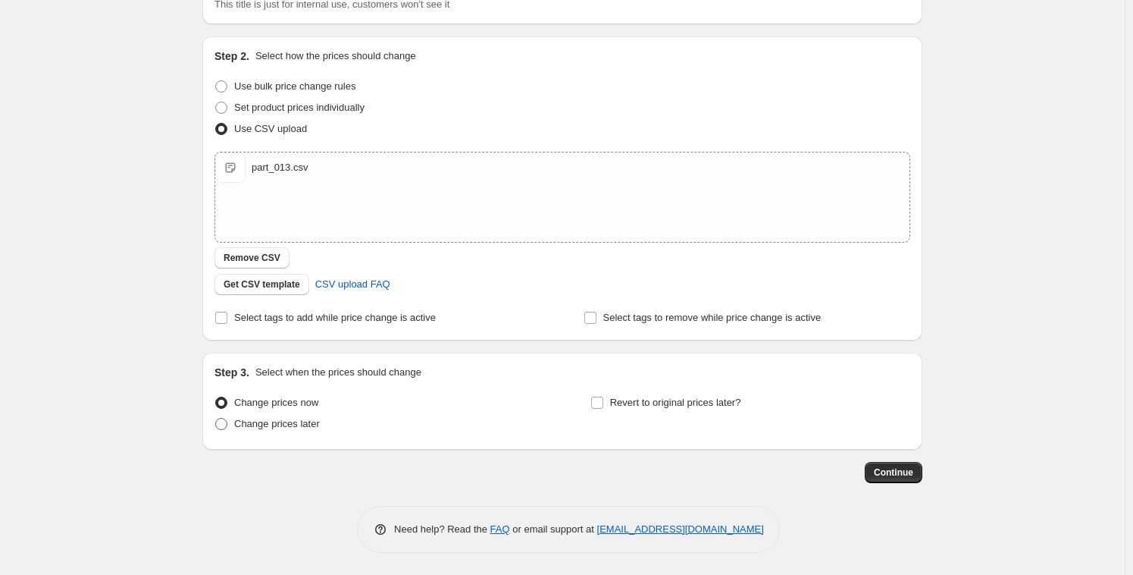
type input "Cambio Revancha 13"
click at [286, 426] on span "Change prices later" at bounding box center [277, 423] width 86 height 11
click at [216, 418] on input "Change prices later" at bounding box center [215, 418] width 1 height 1
radio input "true"
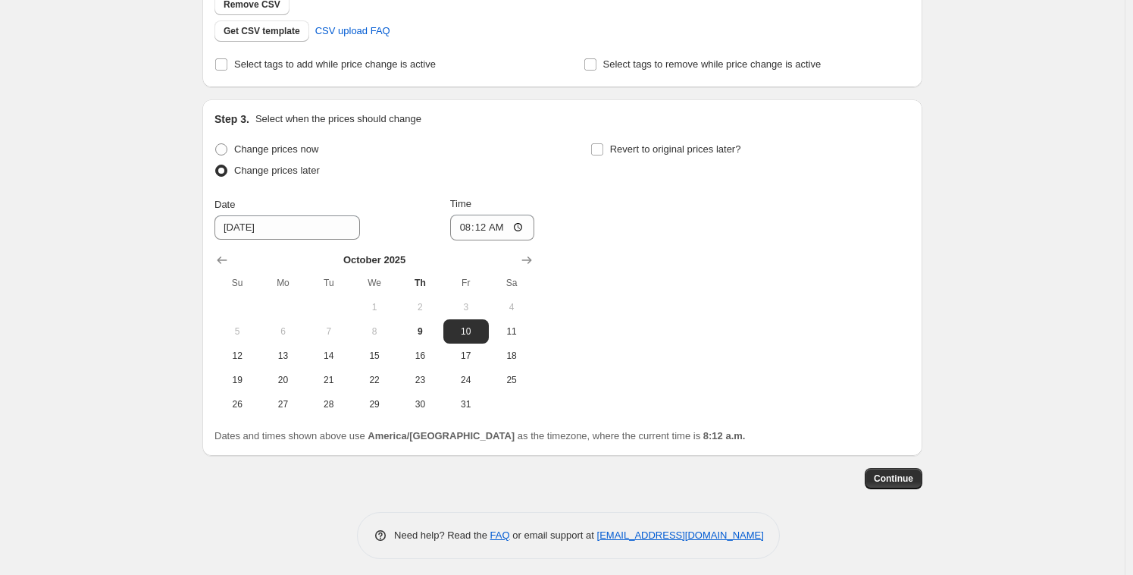
scroll to position [387, 0]
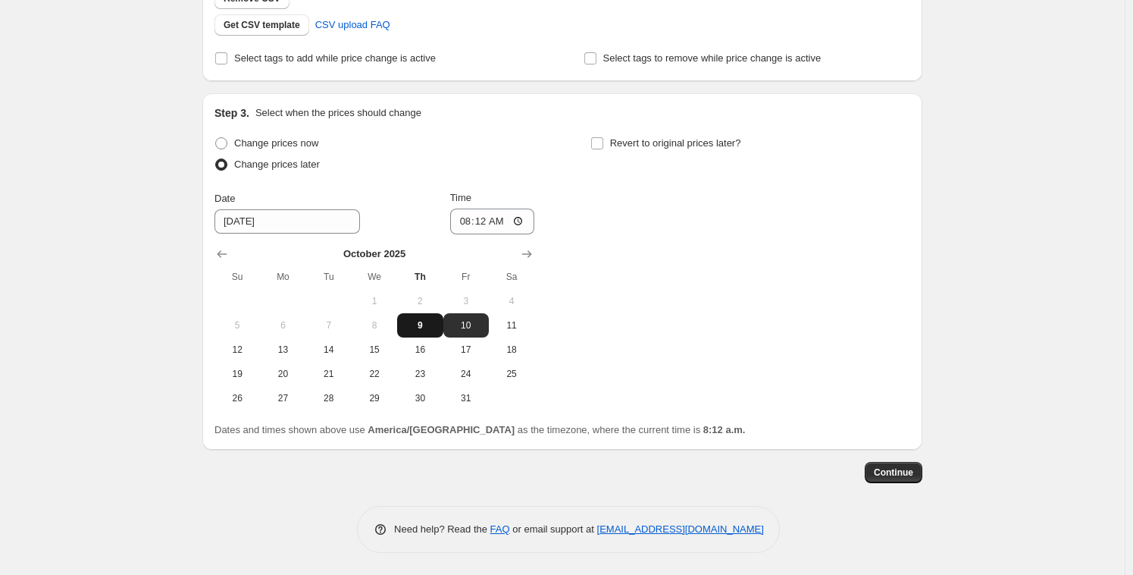
click at [423, 317] on button "9" at bounding box center [419, 325] width 45 height 24
type input "[DATE]"
click at [496, 228] on input "08:12" at bounding box center [492, 221] width 85 height 26
click at [659, 252] on div "Change prices now Change prices later Date [DATE] Time 08:[DATE] Mo Tu We Th Fr…" at bounding box center [562, 271] width 696 height 277
click at [482, 223] on input "08:13" at bounding box center [492, 221] width 85 height 26
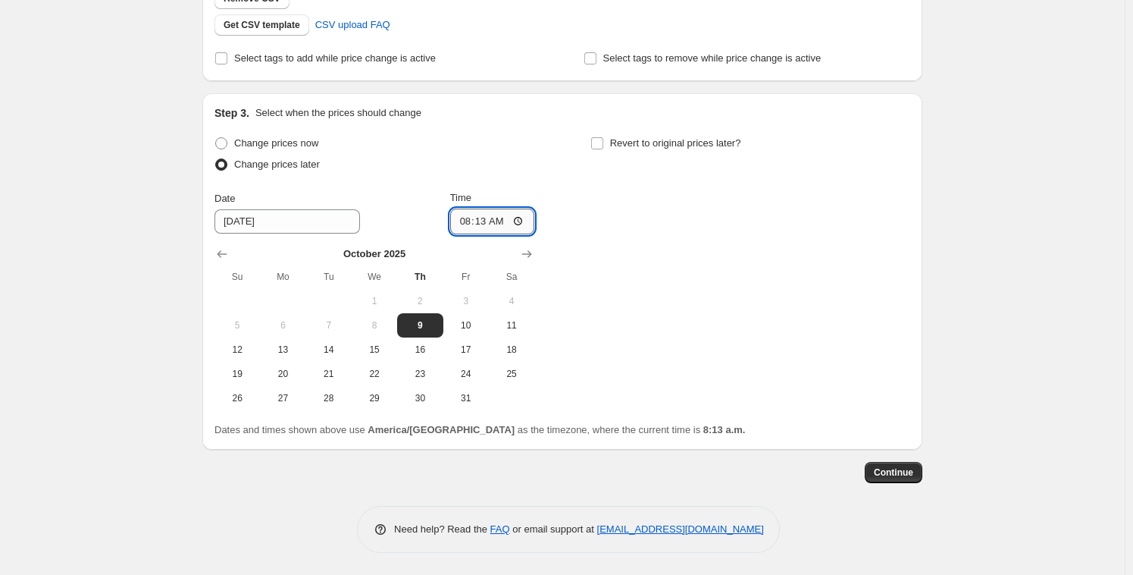
click at [481, 222] on input "08:13" at bounding box center [492, 221] width 85 height 26
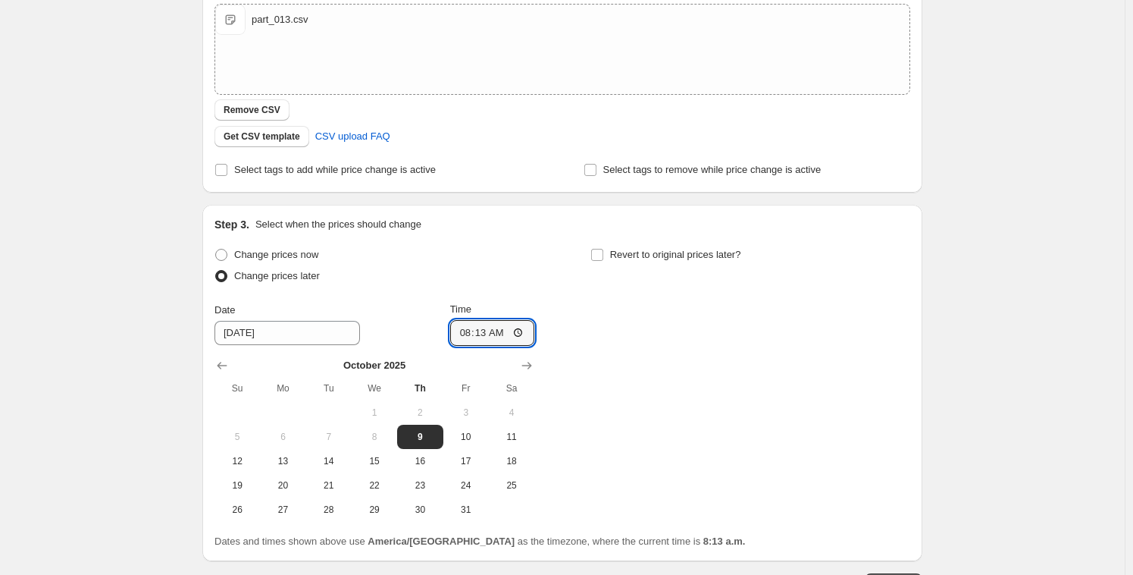
scroll to position [276, 0]
type input "08:45"
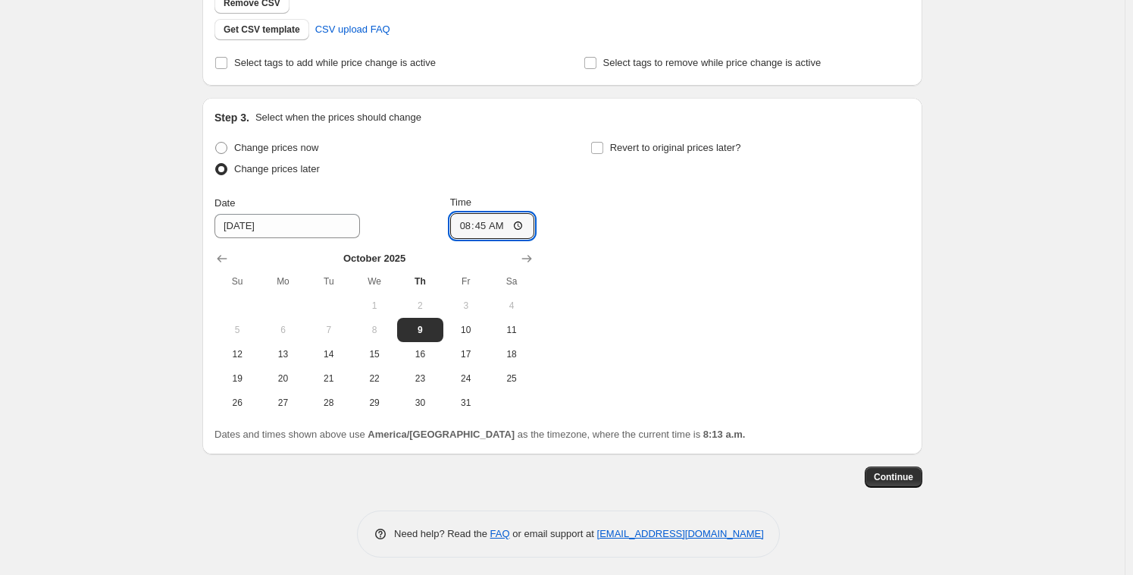
scroll to position [387, 0]
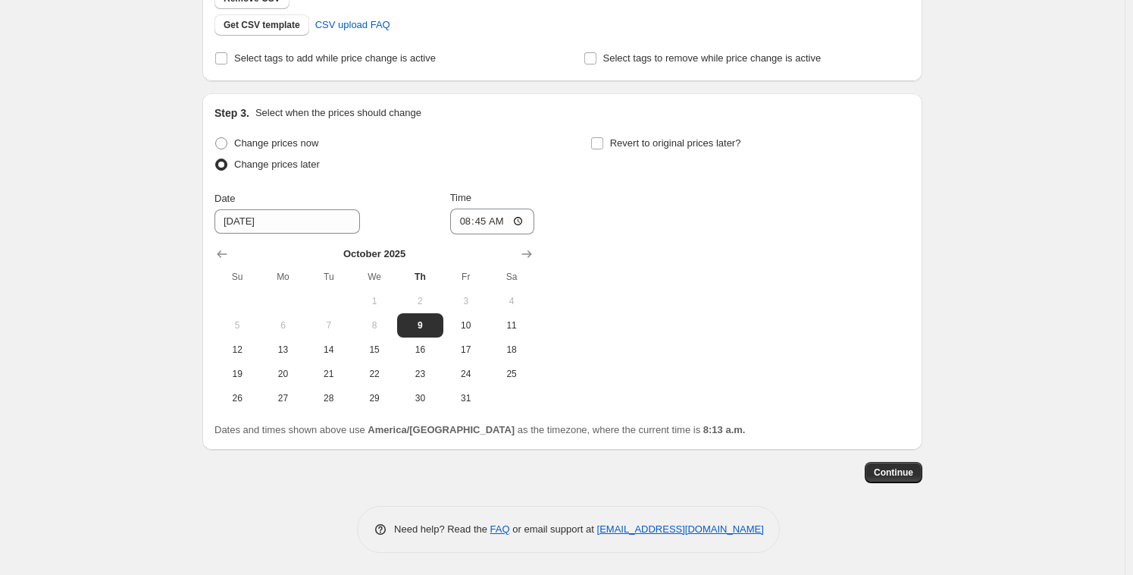
click at [632, 361] on div "Change prices now Change prices later Date [DATE] Time 08:45 [DATE] Su Mo Tu We…" at bounding box center [562, 271] width 696 height 277
click at [900, 468] on span "Continue" at bounding box center [893, 472] width 39 height 12
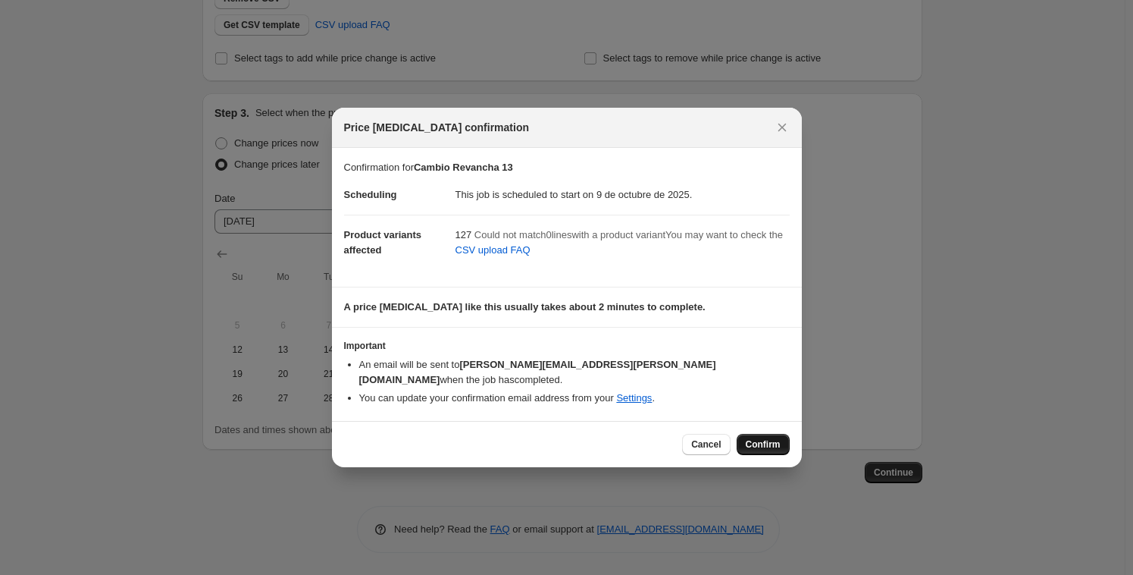
click at [772, 439] on span "Confirm" at bounding box center [763, 444] width 35 height 12
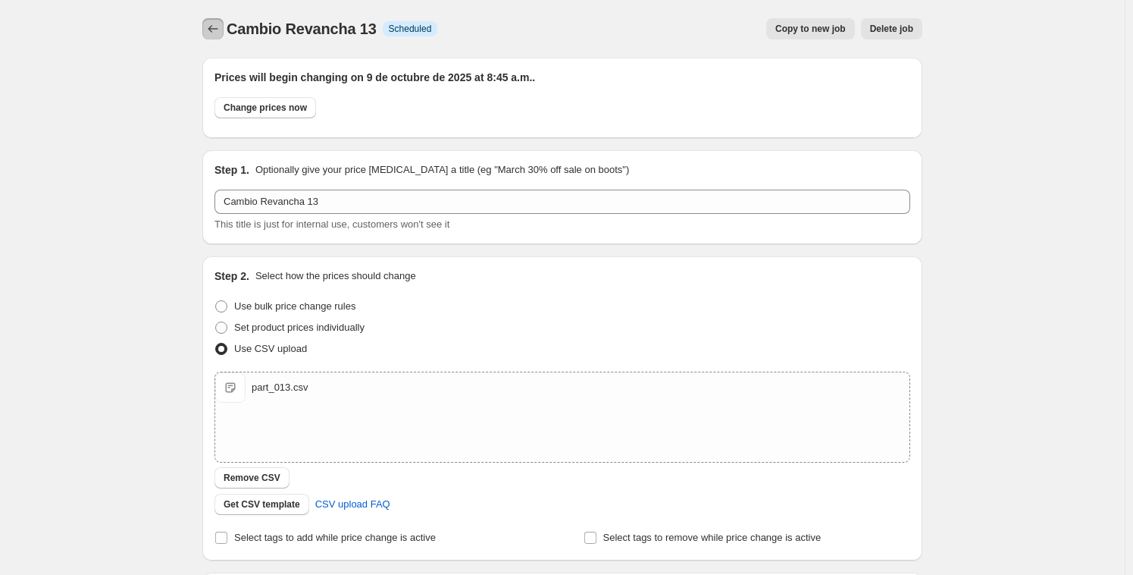
click at [214, 28] on icon "Price change jobs" at bounding box center [213, 29] width 10 height 8
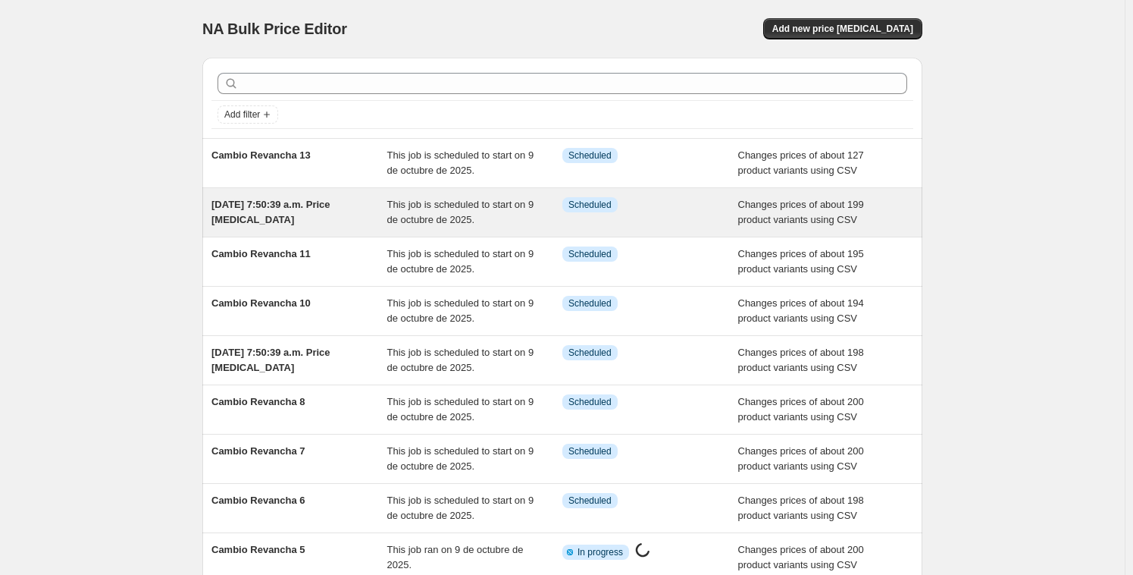
click at [342, 233] on div "[DATE] 7:50:39 a.m. Price [MEDICAL_DATA] This job is scheduled to start on 9 de…" at bounding box center [562, 212] width 720 height 49
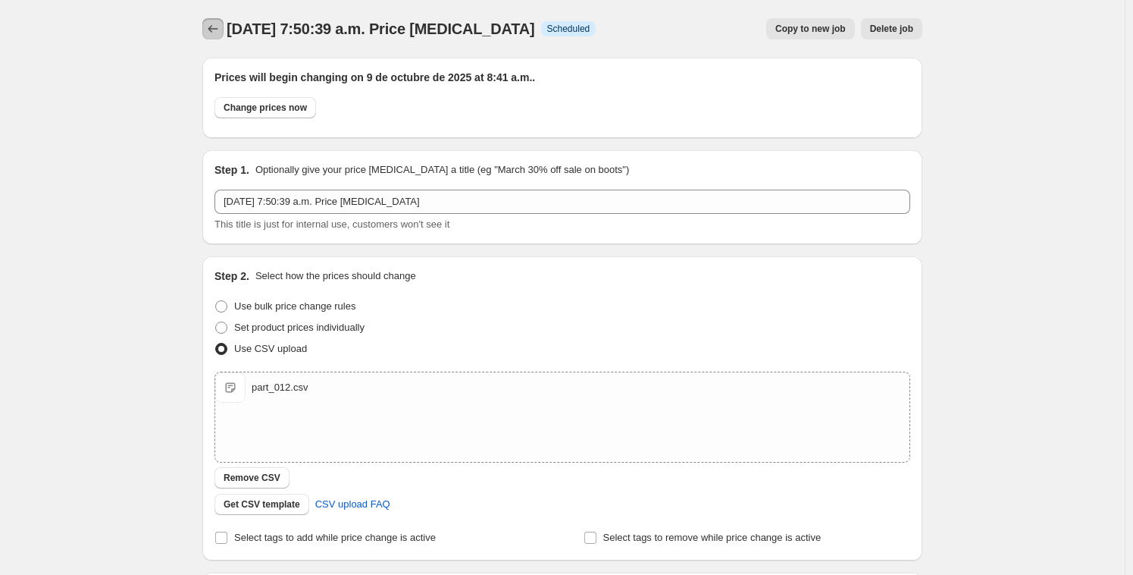
click at [219, 31] on icon "Price change jobs" at bounding box center [212, 28] width 15 height 15
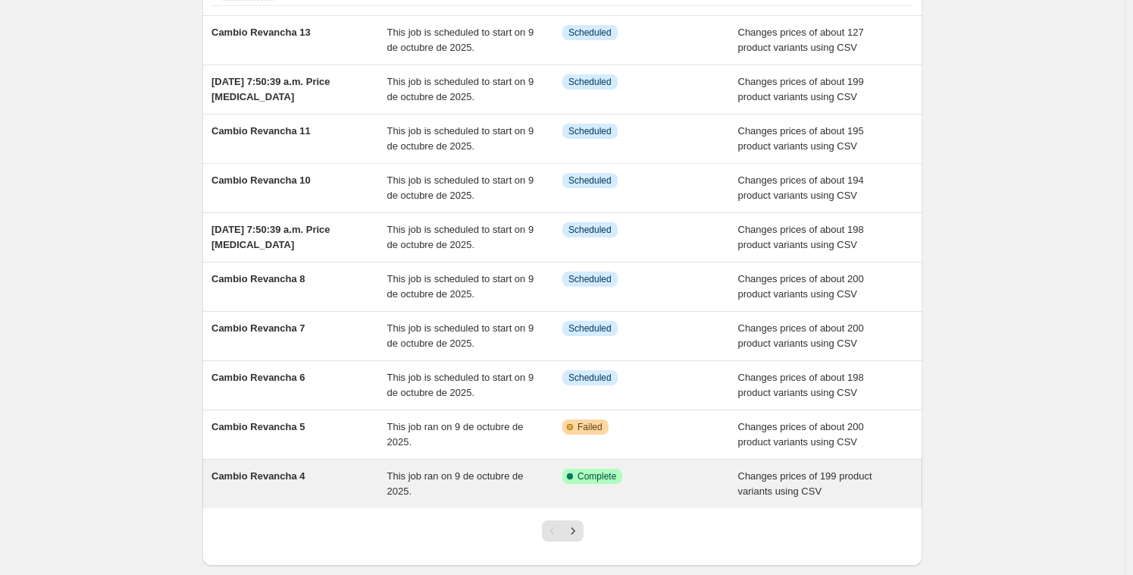
scroll to position [174, 0]
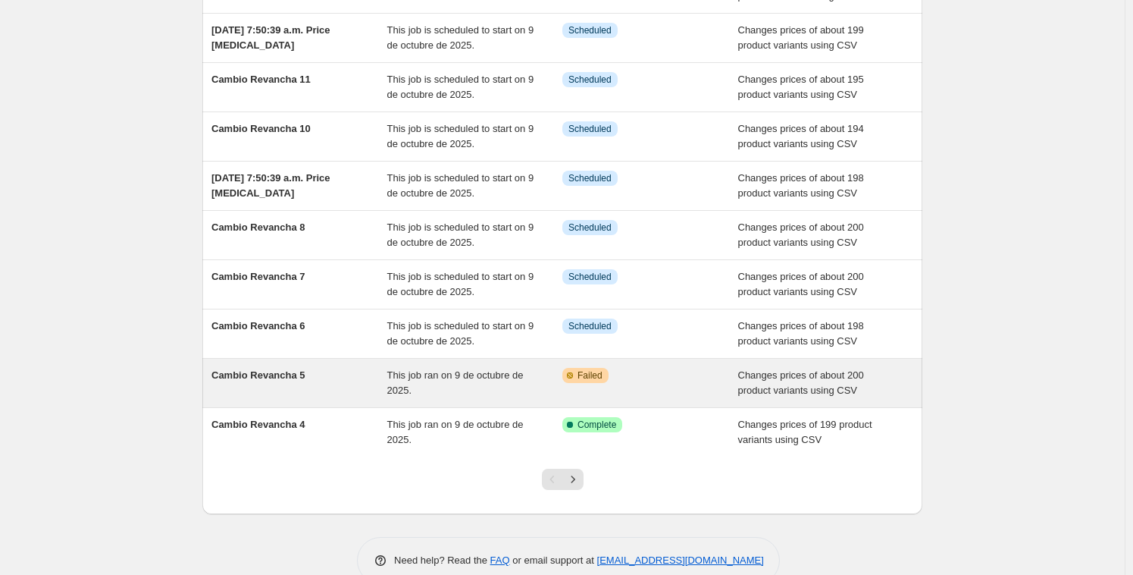
click at [457, 392] on div "This job ran on 9 de octubre de 2025." at bounding box center [475, 383] width 176 height 30
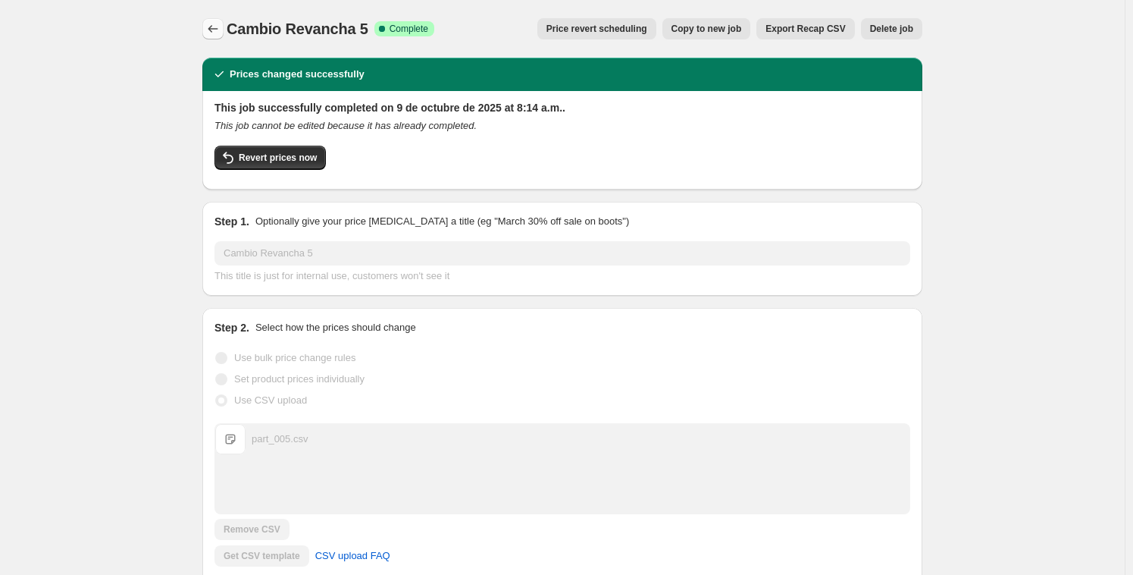
click at [218, 28] on icon "Price change jobs" at bounding box center [212, 28] width 15 height 15
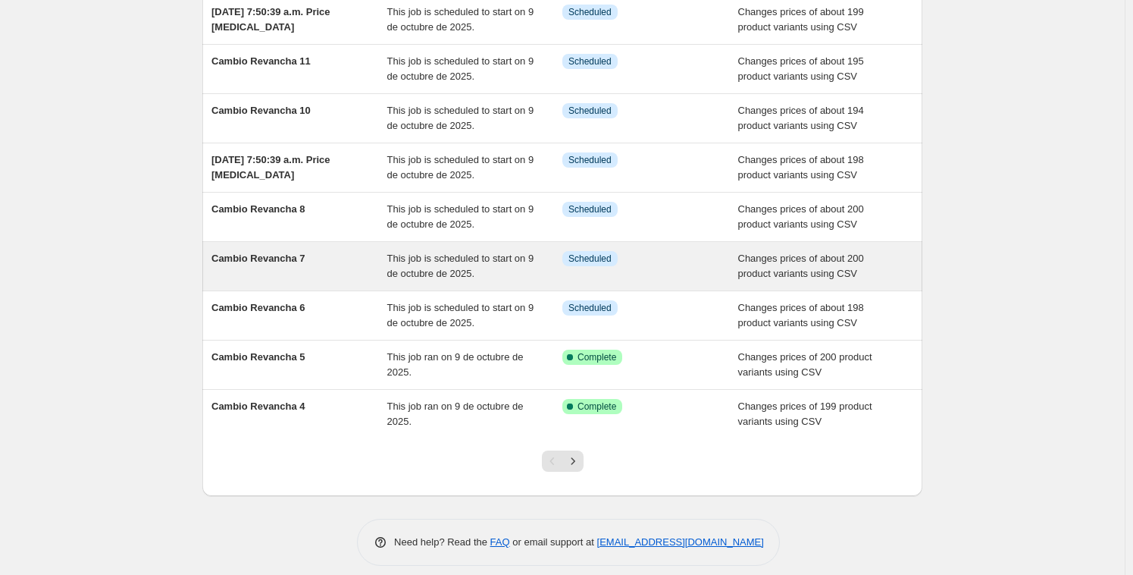
scroll to position [205, 0]
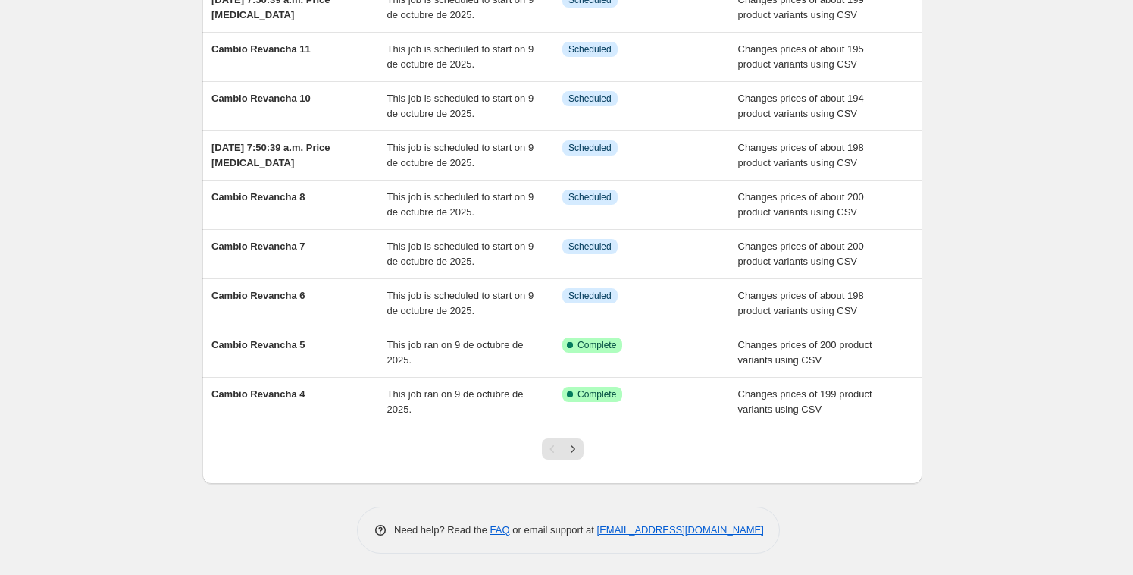
click at [578, 449] on icon "Next" at bounding box center [572, 448] width 15 height 15
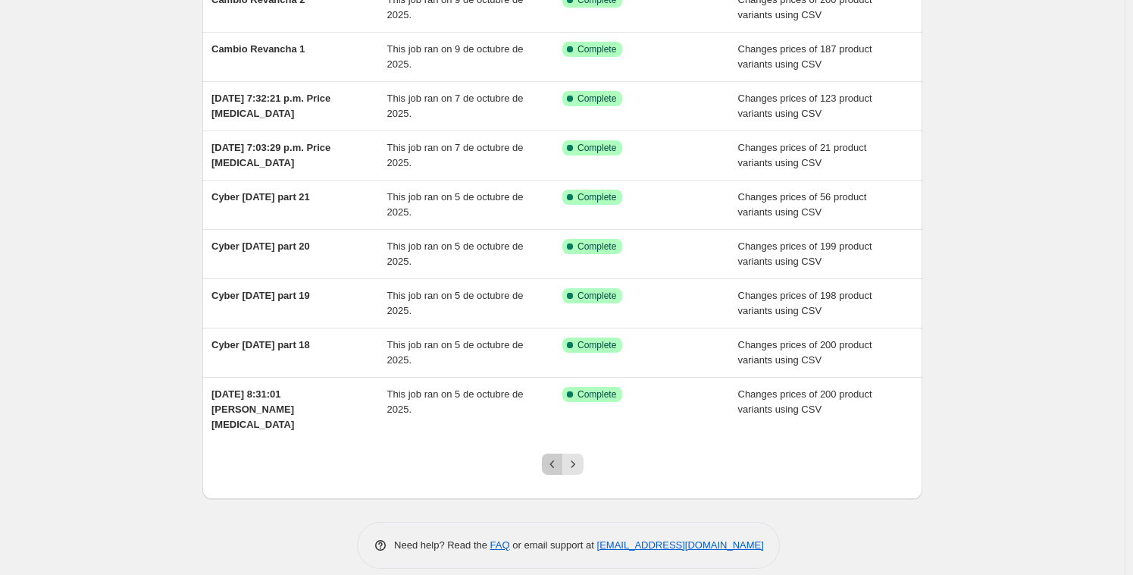
click at [560, 456] on icon "Previous" at bounding box center [552, 463] width 15 height 15
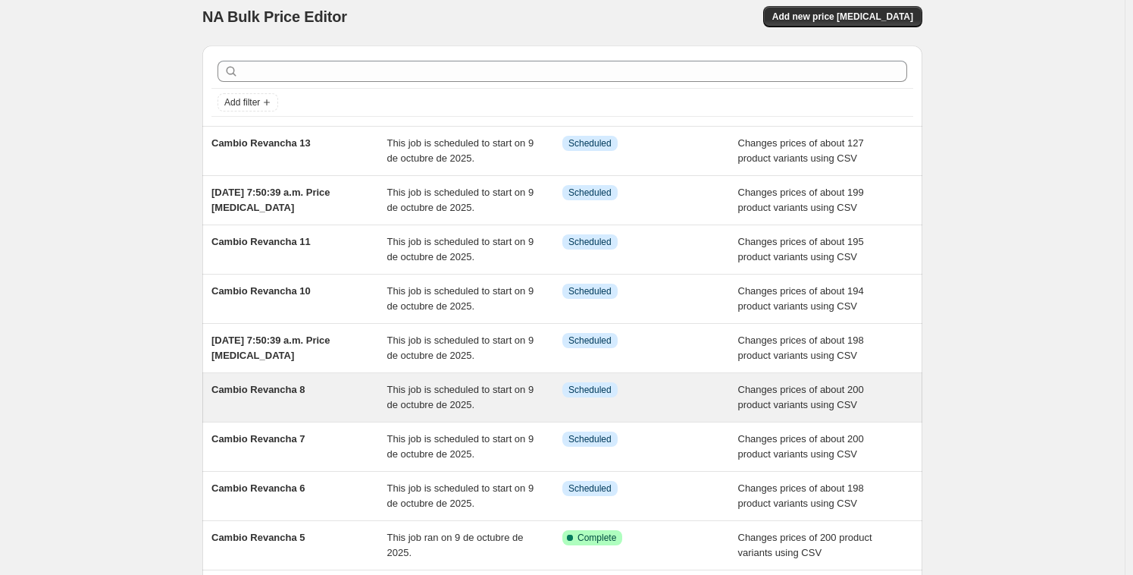
scroll to position [11, 0]
